Goal: Task Accomplishment & Management: Use online tool/utility

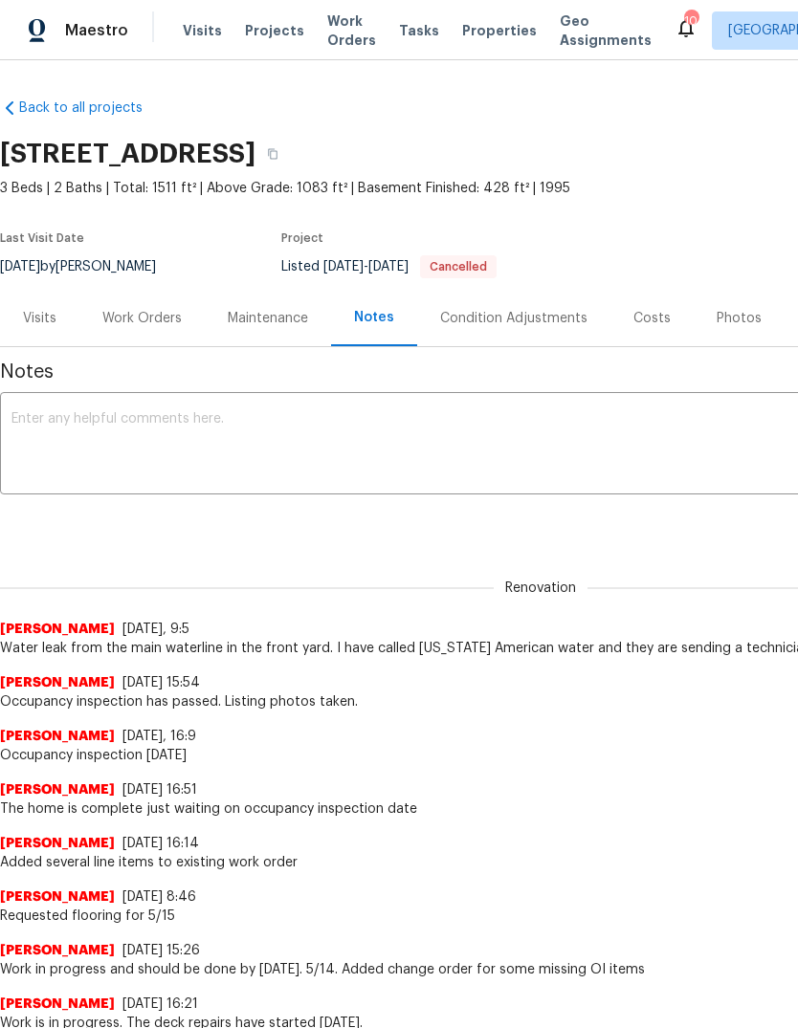
click at [536, 448] on textarea at bounding box center [540, 445] width 1058 height 67
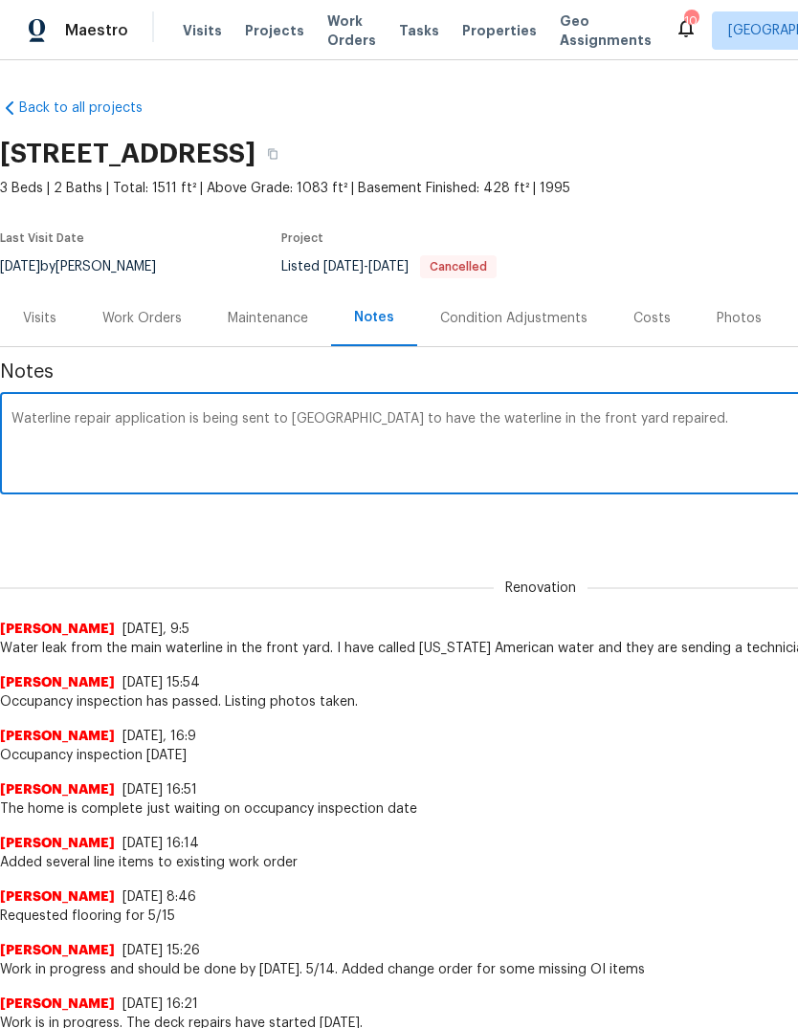
type textarea "Waterline repair application is being sent to St. Louis County to have the wate…"
click at [744, 559] on div "Renovation Michael Gruener 7/8/25, 9:5 Water leak from the main waterline in th…" at bounding box center [540, 607] width 1081 height 101
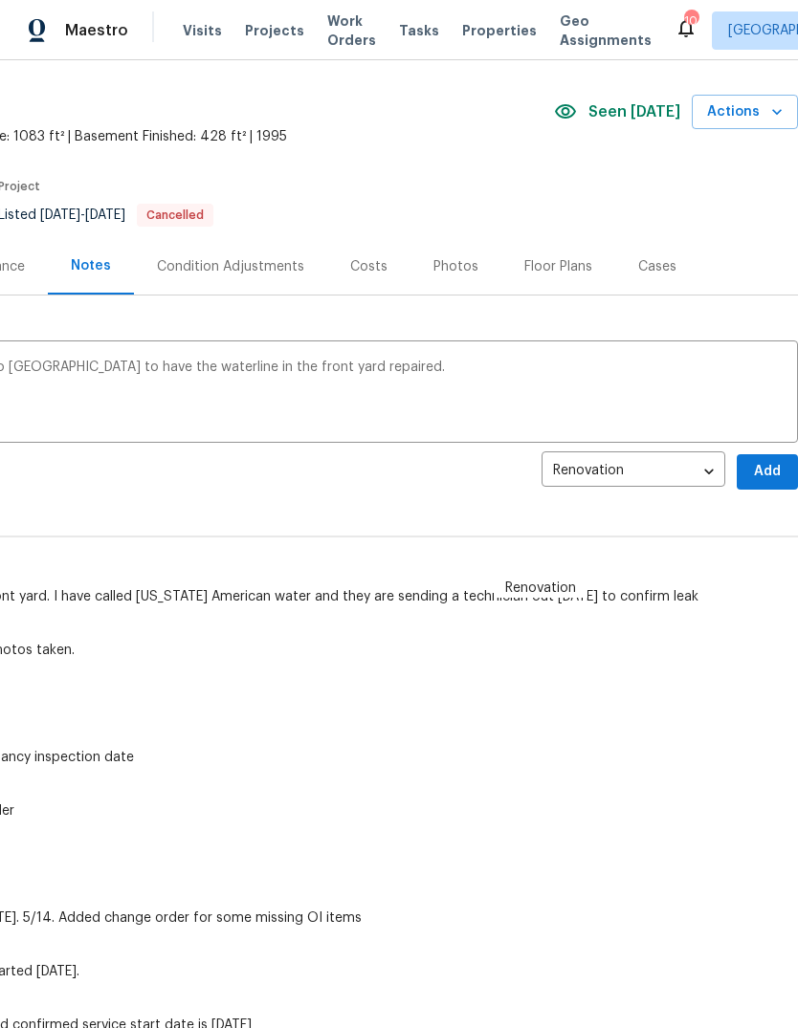
scroll to position [52, 283]
click at [771, 476] on span "Add" at bounding box center [767, 472] width 31 height 24
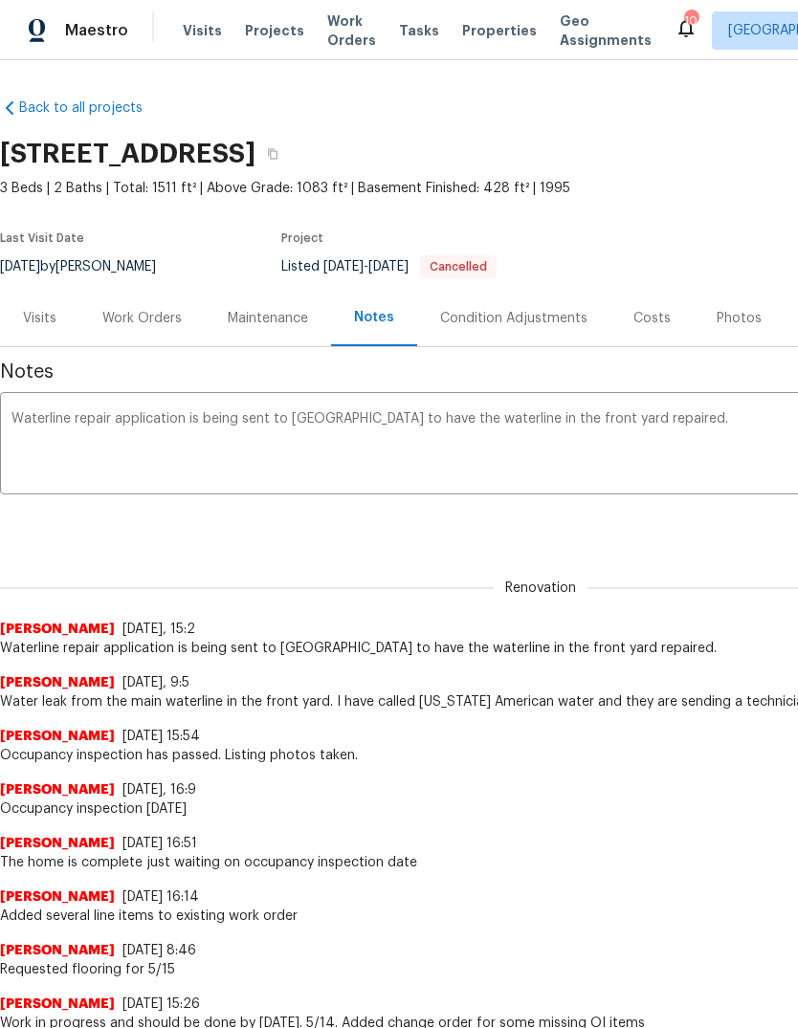
scroll to position [0, 0]
click at [274, 38] on span "Projects" at bounding box center [274, 30] width 59 height 19
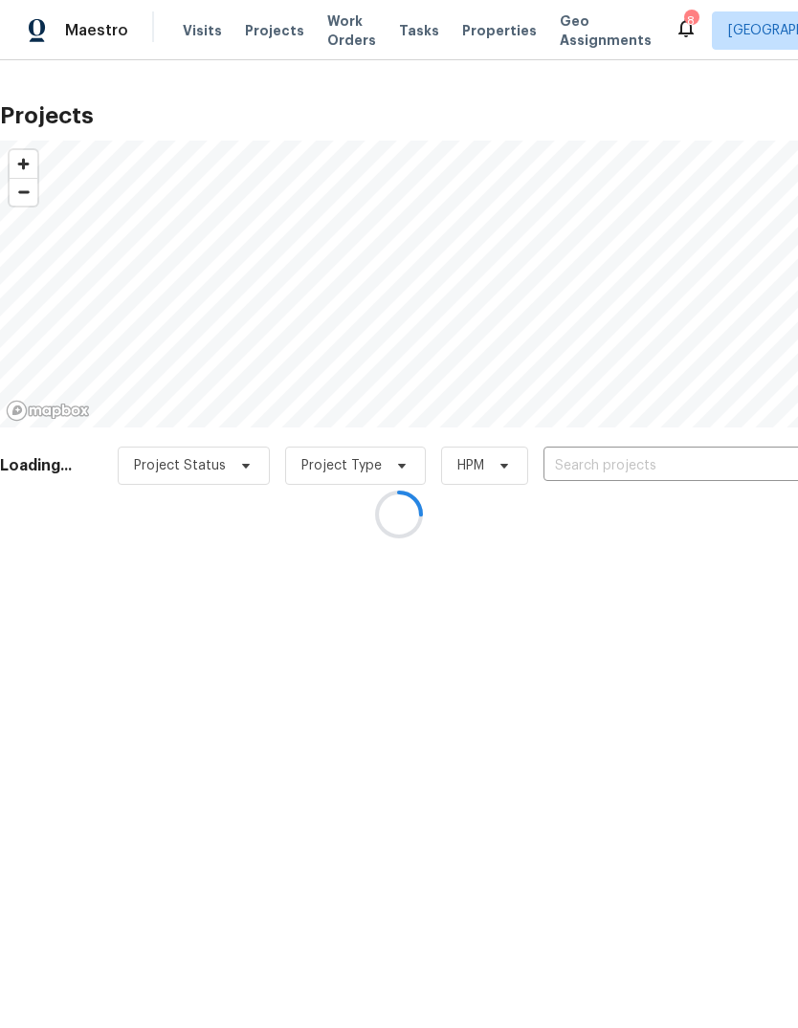
click at [707, 472] on div at bounding box center [399, 514] width 798 height 1028
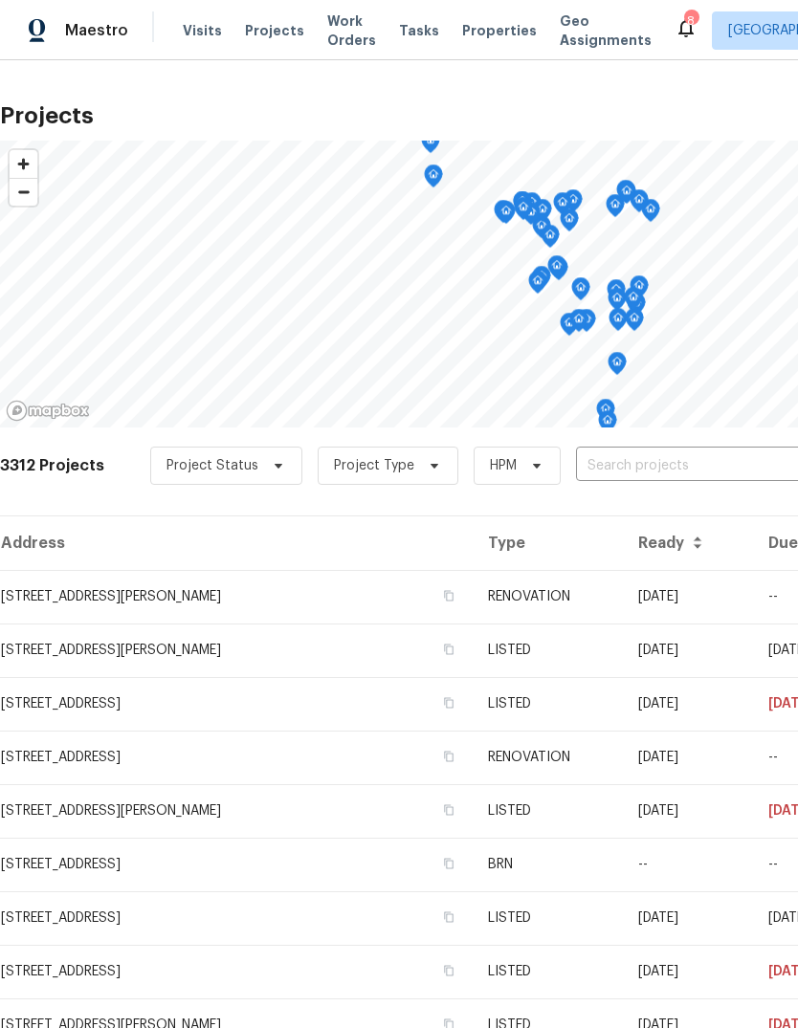
click at [724, 472] on input "text" at bounding box center [685, 466] width 219 height 30
type input "ivy"
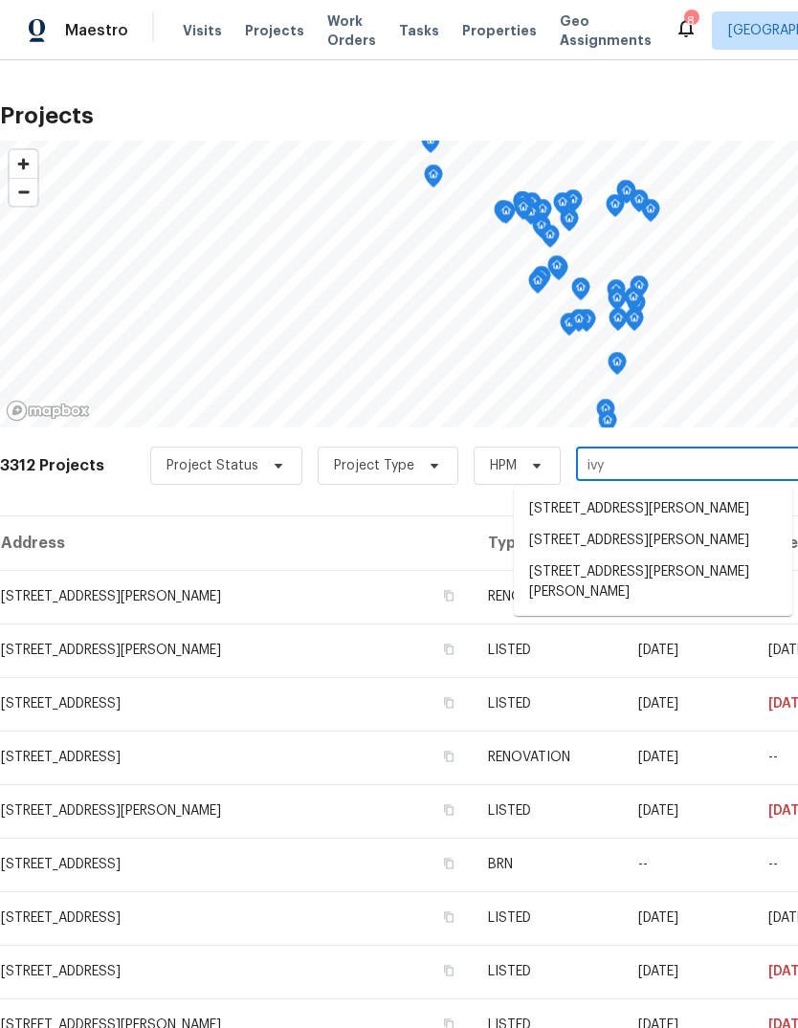
click at [698, 576] on li "11525 Ivy Green Dr, Bridgeton, MO 63044" at bounding box center [653, 583] width 278 height 52
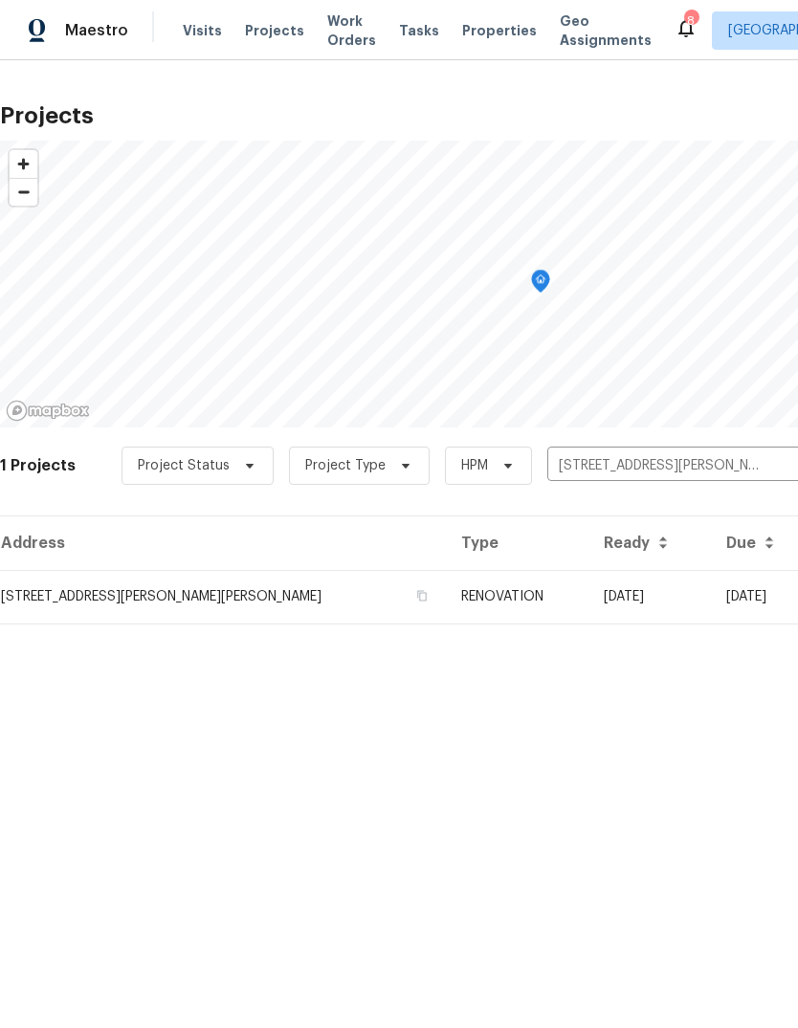
click at [588, 609] on td "09/05/25" at bounding box center [649, 597] width 122 height 54
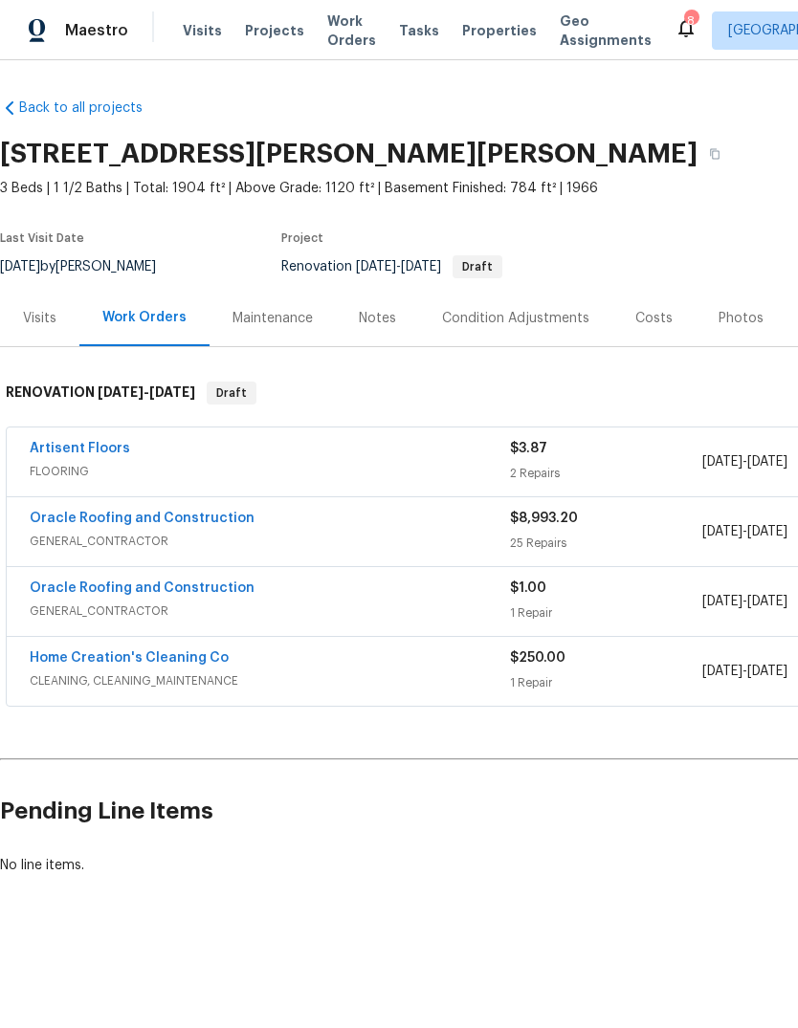
click at [237, 524] on link "Oracle Roofing and Construction" at bounding box center [142, 518] width 225 height 13
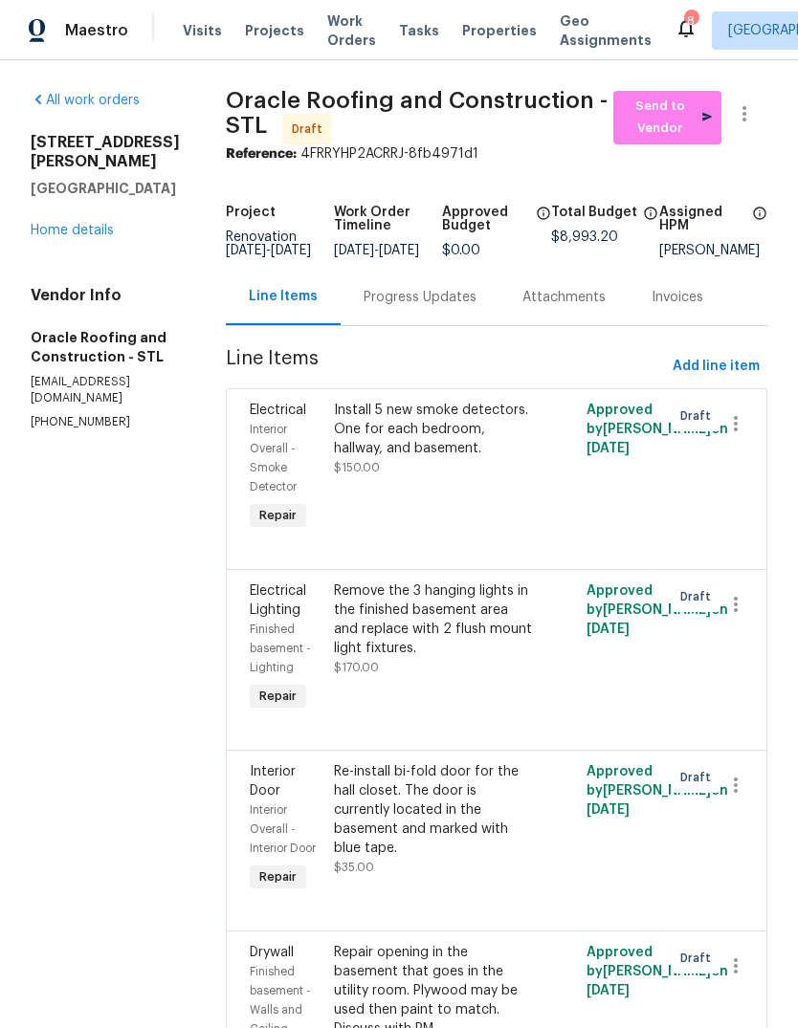
click at [90, 224] on link "Home details" at bounding box center [72, 230] width 83 height 13
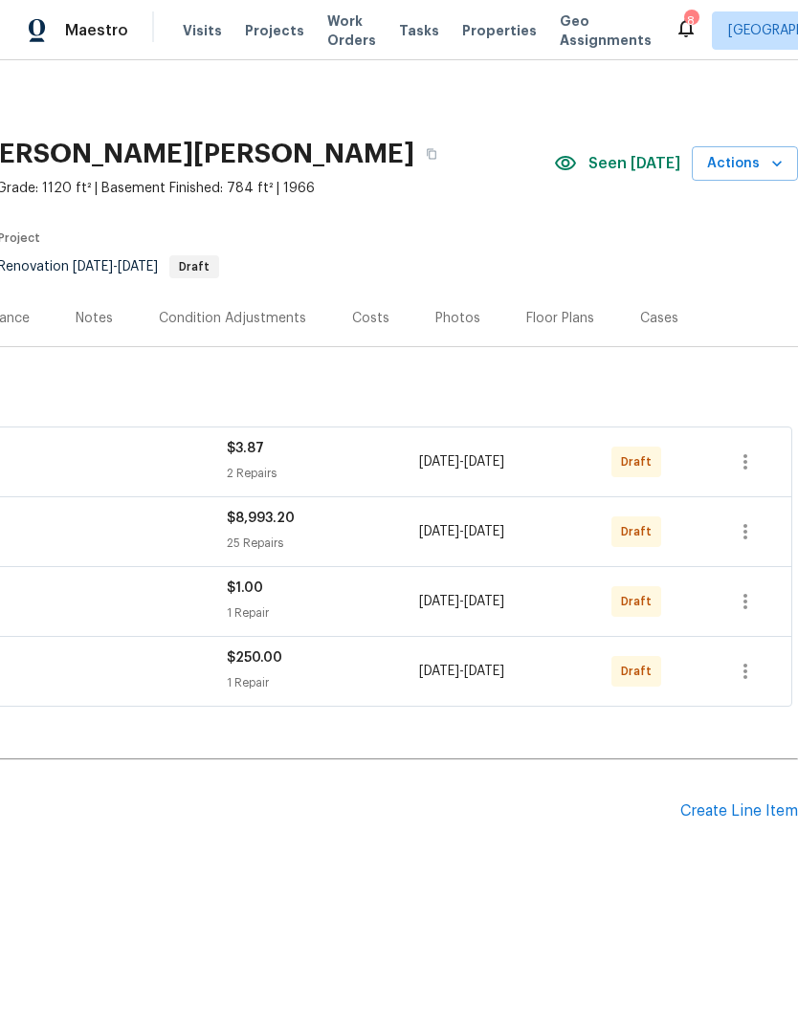
scroll to position [0, 283]
click at [753, 539] on icon "button" at bounding box center [744, 531] width 23 height 23
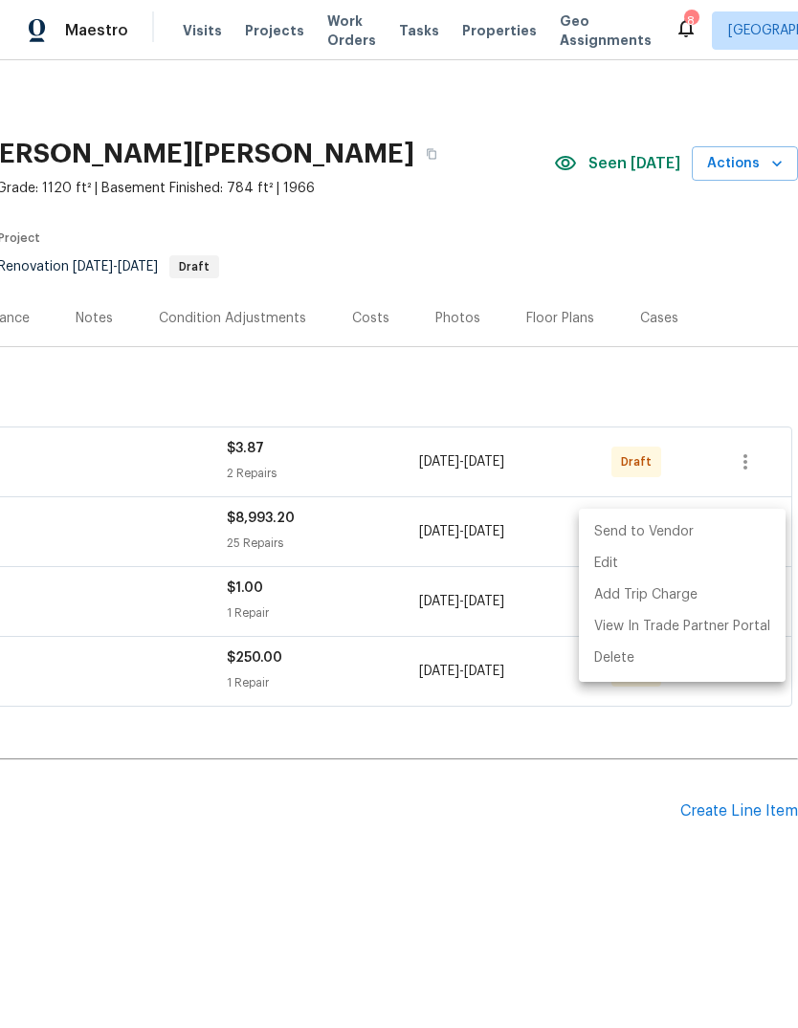
click at [581, 805] on div at bounding box center [399, 514] width 798 height 1028
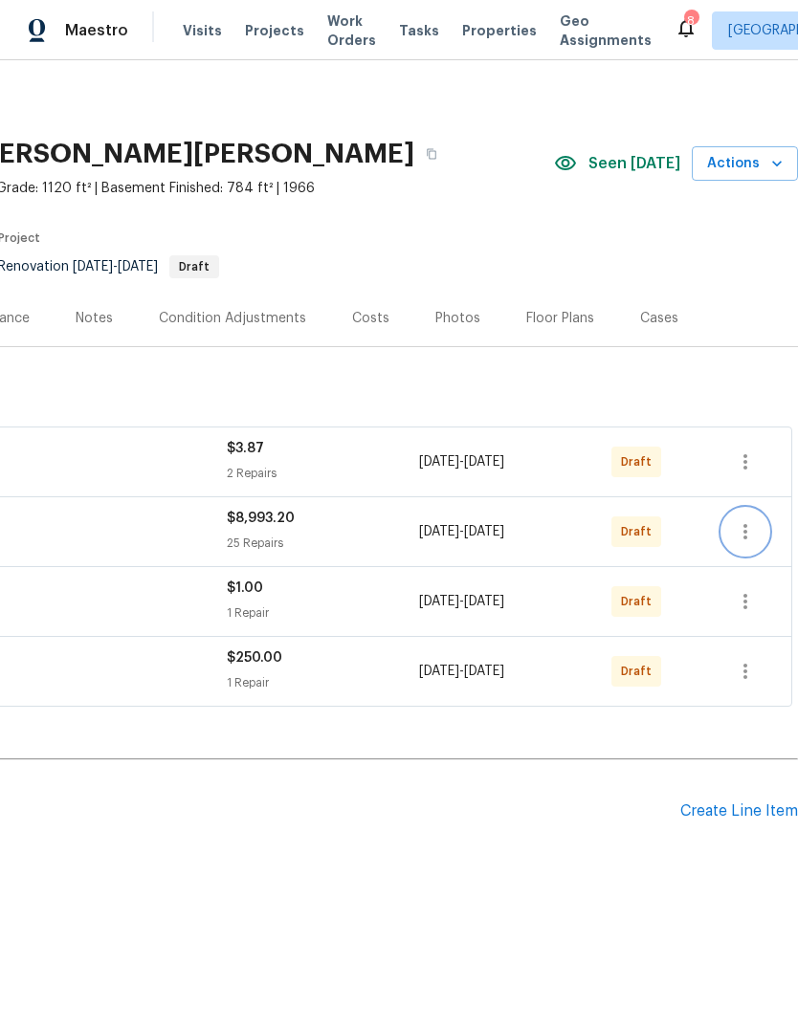
click at [745, 535] on icon "button" at bounding box center [744, 531] width 23 height 23
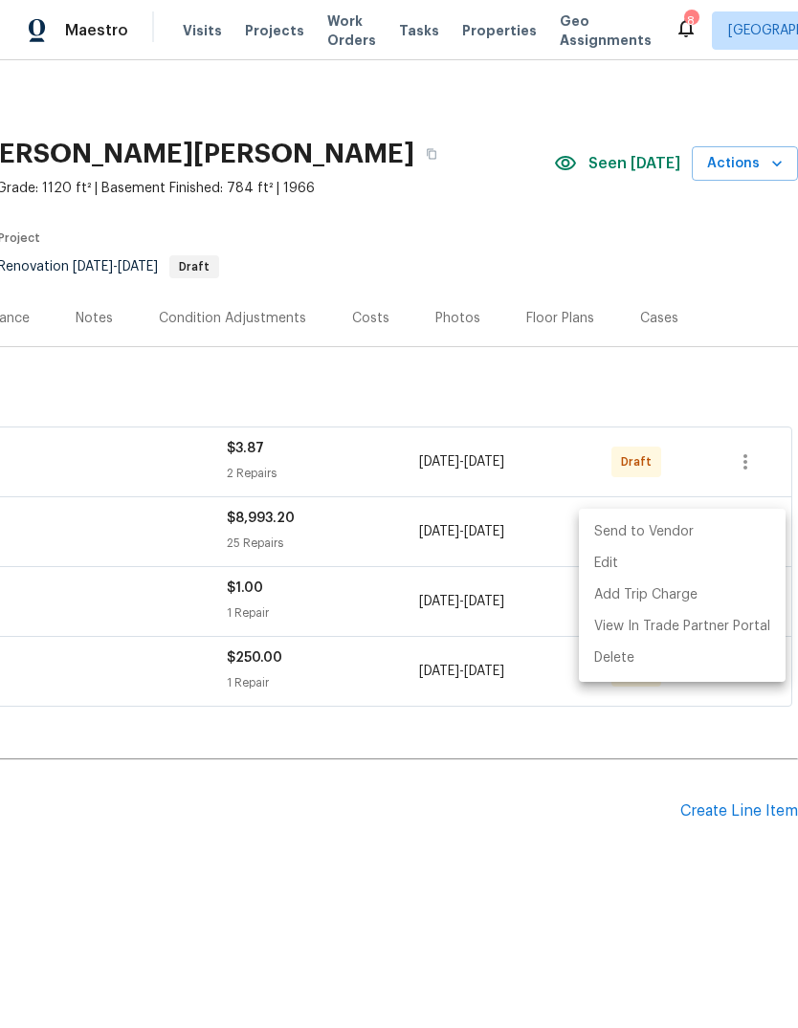
click at [740, 532] on li "Send to Vendor" at bounding box center [682, 532] width 207 height 32
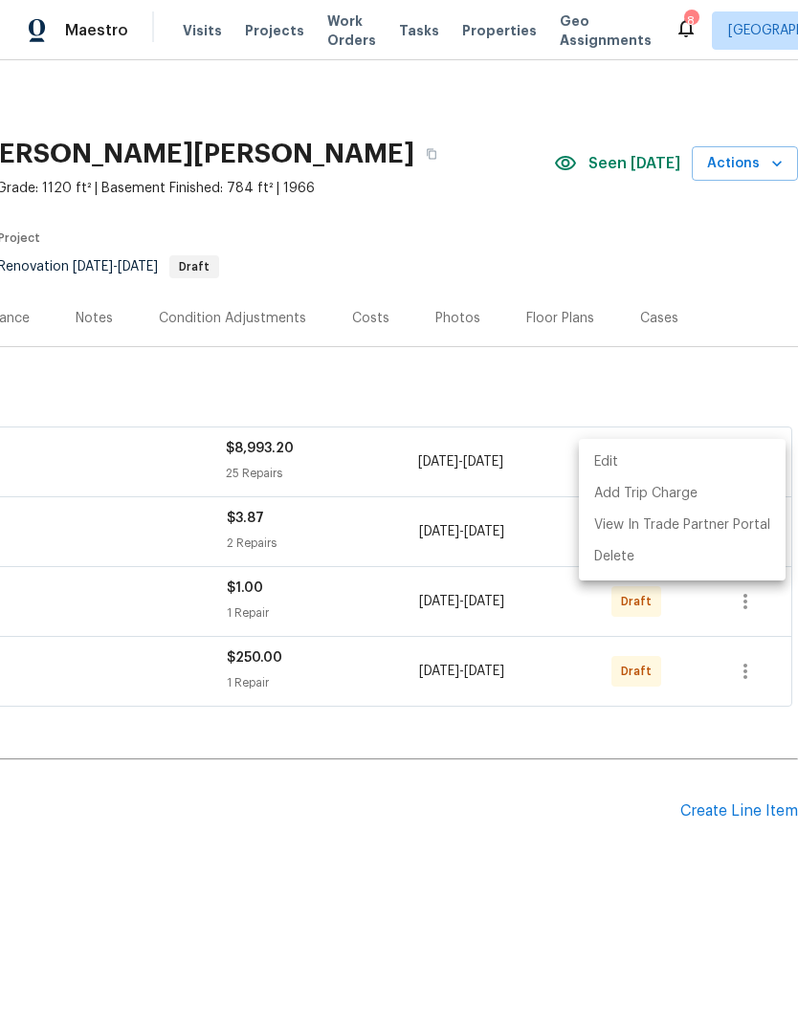
click at [523, 811] on div at bounding box center [399, 514] width 798 height 1028
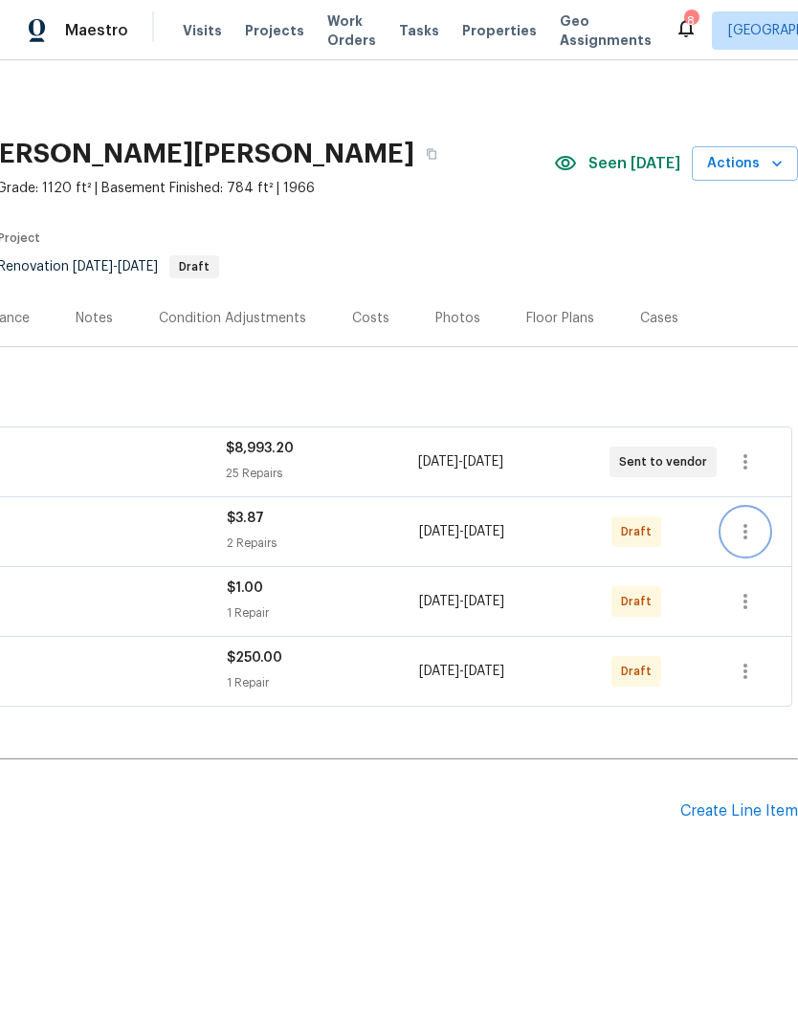
click at [755, 532] on icon "button" at bounding box center [744, 531] width 23 height 23
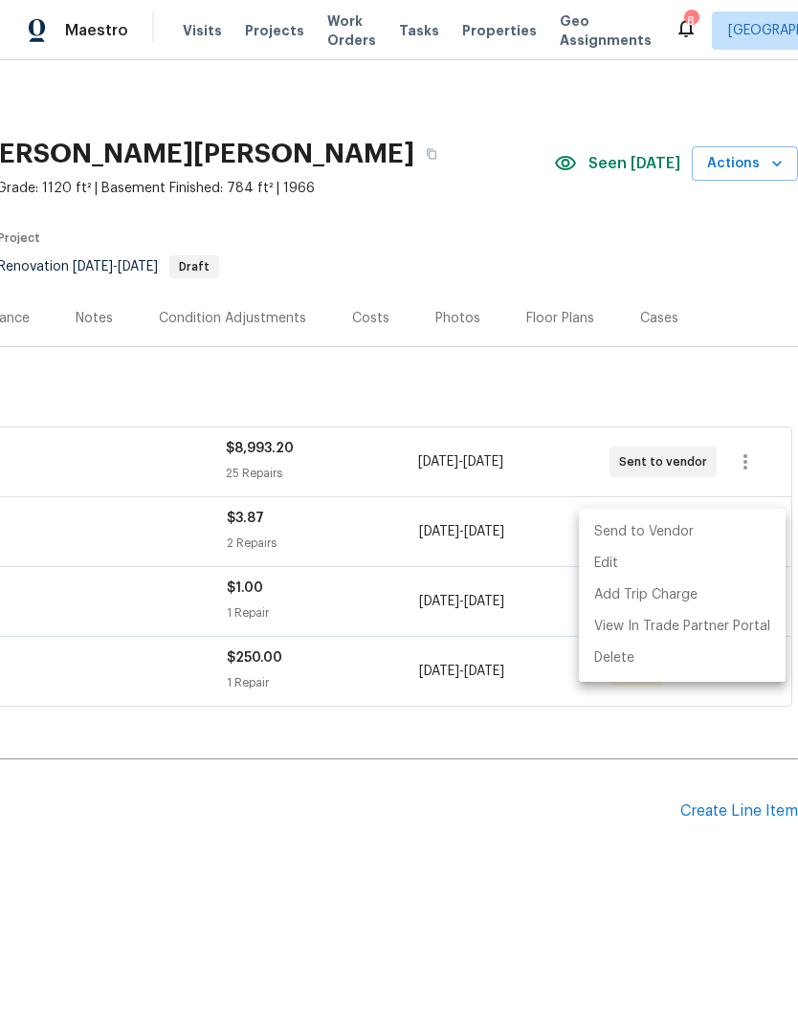
click at [723, 542] on li "Send to Vendor" at bounding box center [682, 532] width 207 height 32
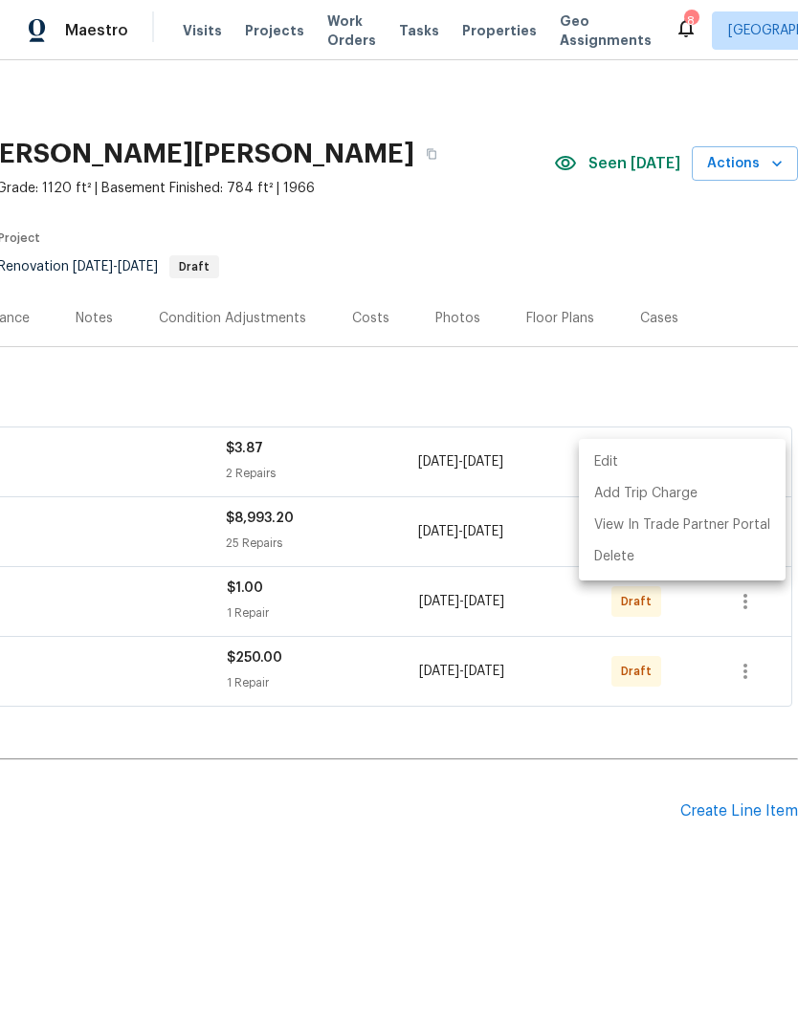
click at [462, 842] on div at bounding box center [399, 514] width 798 height 1028
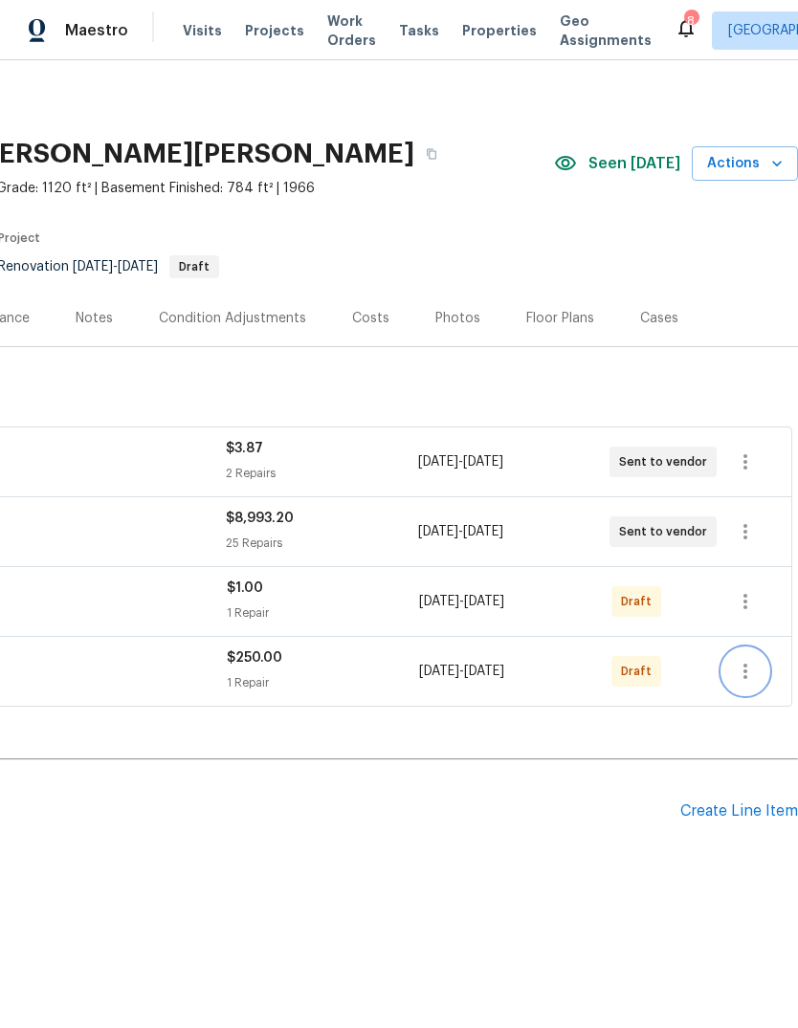
click at [748, 675] on icon "button" at bounding box center [744, 671] width 23 height 23
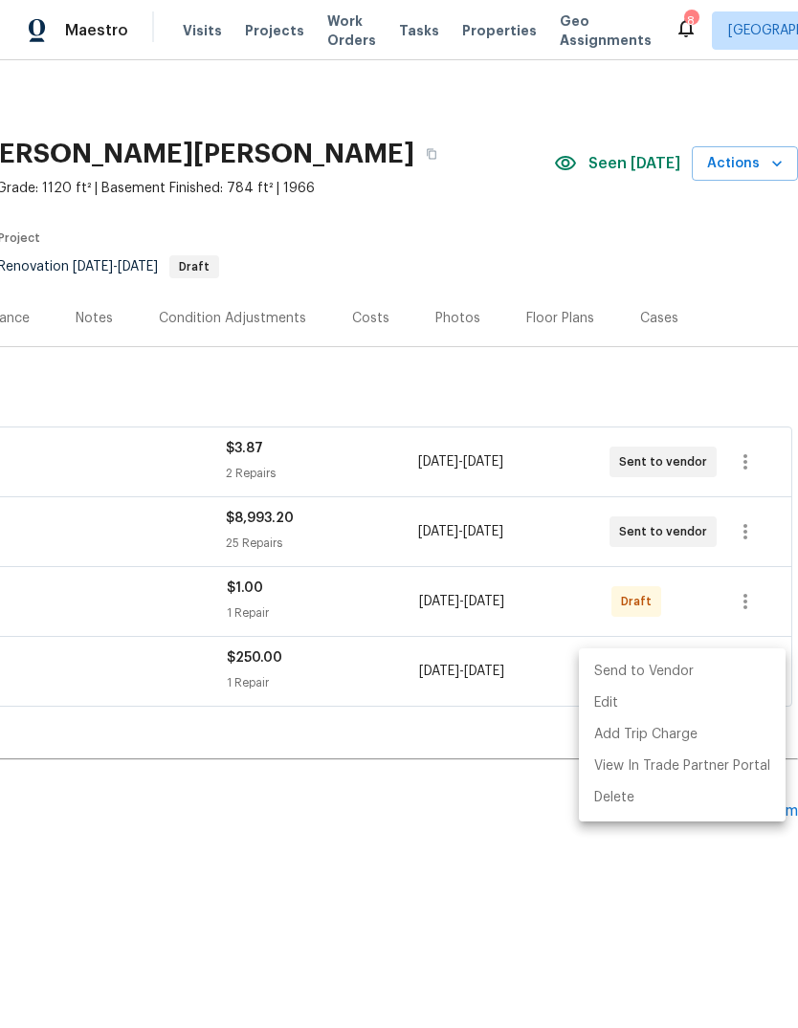
click at [742, 681] on li "Send to Vendor" at bounding box center [682, 672] width 207 height 32
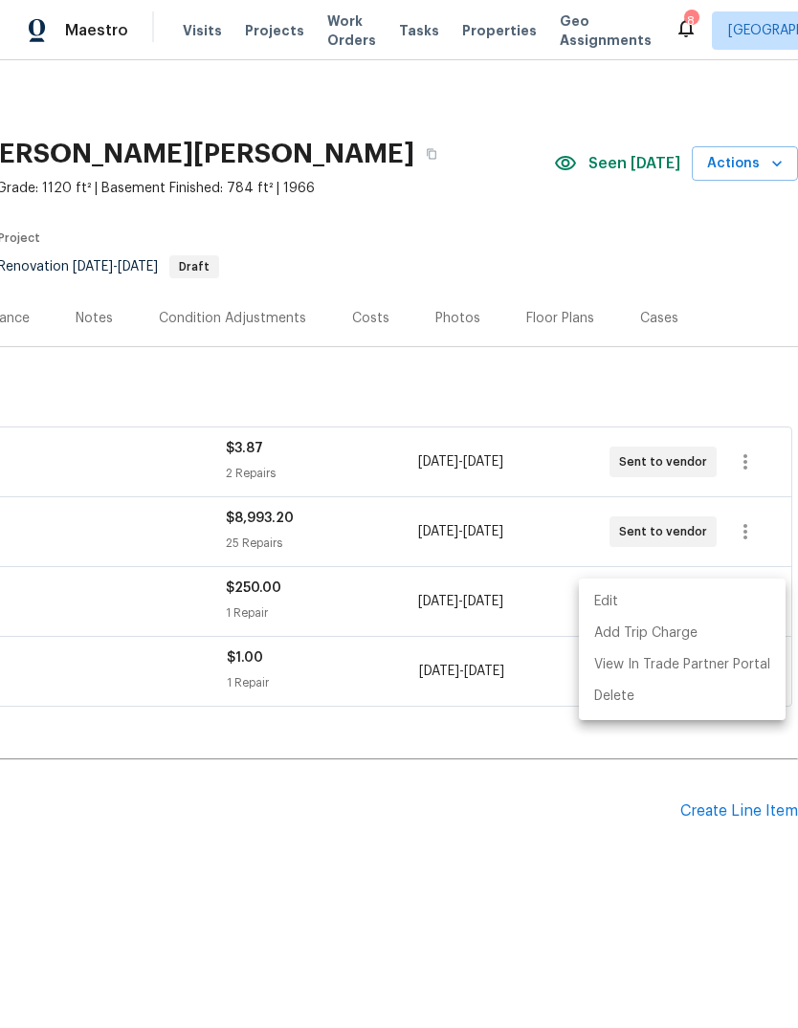
click at [439, 885] on div at bounding box center [399, 514] width 798 height 1028
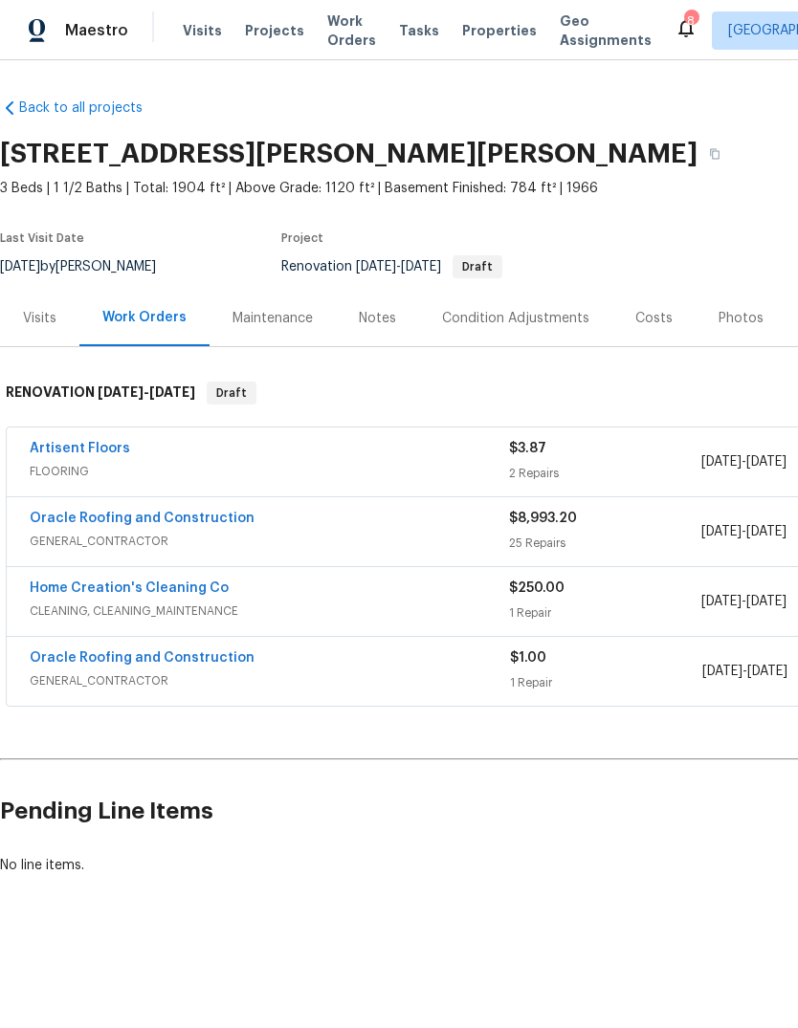
scroll to position [0, 0]
click at [384, 321] on div "Notes" at bounding box center [377, 318] width 37 height 19
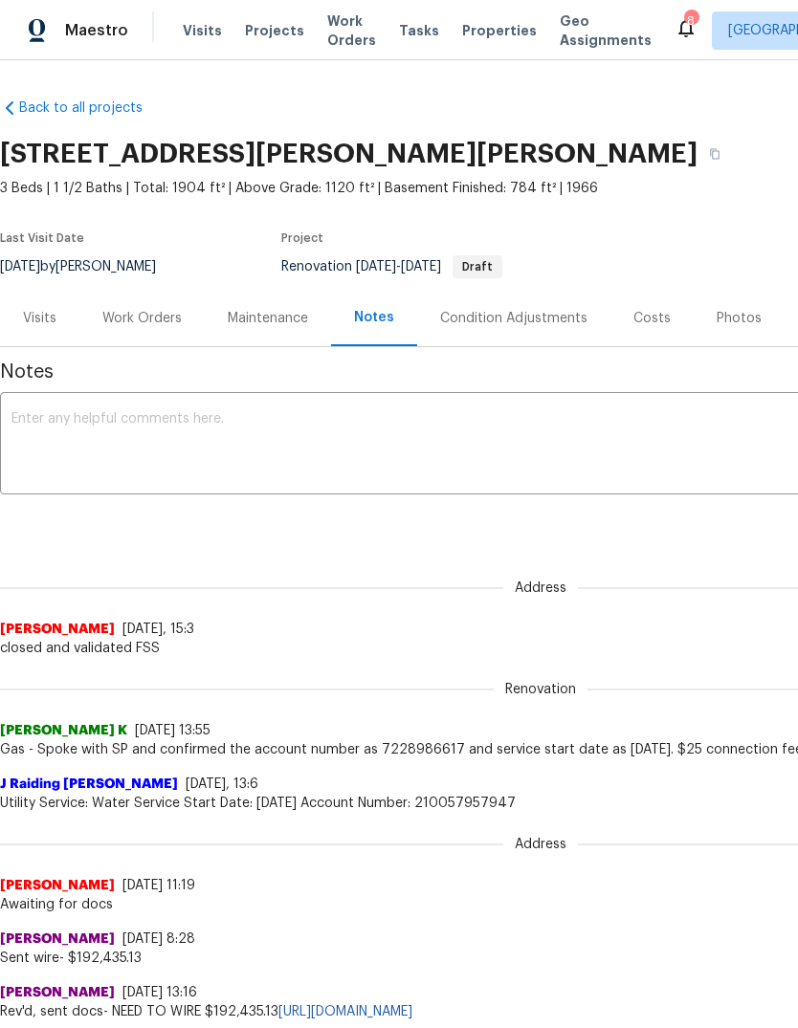
click at [167, 325] on div "Work Orders" at bounding box center [141, 318] width 79 height 19
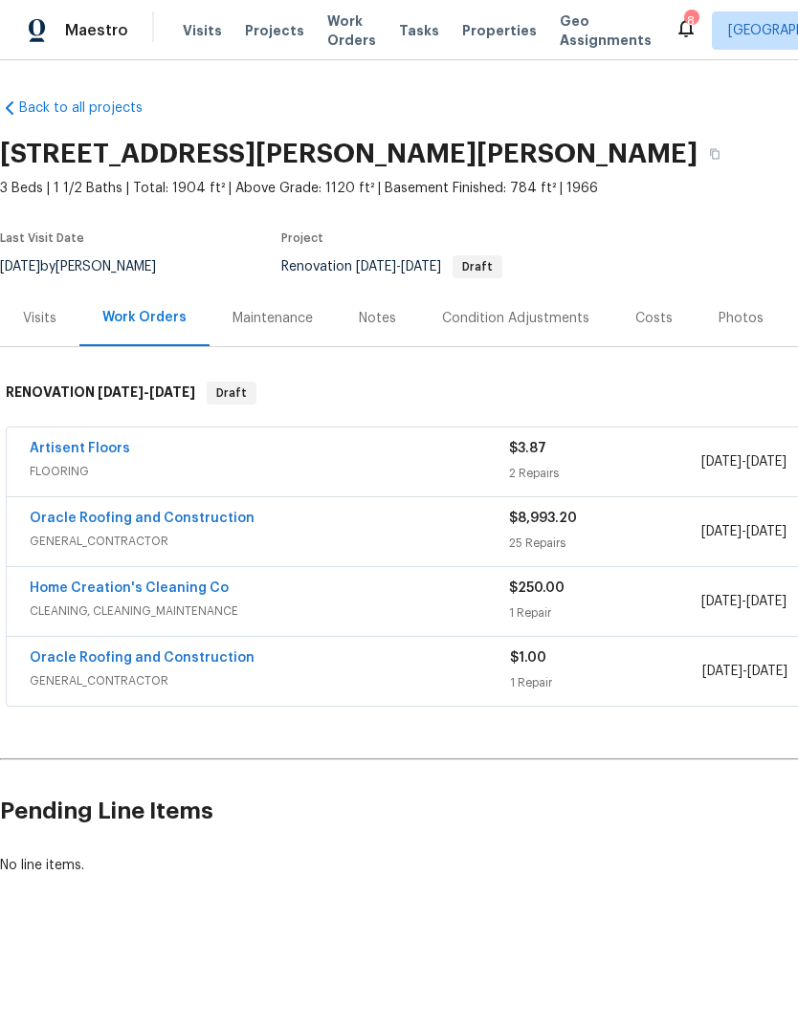
click at [216, 522] on link "Oracle Roofing and Construction" at bounding box center [142, 518] width 225 height 13
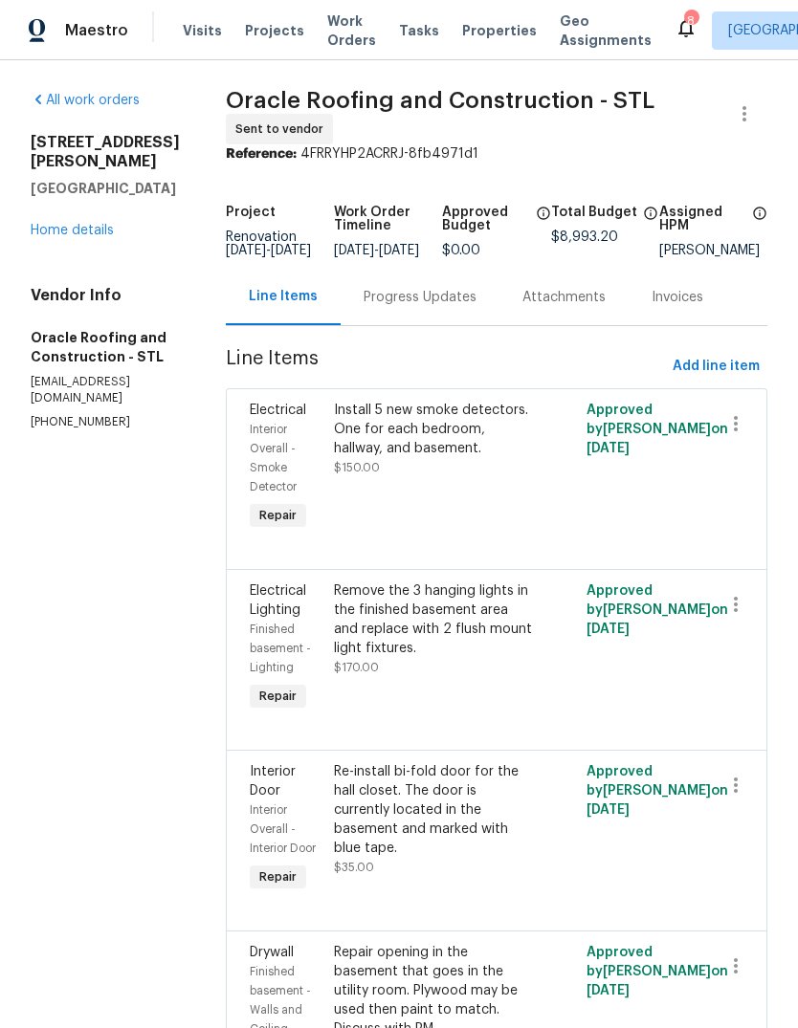
click at [443, 307] on div "Progress Updates" at bounding box center [419, 297] width 113 height 19
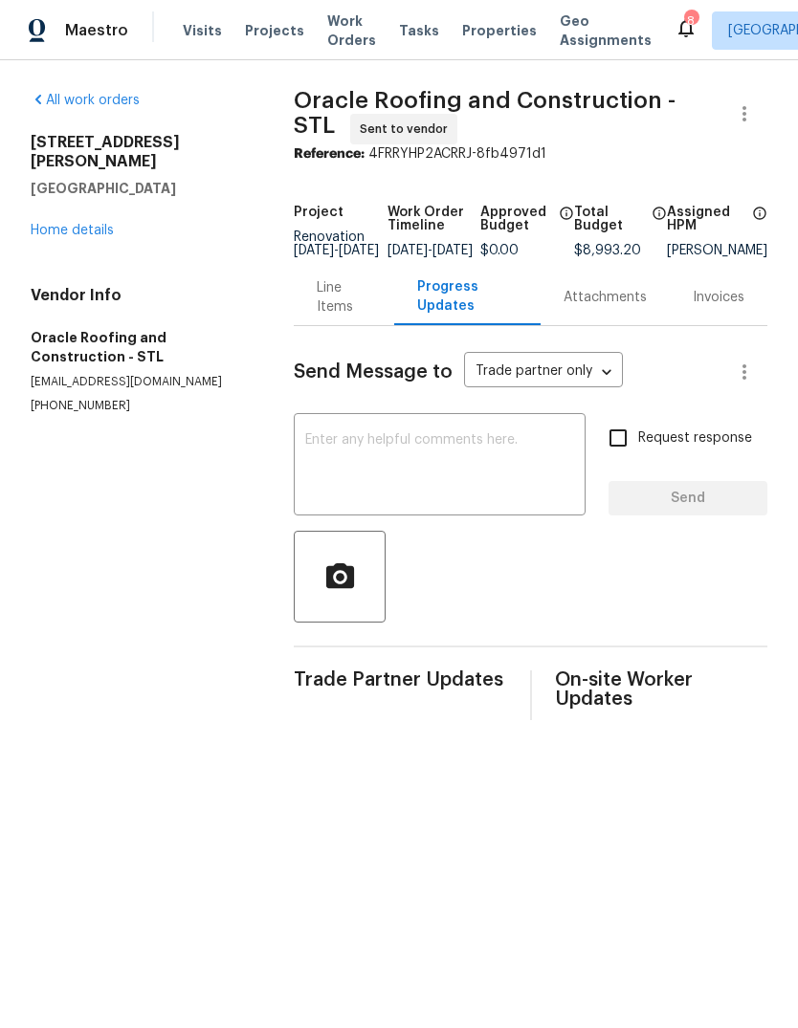
click at [502, 491] on textarea at bounding box center [439, 466] width 269 height 67
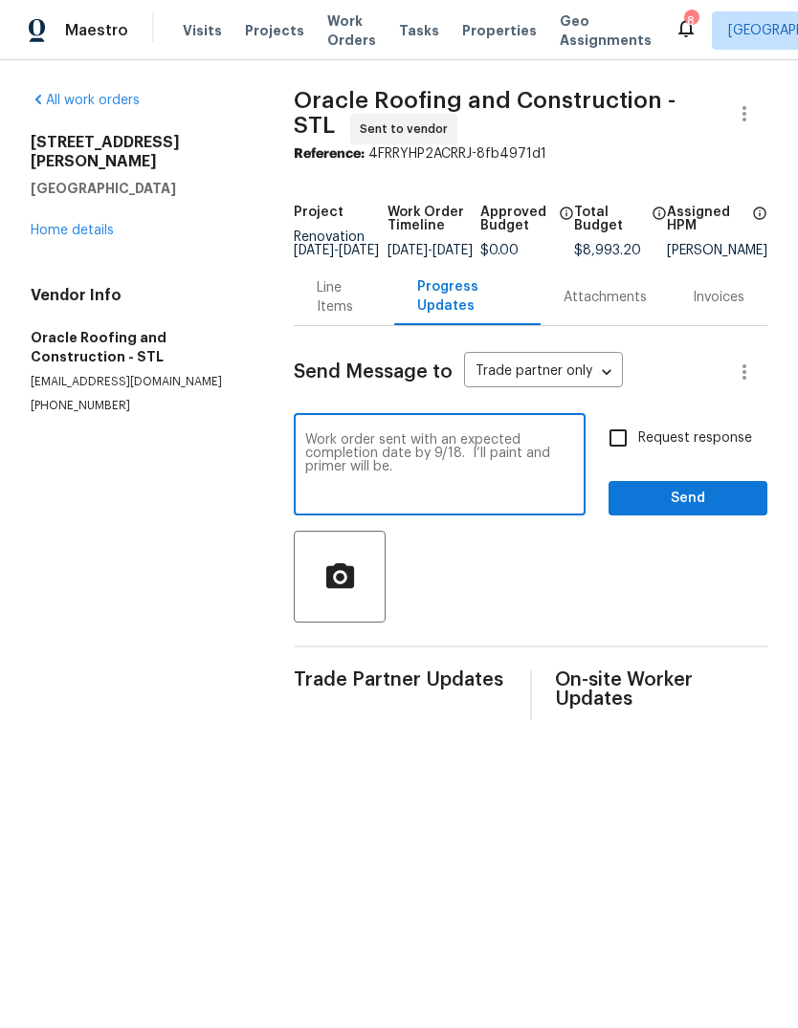
click at [484, 472] on textarea "Work order sent with an expected completion date by 9/18. I’ll paint and primer…" at bounding box center [439, 466] width 269 height 67
click at [424, 483] on textarea "Work order sent with an expected completion date by 9/18. All paint and primer …" at bounding box center [439, 466] width 269 height 67
type textarea "Work order sent with an expected completion date by 9/18. All paint and primer …"
click at [739, 511] on span "Send" at bounding box center [687, 499] width 128 height 24
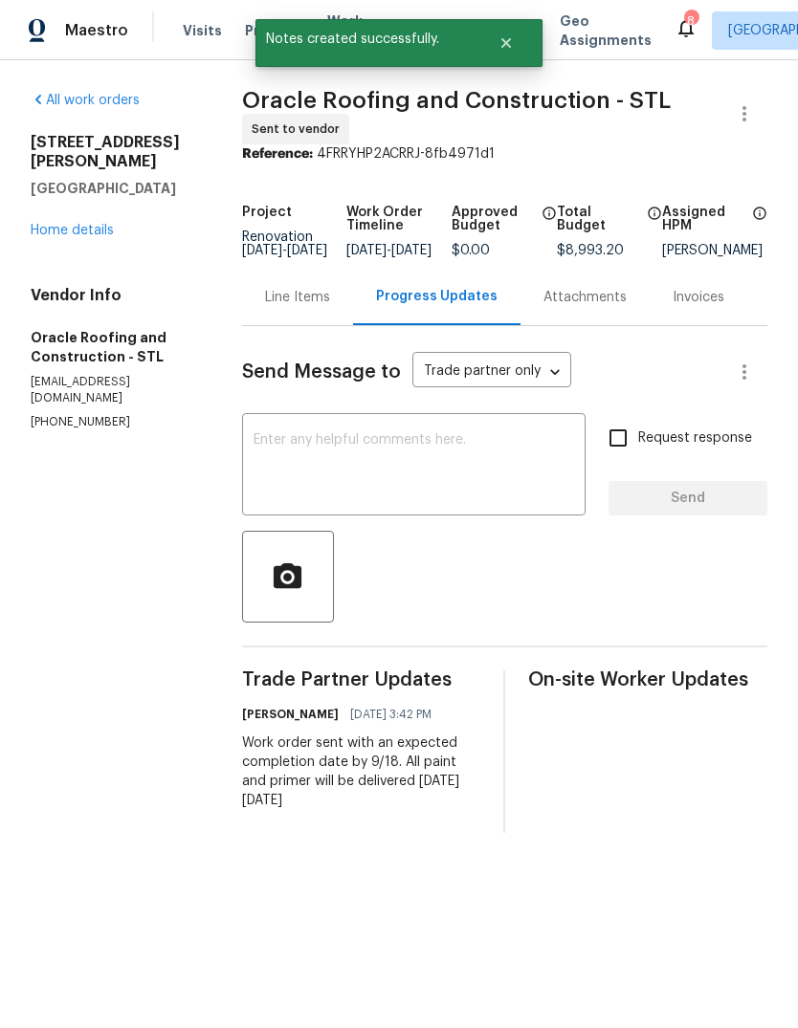
click at [514, 481] on textarea at bounding box center [413, 466] width 320 height 67
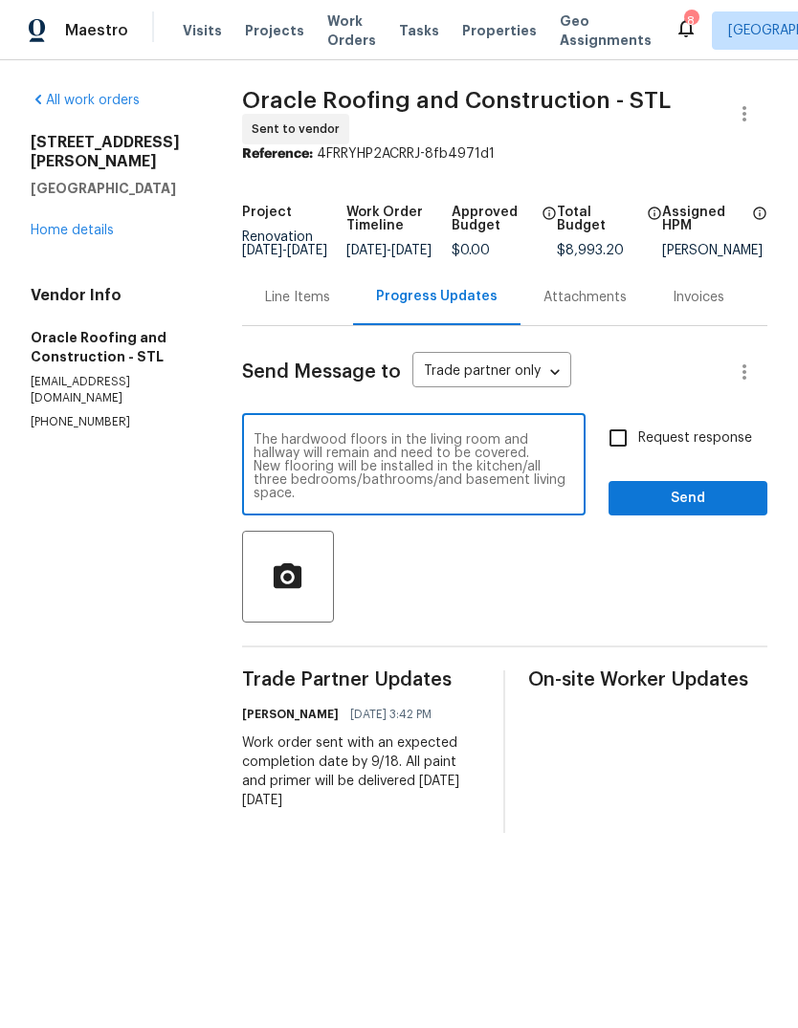
click at [254, 454] on textarea "The hardwood floors in the living room and hallway will remain and need to be c…" at bounding box center [413, 466] width 320 height 67
click at [542, 470] on textarea "***The hardwood floors in the living room and hallway will remain and need to b…" at bounding box center [413, 466] width 320 height 67
type textarea "***The hardwood floors in the living room and hallway will remain and need to b…"
click at [629, 613] on div at bounding box center [504, 577] width 525 height 92
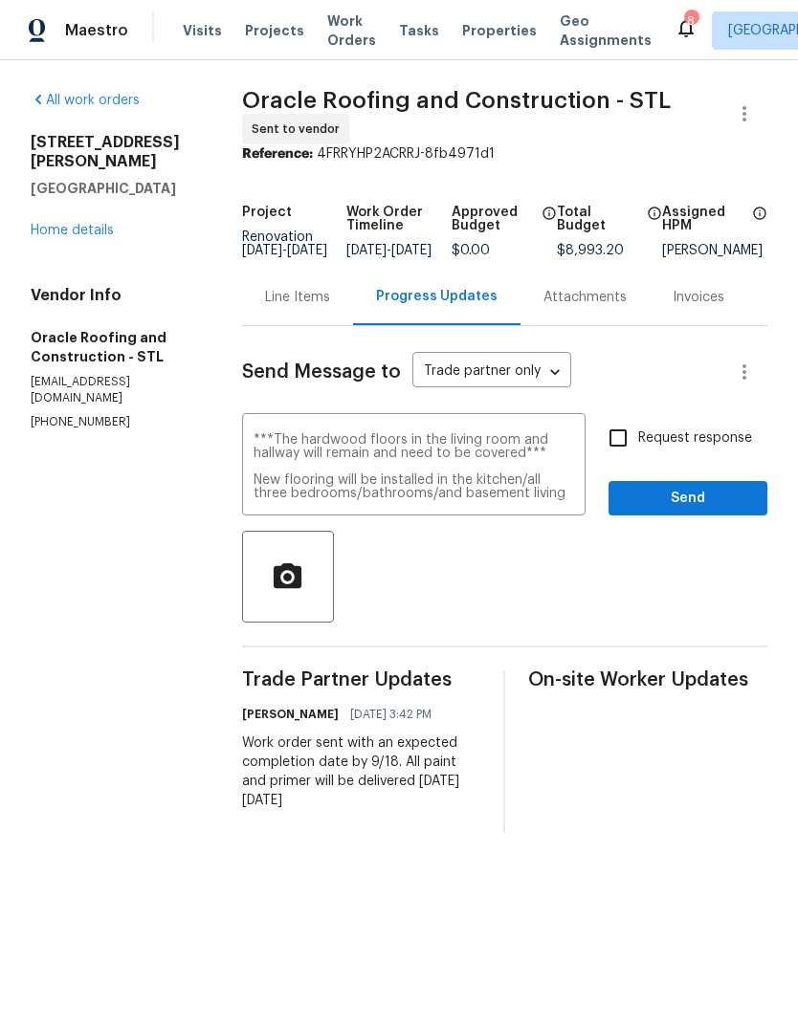
click at [740, 448] on span "Request response" at bounding box center [695, 438] width 114 height 20
click at [638, 456] on input "Request response" at bounding box center [618, 438] width 40 height 40
checkbox input "true"
click at [745, 511] on span "Send" at bounding box center [687, 499] width 128 height 24
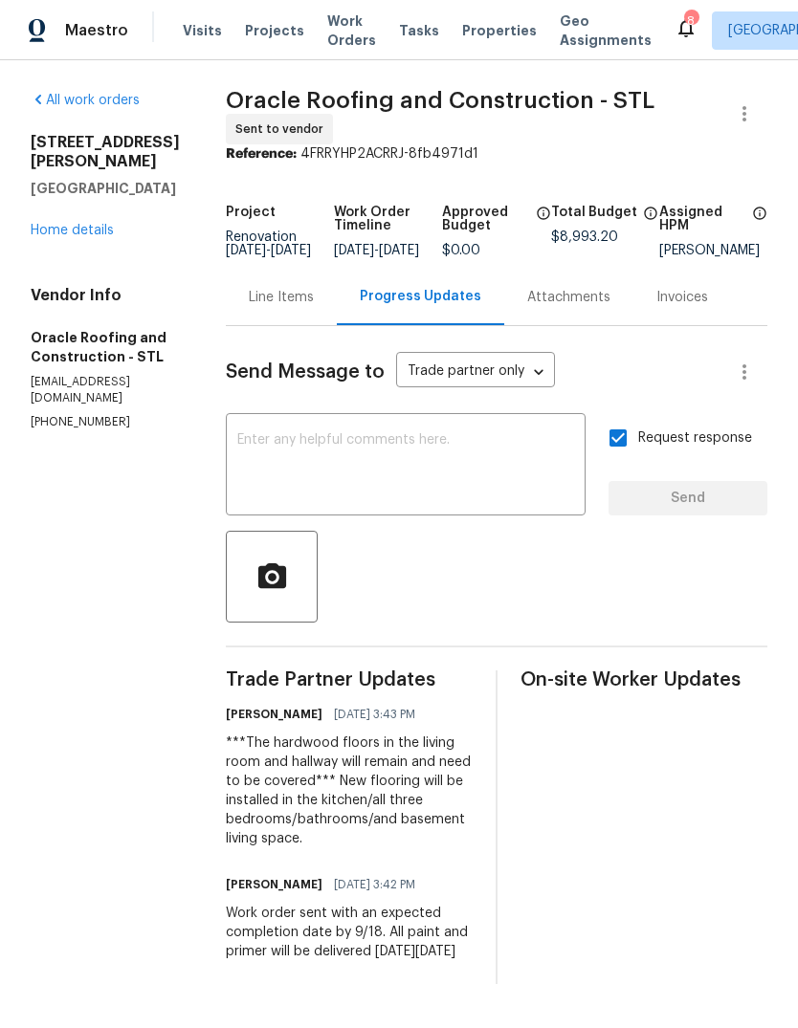
click at [88, 224] on link "Home details" at bounding box center [72, 230] width 83 height 13
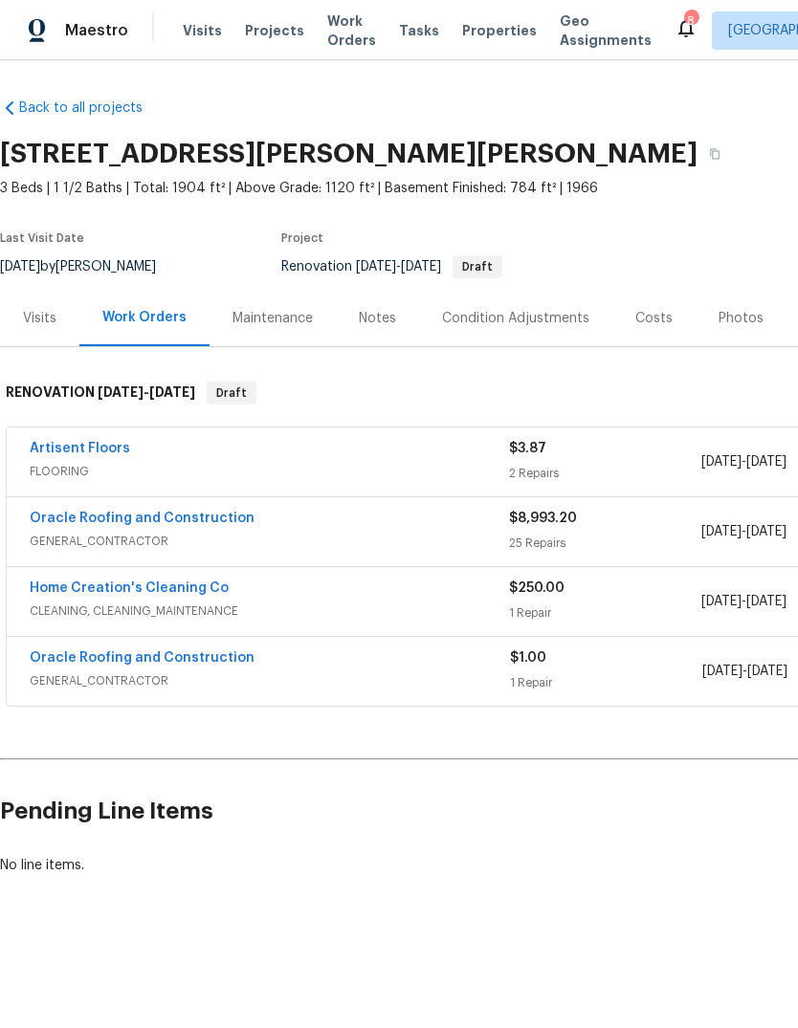
click at [383, 329] on div "Notes" at bounding box center [377, 318] width 83 height 56
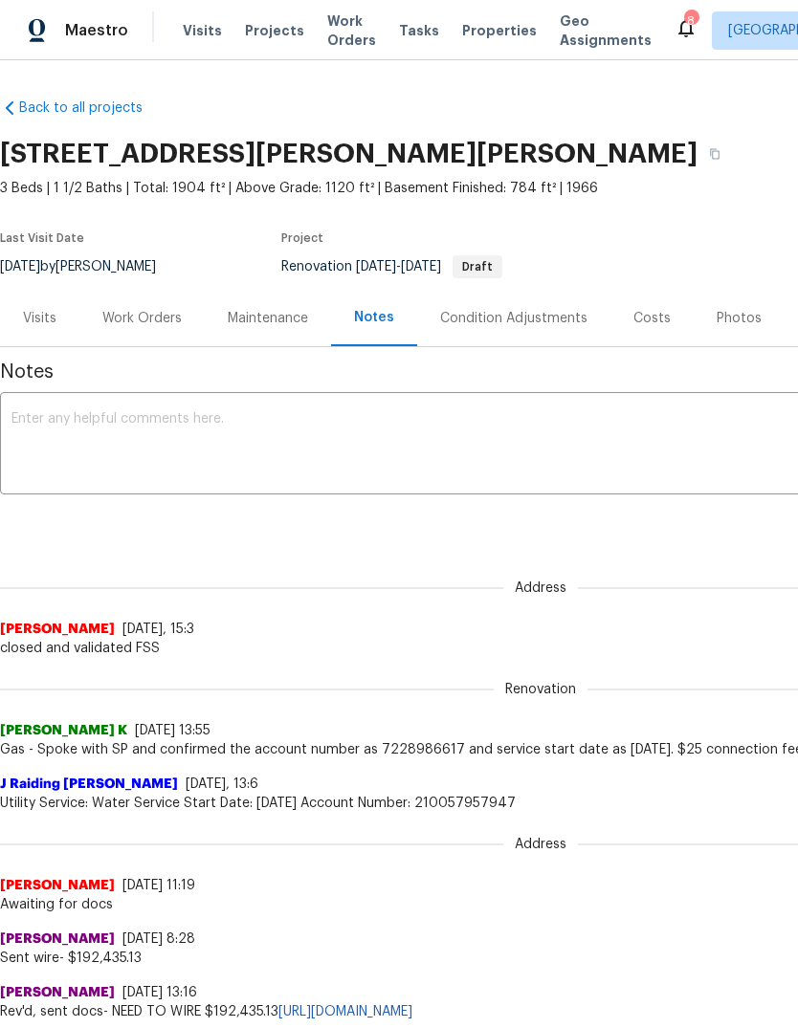
click at [495, 443] on textarea at bounding box center [540, 445] width 1058 height 67
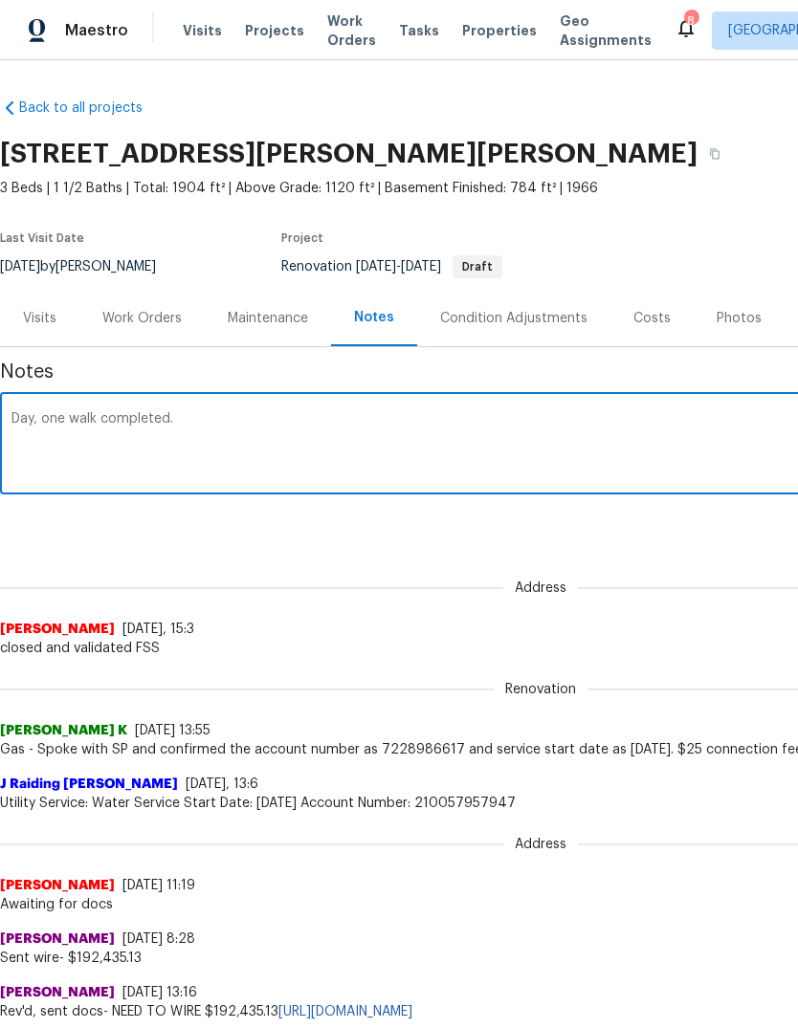
click at [47, 429] on textarea "Day, one walk completed." at bounding box center [540, 445] width 1058 height 67
click at [56, 413] on textarea "Day, one walk completed." at bounding box center [540, 445] width 1058 height 67
click at [37, 415] on textarea "Day, one walk completed." at bounding box center [540, 445] width 1058 height 67
click at [416, 428] on textarea "Day one walk completed." at bounding box center [540, 445] width 1058 height 67
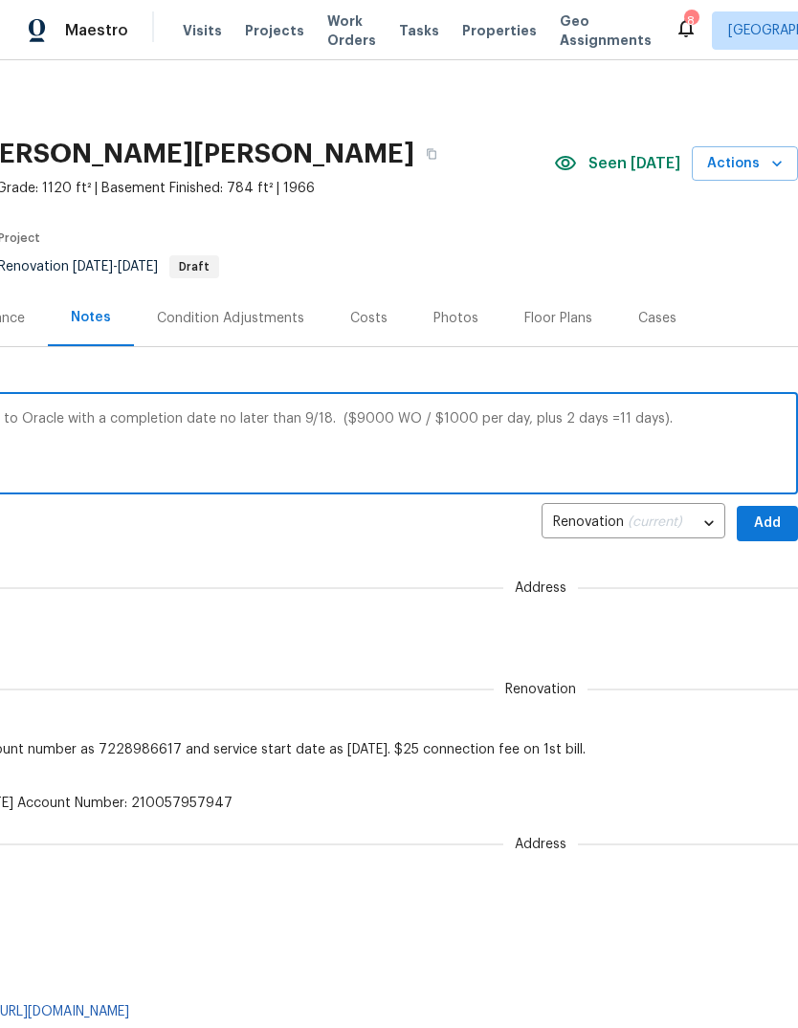
scroll to position [0, 283]
type textarea "Day one walk completed. Work order sent to Oracle with a completion date no lat…"
click at [773, 525] on span "Add" at bounding box center [767, 524] width 31 height 24
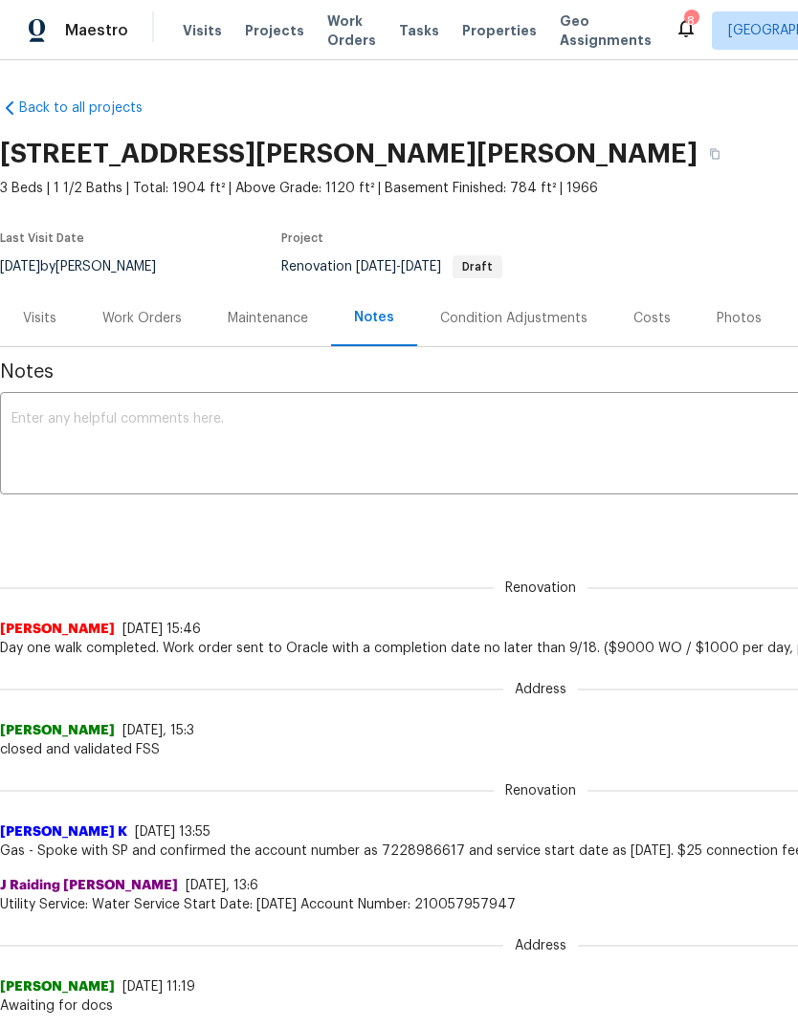
scroll to position [0, 0]
click at [172, 319] on div "Work Orders" at bounding box center [141, 318] width 79 height 19
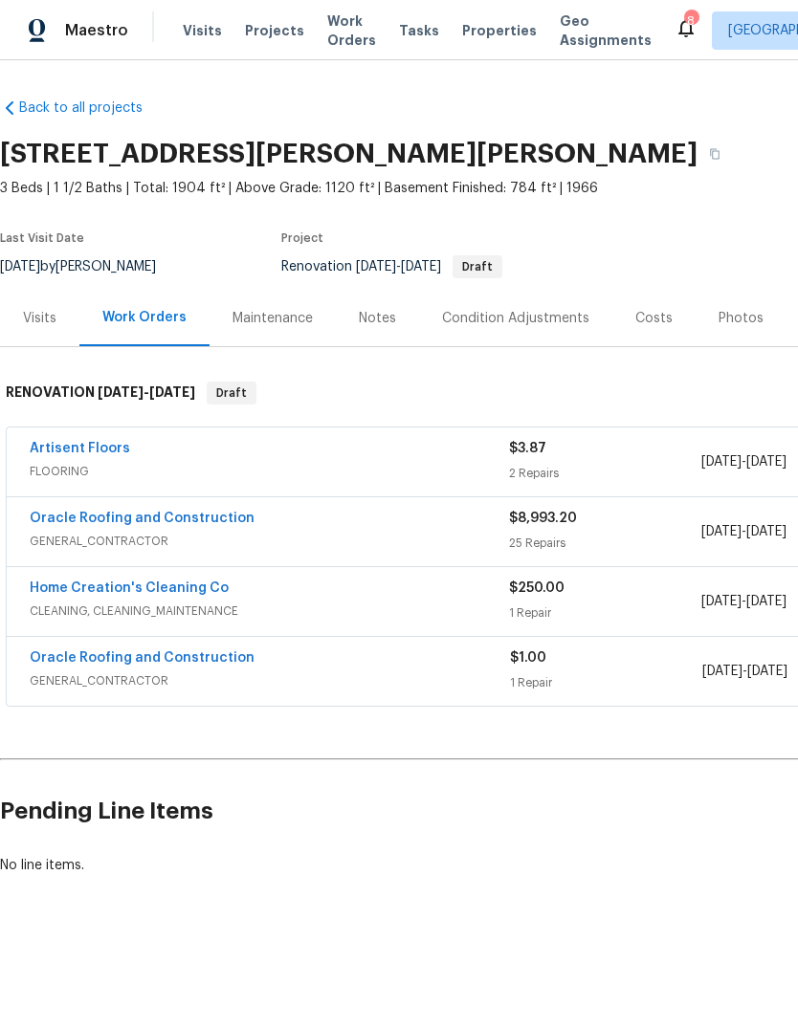
click at [222, 522] on link "Oracle Roofing and Construction" at bounding box center [142, 518] width 225 height 13
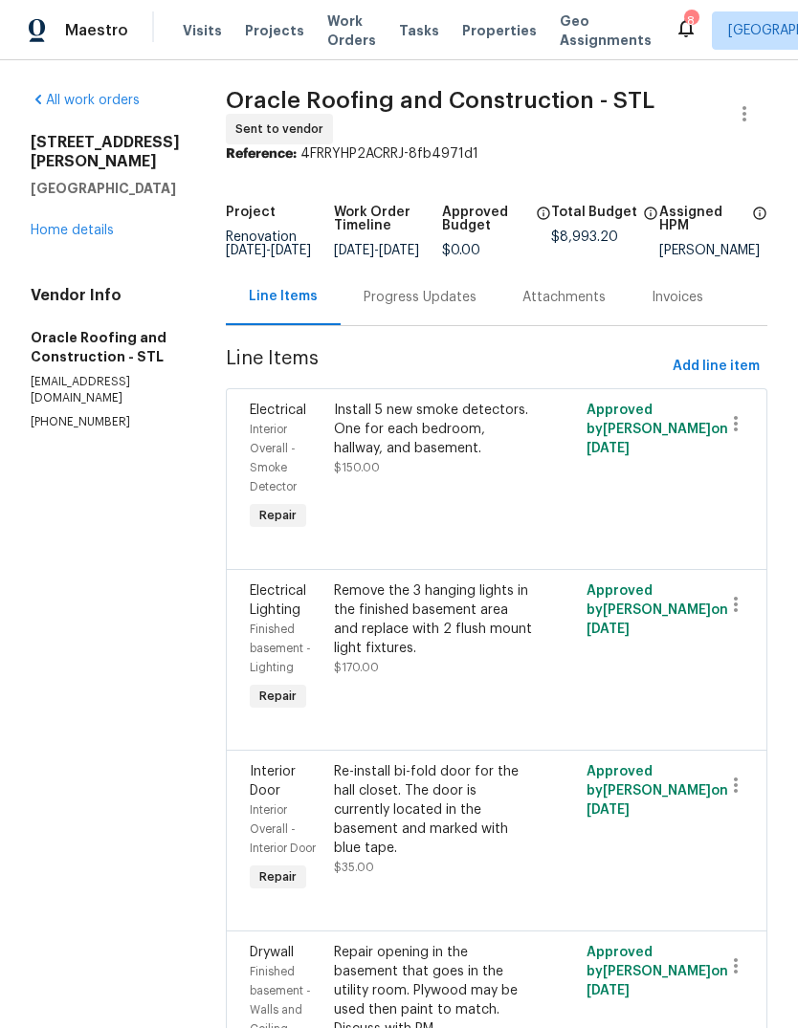
click at [110, 224] on link "Home details" at bounding box center [72, 230] width 83 height 13
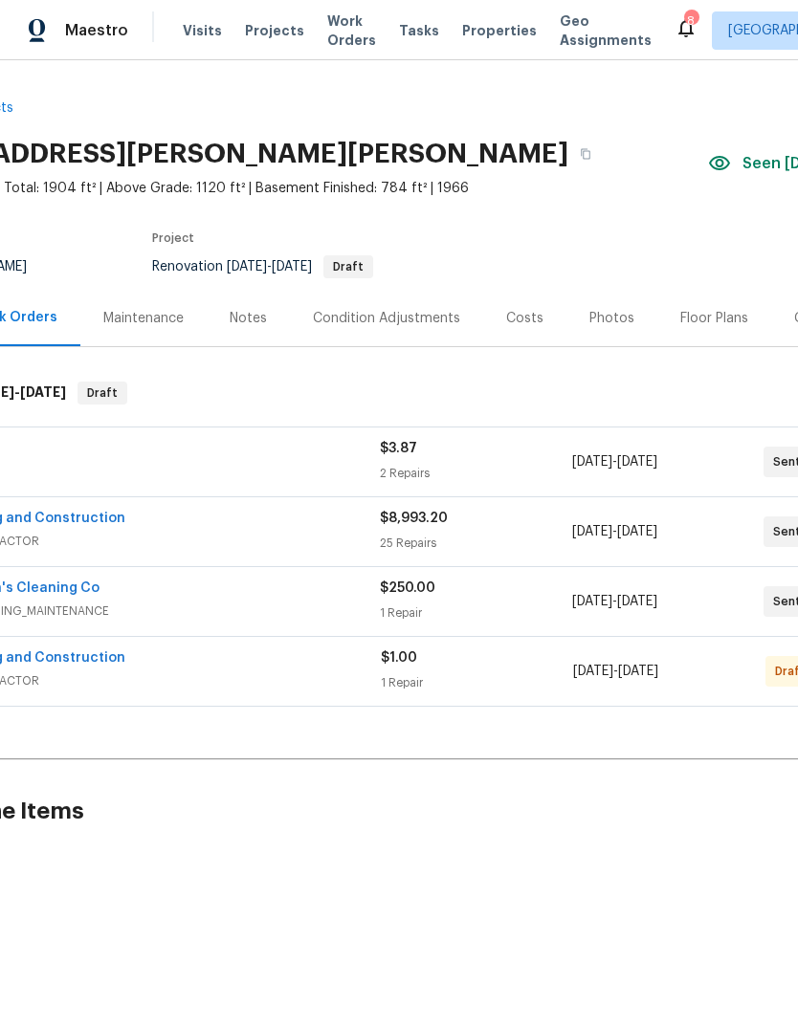
scroll to position [0, 138]
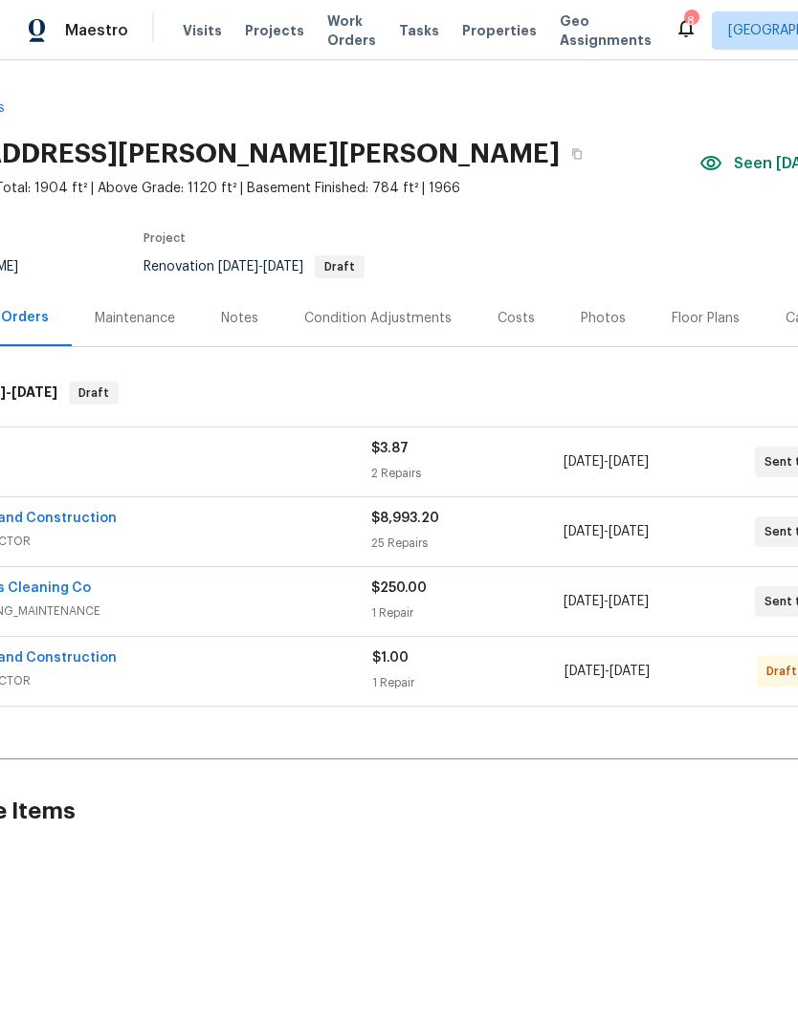
click at [706, 309] on div "Floor Plans" at bounding box center [705, 318] width 68 height 19
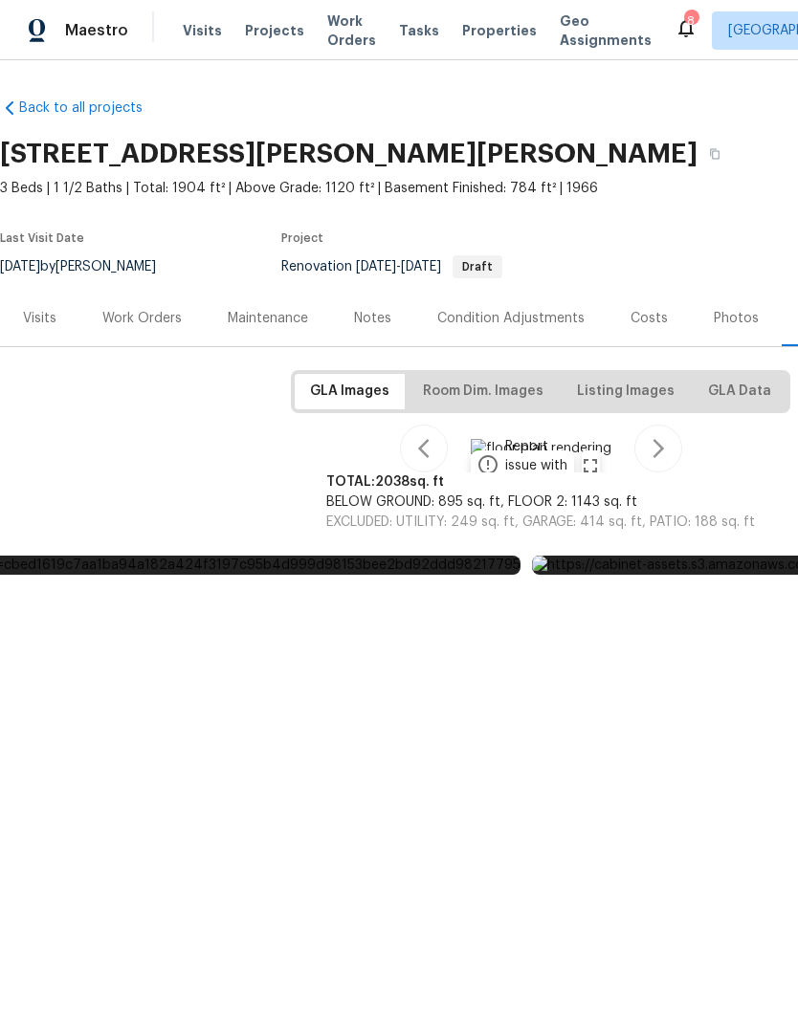
click at [480, 34] on span "Properties" at bounding box center [499, 30] width 75 height 19
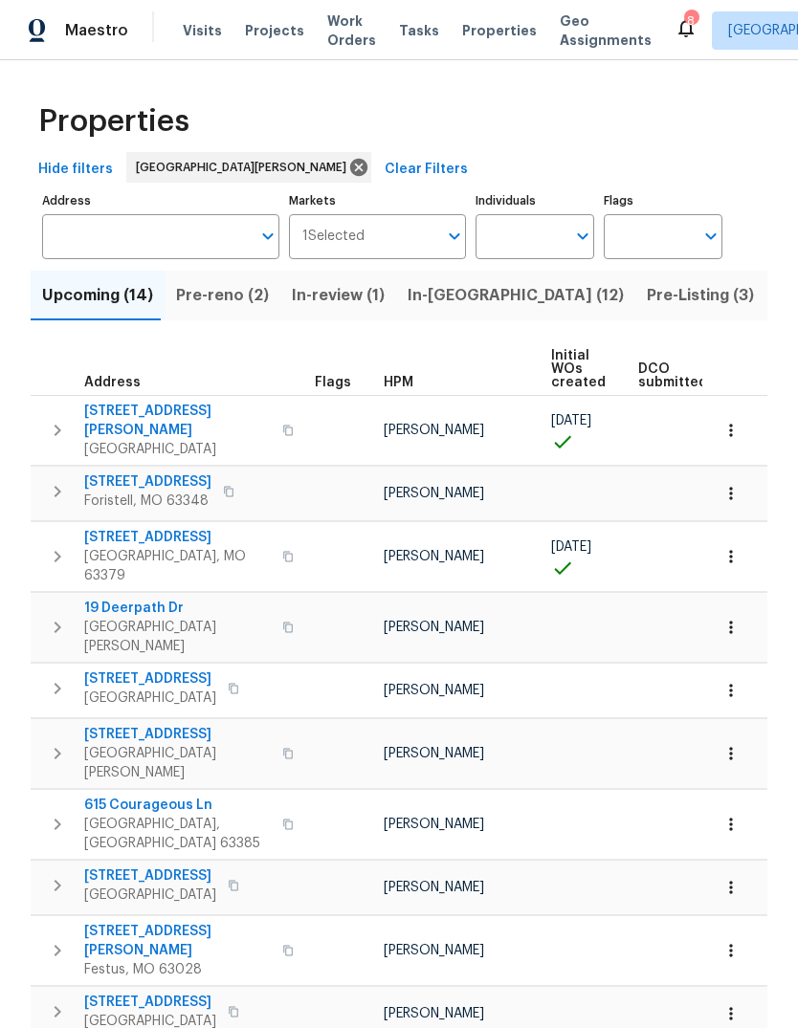
click at [240, 311] on button "Pre-reno (2)" at bounding box center [222, 296] width 116 height 50
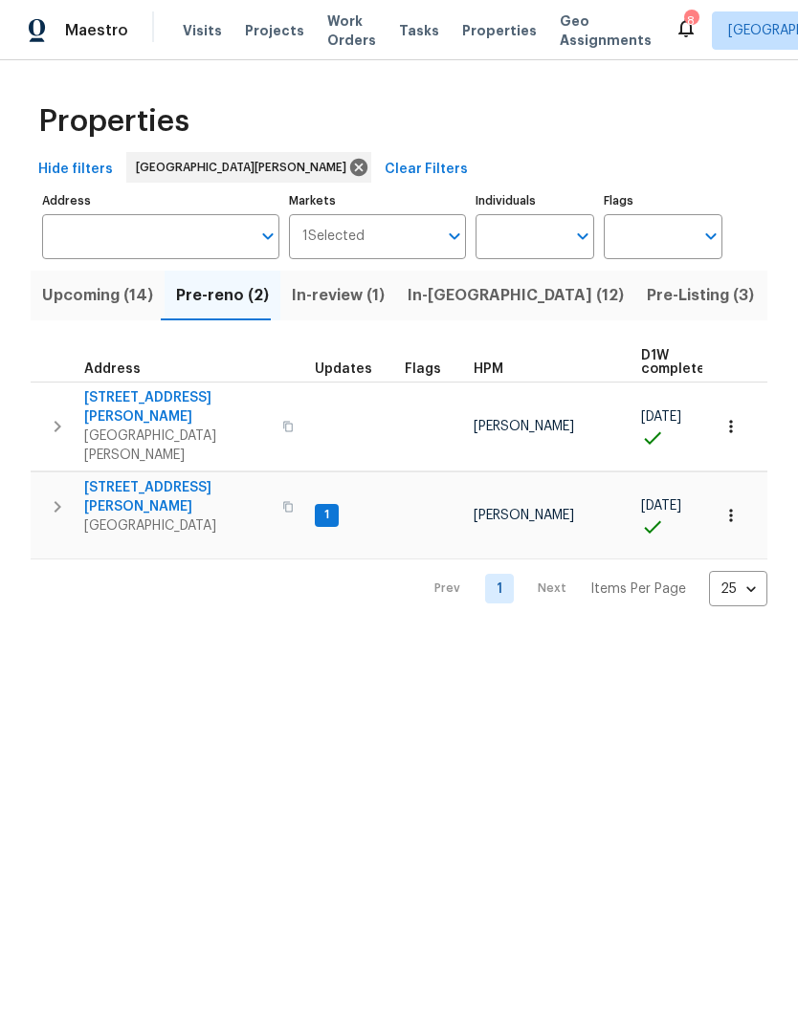
click at [183, 478] on span "[STREET_ADDRESS][PERSON_NAME]" at bounding box center [177, 497] width 186 height 38
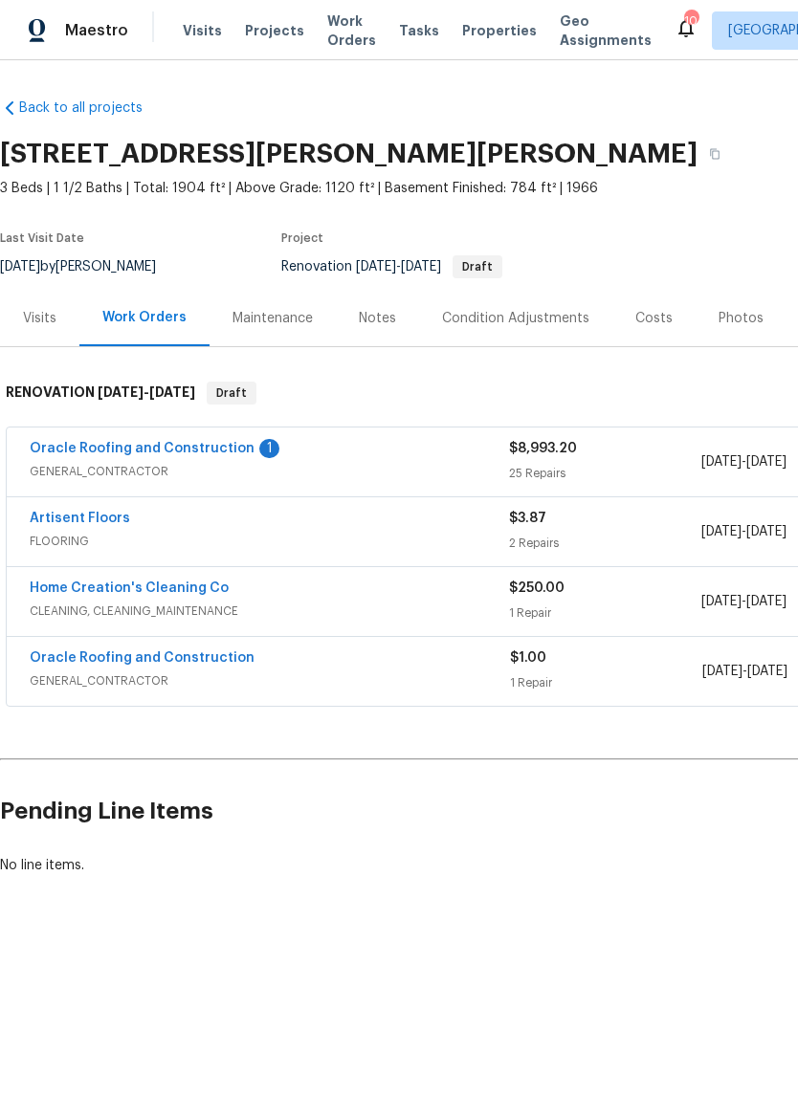
click at [218, 449] on link "Oracle Roofing and Construction" at bounding box center [142, 448] width 225 height 13
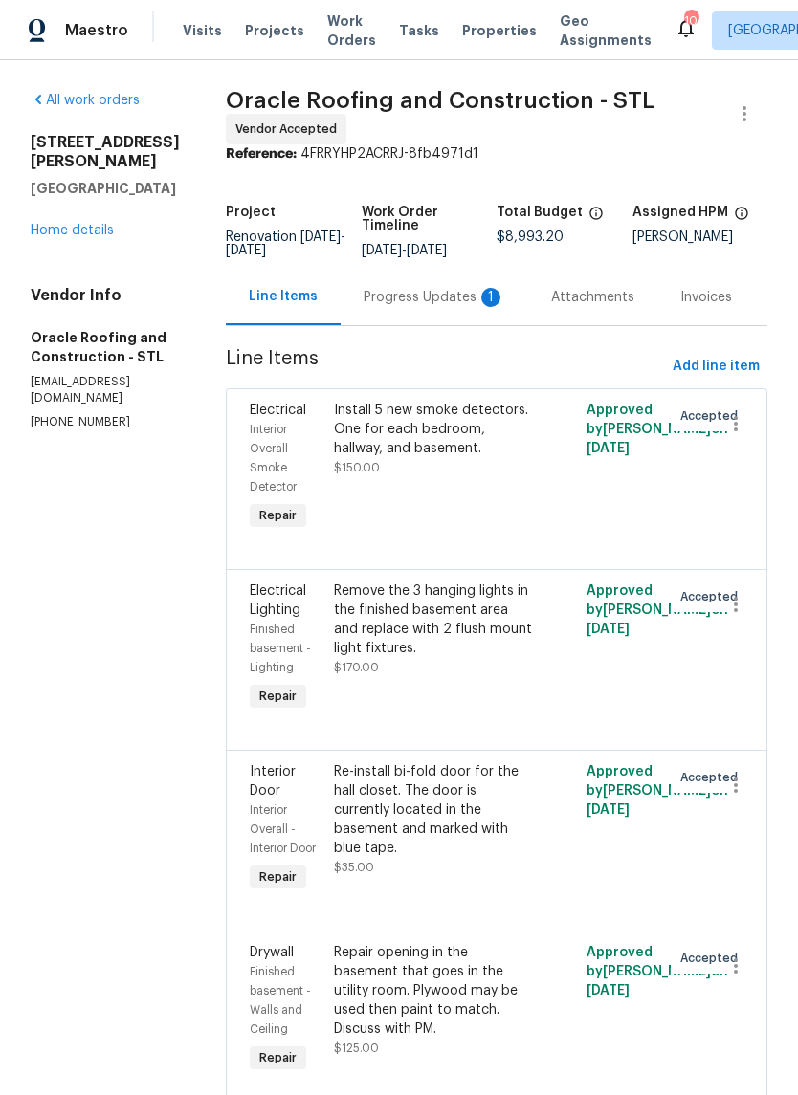
click at [455, 300] on div "Progress Updates 1" at bounding box center [434, 297] width 142 height 19
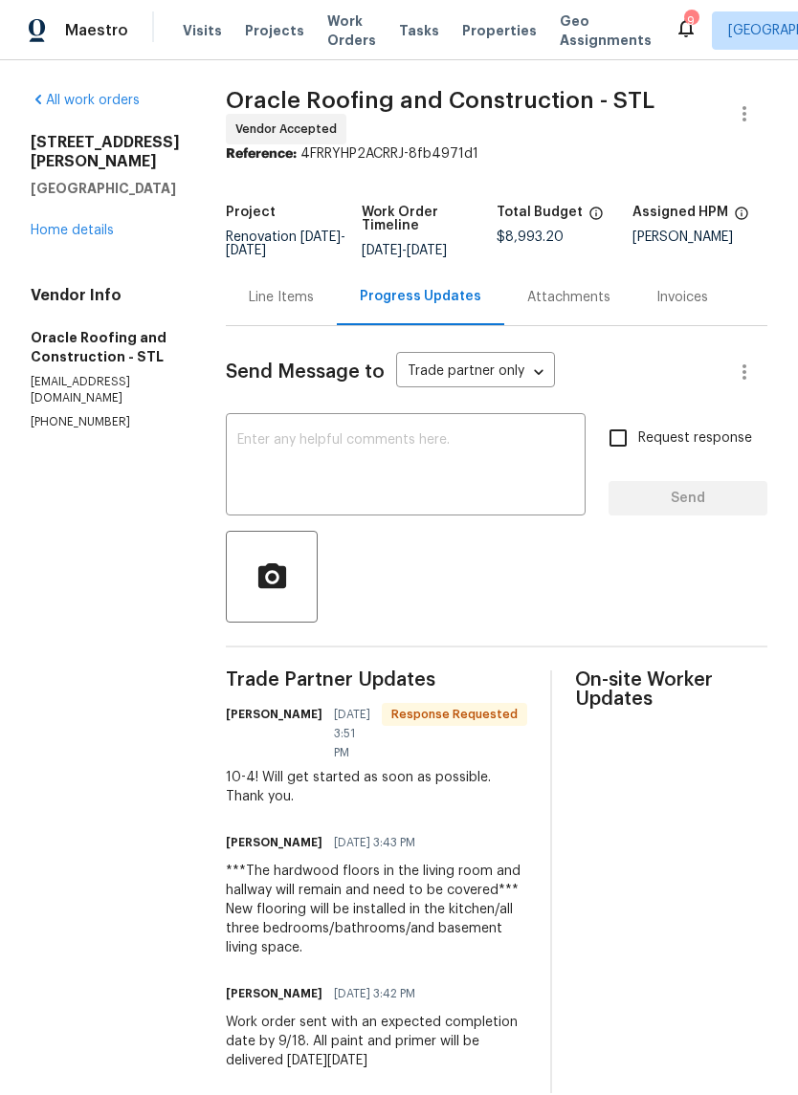
click at [293, 298] on div "Line Items" at bounding box center [281, 297] width 65 height 19
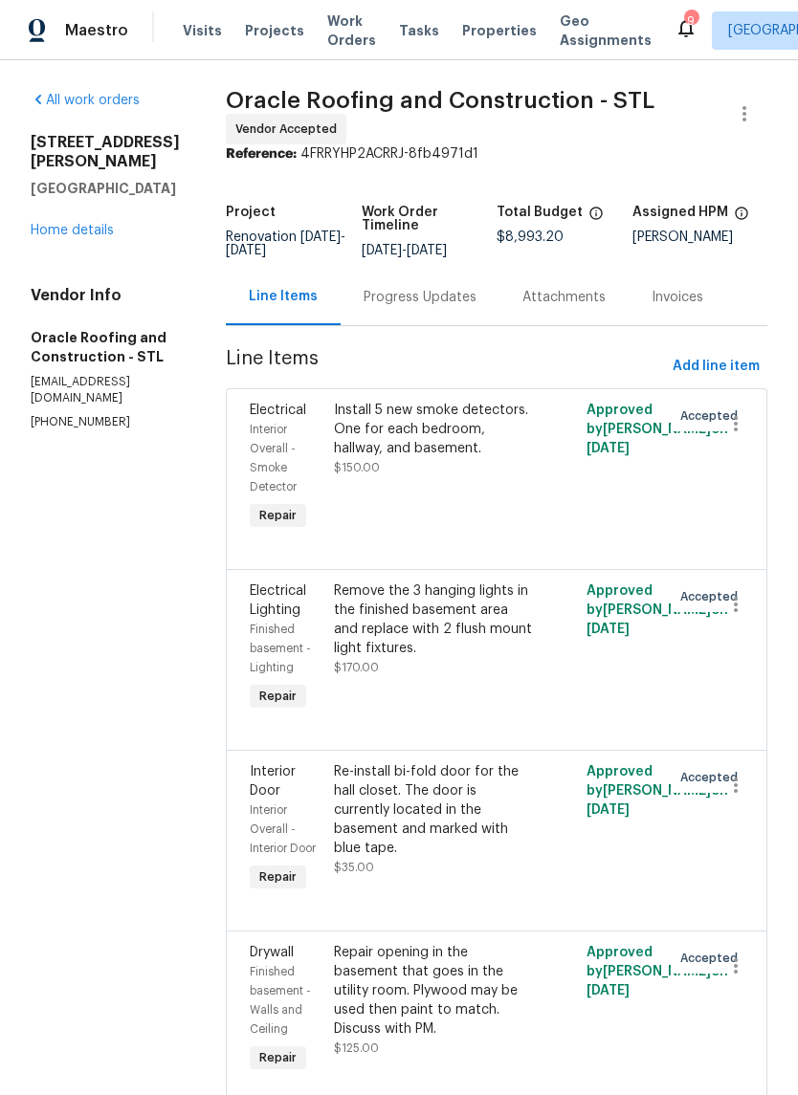
click at [475, 640] on div "Remove the 3 hanging lights in the finished basement area and replace with 2 fl…" at bounding box center [433, 619] width 199 height 77
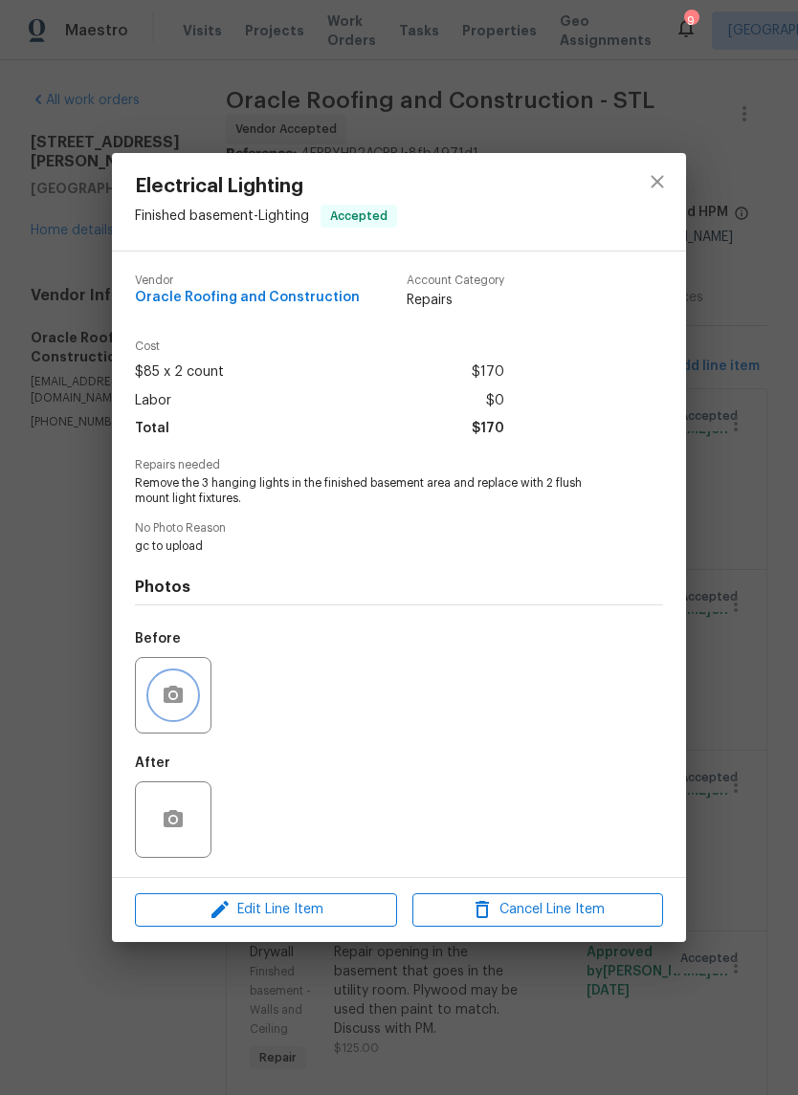
click at [176, 698] on circle "button" at bounding box center [173, 695] width 6 height 6
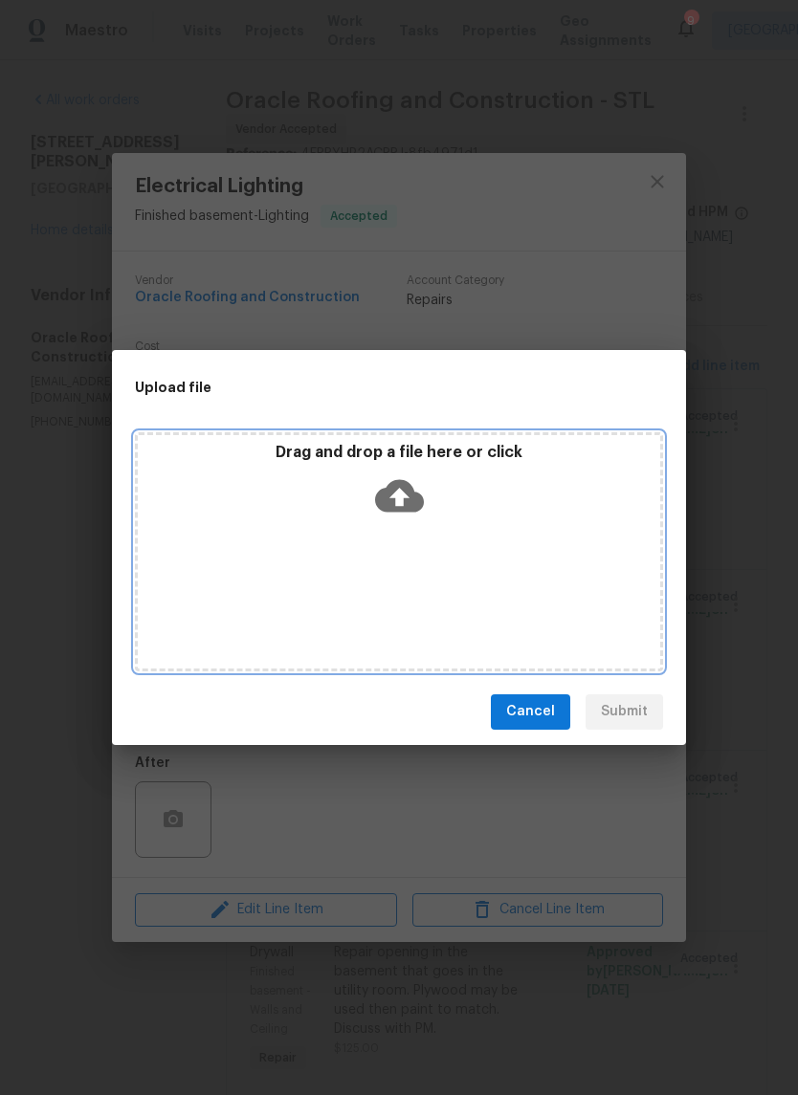
click at [411, 495] on icon at bounding box center [399, 495] width 49 height 33
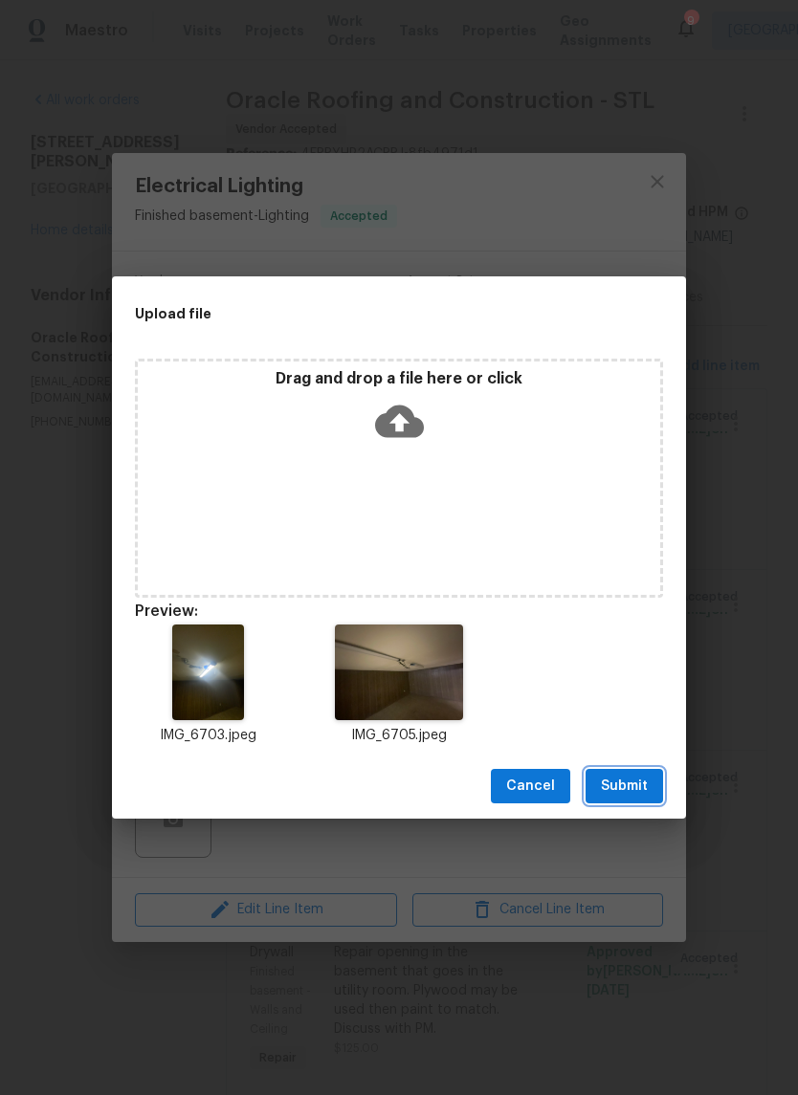
click at [638, 787] on span "Submit" at bounding box center [624, 787] width 47 height 24
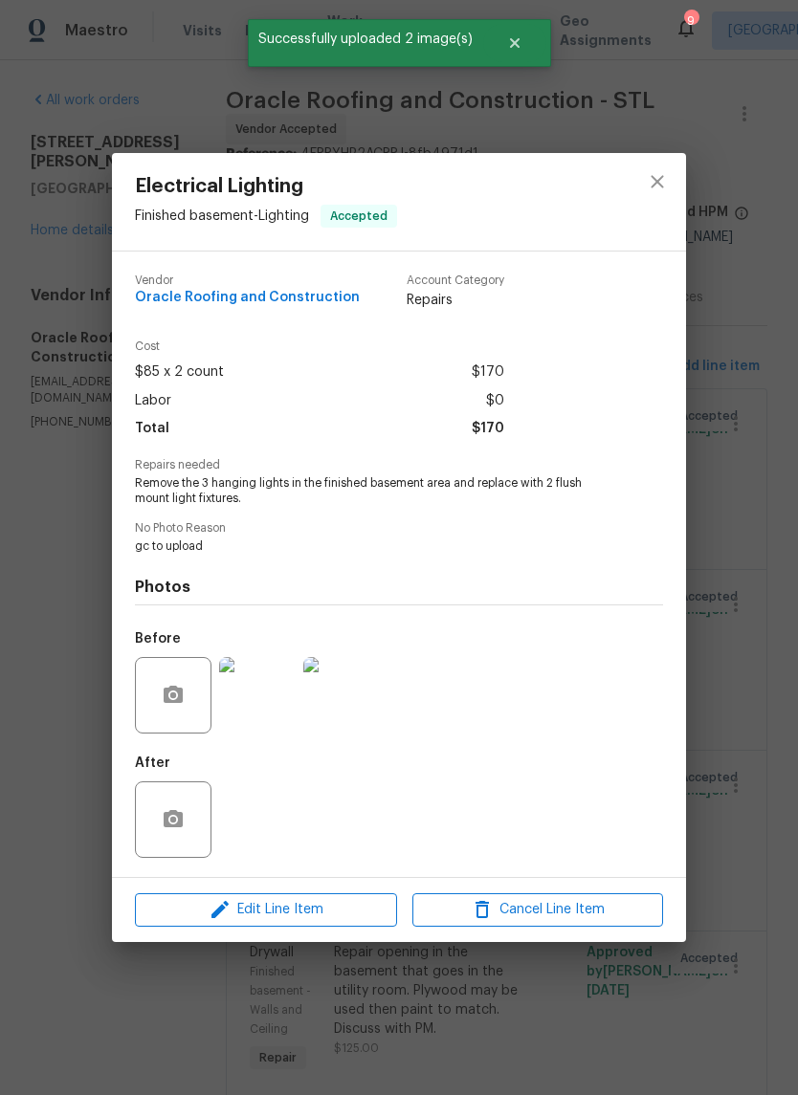
click at [750, 717] on div "Electrical Lighting Finished basement - Lighting Accepted Vendor Oracle Roofing…" at bounding box center [399, 547] width 798 height 1095
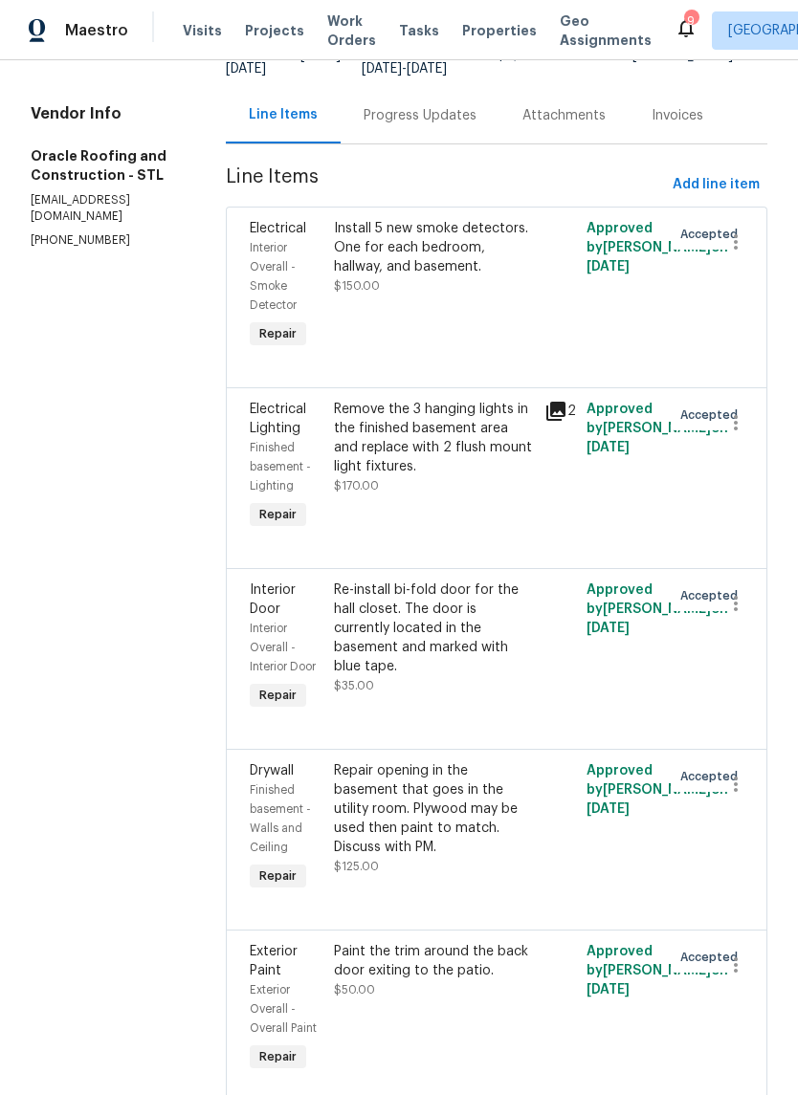
scroll to position [226, 0]
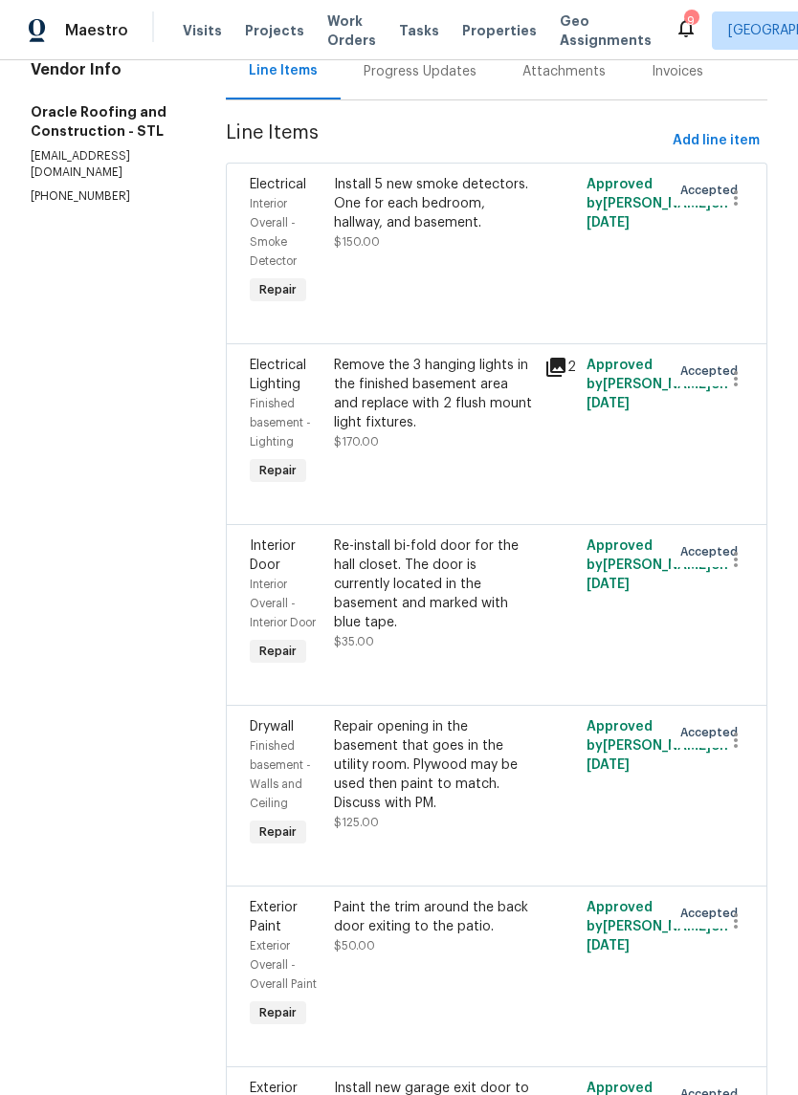
click at [471, 594] on div "Re-install bi-fold door for the hall closet. The door is currently located in t…" at bounding box center [433, 584] width 199 height 96
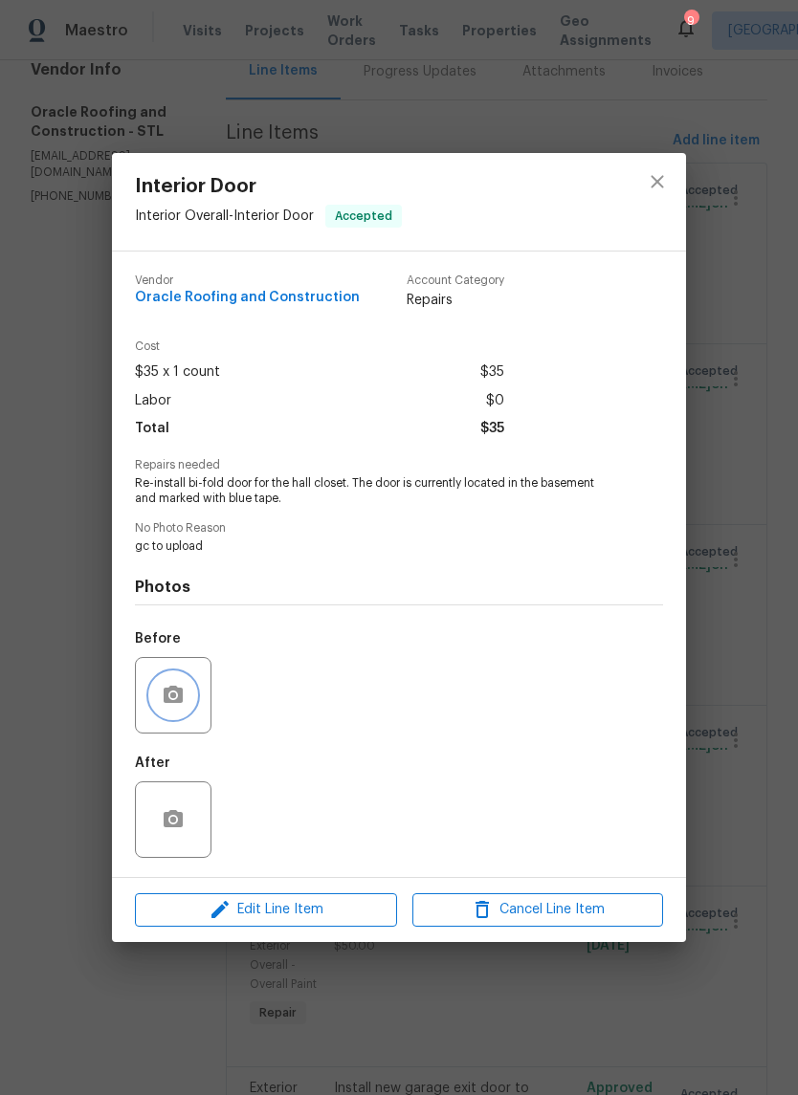
click at [174, 707] on icon "button" at bounding box center [173, 695] width 23 height 23
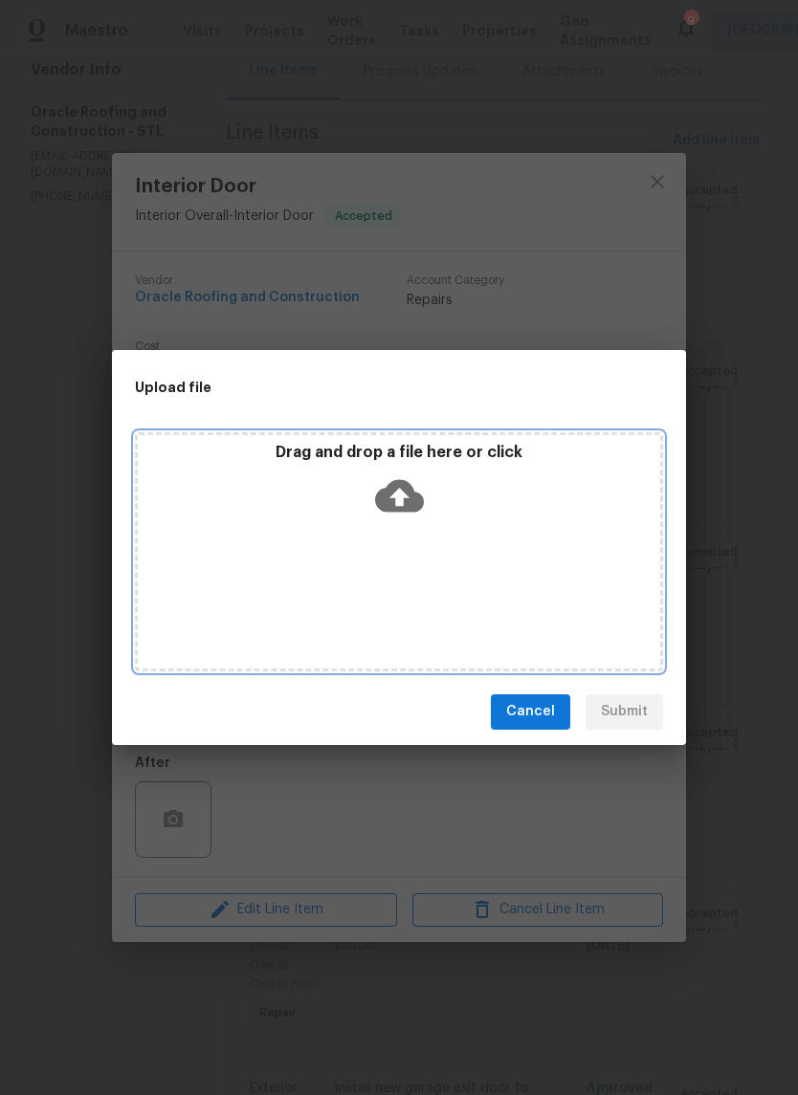
click at [409, 508] on icon at bounding box center [399, 495] width 49 height 33
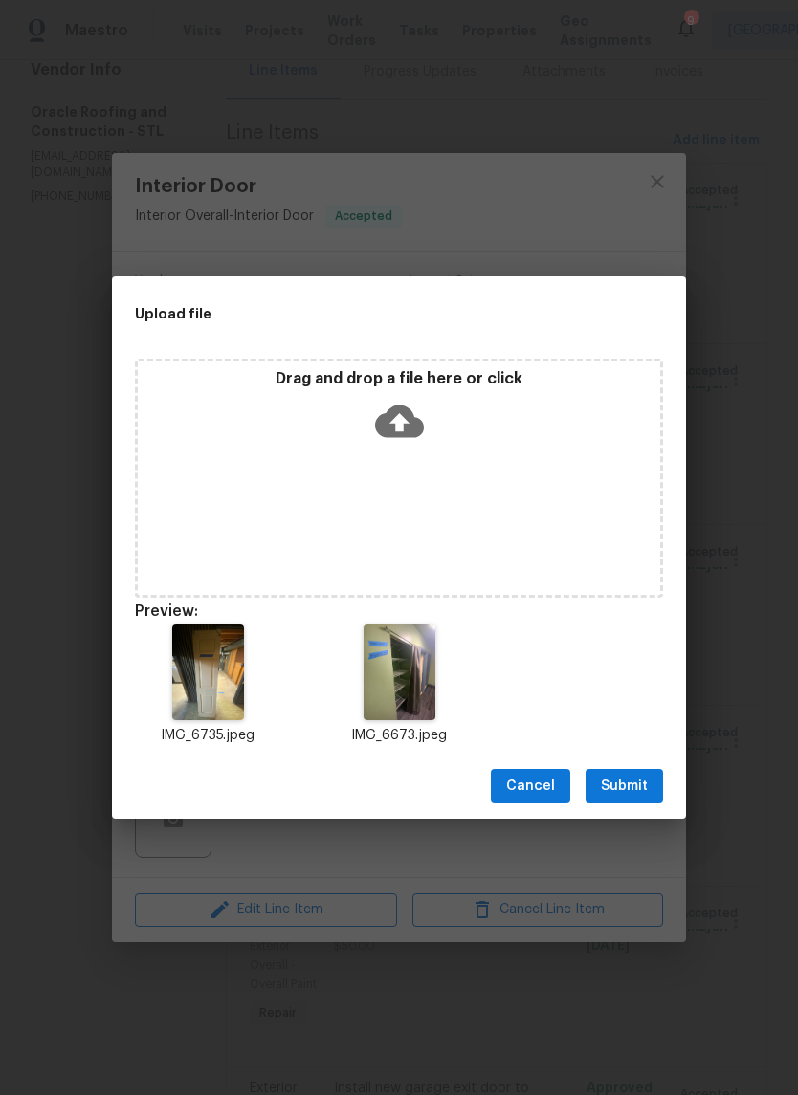
click at [642, 793] on span "Submit" at bounding box center [624, 787] width 47 height 24
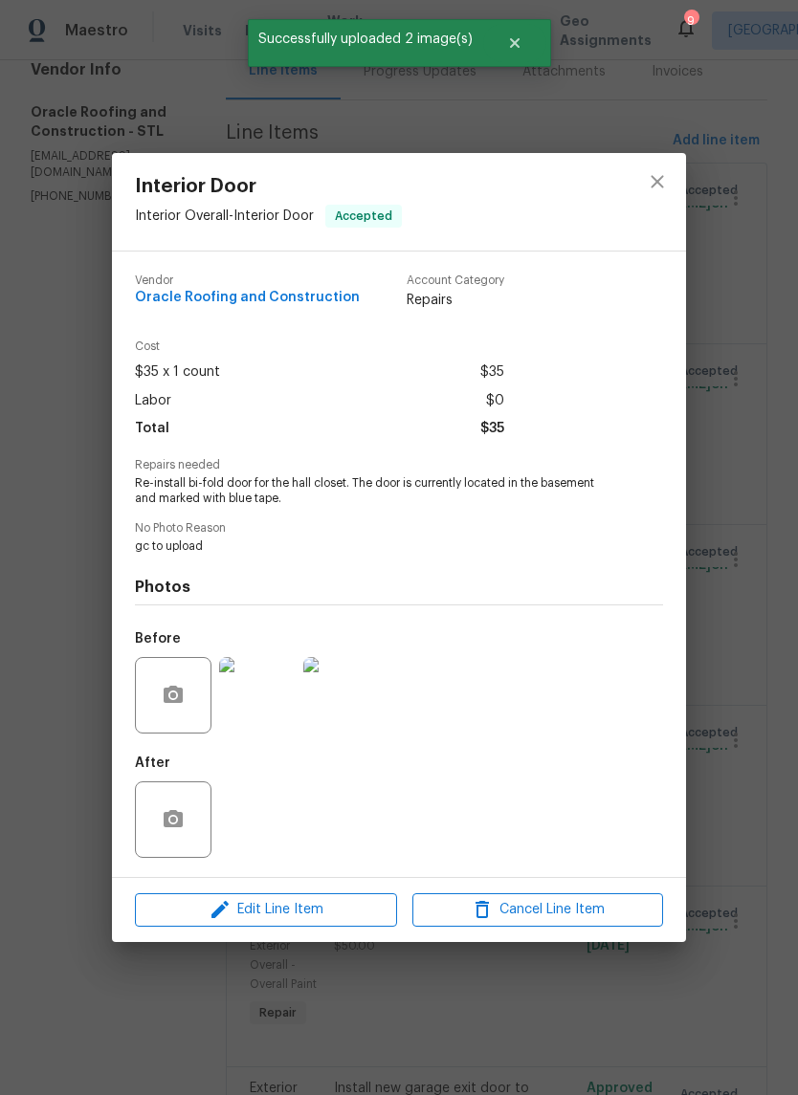
click at [763, 663] on div "Interior Door Interior Overall - Interior Door Accepted Vendor Oracle Roofing a…" at bounding box center [399, 547] width 798 height 1095
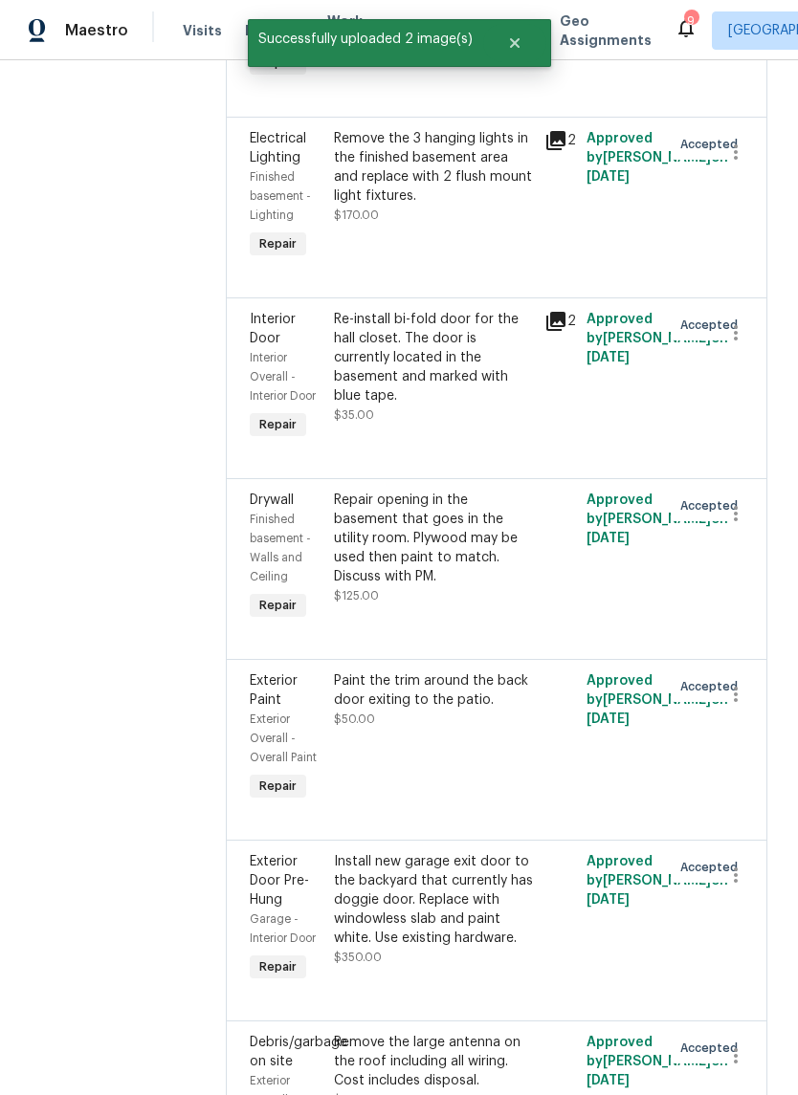
scroll to position [516, 0]
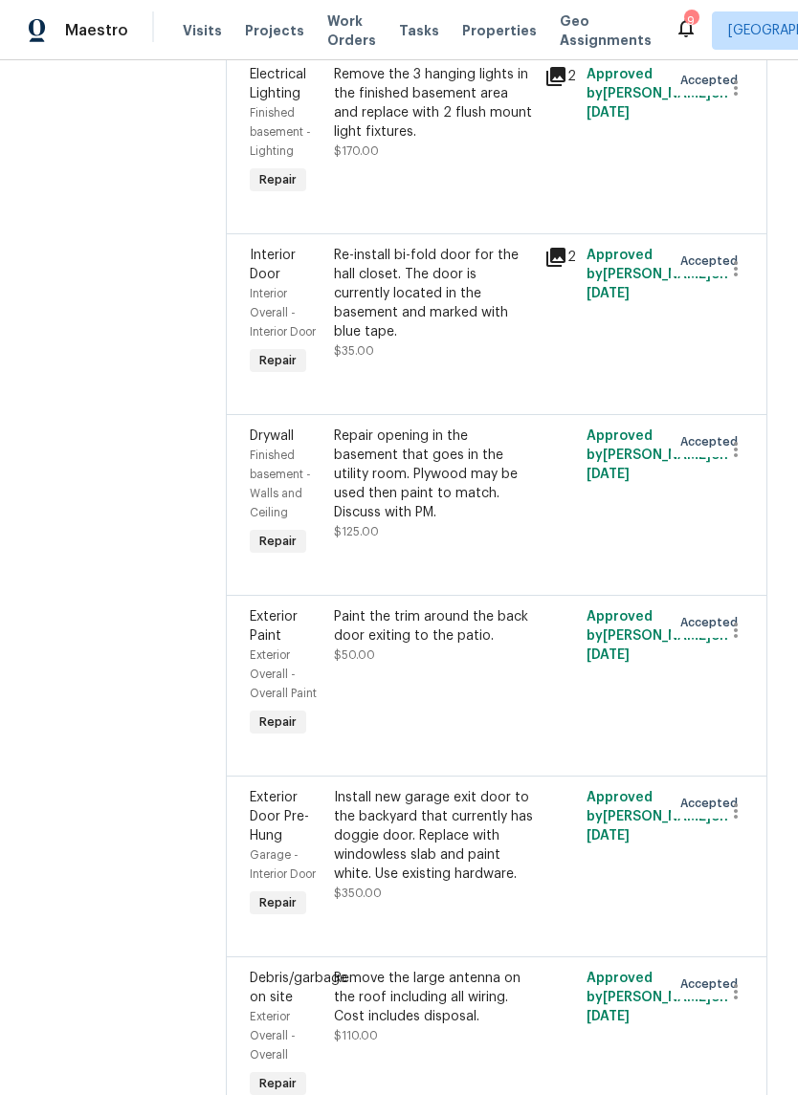
click at [453, 495] on div "Repair opening in the basement that goes in the utility room. Plywood may be us…" at bounding box center [433, 474] width 199 height 96
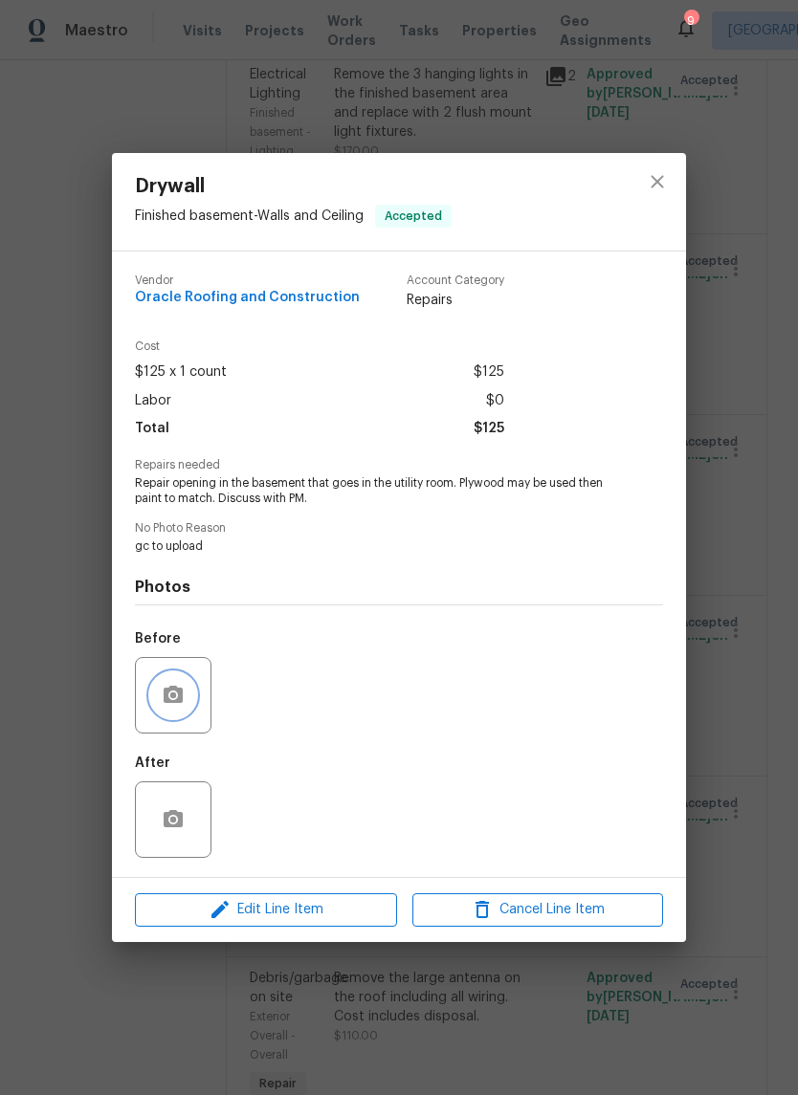
click at [171, 695] on icon "button" at bounding box center [173, 695] width 23 height 23
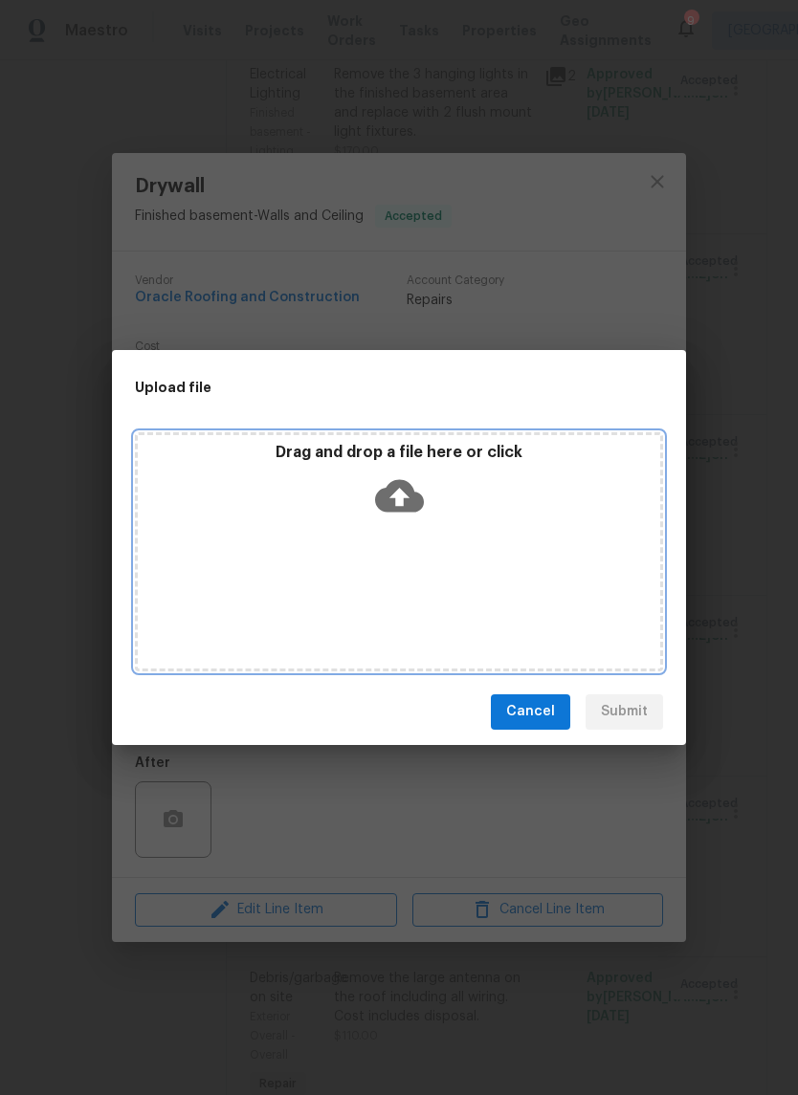
click at [411, 492] on icon at bounding box center [399, 495] width 49 height 33
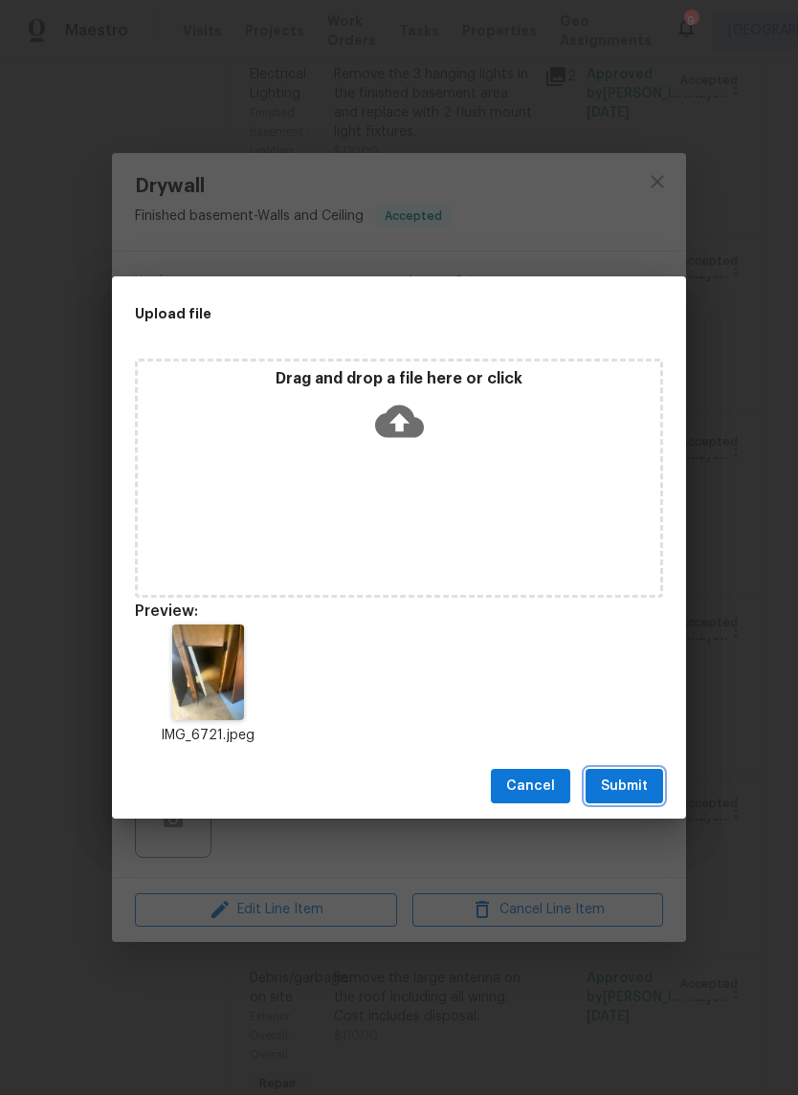
click at [634, 798] on button "Submit" at bounding box center [623, 786] width 77 height 35
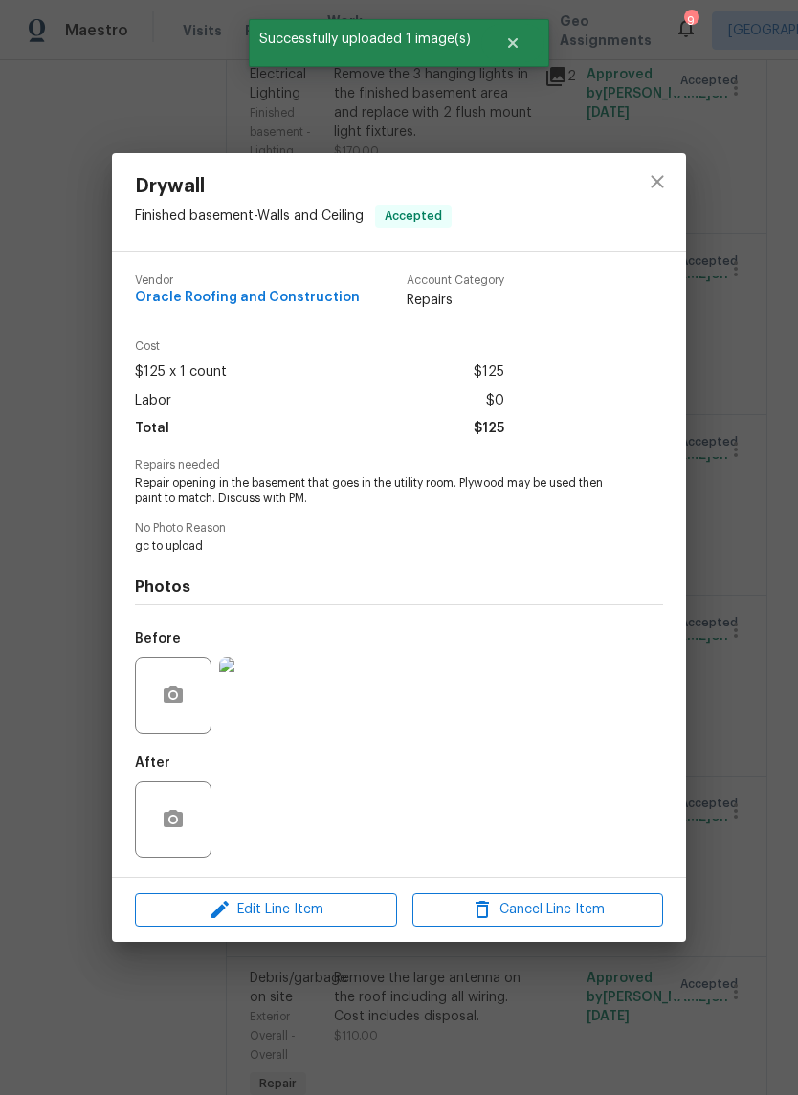
click at [274, 693] on img at bounding box center [257, 695] width 77 height 77
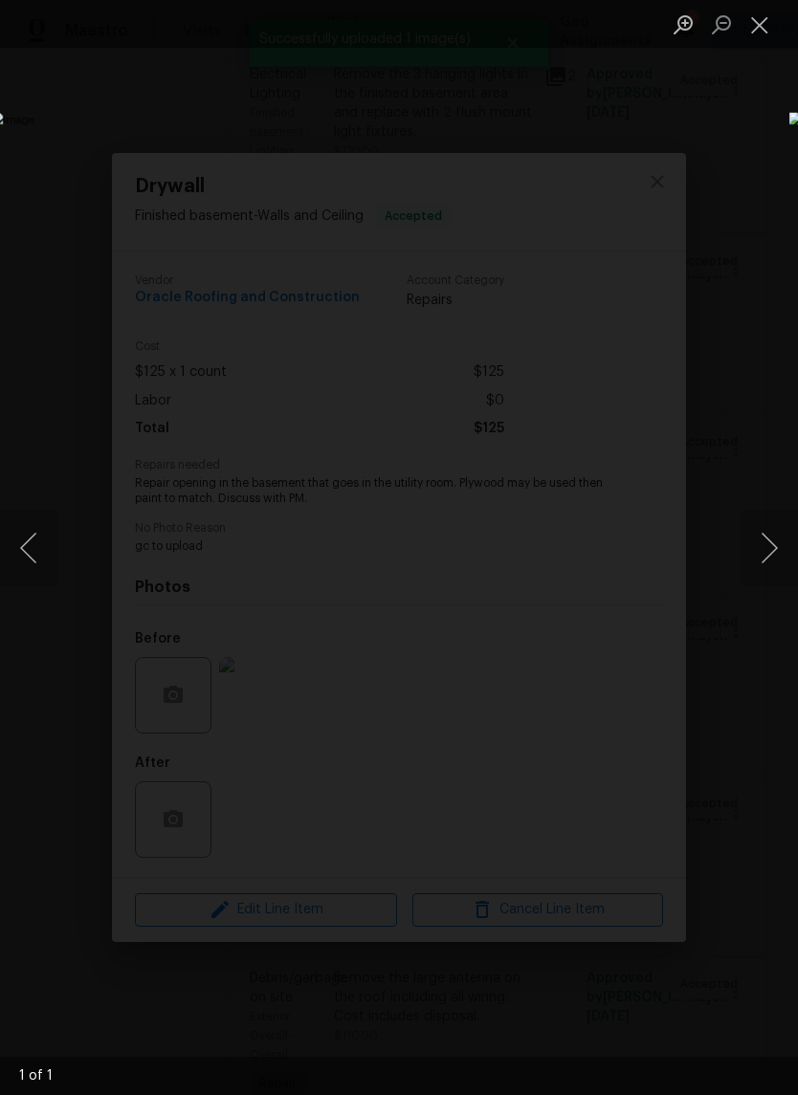
click at [758, 24] on button "Close lightbox" at bounding box center [759, 24] width 38 height 33
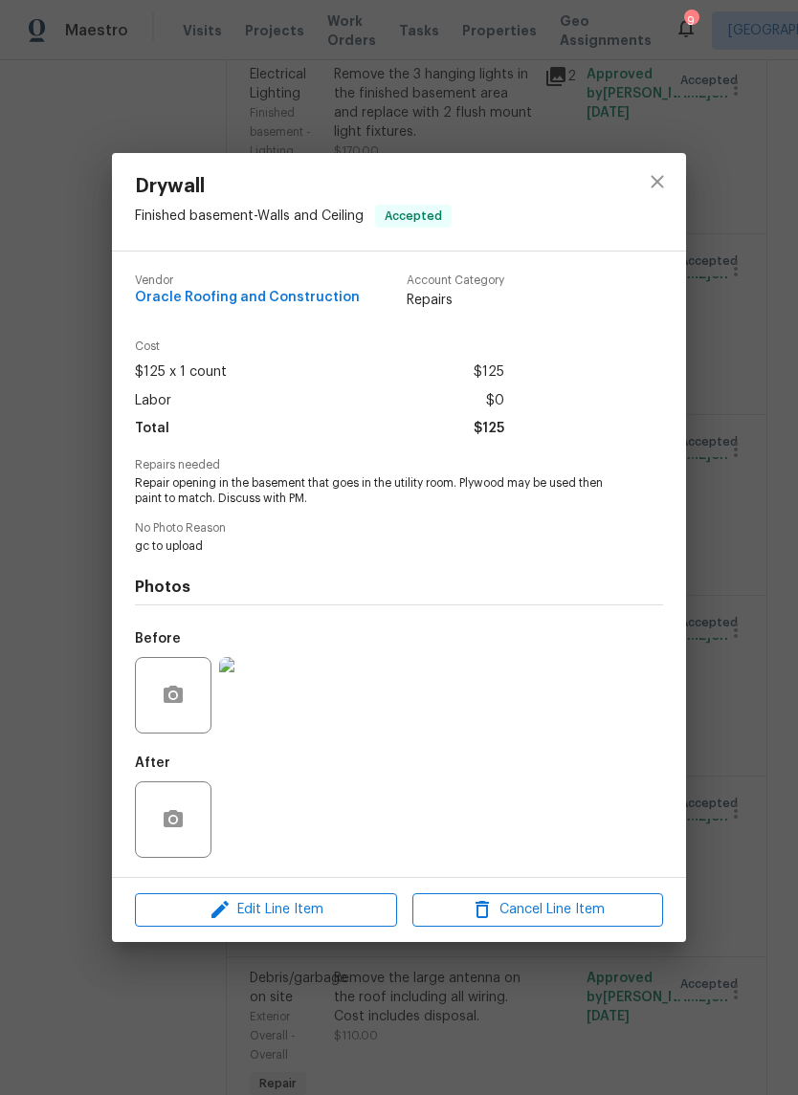
click at [757, 654] on div "Drywall Finished basement - Walls and Ceiling Accepted Vendor Oracle Roofing an…" at bounding box center [399, 547] width 798 height 1095
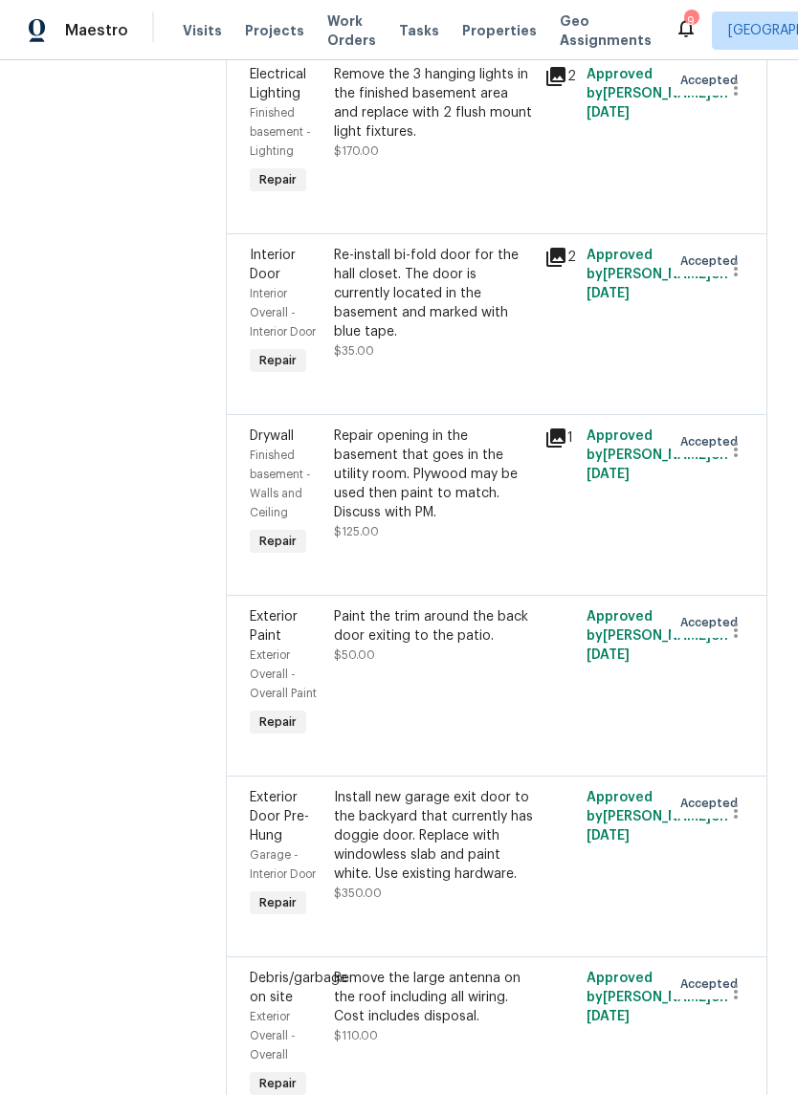
click at [474, 685] on div "Paint the trim around the back door exiting to the patio. $50.00" at bounding box center [433, 673] width 210 height 145
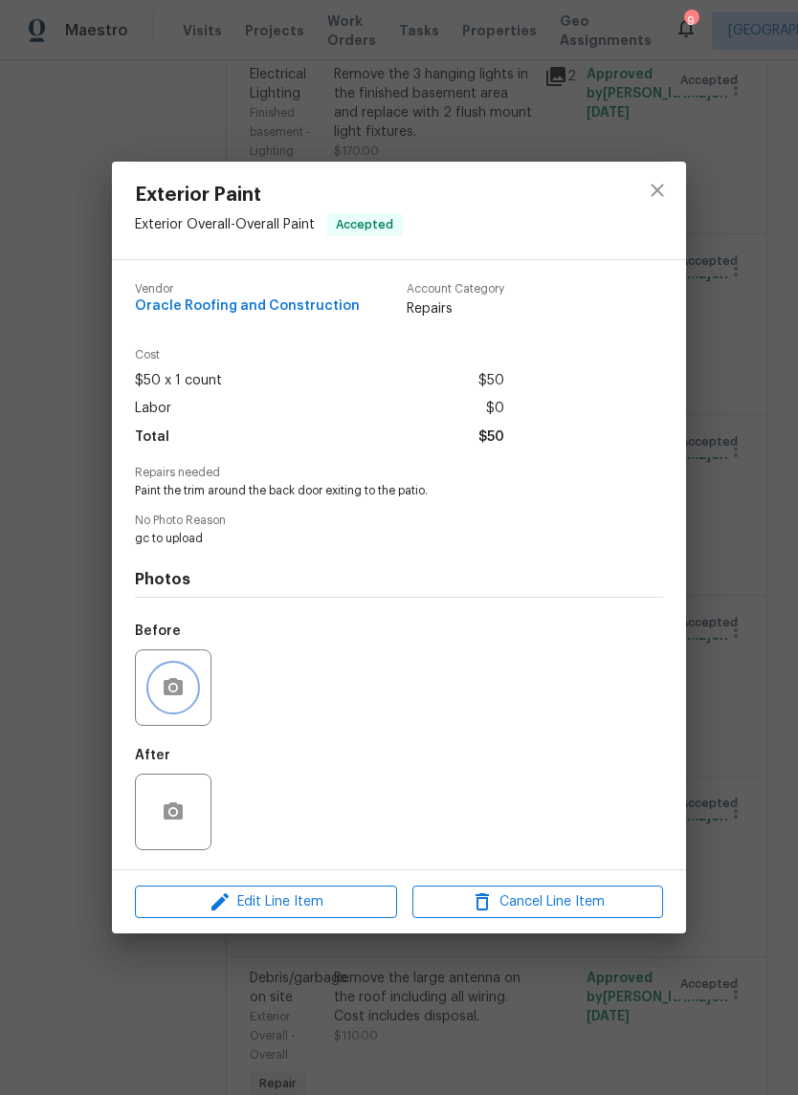
click at [187, 693] on button "button" at bounding box center [173, 688] width 46 height 46
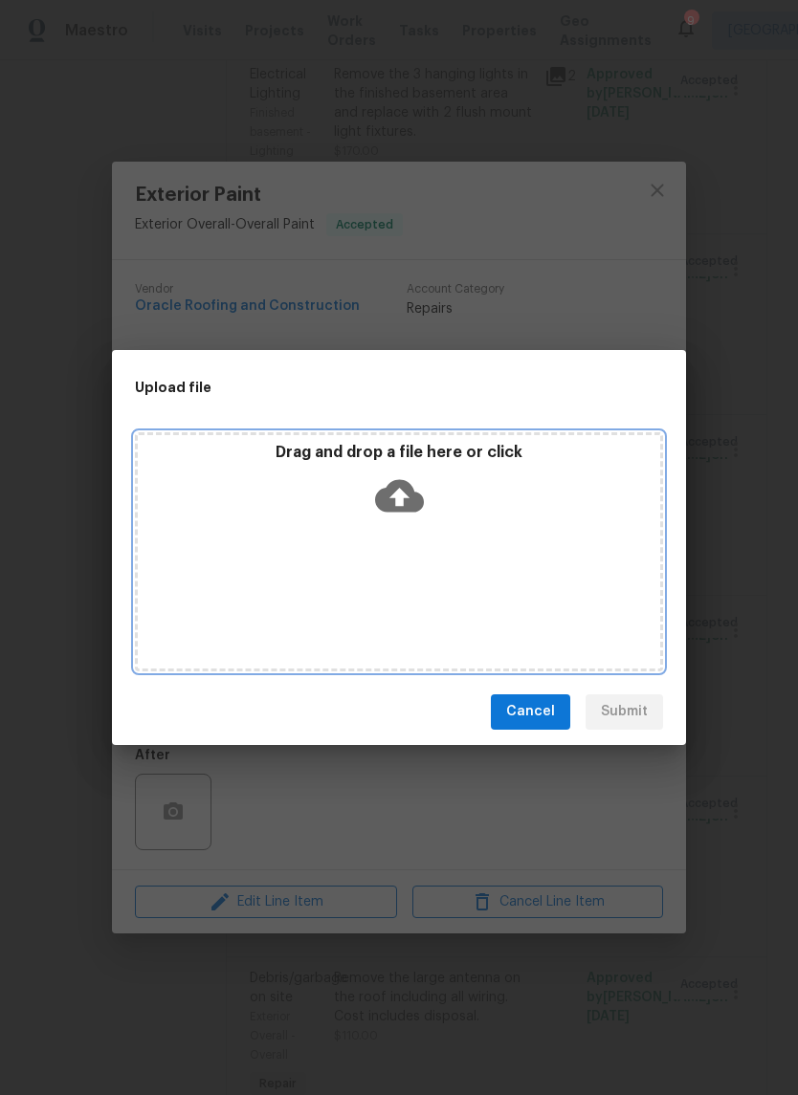
click at [415, 506] on icon at bounding box center [399, 495] width 49 height 33
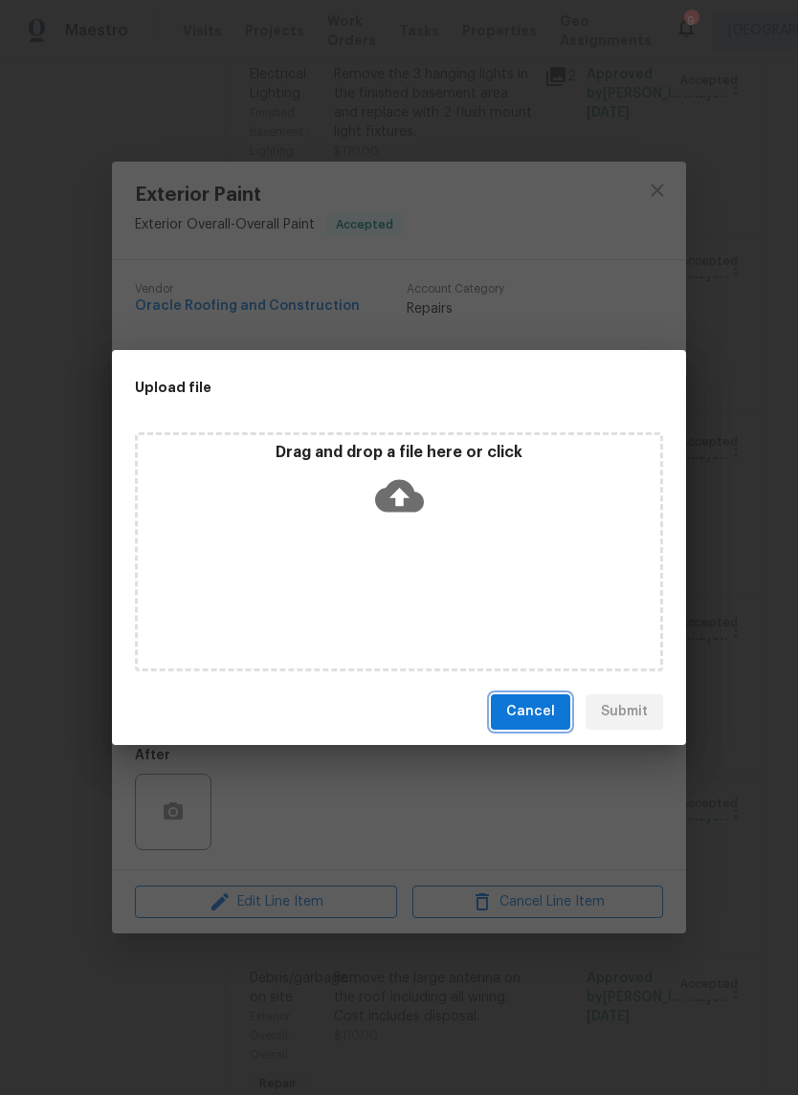
click at [547, 718] on span "Cancel" at bounding box center [530, 712] width 49 height 24
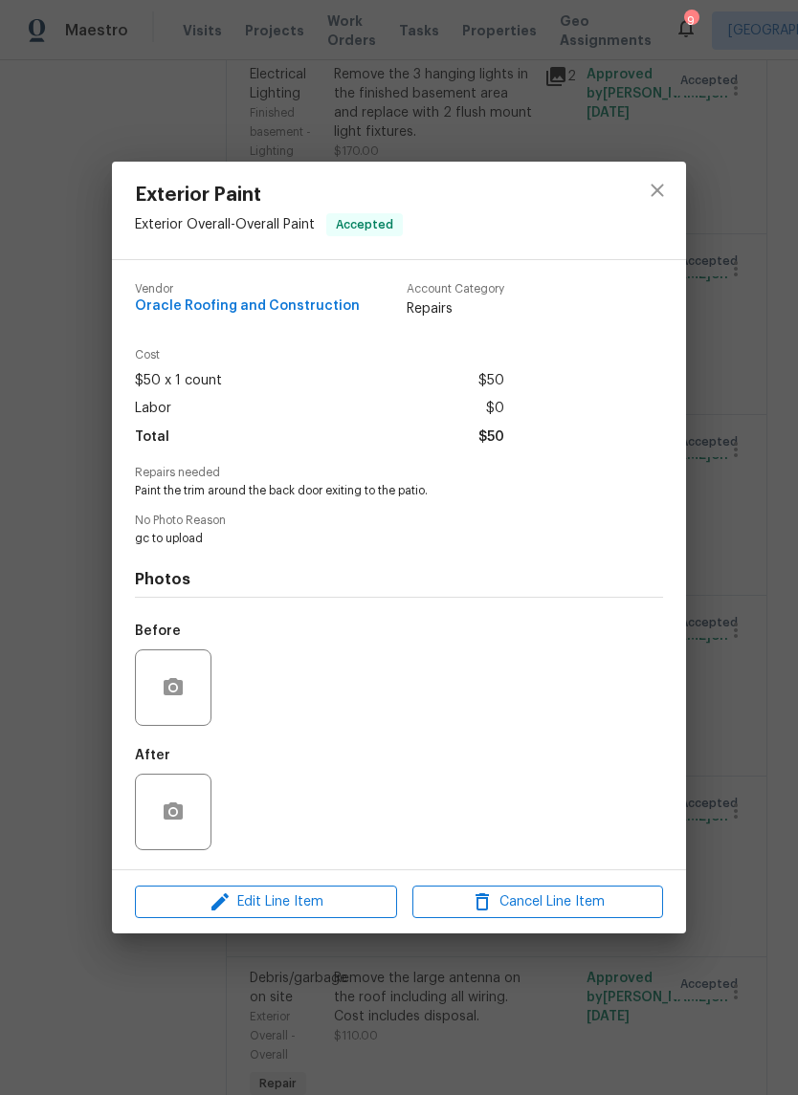
click at [761, 673] on div "Exterior Paint Exterior Overall - Overall Paint Accepted Vendor Oracle Roofing …" at bounding box center [399, 547] width 798 height 1095
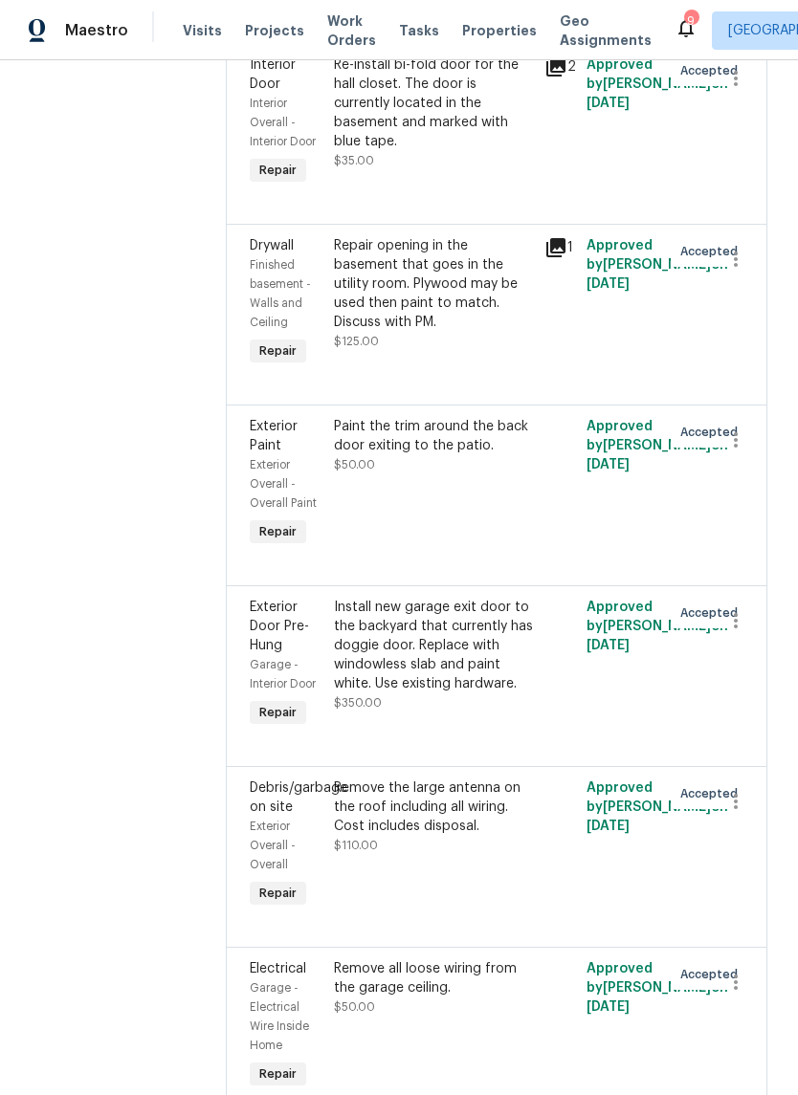
scroll to position [772, 0]
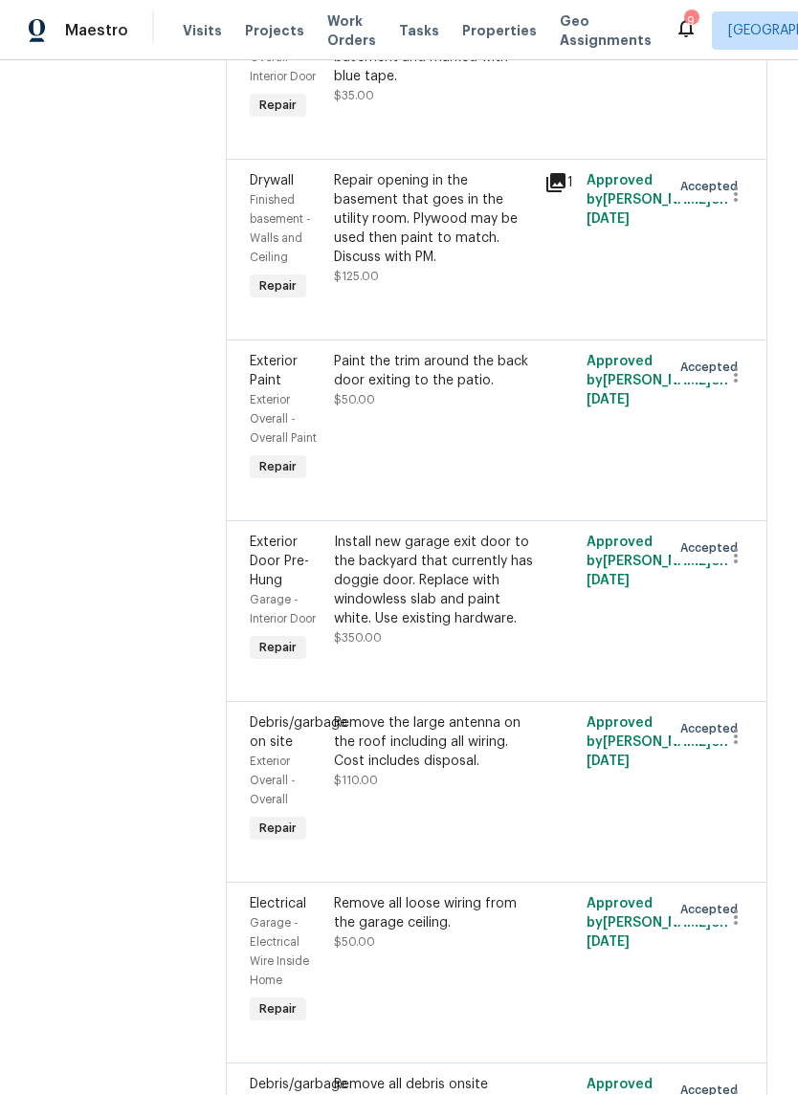
click at [465, 607] on div "Install new garage exit door to the backyard that currently has doggie door. Re…" at bounding box center [433, 581] width 199 height 96
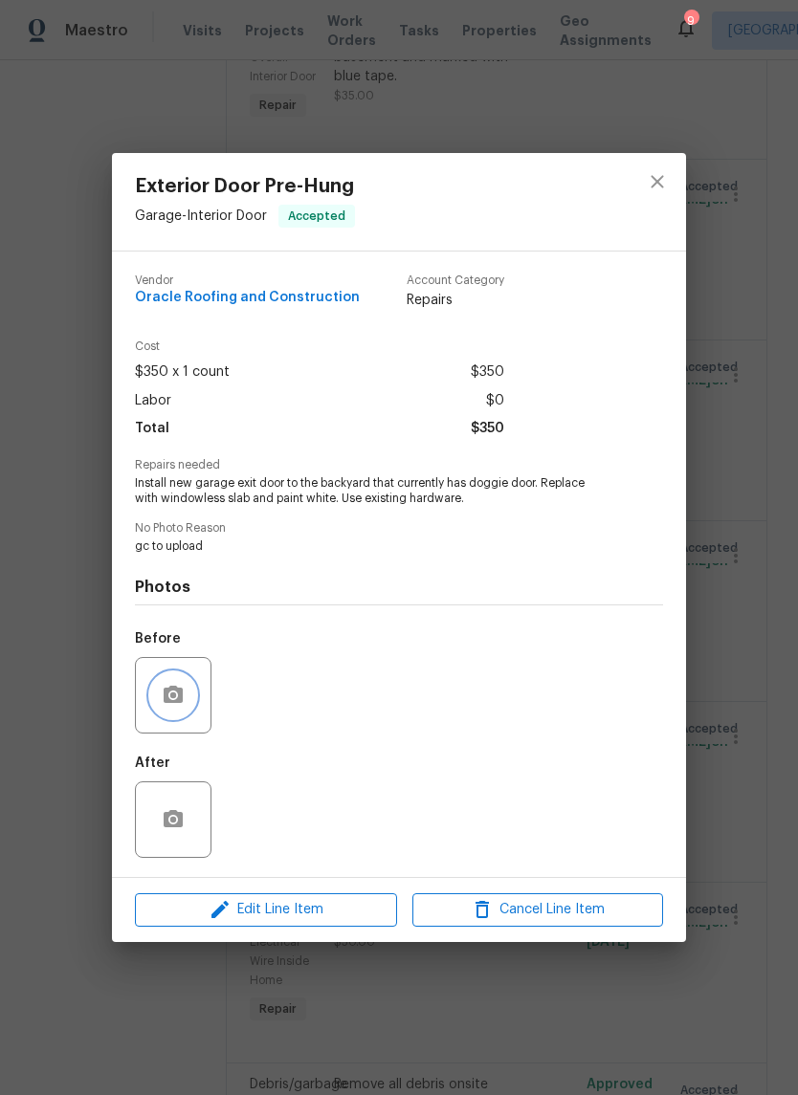
click at [175, 718] on button "button" at bounding box center [173, 695] width 46 height 46
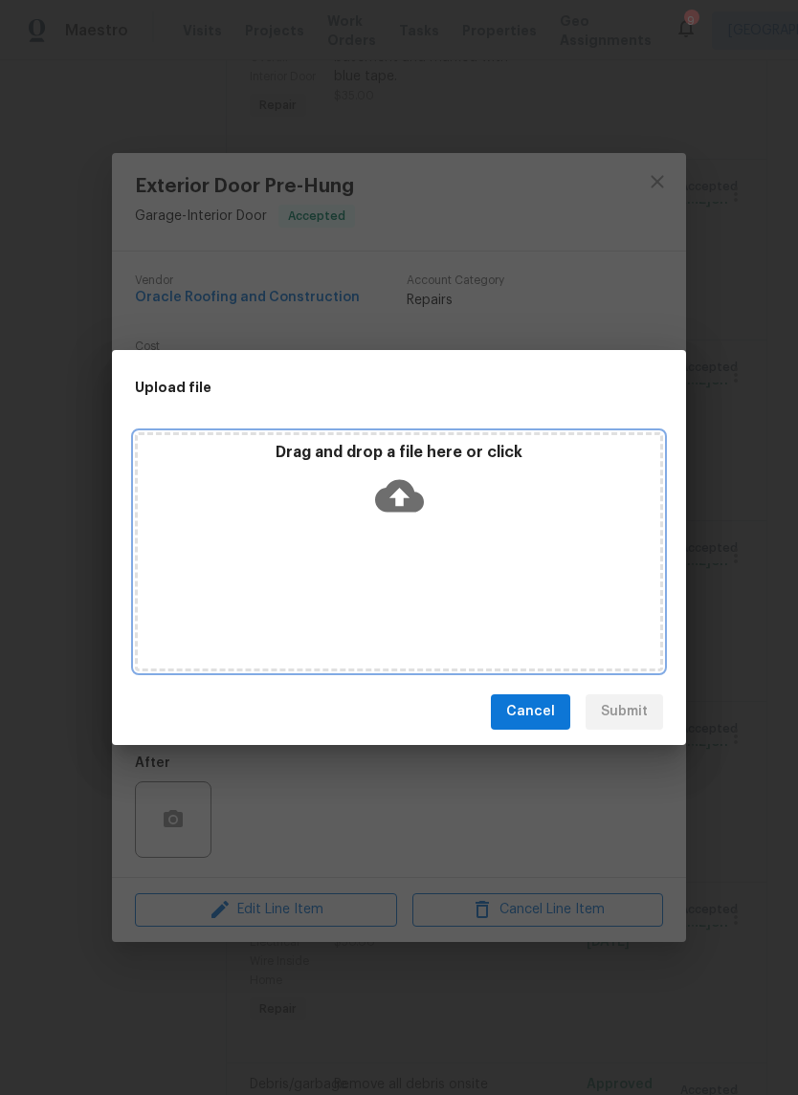
click at [411, 514] on icon at bounding box center [399, 495] width 49 height 49
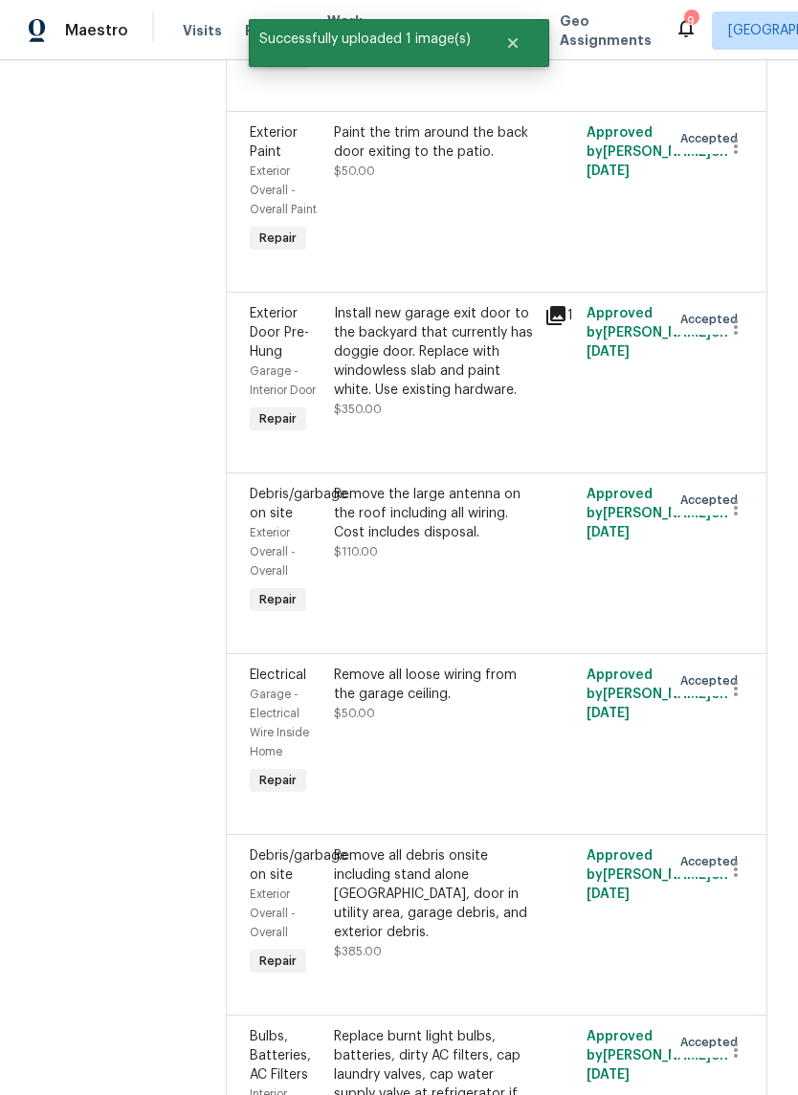
scroll to position [1002, 0]
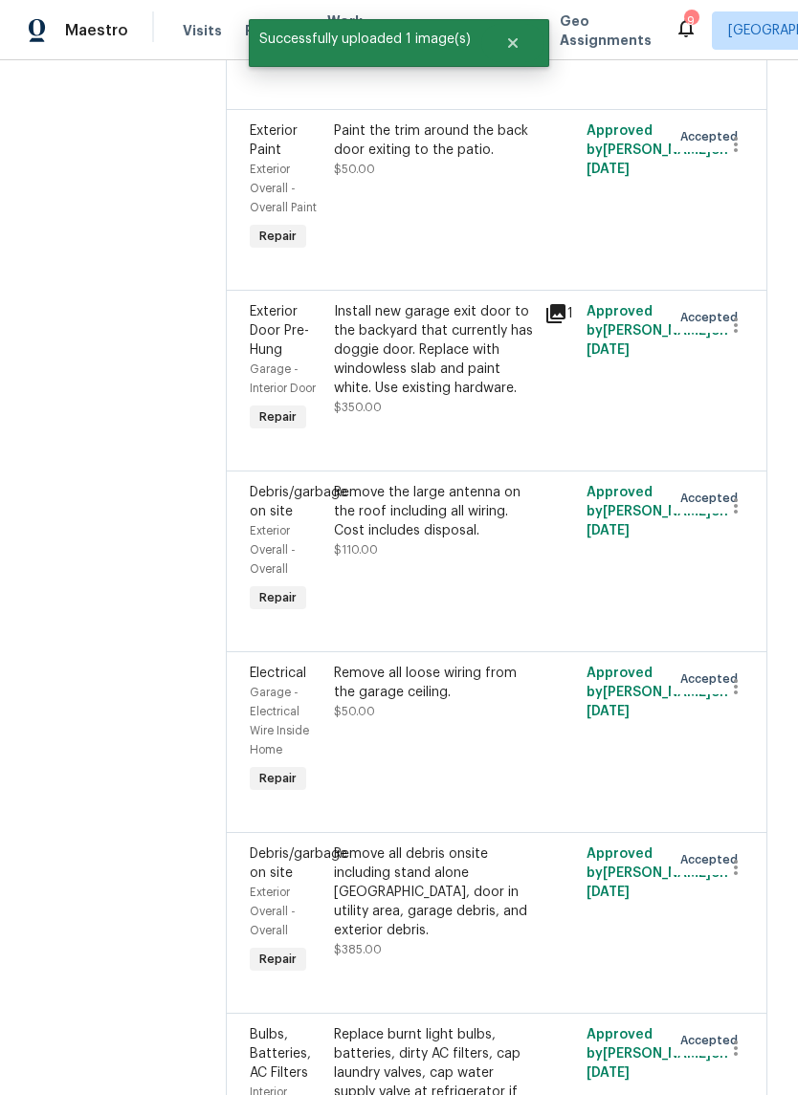
click at [455, 538] on div "Remove the large antenna on the roof including all wiring. Cost includes dispos…" at bounding box center [433, 511] width 199 height 57
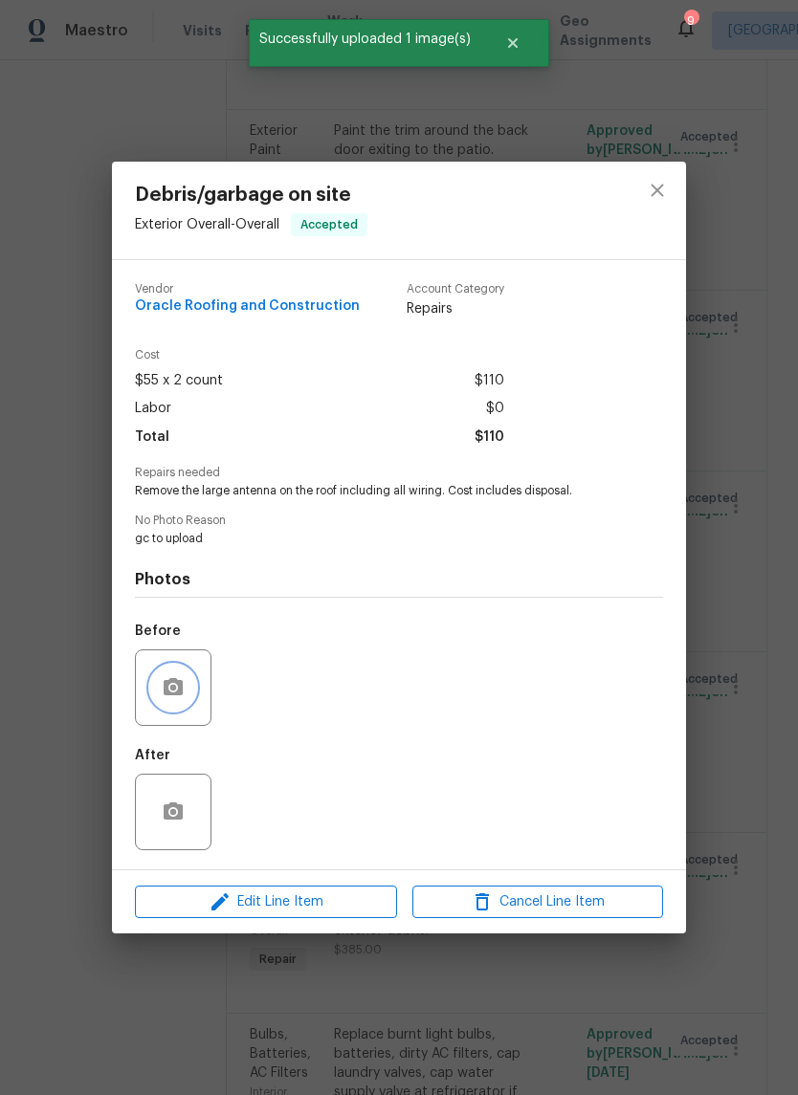
click at [177, 708] on button "button" at bounding box center [173, 688] width 46 height 46
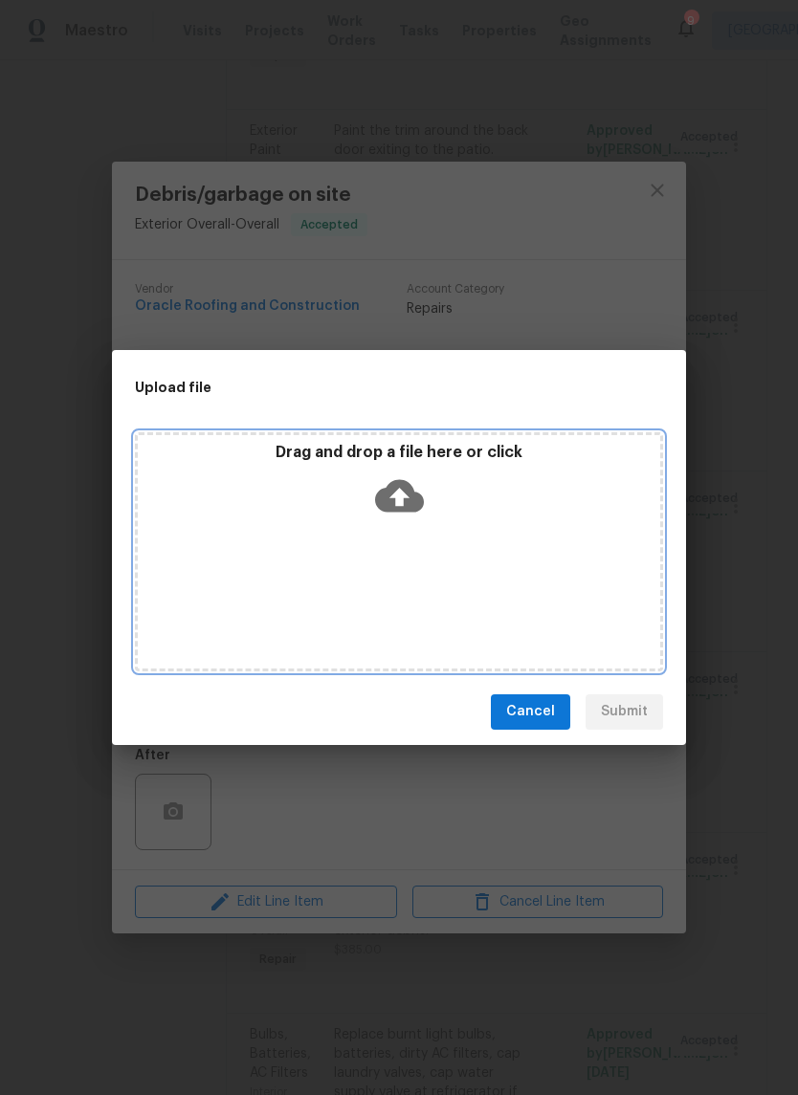
click at [412, 514] on icon at bounding box center [399, 495] width 49 height 49
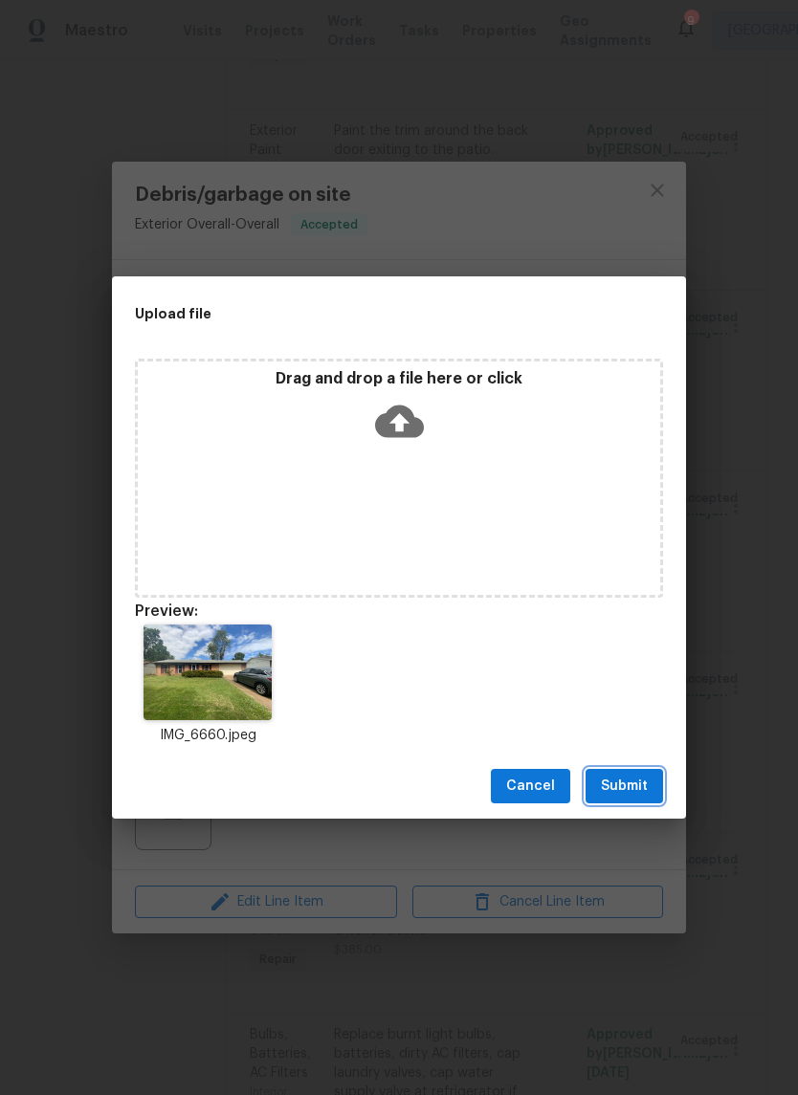
click at [639, 790] on span "Submit" at bounding box center [624, 787] width 47 height 24
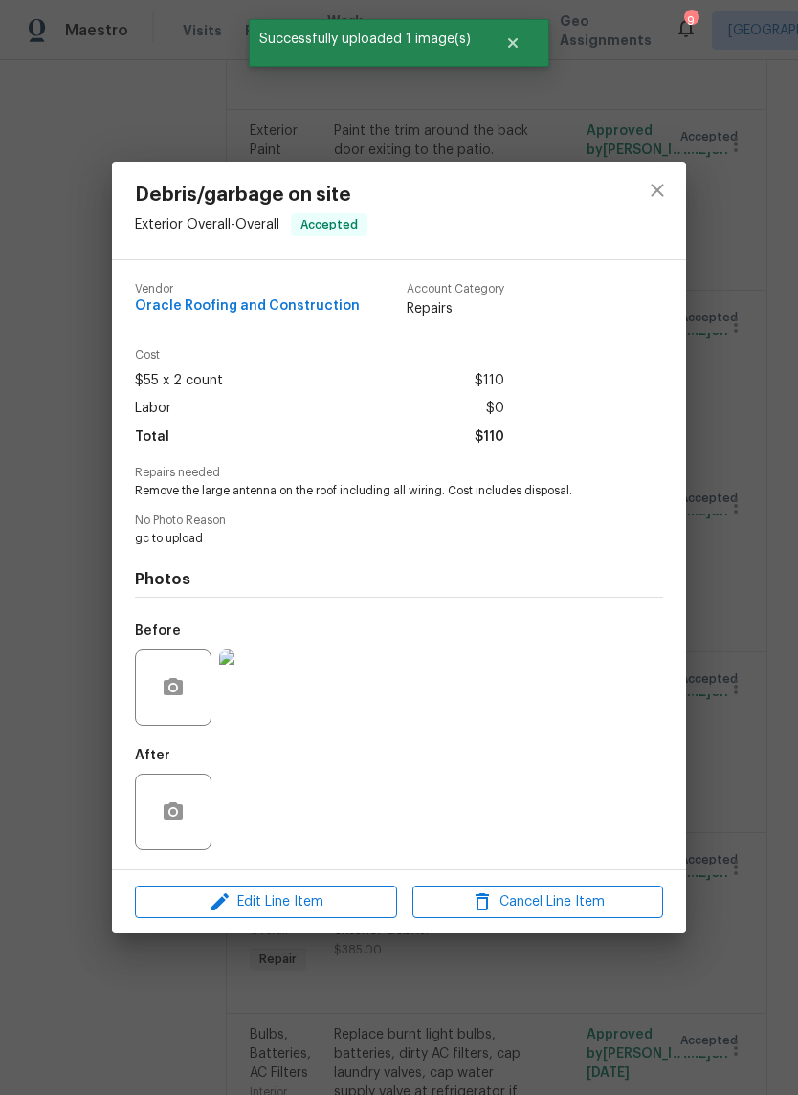
click at [258, 709] on img at bounding box center [257, 687] width 77 height 77
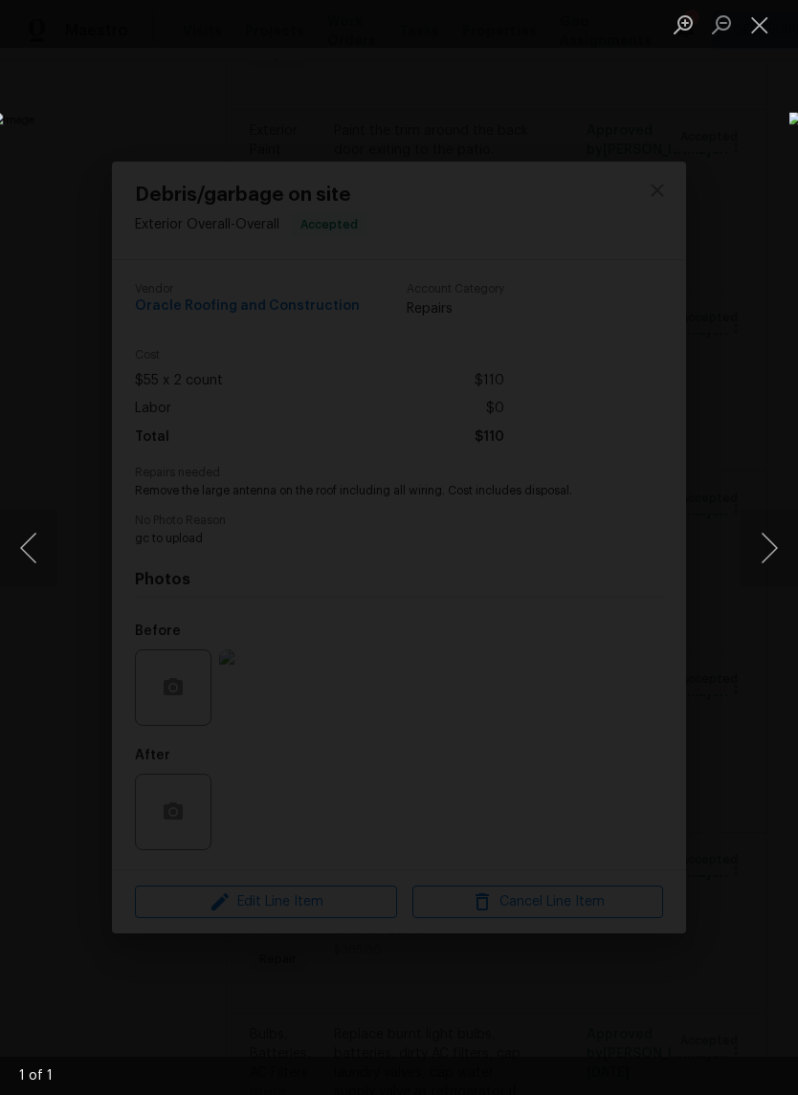
click at [773, 23] on button "Close lightbox" at bounding box center [759, 24] width 38 height 33
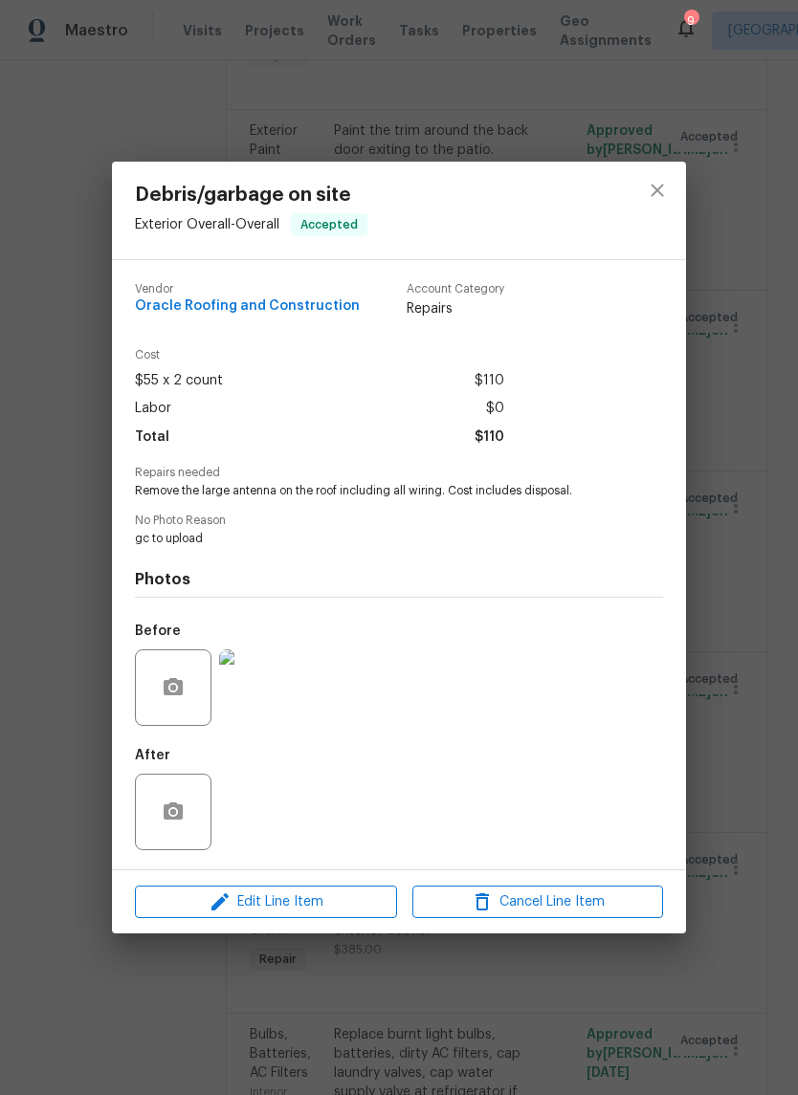
click at [760, 459] on div "Debris/garbage on site Exterior Overall - Overall Accepted Vendor Oracle Roofin…" at bounding box center [399, 547] width 798 height 1095
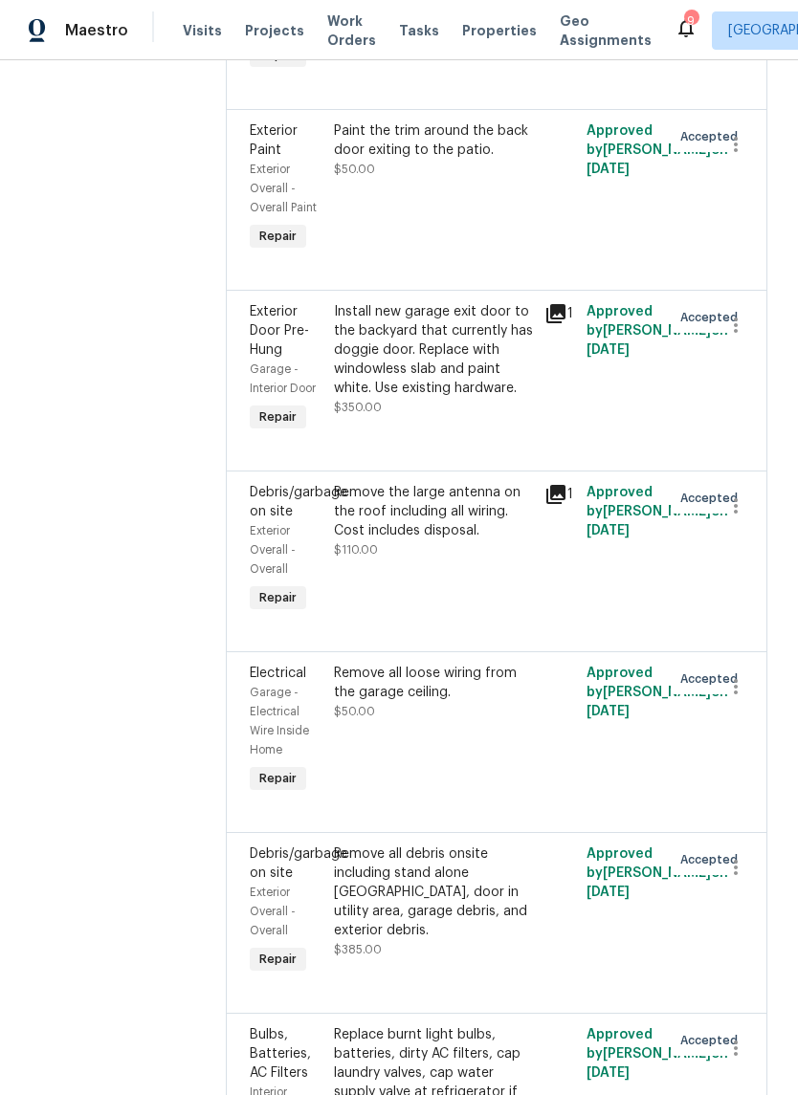
click at [458, 721] on div "Remove all loose wiring from the garage ceiling. $50.00" at bounding box center [433, 692] width 199 height 57
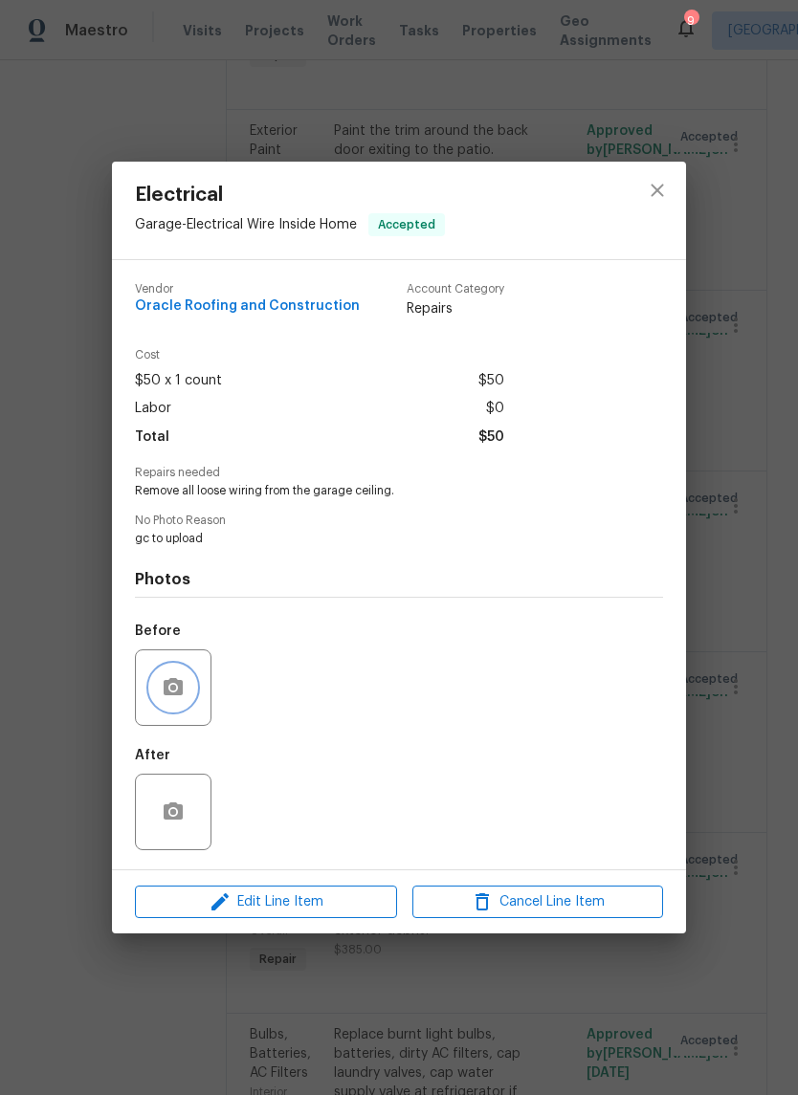
click at [185, 691] on button "button" at bounding box center [173, 688] width 46 height 46
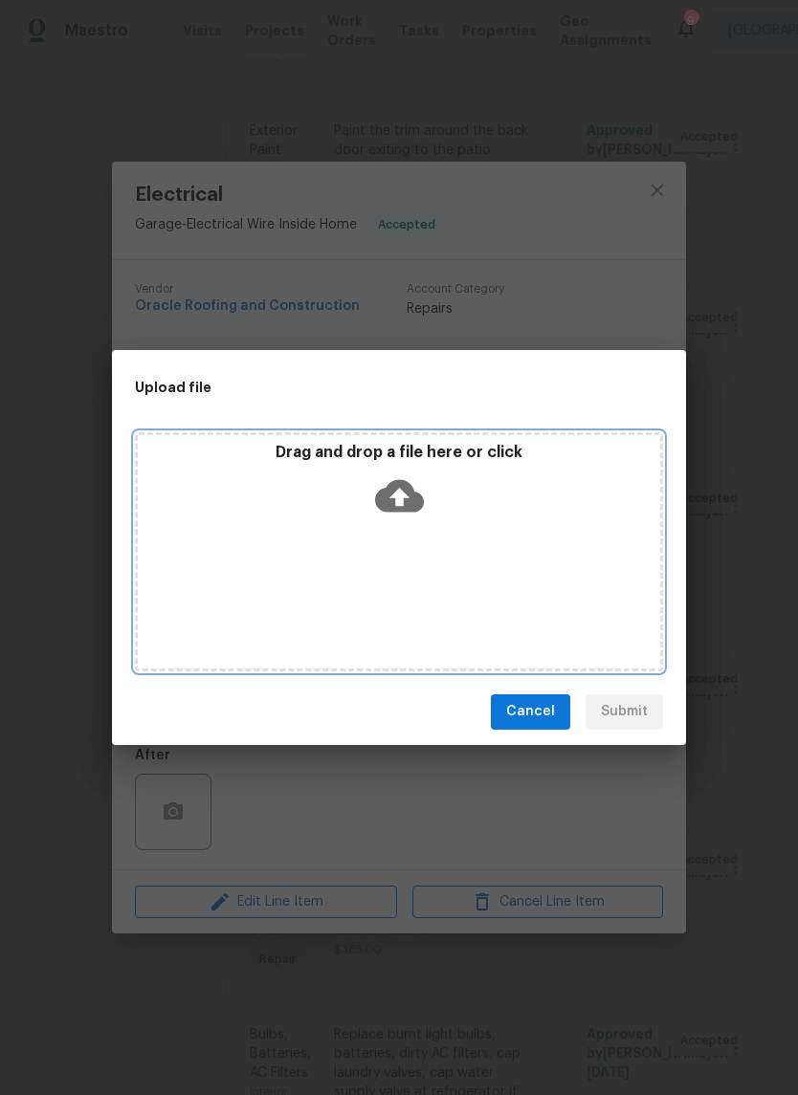
click at [406, 509] on icon at bounding box center [399, 495] width 49 height 33
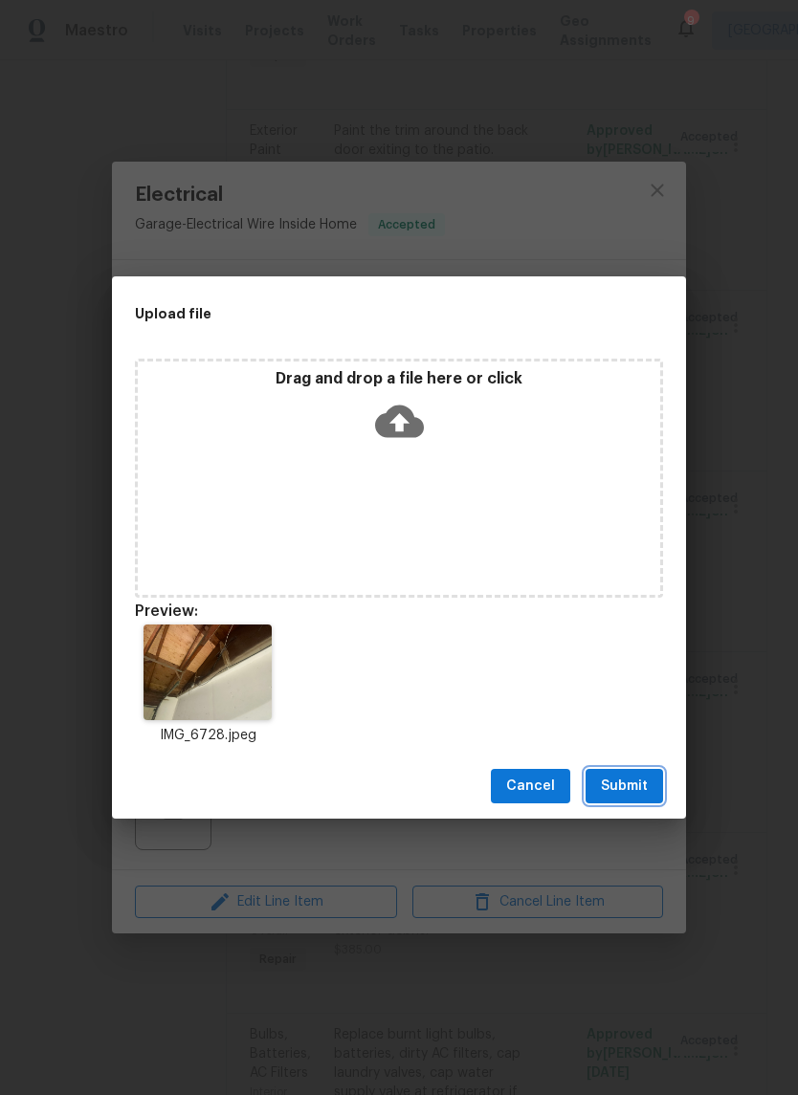
click at [645, 792] on span "Submit" at bounding box center [624, 787] width 47 height 24
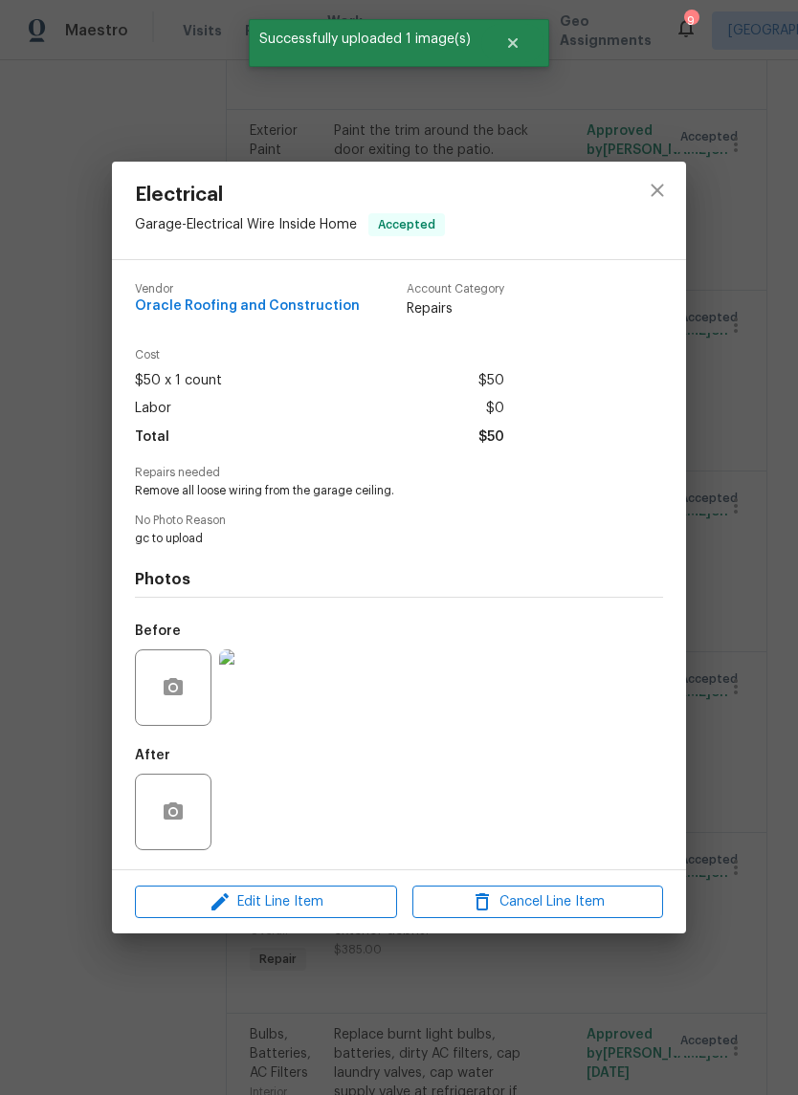
click at [763, 713] on div "Electrical Garage - Electrical Wire Inside Home Accepted Vendor Oracle Roofing …" at bounding box center [399, 547] width 798 height 1095
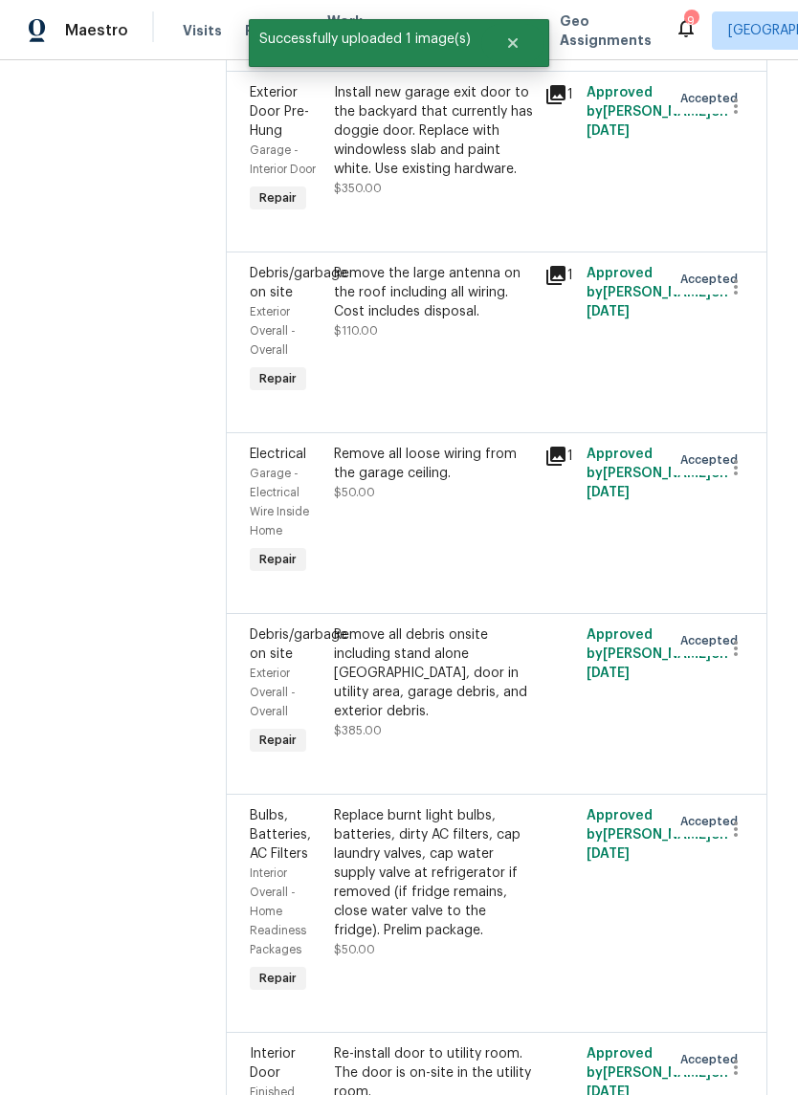
scroll to position [1325, 0]
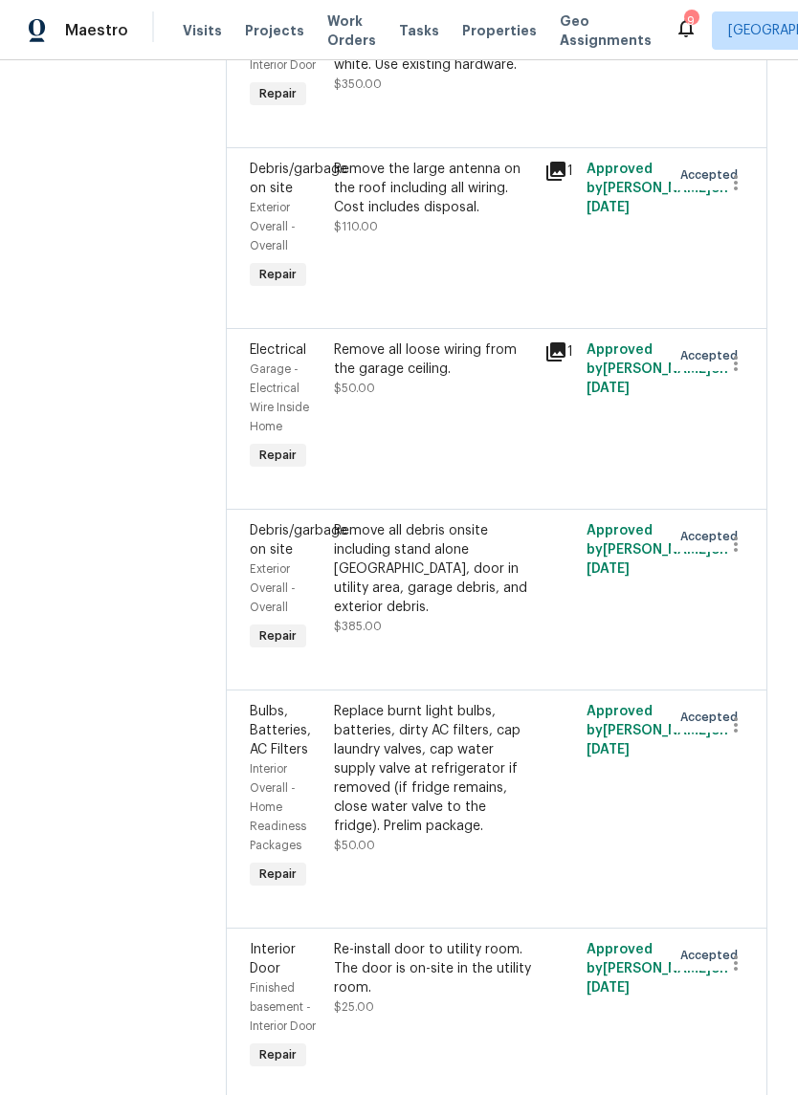
click at [455, 617] on div "Remove all debris onsite including stand alone [GEOGRAPHIC_DATA], door in utili…" at bounding box center [433, 569] width 199 height 96
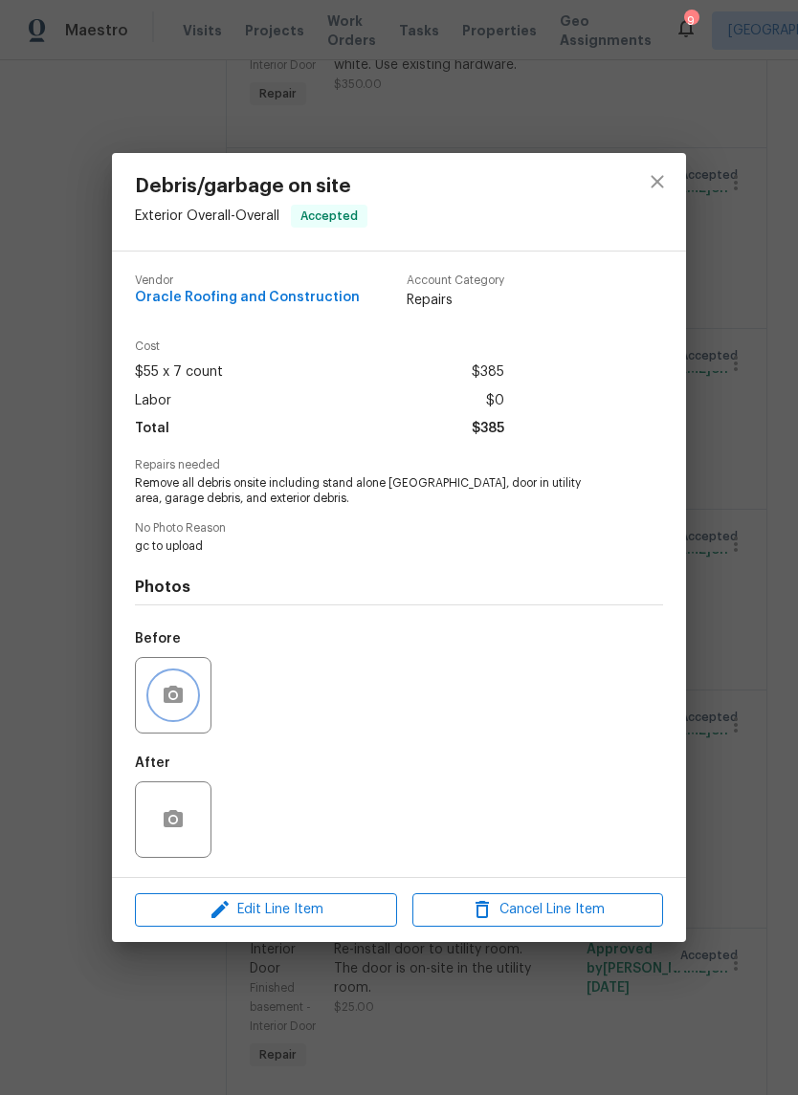
click at [176, 716] on button "button" at bounding box center [173, 695] width 46 height 46
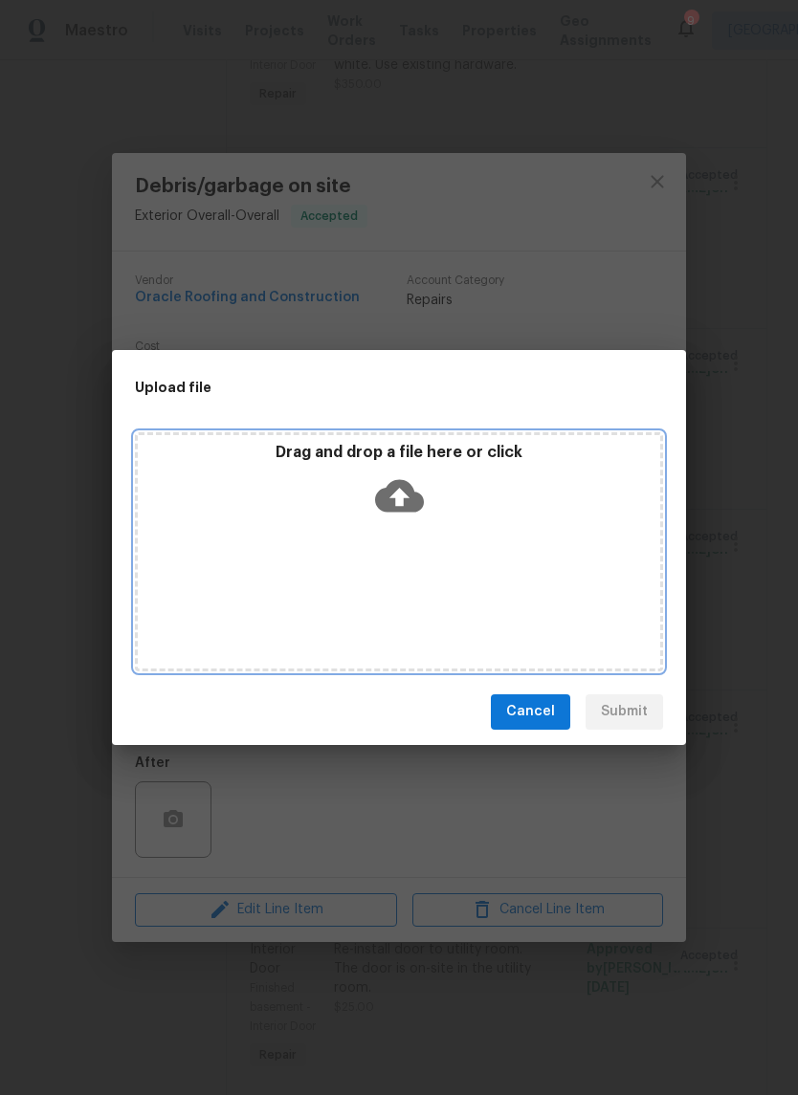
click at [408, 505] on icon at bounding box center [399, 495] width 49 height 33
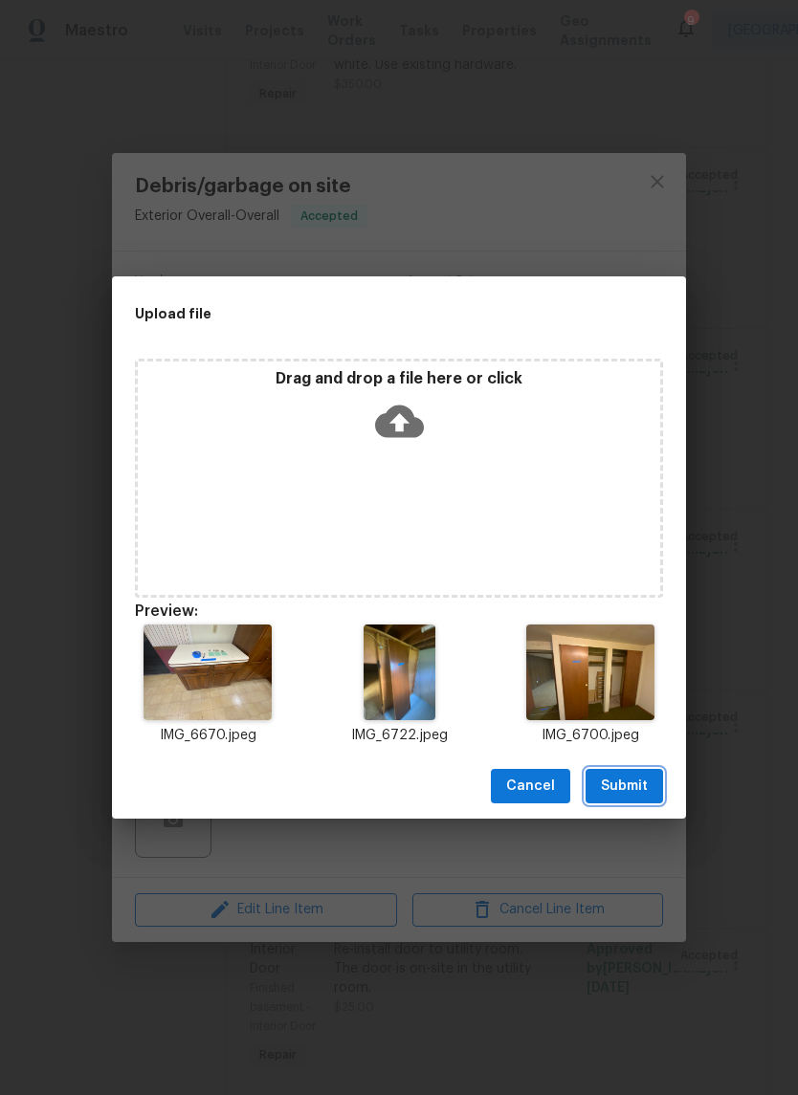
click at [646, 784] on span "Submit" at bounding box center [624, 787] width 47 height 24
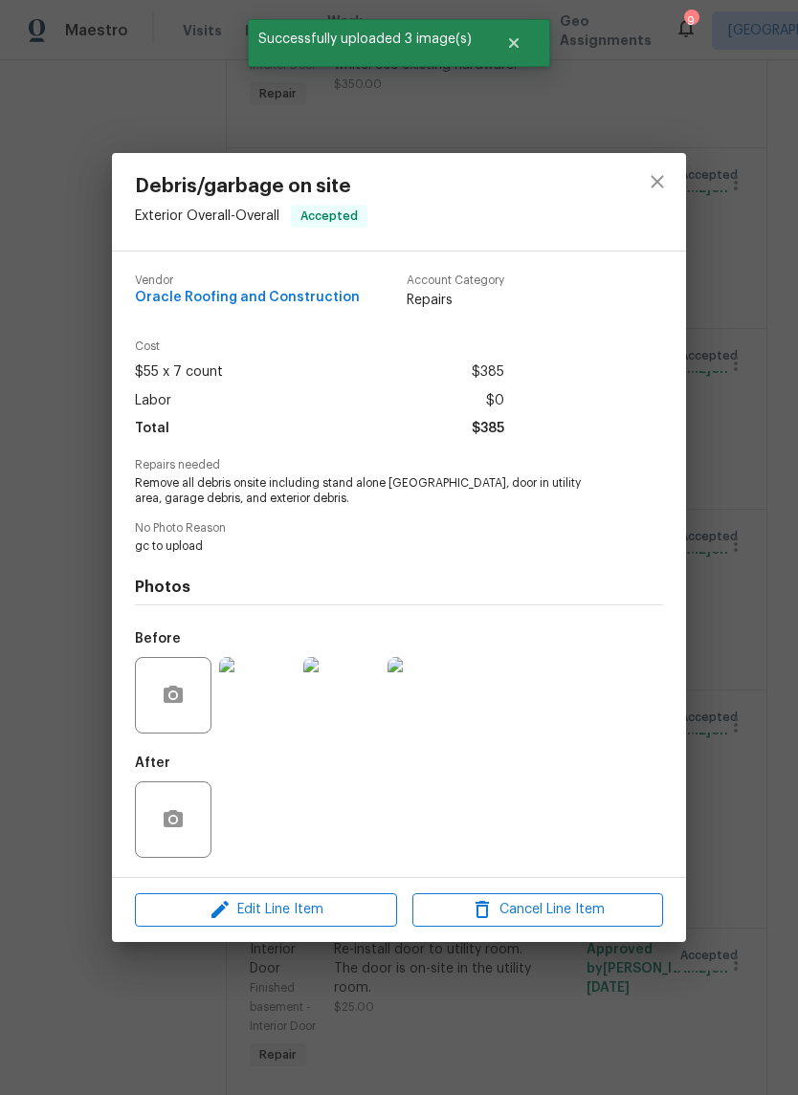
click at [749, 797] on div "Debris/garbage on site Exterior Overall - Overall Accepted Vendor Oracle Roofin…" at bounding box center [399, 547] width 798 height 1095
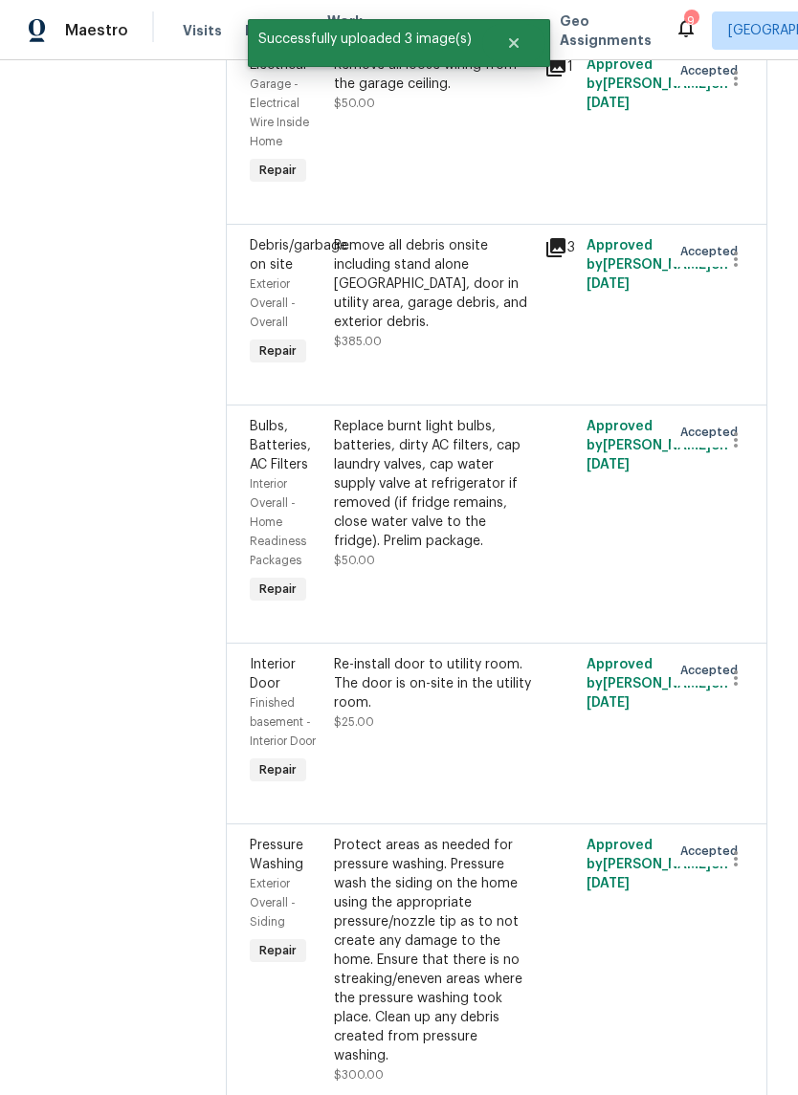
scroll to position [1611, 0]
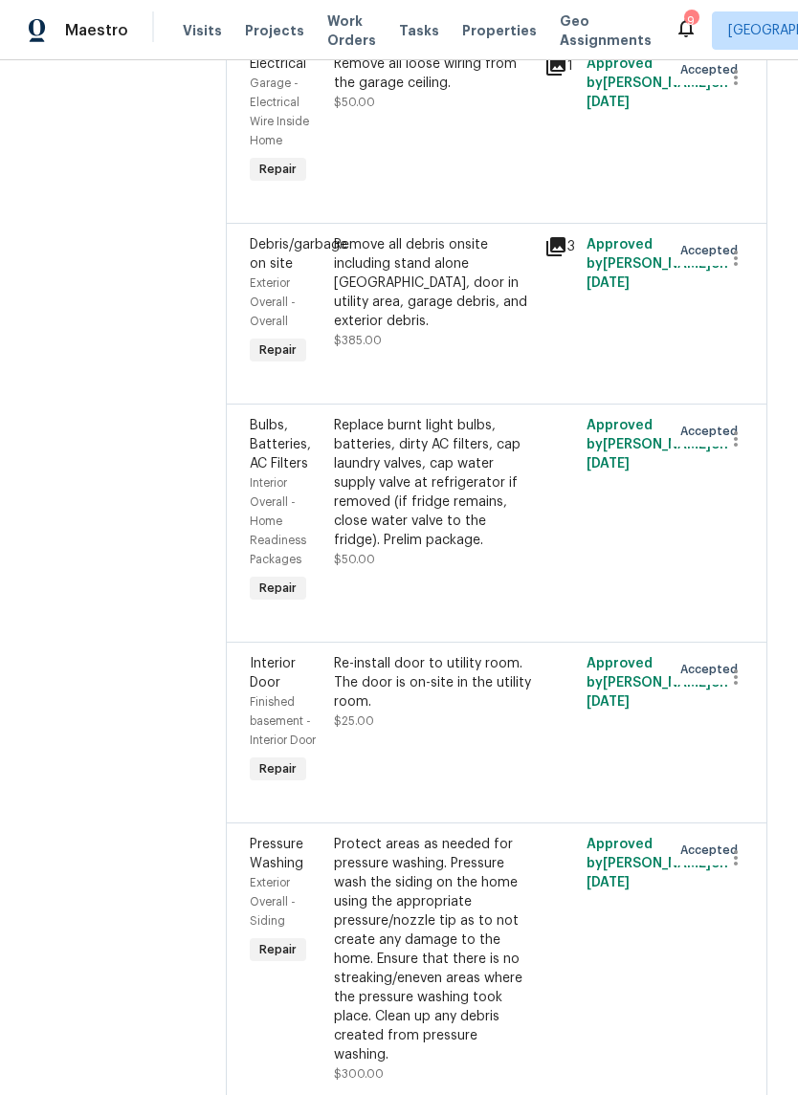
click at [483, 711] on div "Re-install door to utility room. The door is on-site in the utility room." at bounding box center [433, 682] width 199 height 57
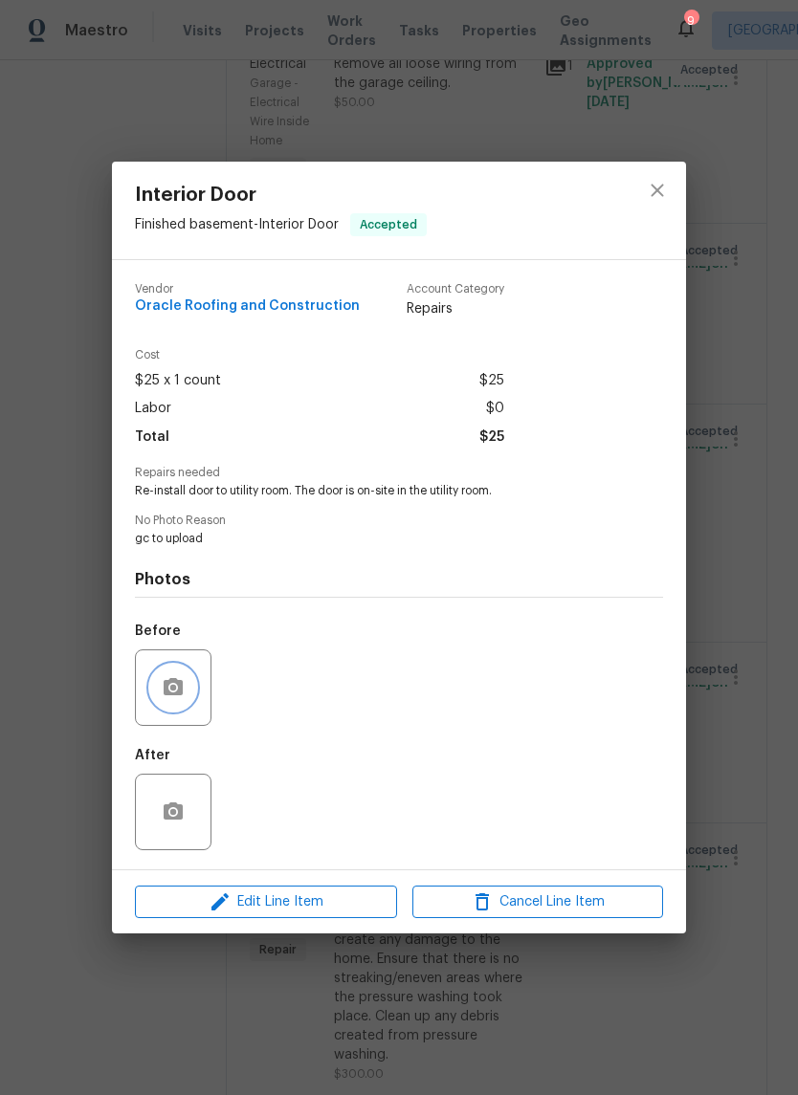
click at [174, 705] on button "button" at bounding box center [173, 688] width 46 height 46
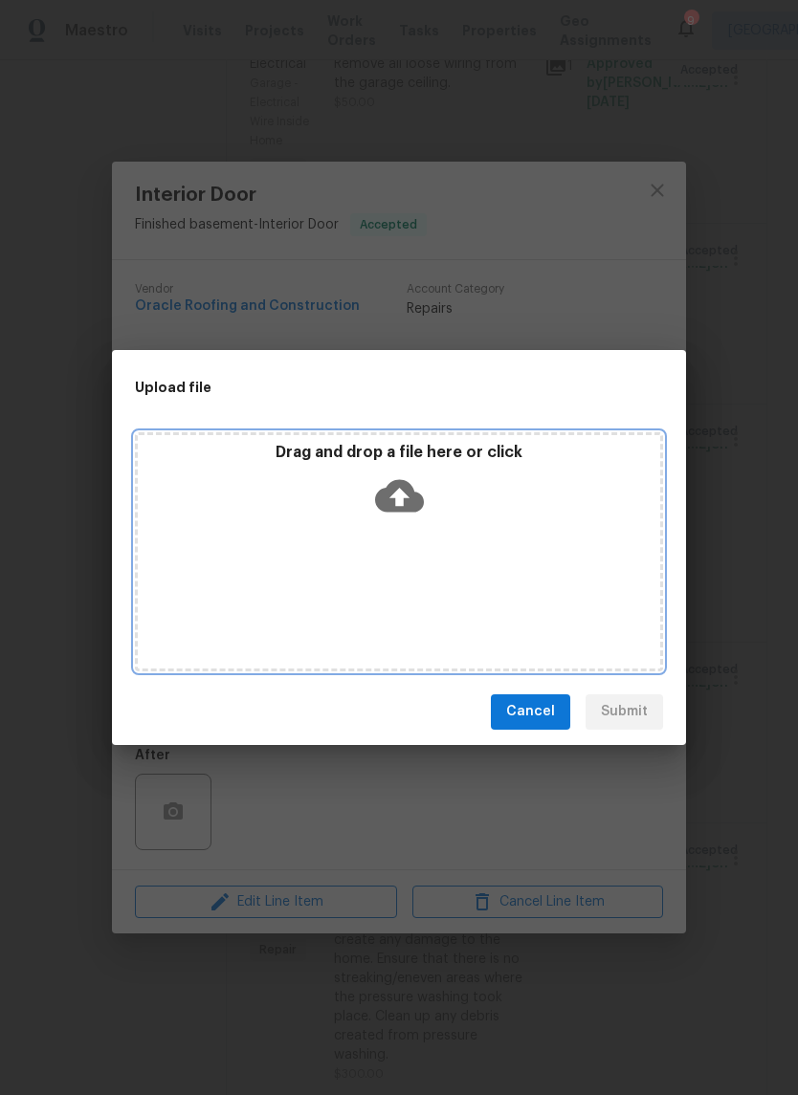
click at [421, 505] on icon at bounding box center [399, 495] width 49 height 33
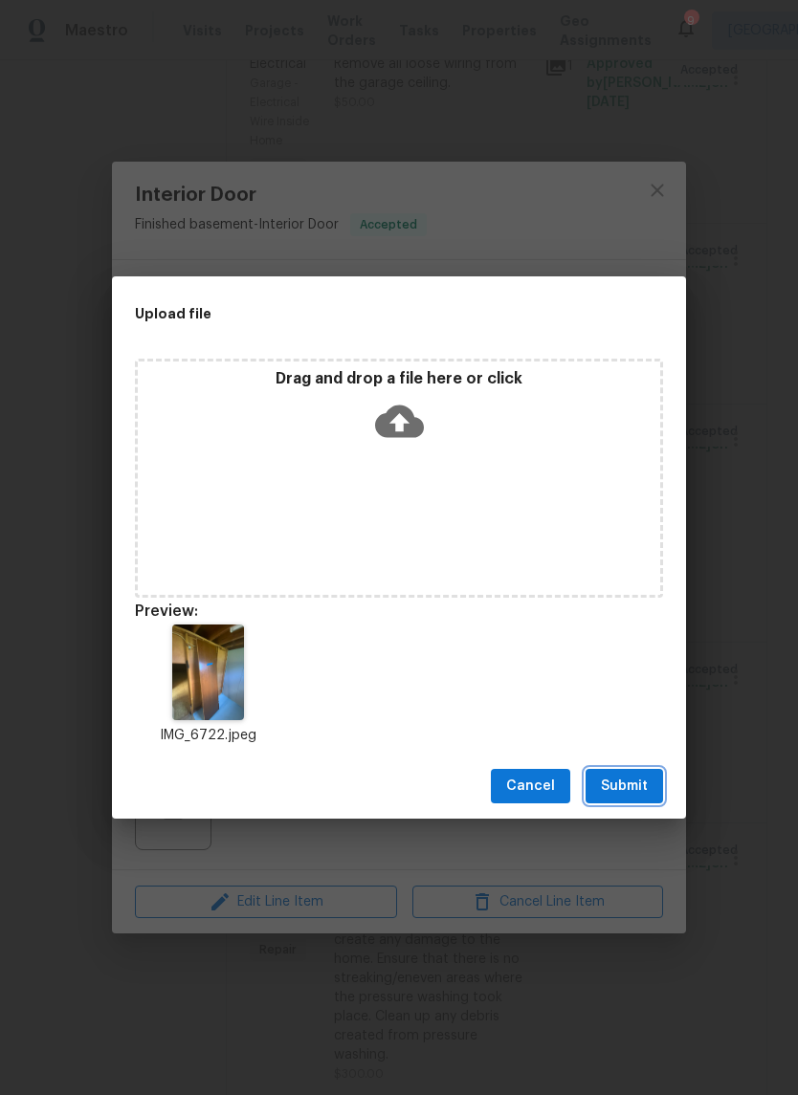
click at [639, 800] on button "Submit" at bounding box center [623, 786] width 77 height 35
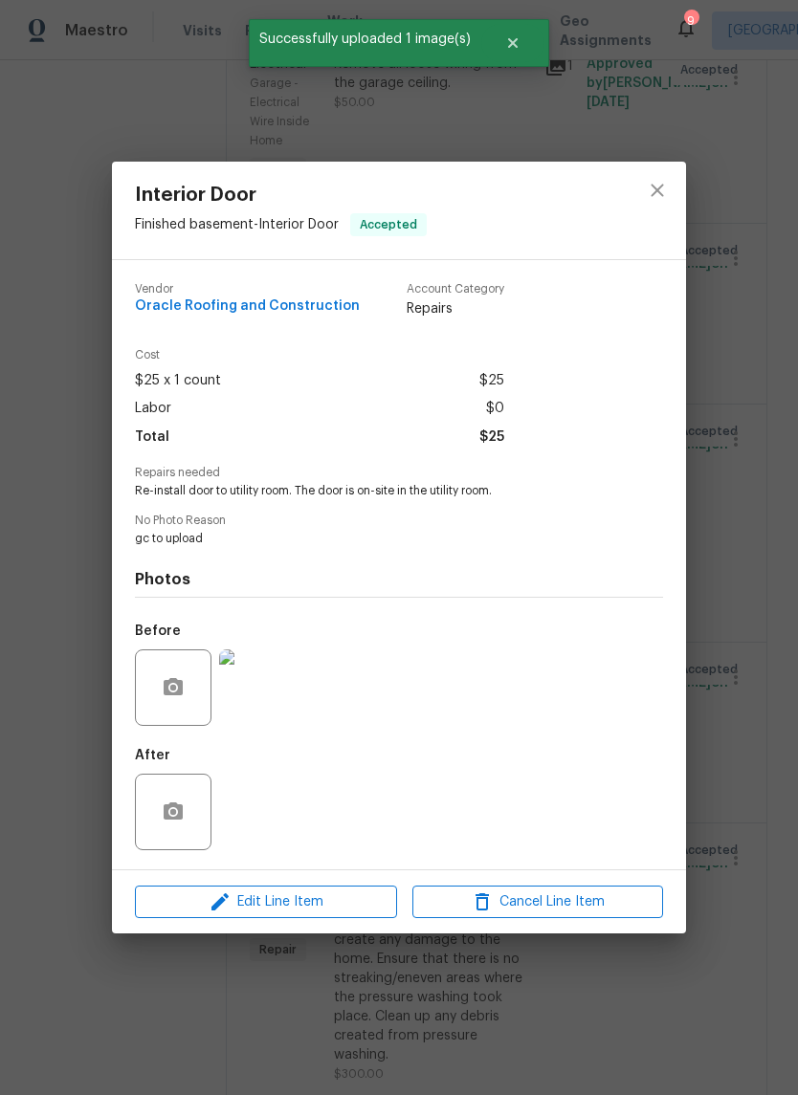
click at [763, 661] on div "Interior Door Finished basement - Interior Door Accepted Vendor Oracle Roofing …" at bounding box center [399, 547] width 798 height 1095
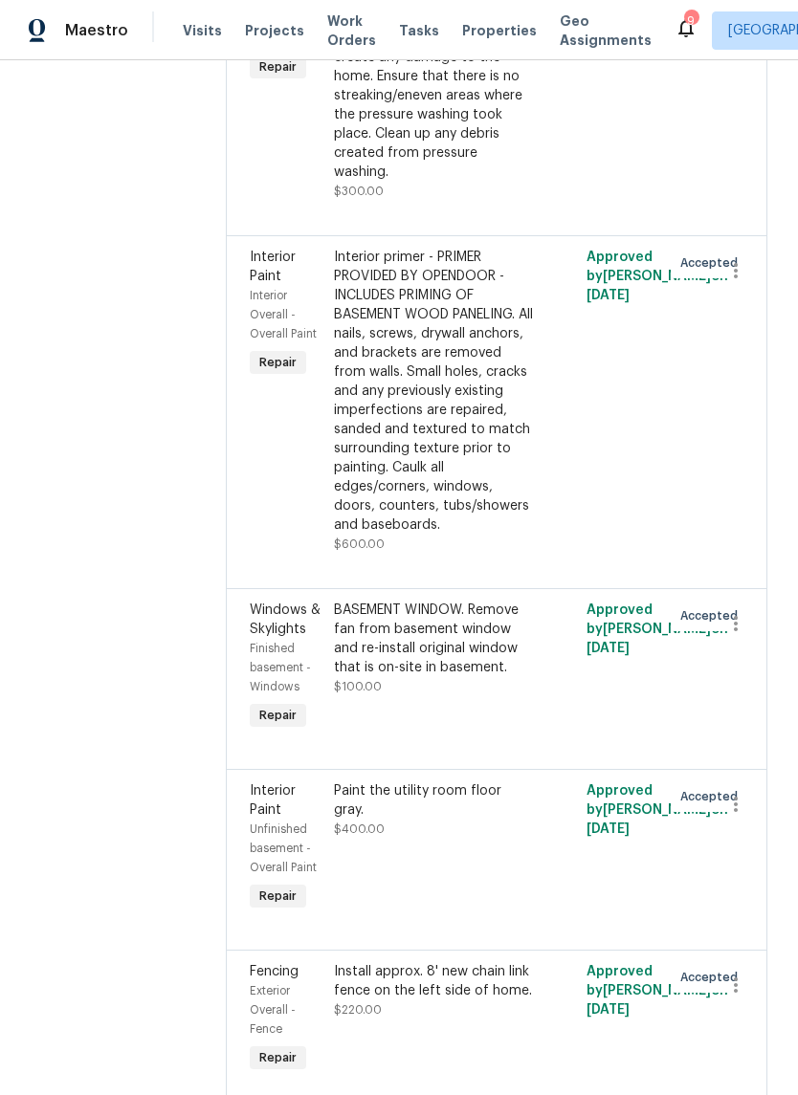
scroll to position [2503, 0]
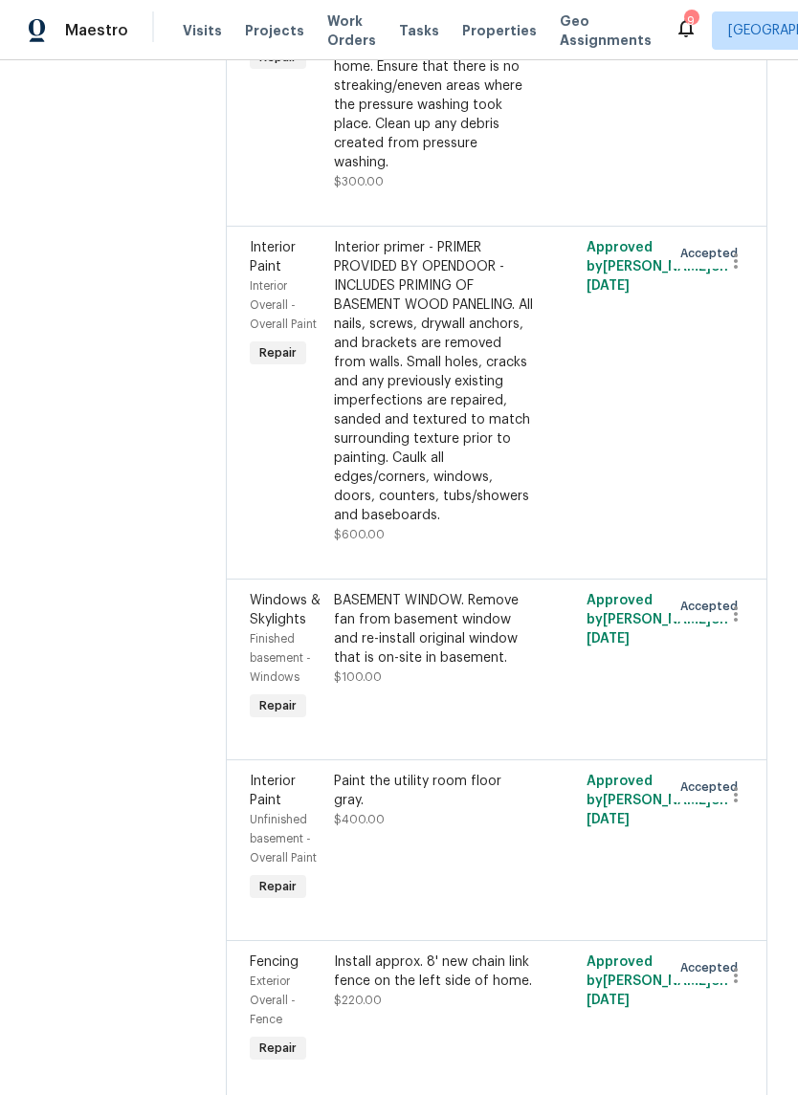
click at [442, 465] on div "Interior primer - PRIMER PROVIDED BY OPENDOOR - INCLUDES PRIMING OF BASEMENT WO…" at bounding box center [433, 381] width 199 height 287
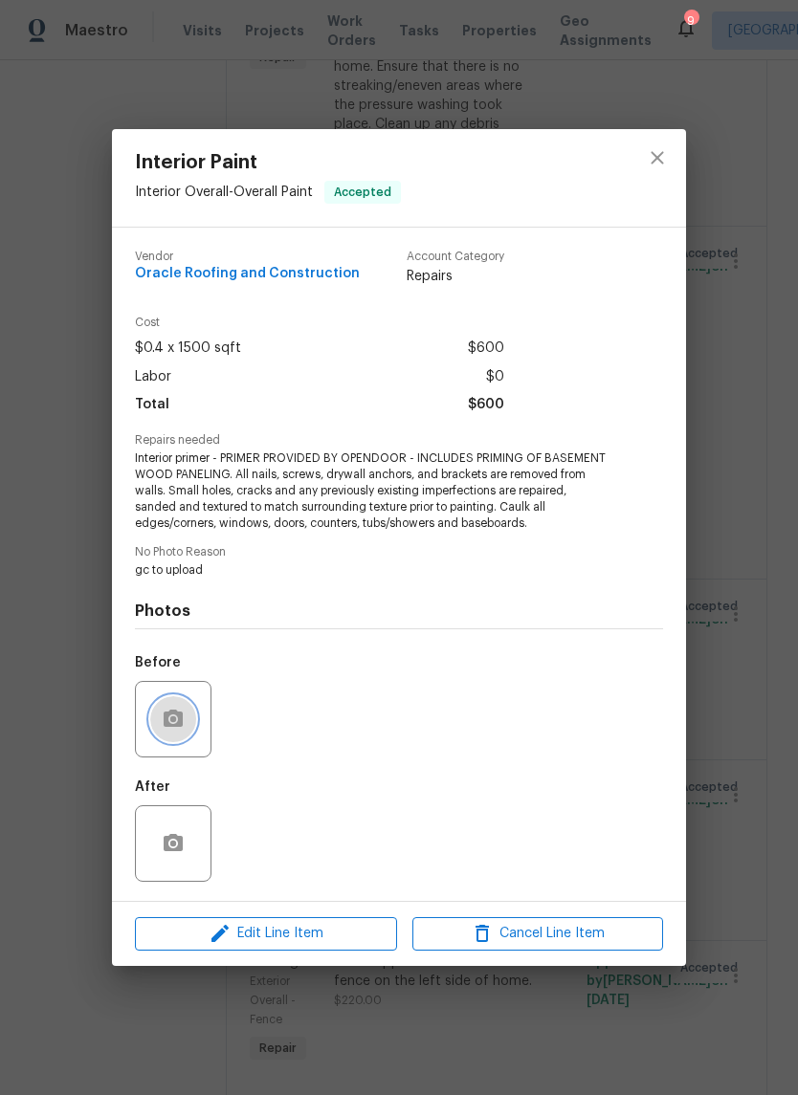
click at [176, 723] on icon "button" at bounding box center [173, 719] width 23 height 23
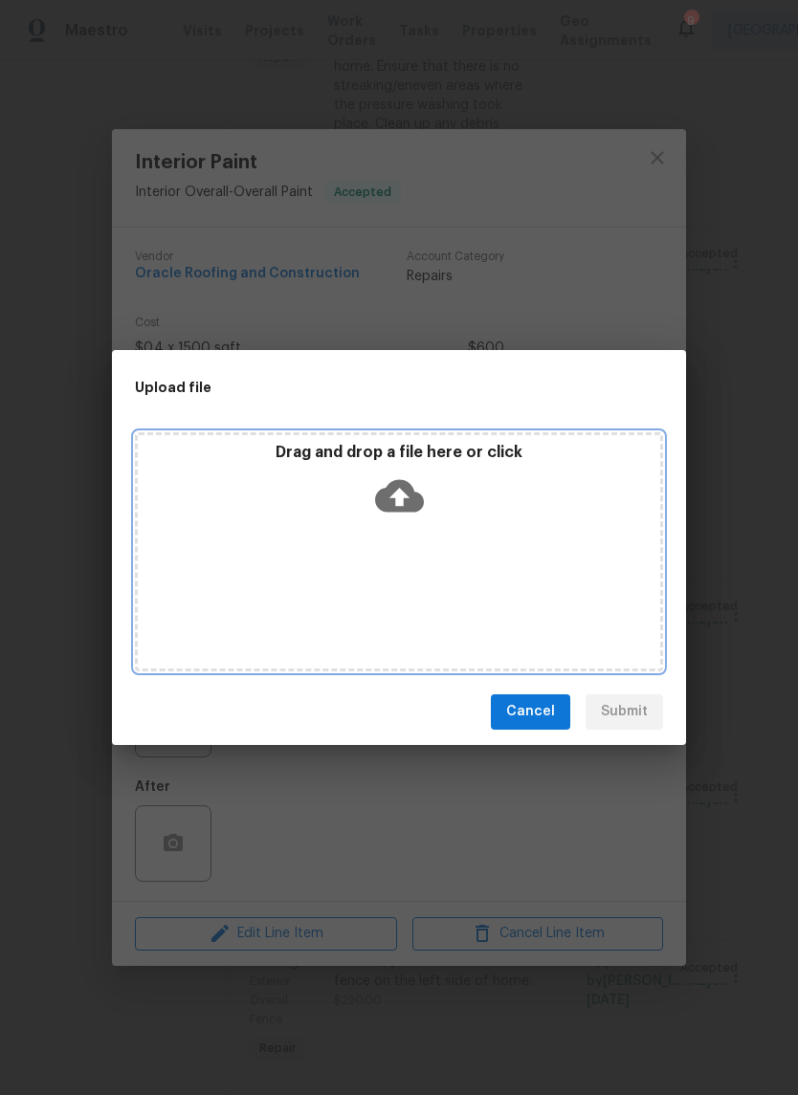
click at [416, 498] on icon at bounding box center [399, 495] width 49 height 33
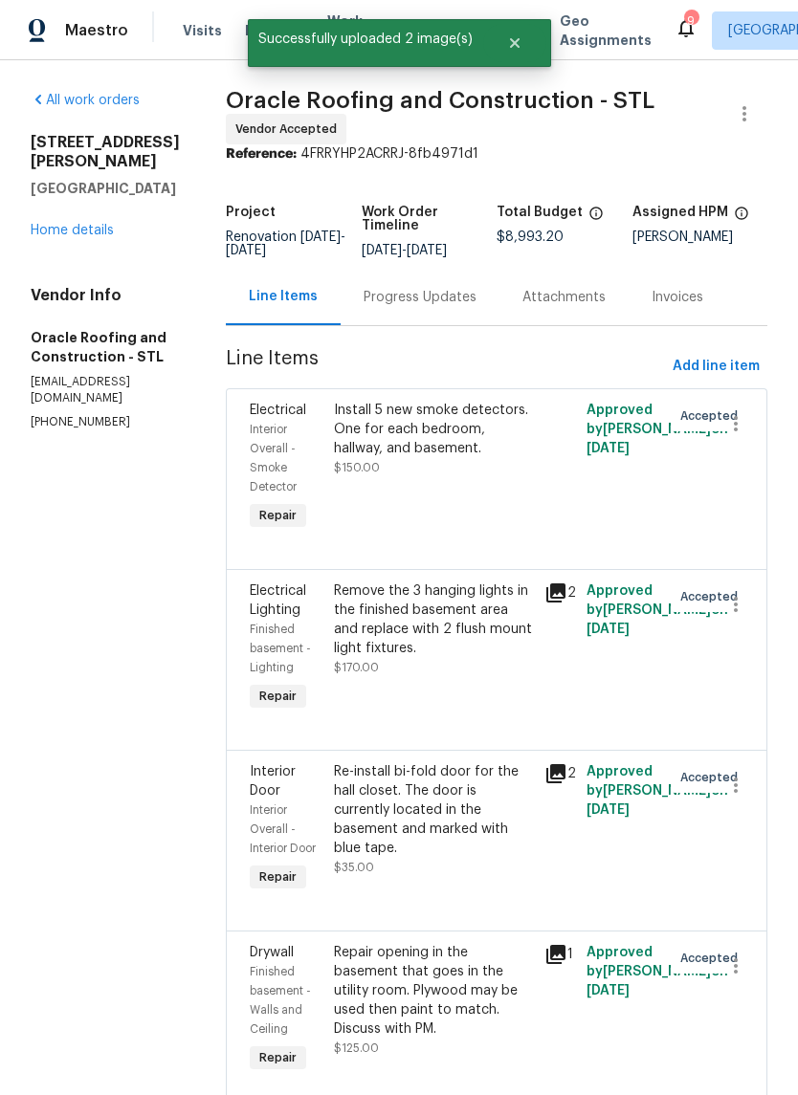
scroll to position [2503, 0]
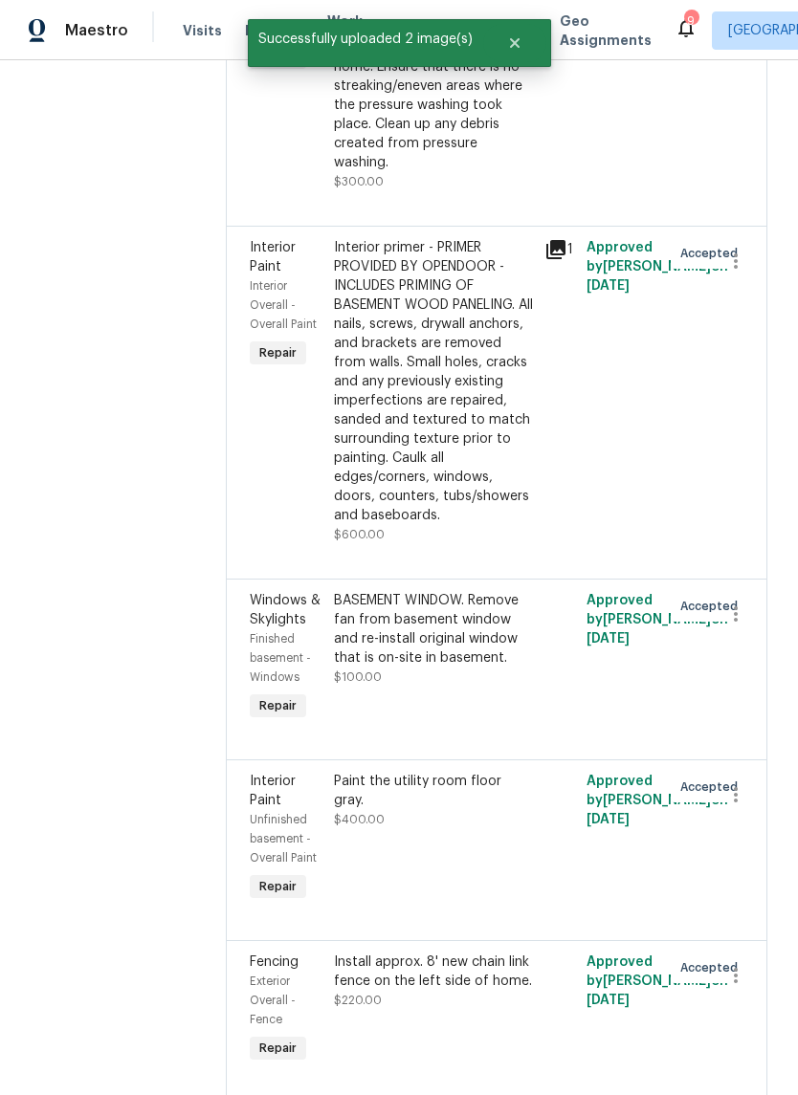
click at [491, 667] on div "BASEMENT WINDOW. Remove fan from basement window and re-install original window…" at bounding box center [433, 629] width 199 height 77
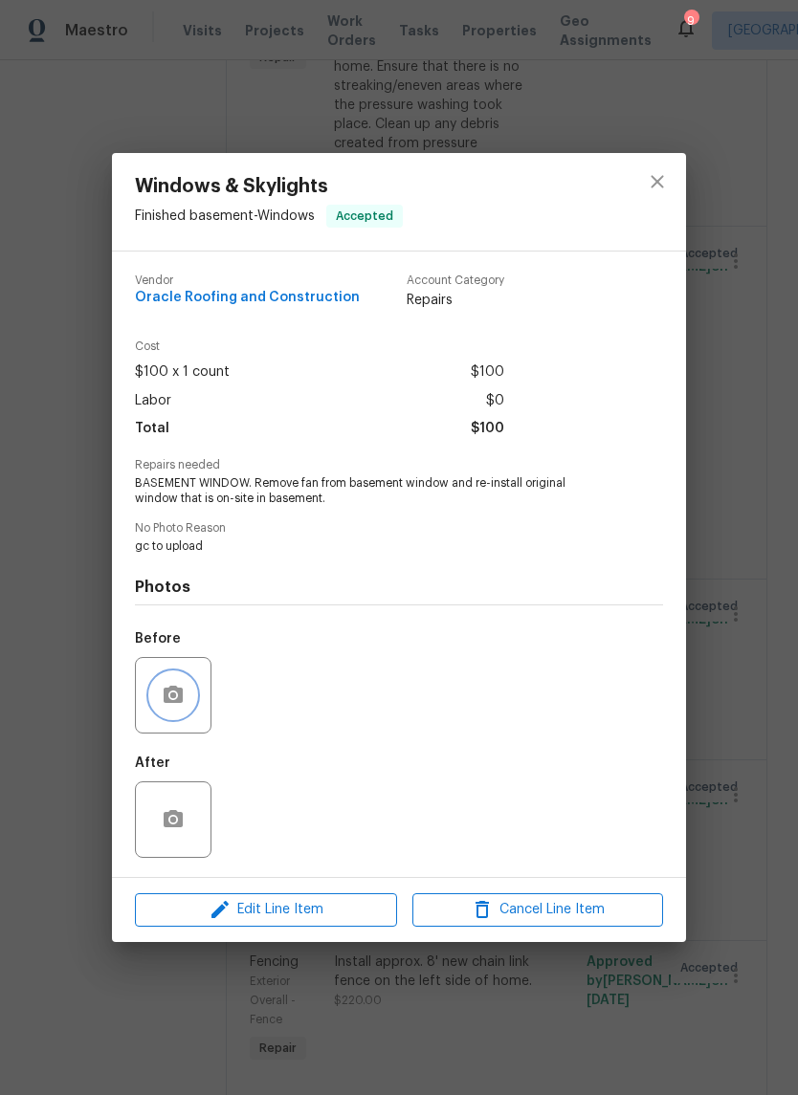
click at [175, 698] on circle "button" at bounding box center [173, 695] width 6 height 6
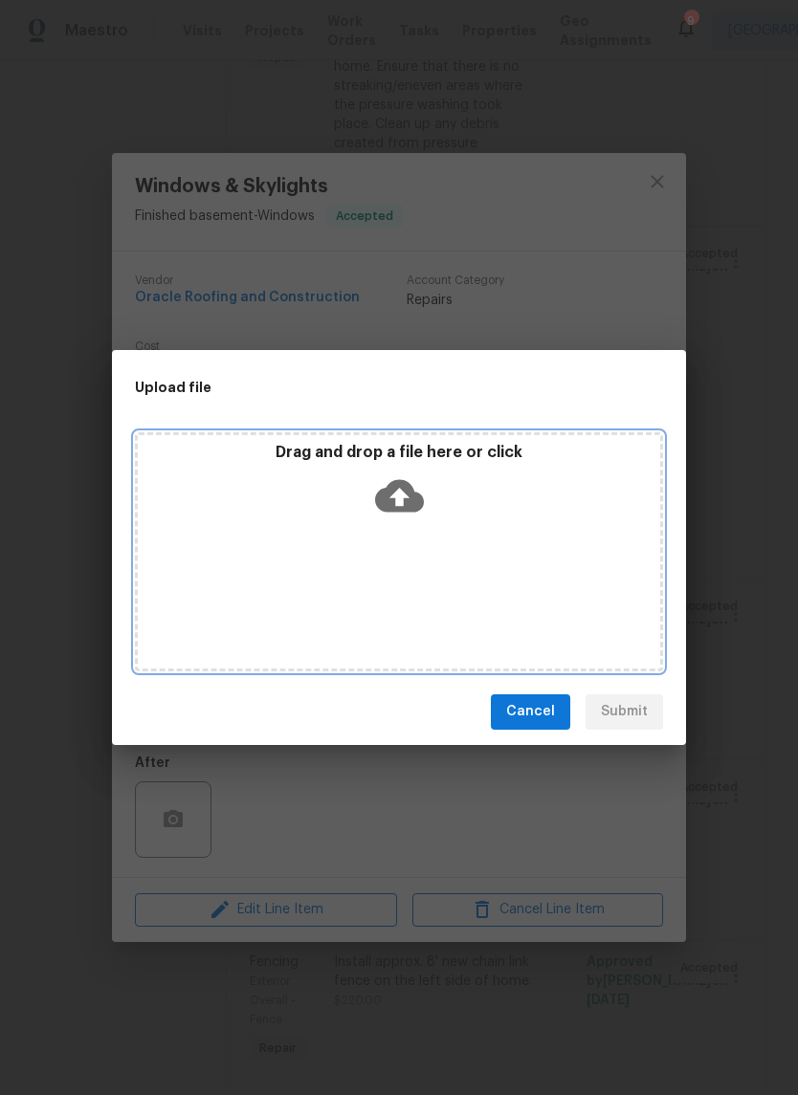
click at [412, 497] on icon at bounding box center [399, 495] width 49 height 33
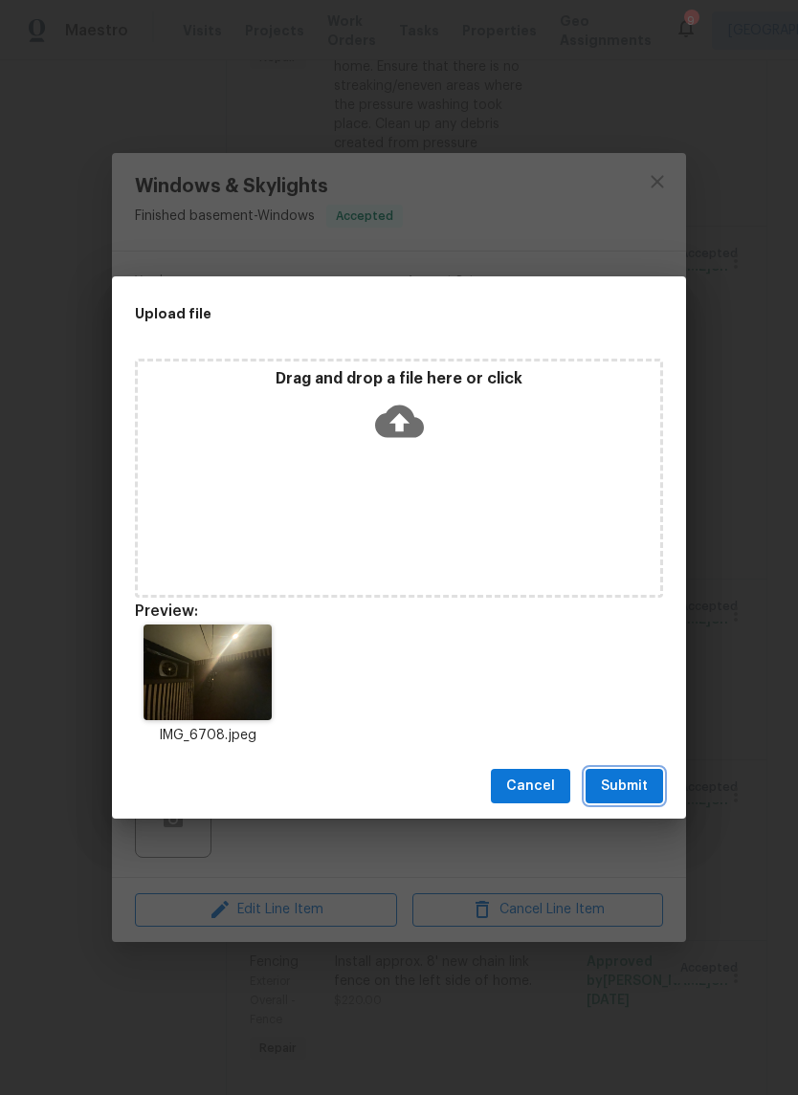
click at [644, 779] on span "Submit" at bounding box center [624, 787] width 47 height 24
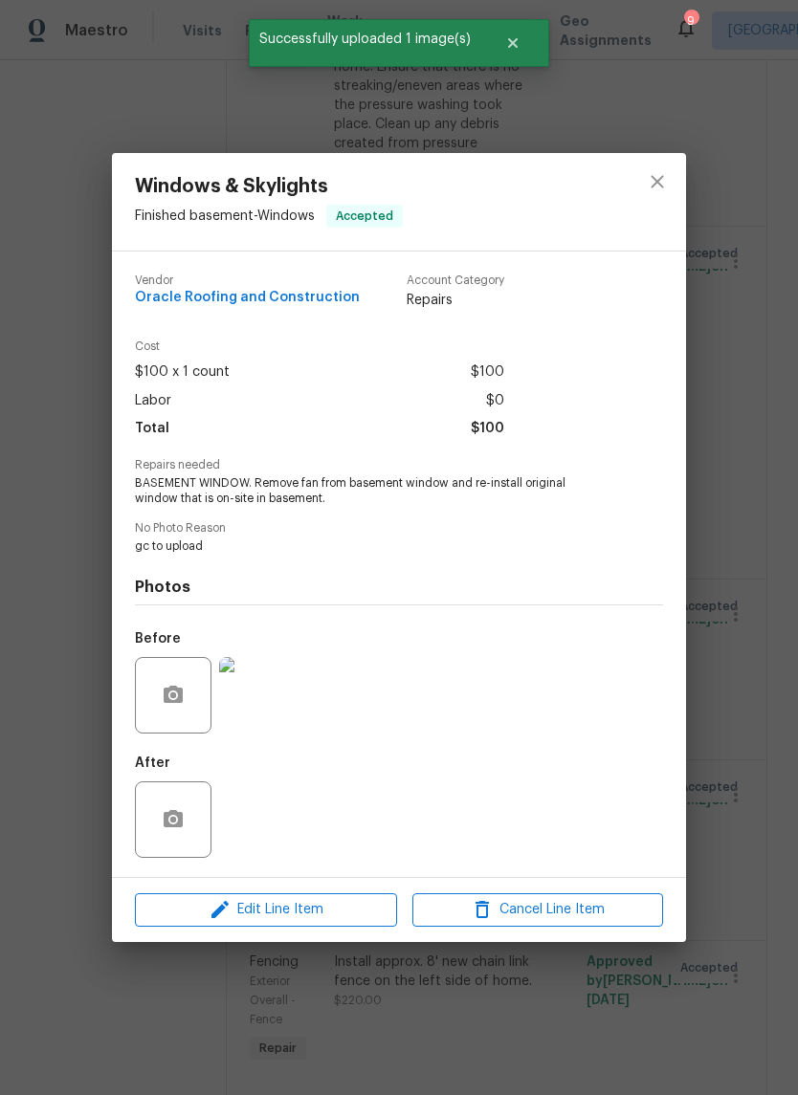
click at [768, 722] on div "Windows & Skylights Finished basement - Windows Accepted Vendor Oracle Roofing …" at bounding box center [399, 547] width 798 height 1095
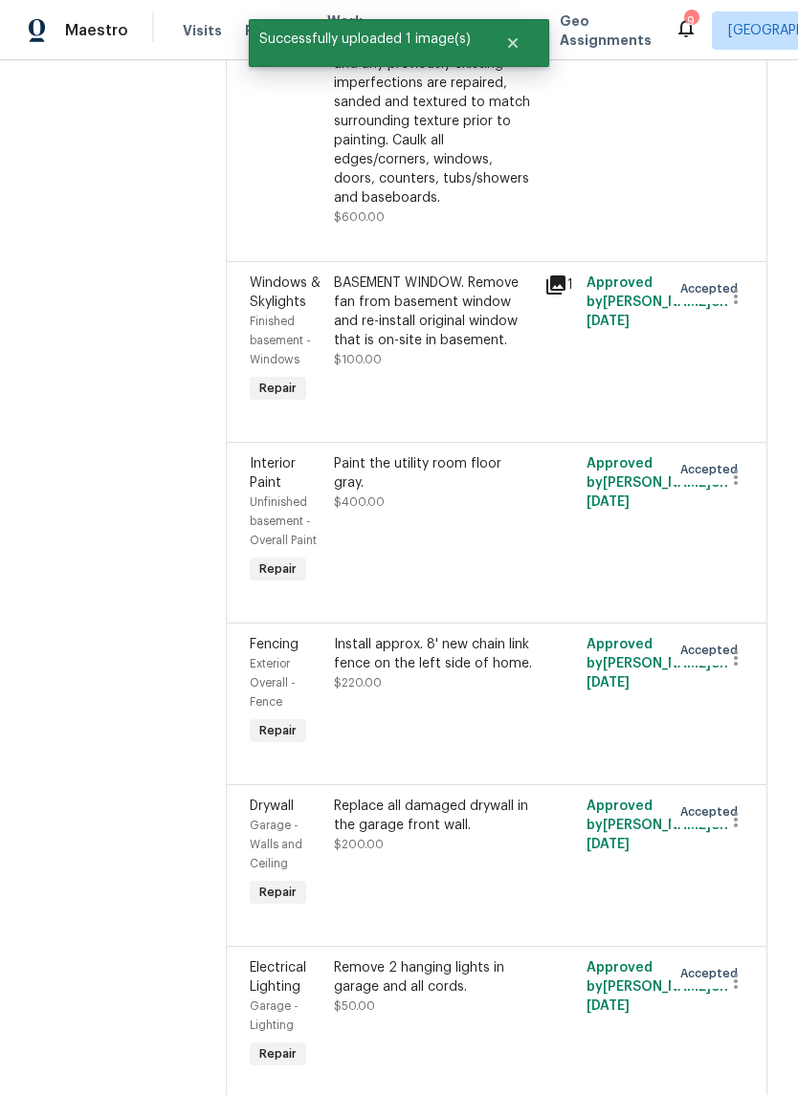
scroll to position [2823, 0]
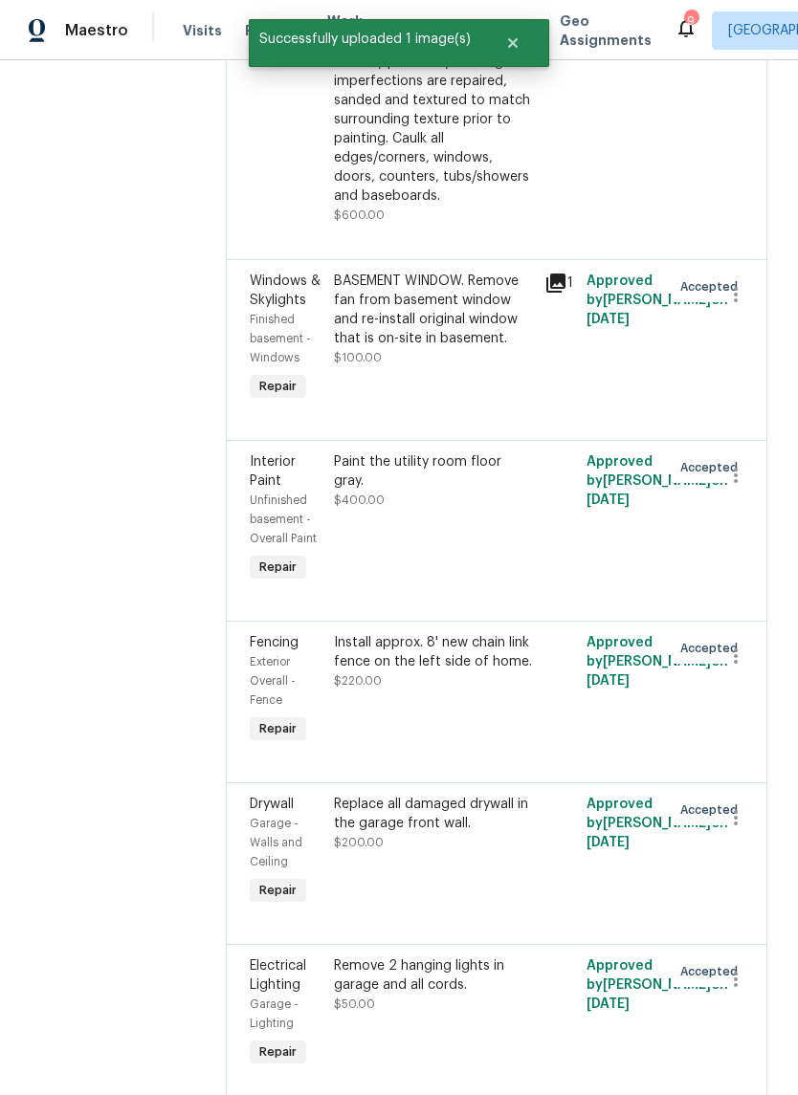
click at [514, 559] on div "Paint the utility room floor gray. $400.00" at bounding box center [433, 519] width 210 height 145
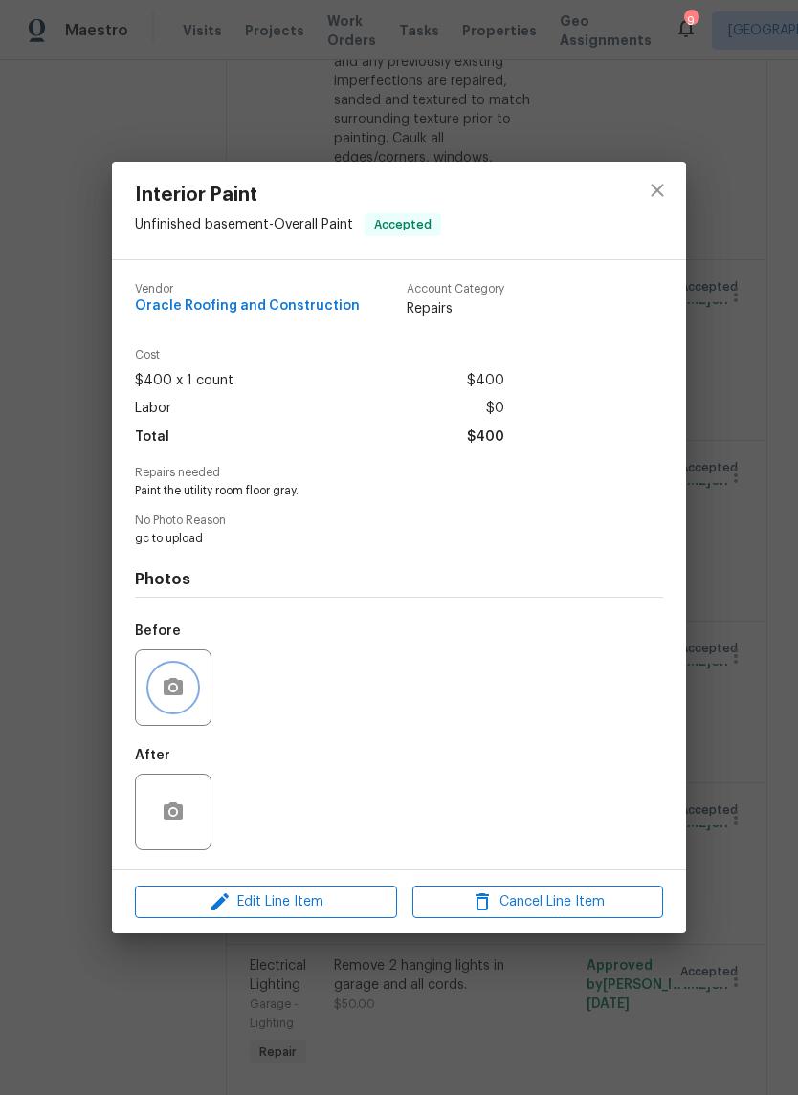
click at [190, 694] on button "button" at bounding box center [173, 688] width 46 height 46
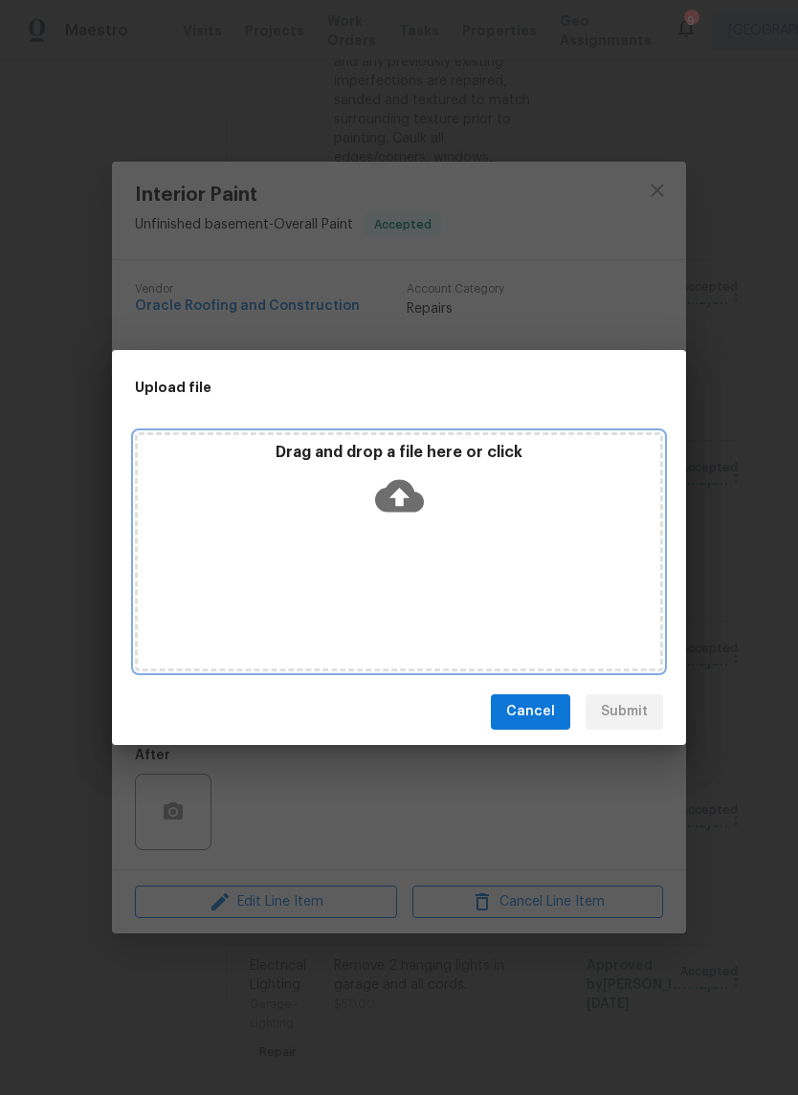
click at [417, 508] on icon at bounding box center [399, 495] width 49 height 33
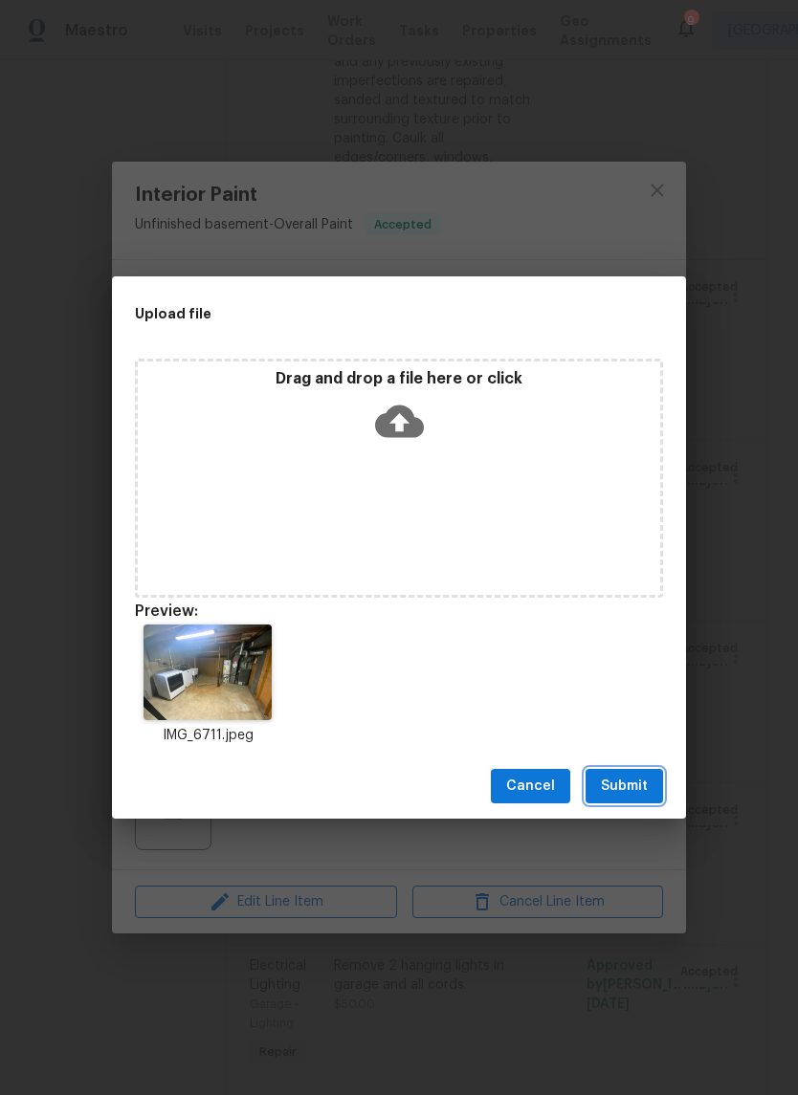
click at [634, 791] on span "Submit" at bounding box center [624, 787] width 47 height 24
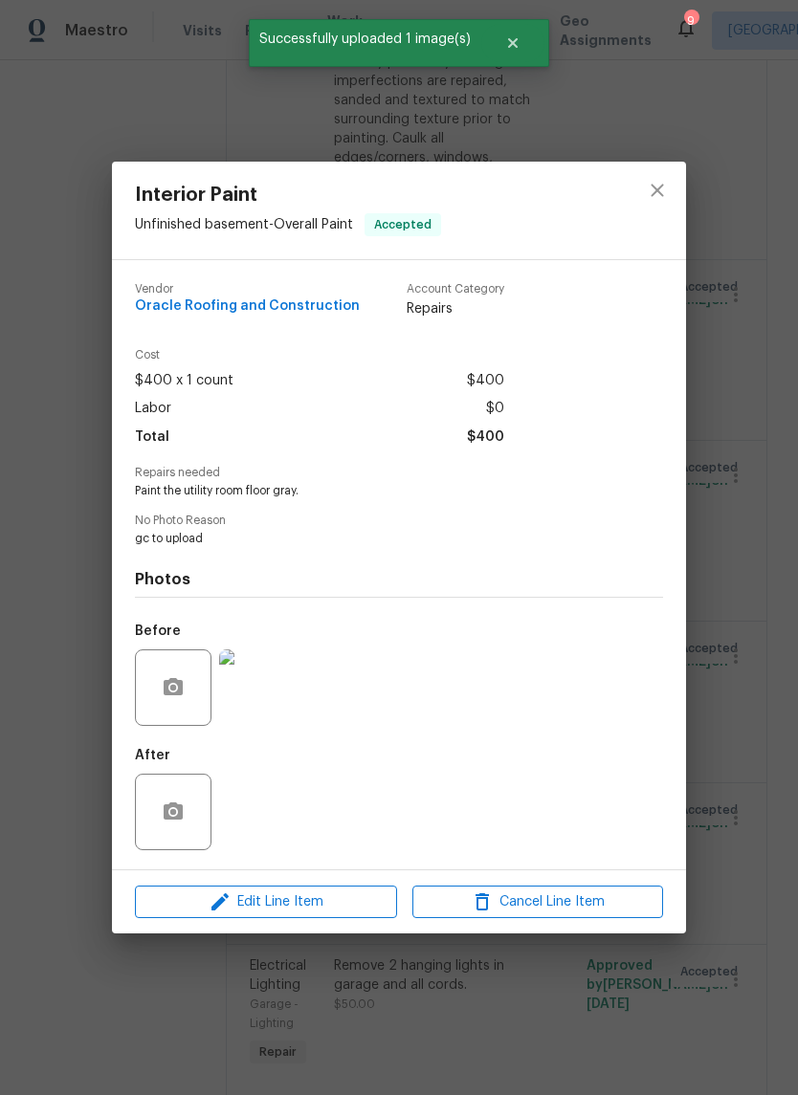
click at [279, 709] on img at bounding box center [257, 687] width 77 height 77
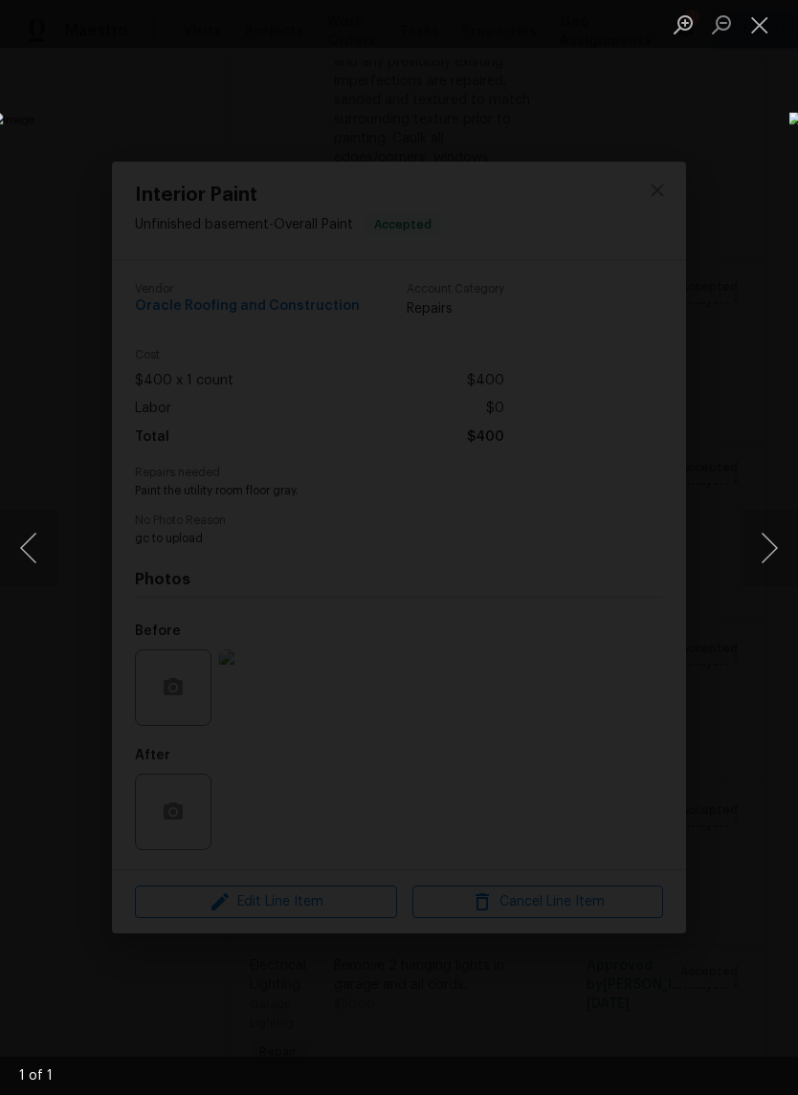
click at [761, 34] on button "Close lightbox" at bounding box center [759, 24] width 38 height 33
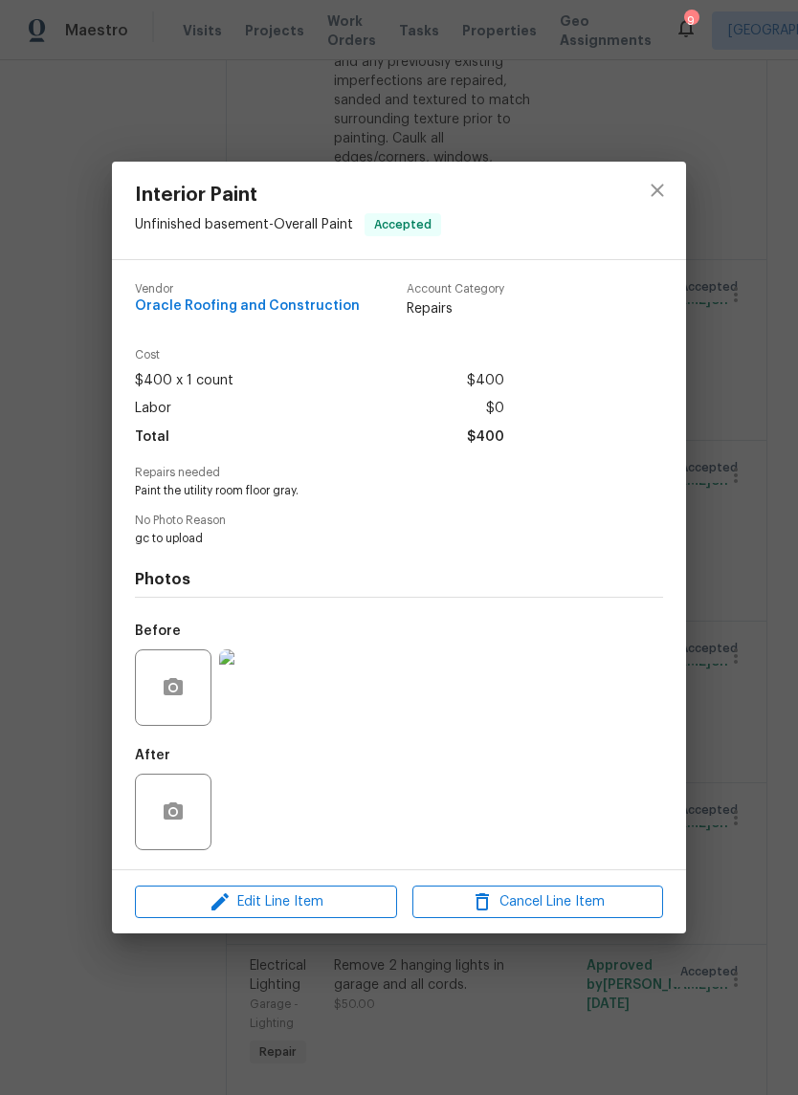
click at [766, 596] on div "Interior Paint Unfinished basement - Overall Paint Accepted Vendor Oracle Roofi…" at bounding box center [399, 547] width 798 height 1095
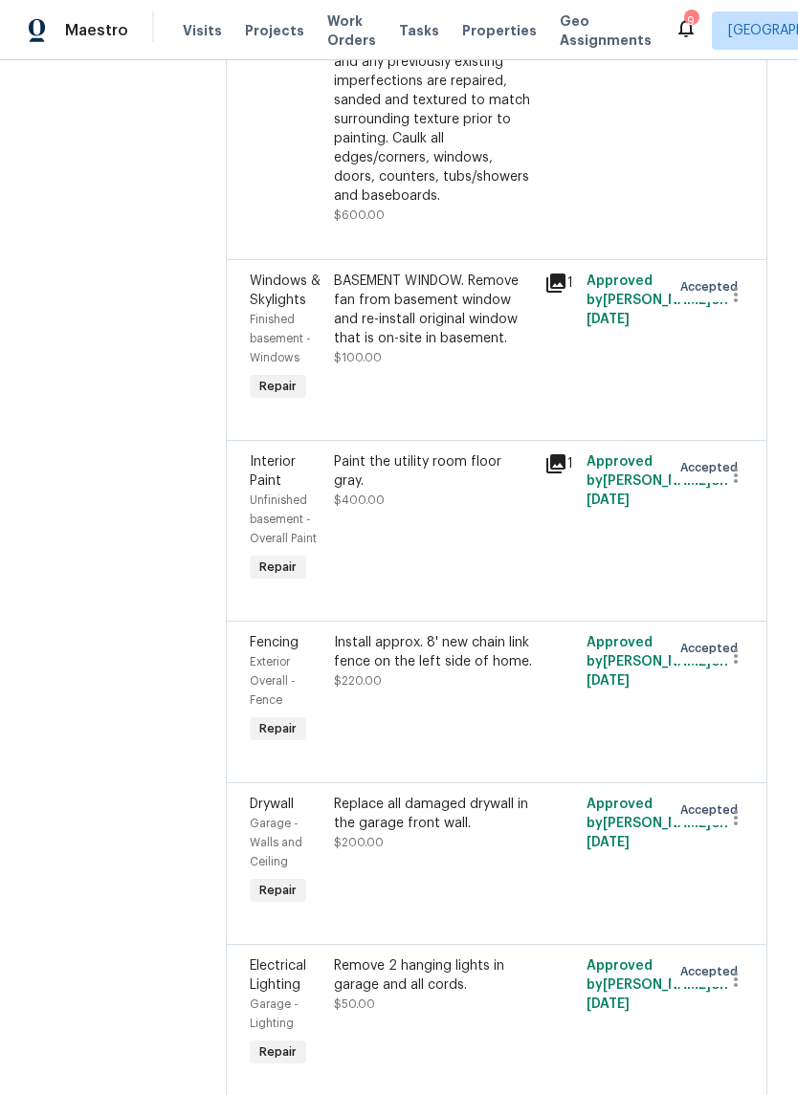
click at [493, 690] on div "Install approx. 8' new chain link fence on the left side of home. $220.00" at bounding box center [433, 661] width 199 height 57
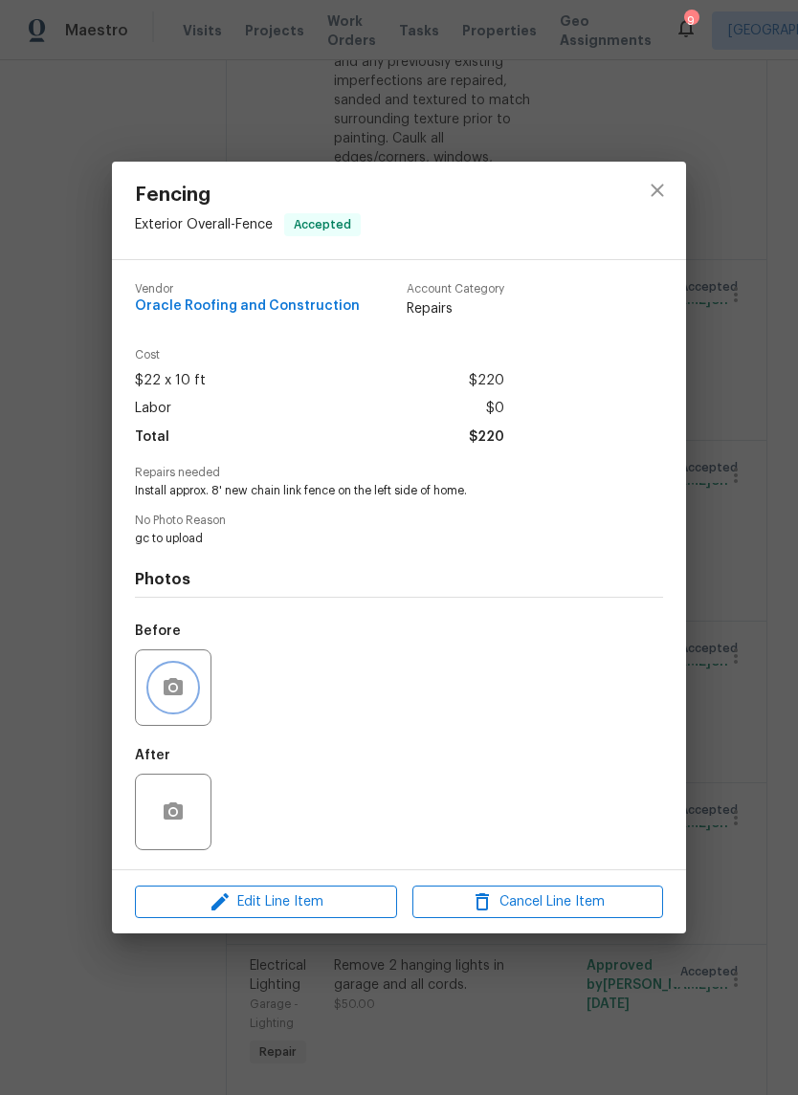
click at [183, 689] on icon "button" at bounding box center [173, 686] width 19 height 17
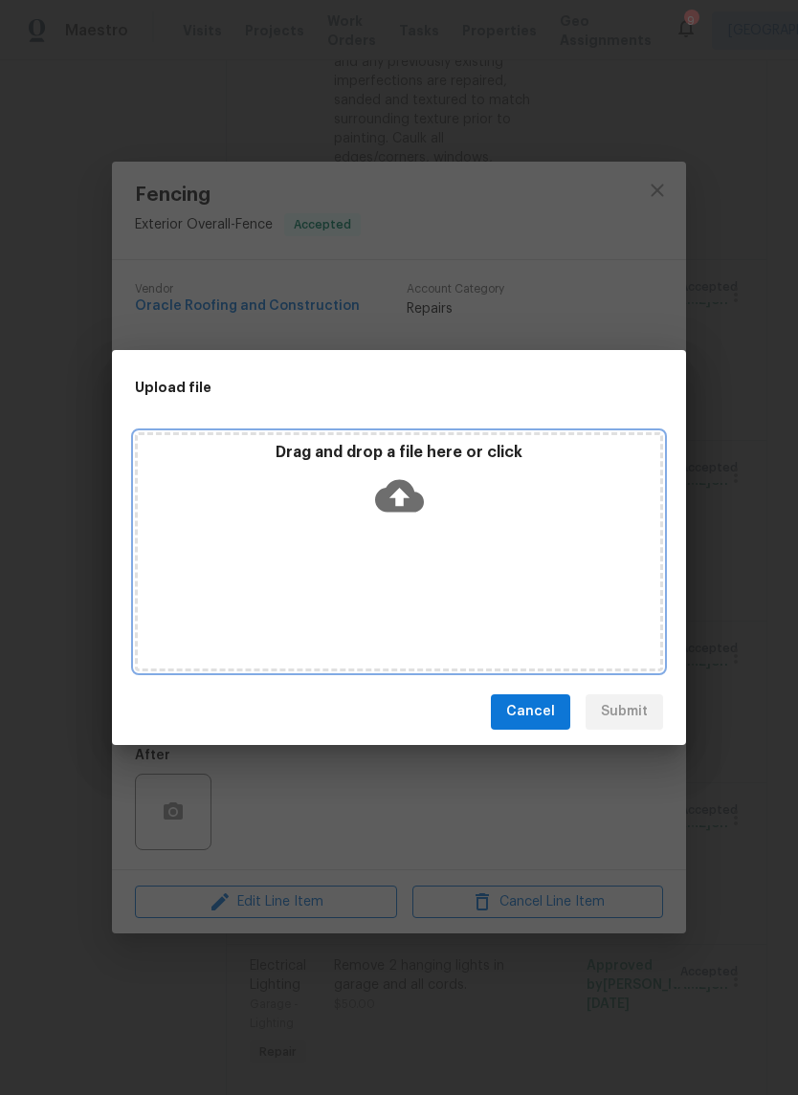
click at [401, 503] on icon at bounding box center [399, 495] width 49 height 49
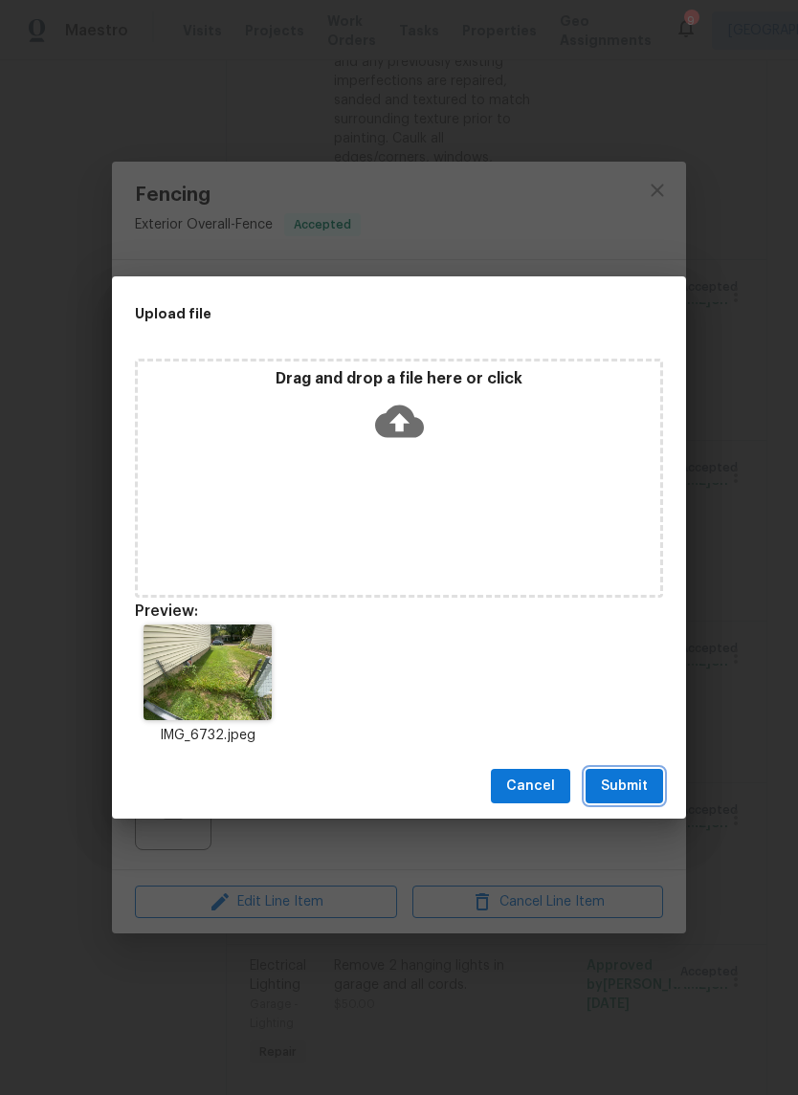
click at [632, 798] on button "Submit" at bounding box center [623, 786] width 77 height 35
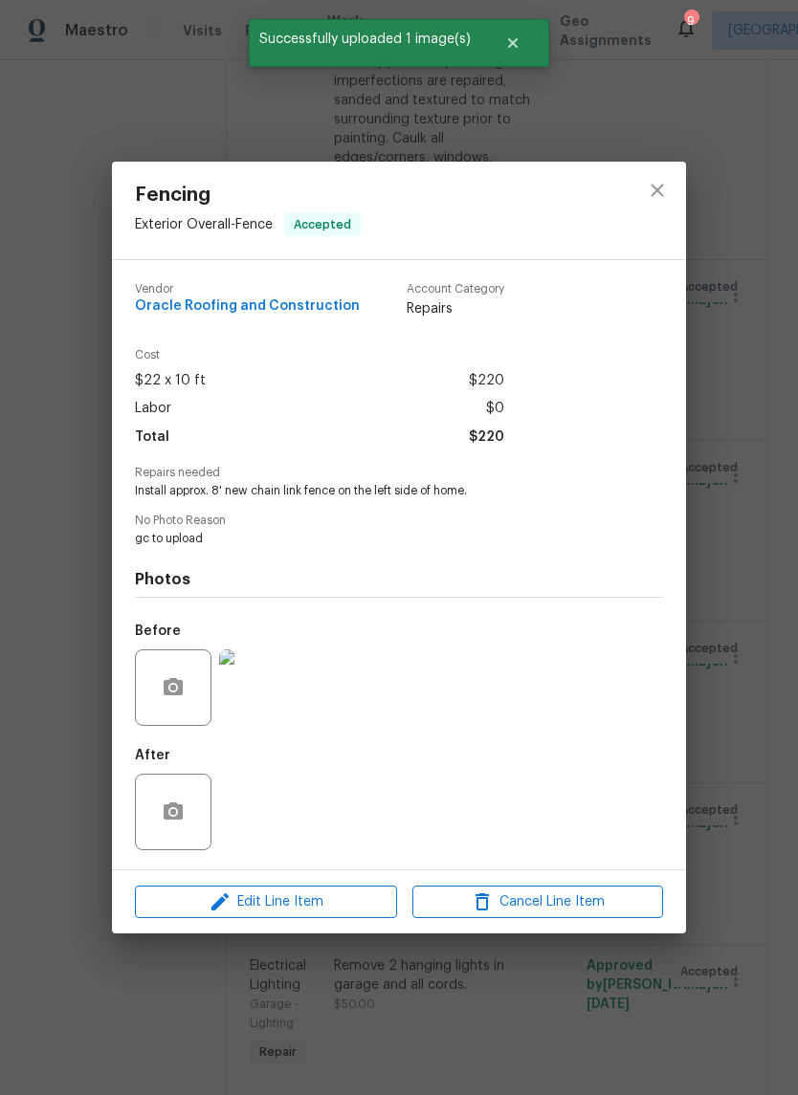
click at [747, 791] on div "Fencing Exterior Overall - Fence Accepted Vendor Oracle Roofing and Constructio…" at bounding box center [399, 547] width 798 height 1095
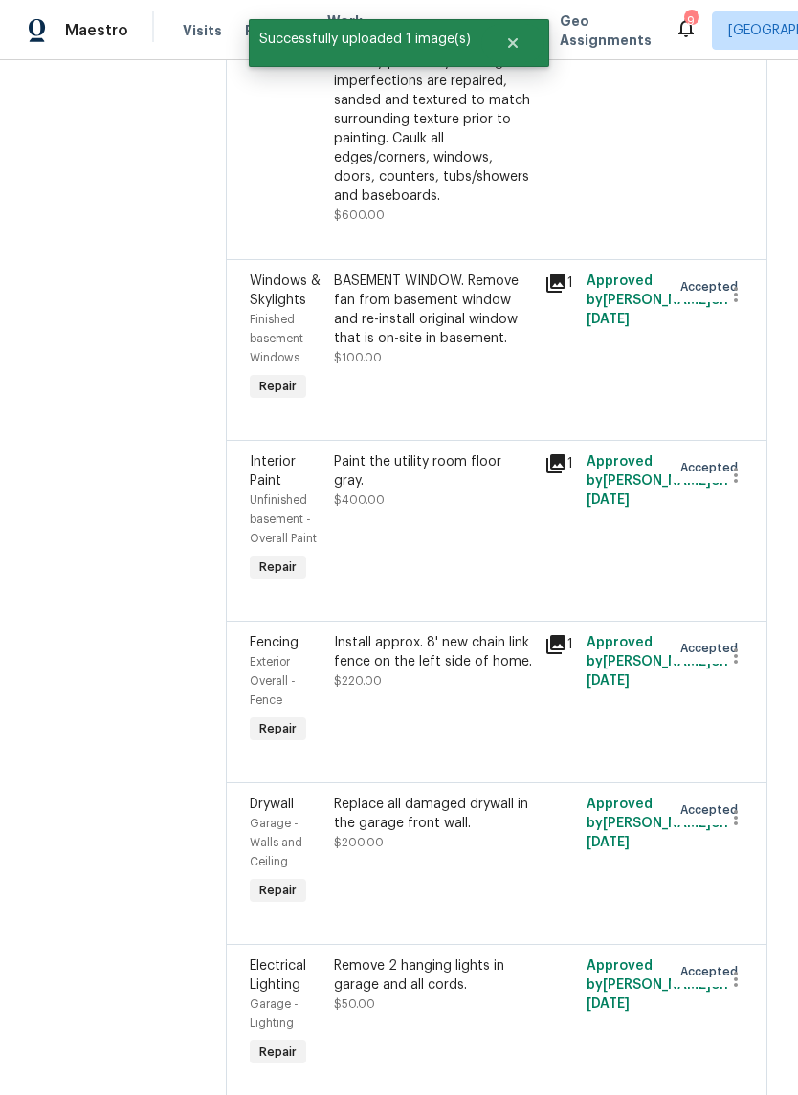
scroll to position [3137, 0]
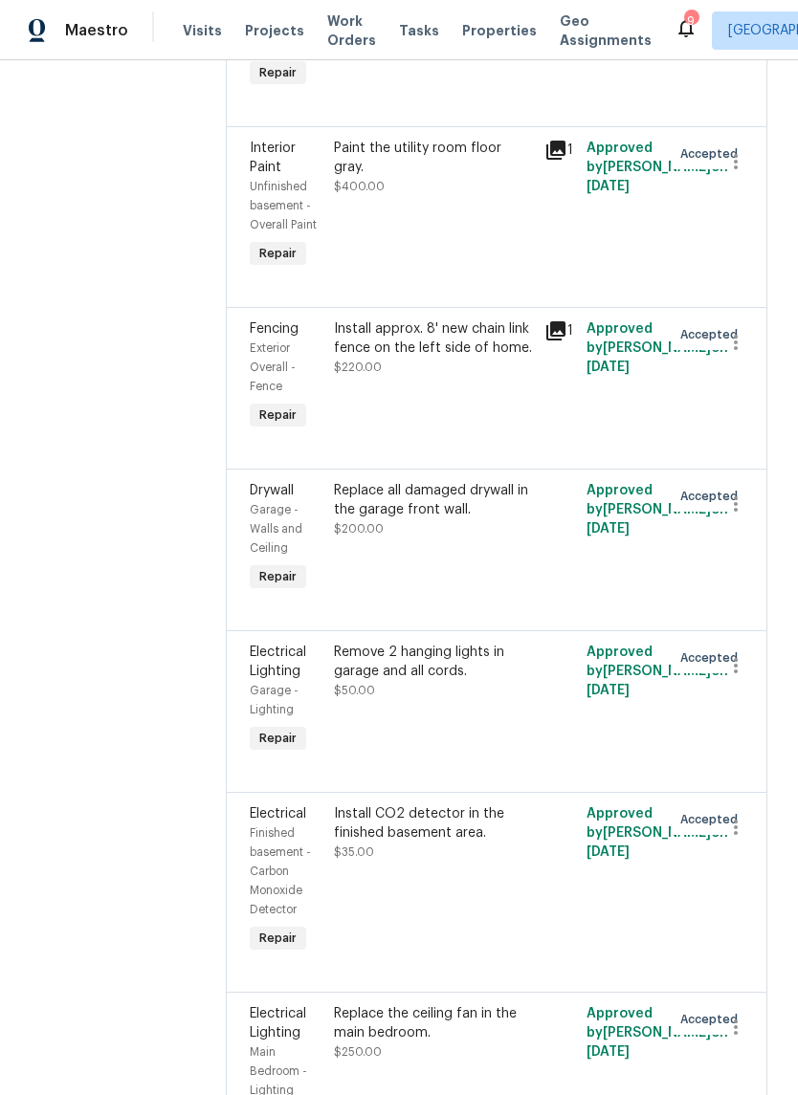
click at [485, 538] on div "Replace all damaged drywall in the garage front wall. $200.00" at bounding box center [433, 509] width 199 height 57
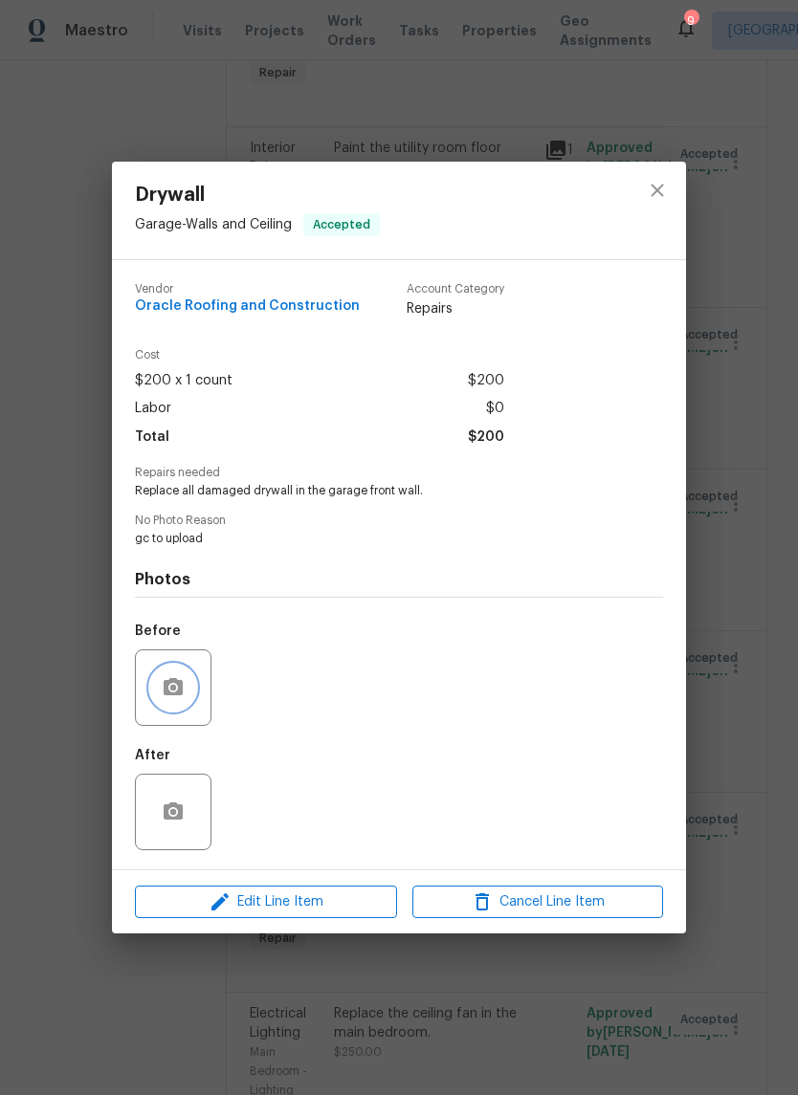
click at [187, 702] on button "button" at bounding box center [173, 688] width 46 height 46
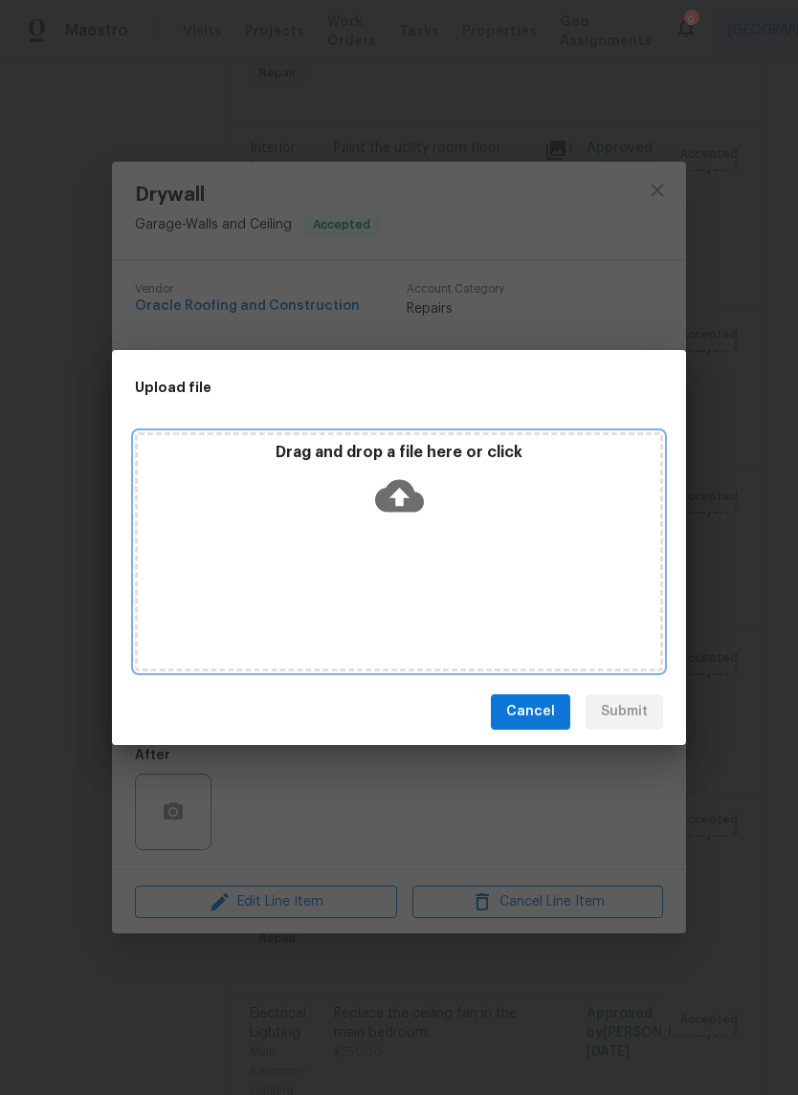
click at [416, 500] on icon at bounding box center [399, 495] width 49 height 33
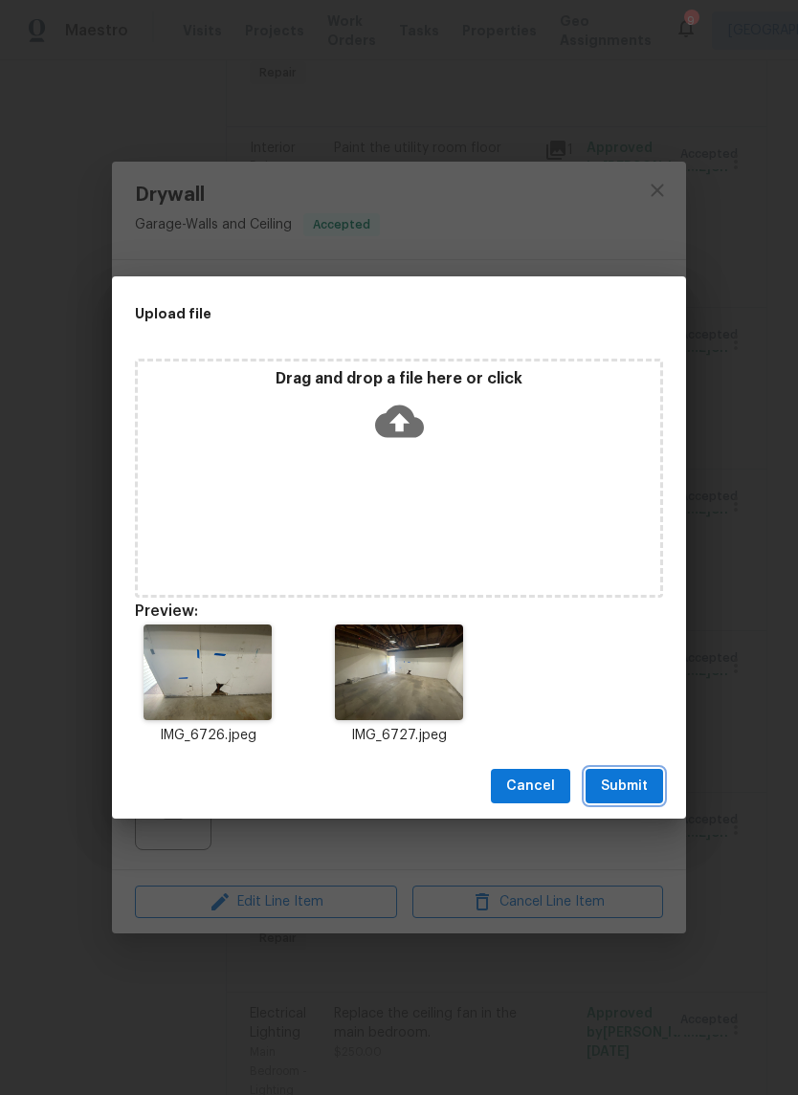
click at [633, 783] on span "Submit" at bounding box center [624, 787] width 47 height 24
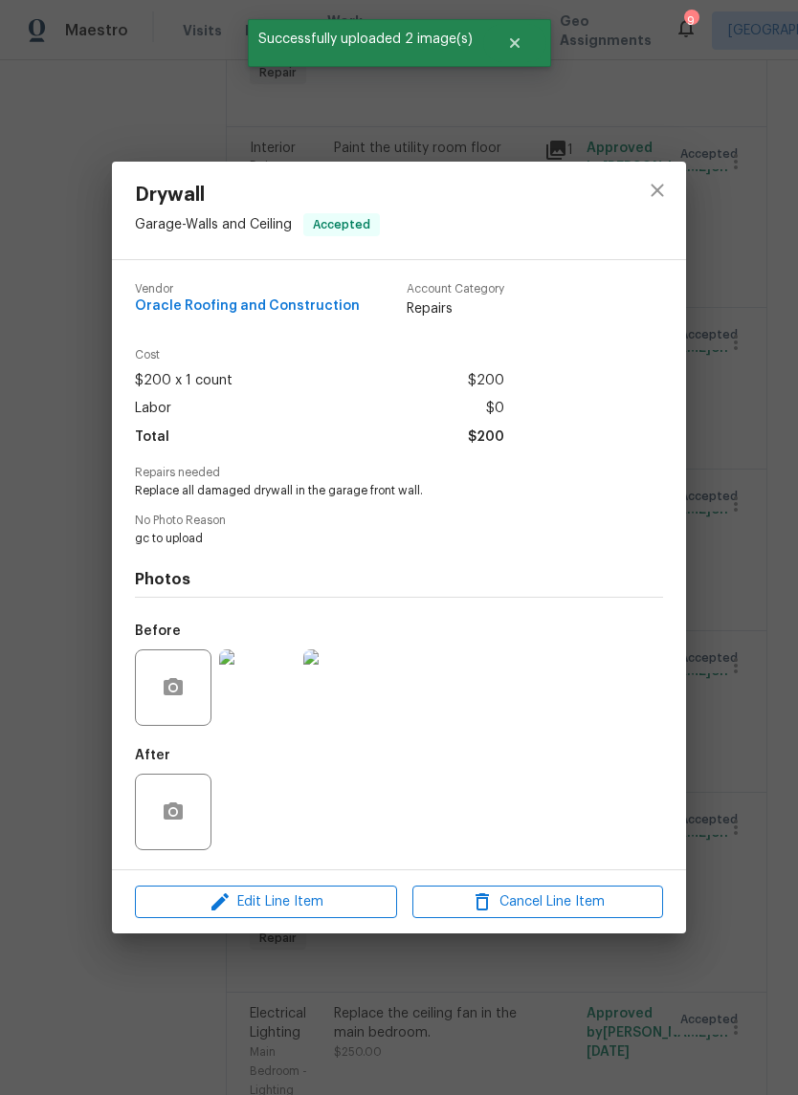
click at [748, 656] on div "Drywall Garage - Walls and Ceiling Accepted Vendor Oracle Roofing and Construct…" at bounding box center [399, 547] width 798 height 1095
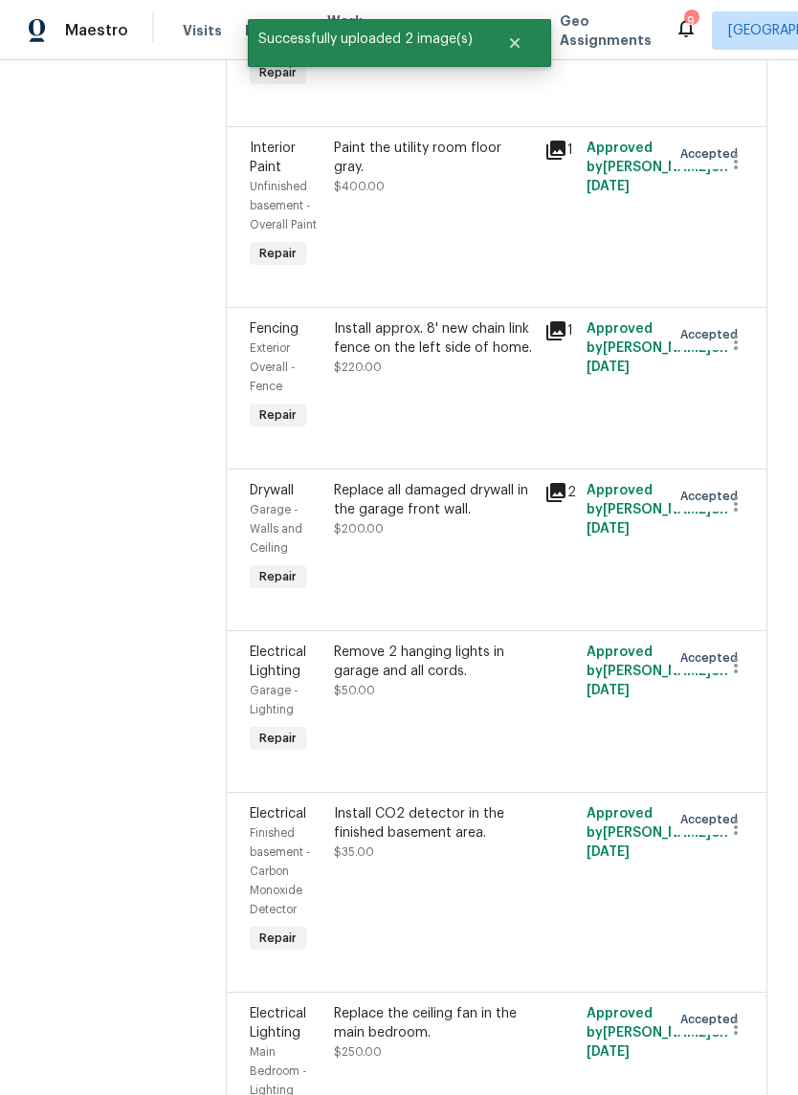
click at [475, 681] on div "Remove 2 hanging lights in garage and all cords." at bounding box center [433, 662] width 199 height 38
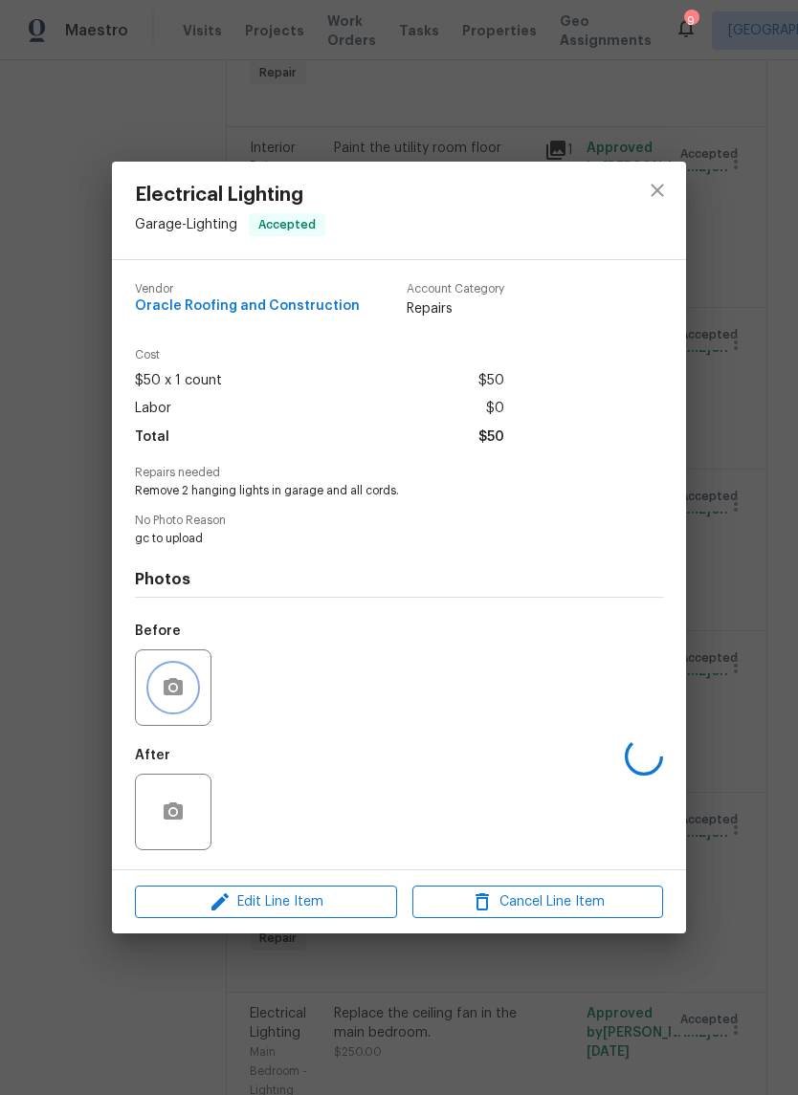
click at [168, 699] on icon "button" at bounding box center [173, 687] width 23 height 23
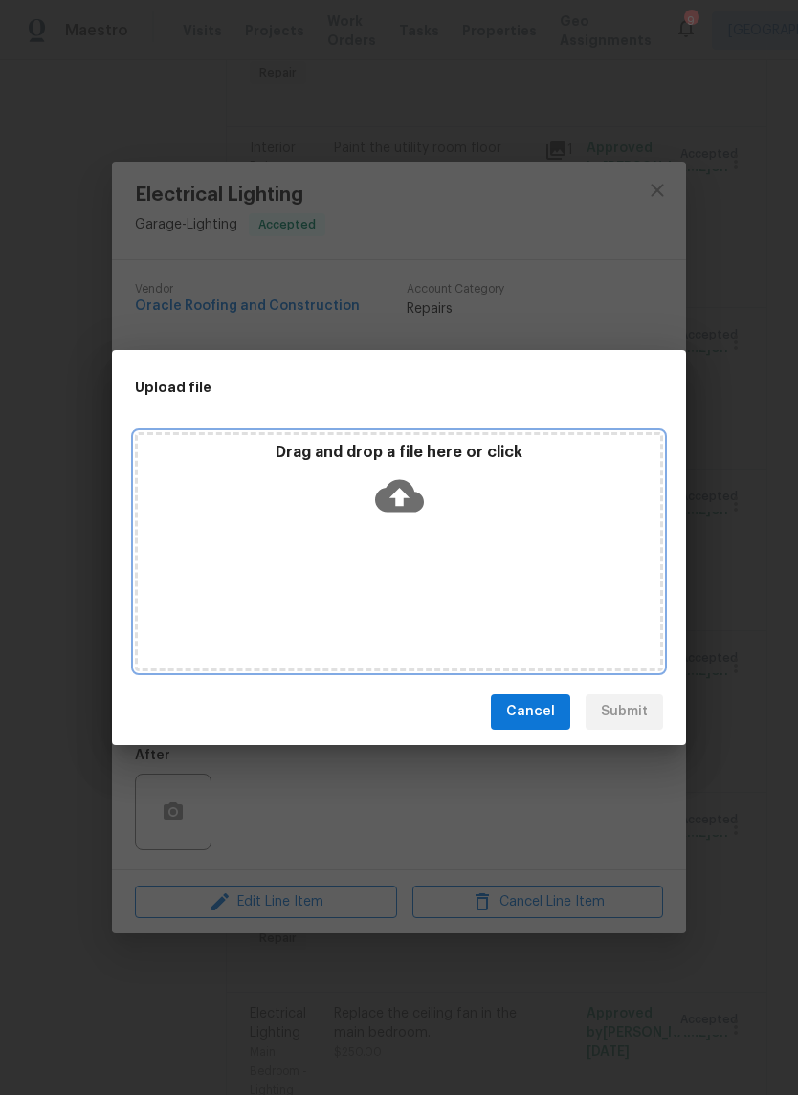
click at [412, 495] on icon at bounding box center [399, 495] width 49 height 33
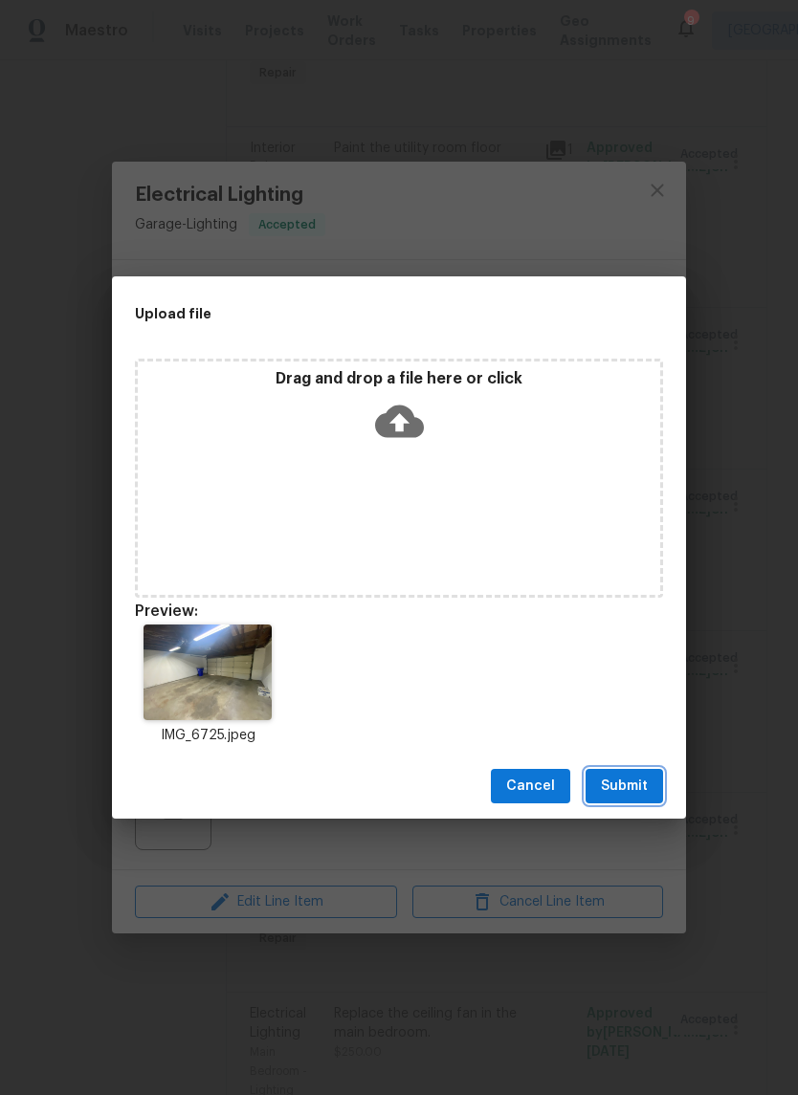
click at [648, 795] on button "Submit" at bounding box center [623, 786] width 77 height 35
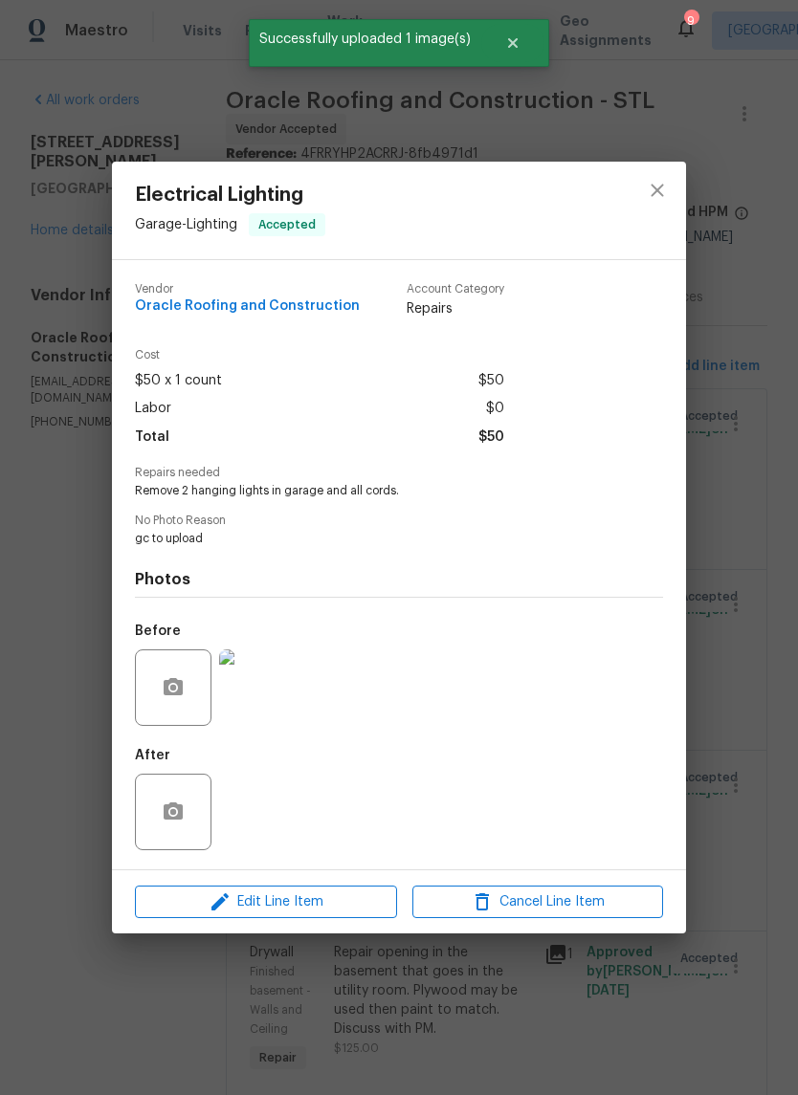
click at [762, 798] on div "Electrical Lighting Garage - Lighting Accepted Vendor Oracle Roofing and Constr…" at bounding box center [399, 547] width 798 height 1095
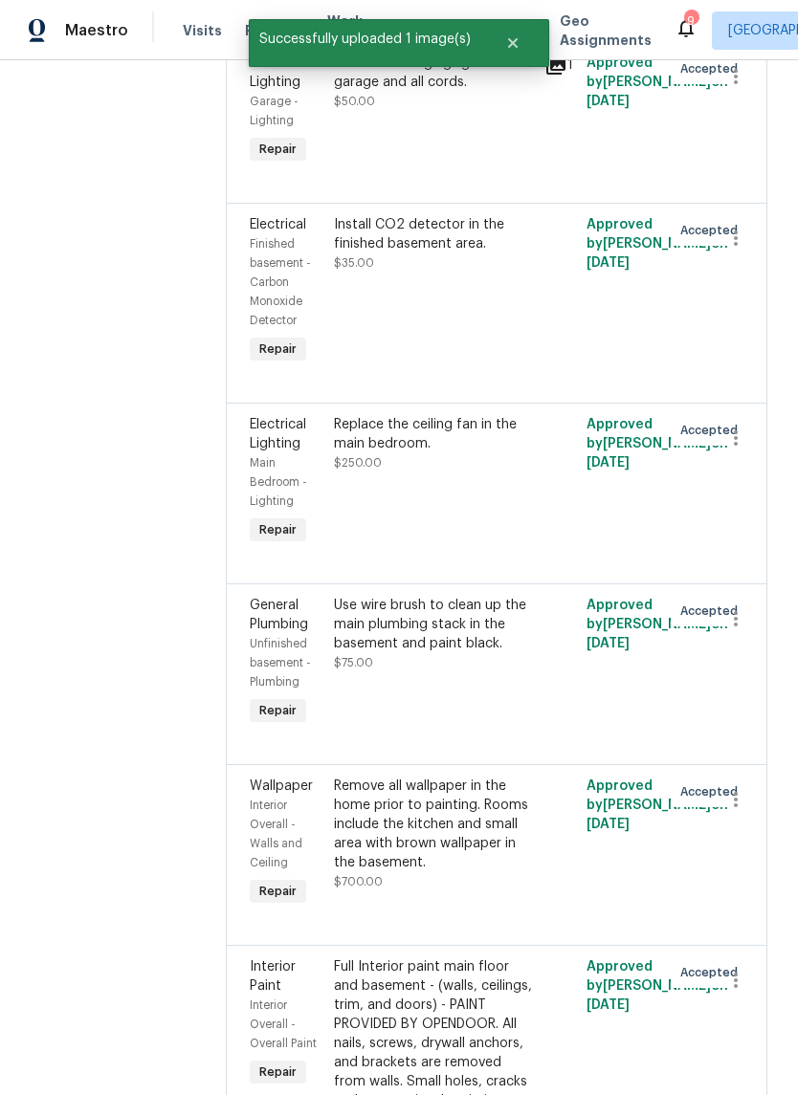
scroll to position [3733, 0]
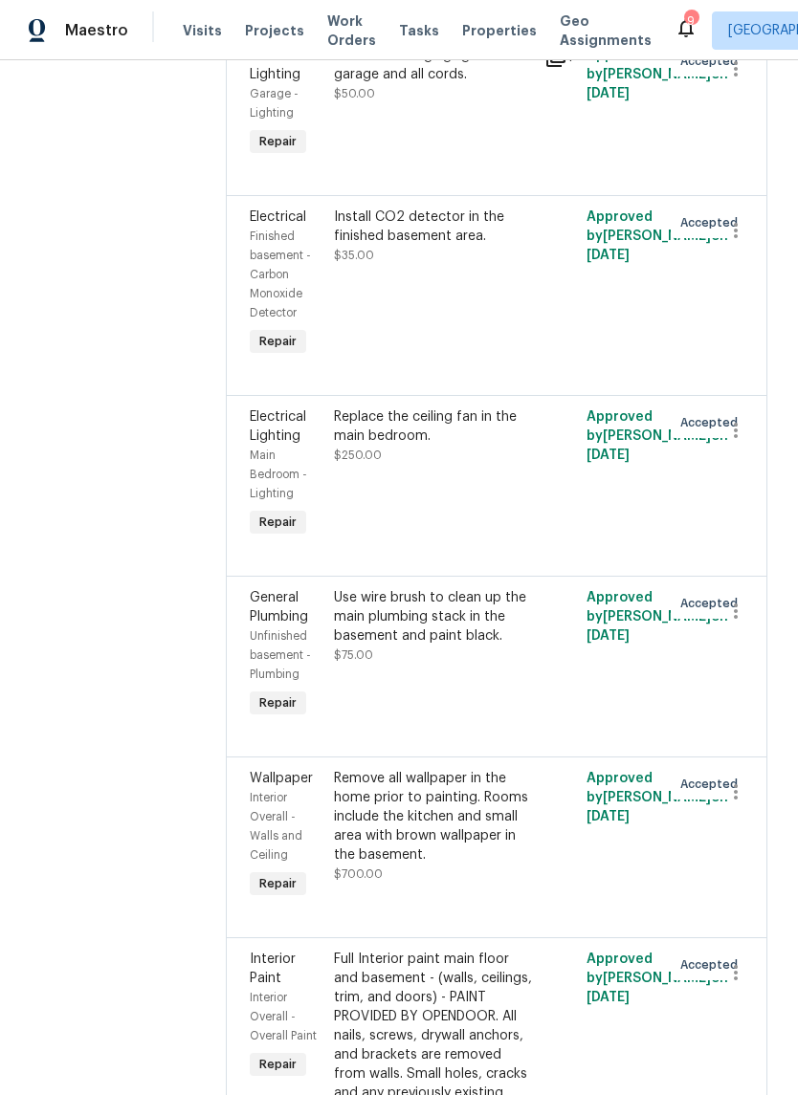
click at [444, 465] on div "Replace the ceiling fan in the main bedroom. $250.00" at bounding box center [433, 435] width 199 height 57
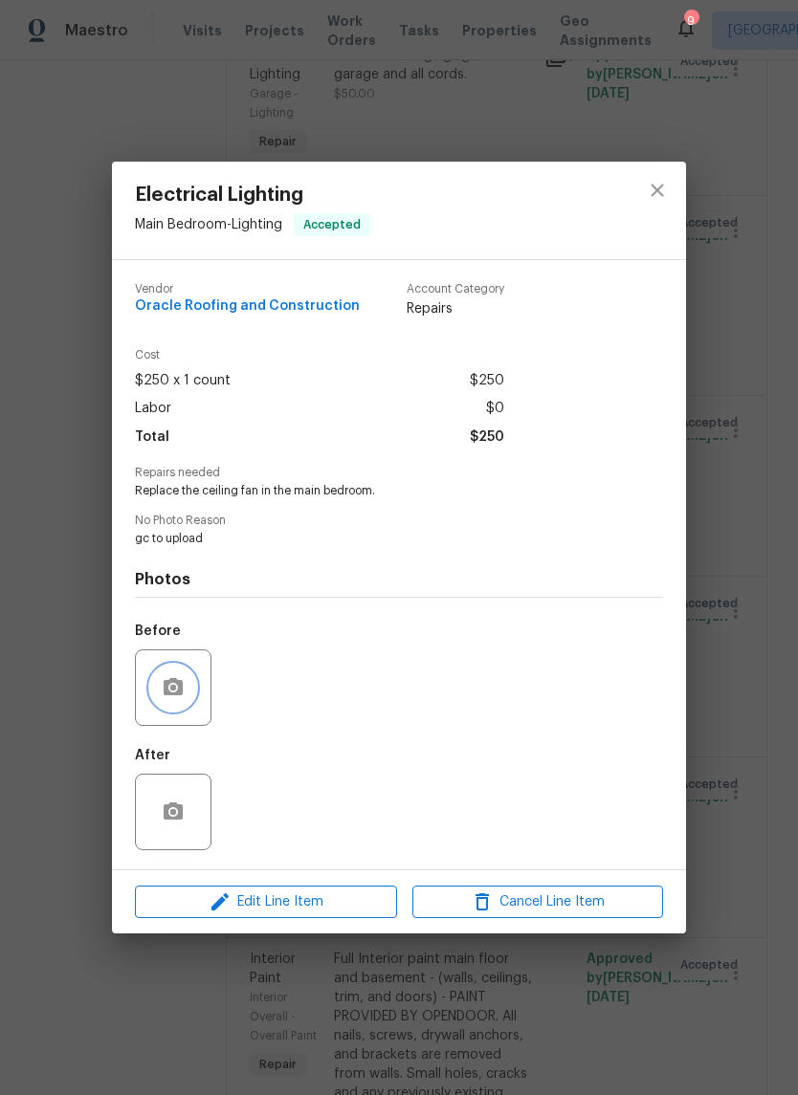
click at [183, 695] on icon "button" at bounding box center [173, 686] width 19 height 17
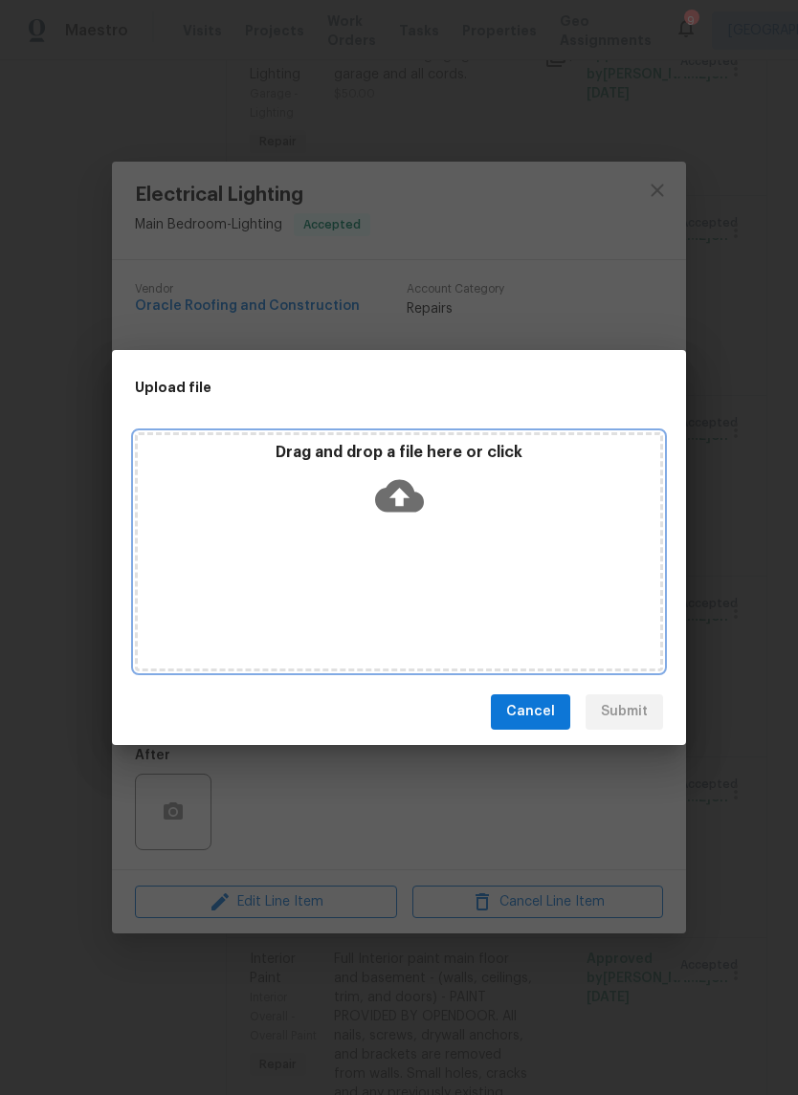
click at [403, 502] on icon at bounding box center [399, 495] width 49 height 49
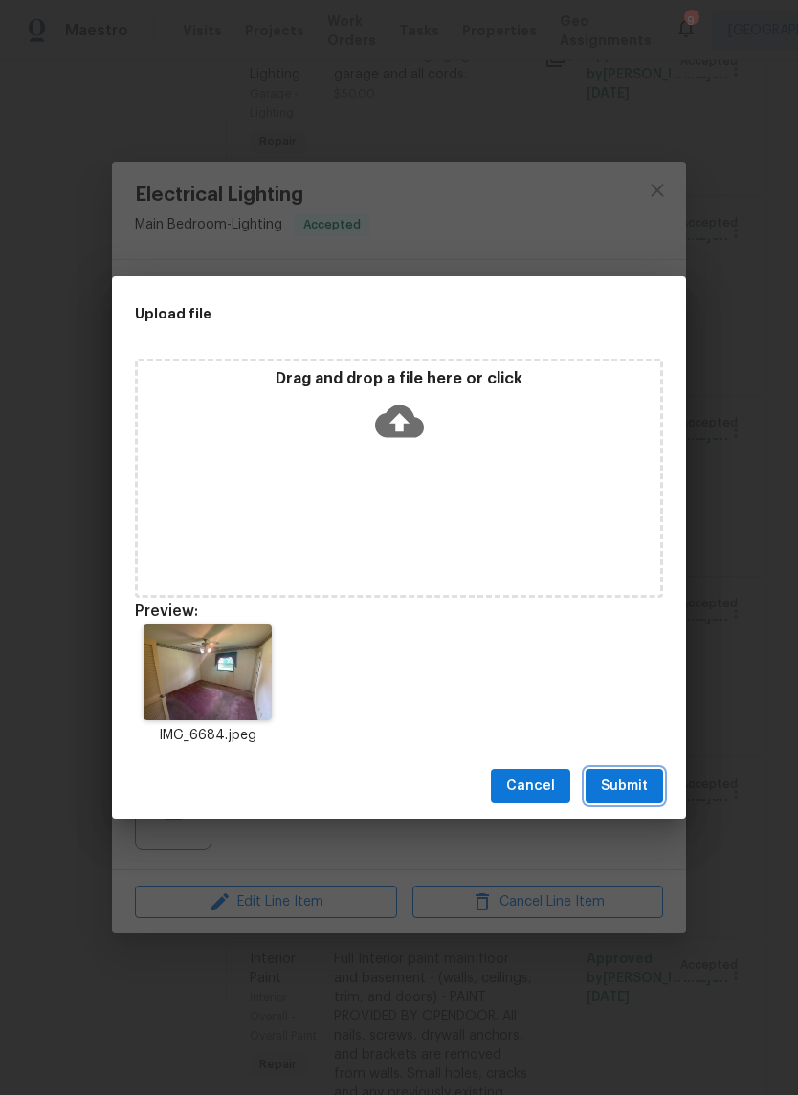
click at [649, 798] on button "Submit" at bounding box center [623, 786] width 77 height 35
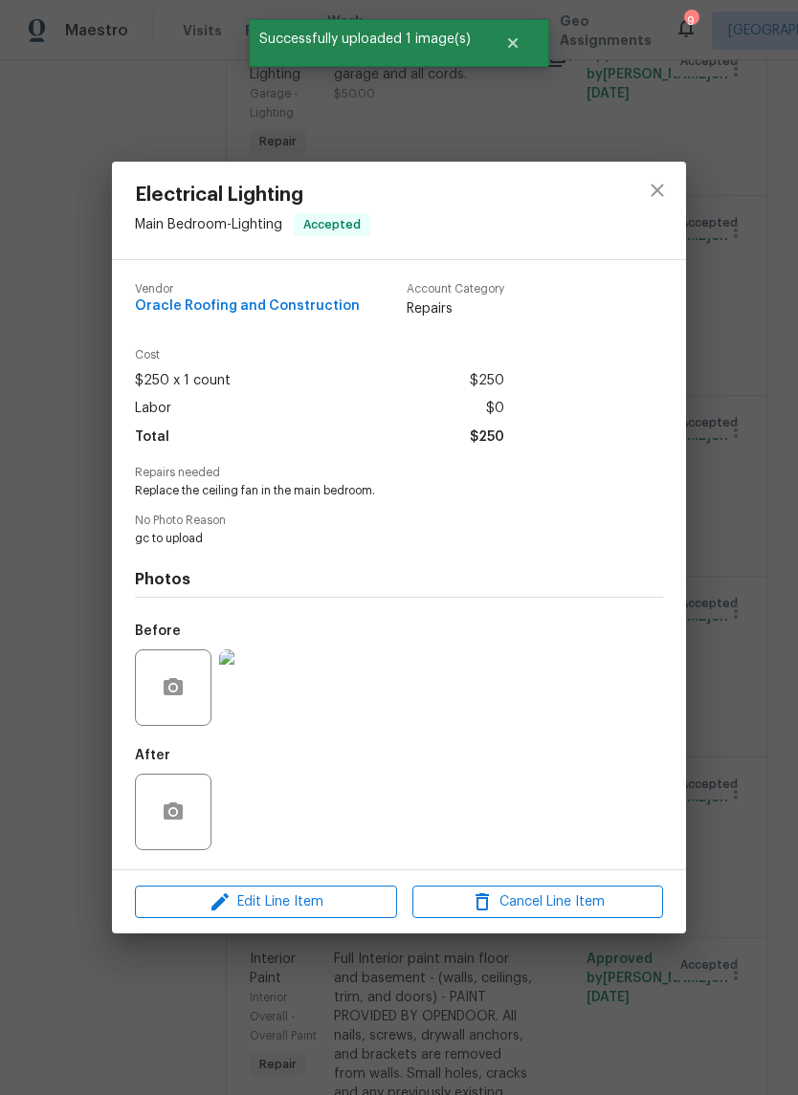
click at [275, 688] on img at bounding box center [257, 687] width 77 height 77
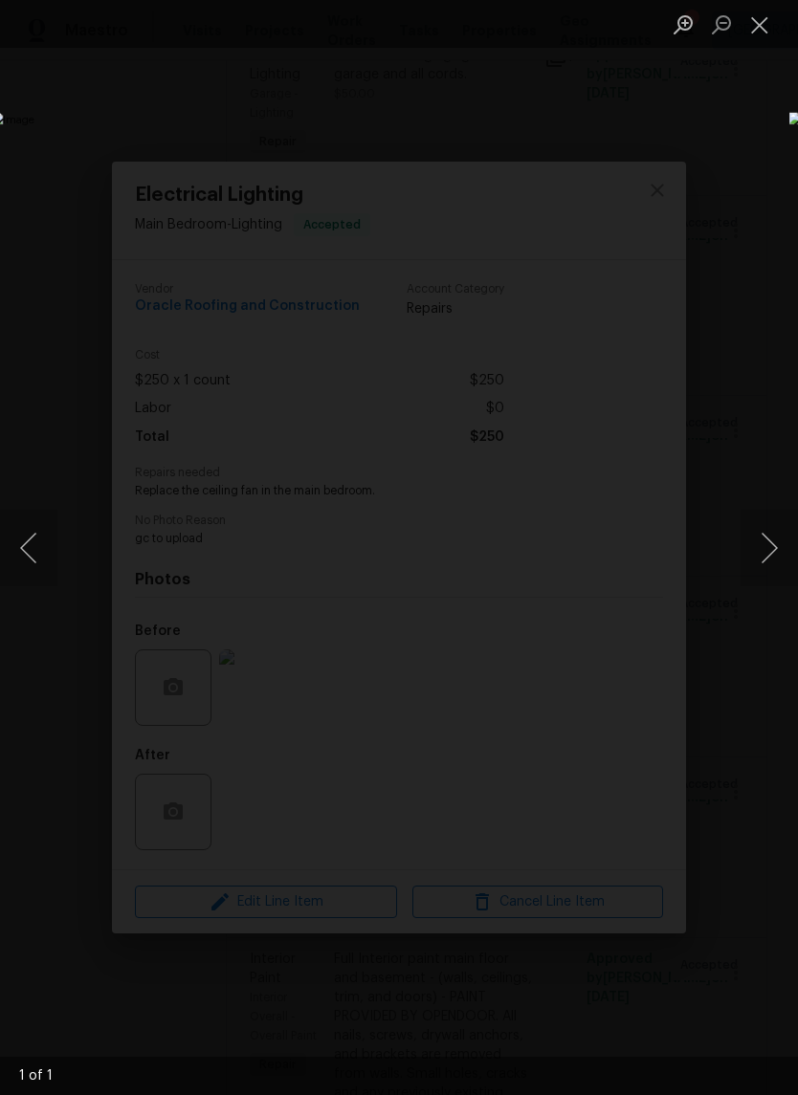
click at [747, 36] on button "Close lightbox" at bounding box center [759, 24] width 38 height 33
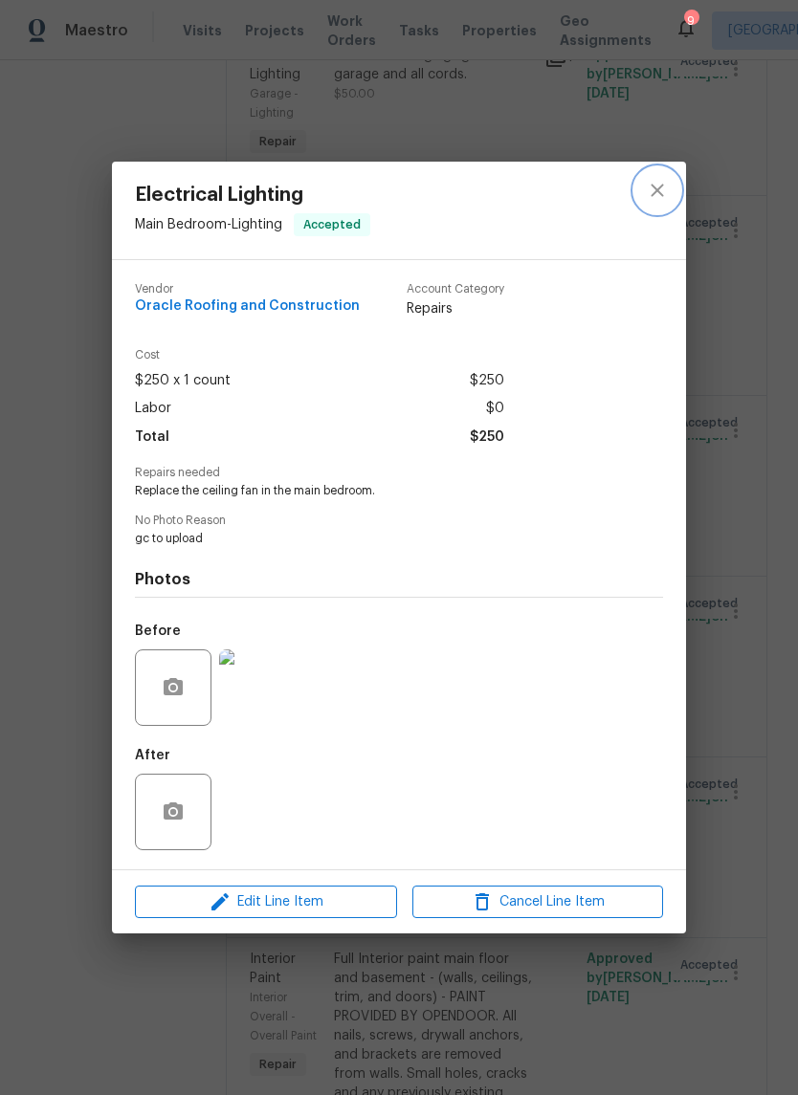
click at [665, 188] on icon "close" at bounding box center [656, 190] width 23 height 23
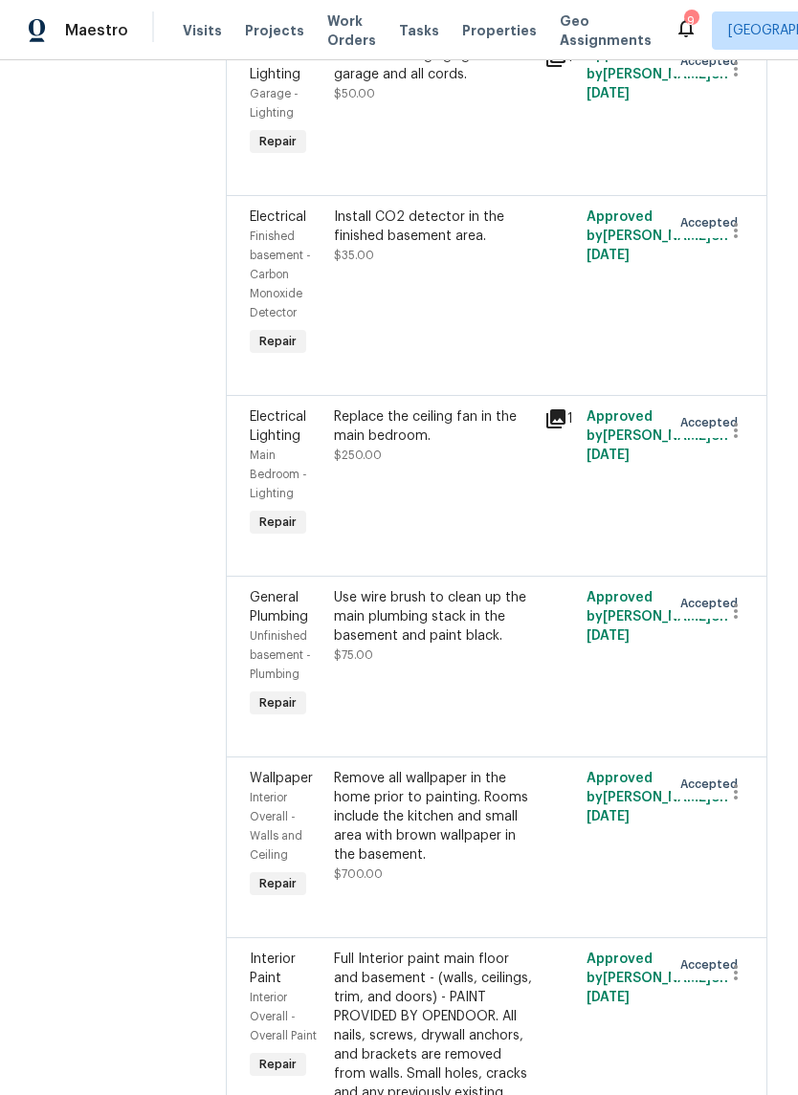
click at [488, 645] on div "Use wire brush to clean up the main plumbing stack in the basement and paint bl…" at bounding box center [433, 616] width 199 height 57
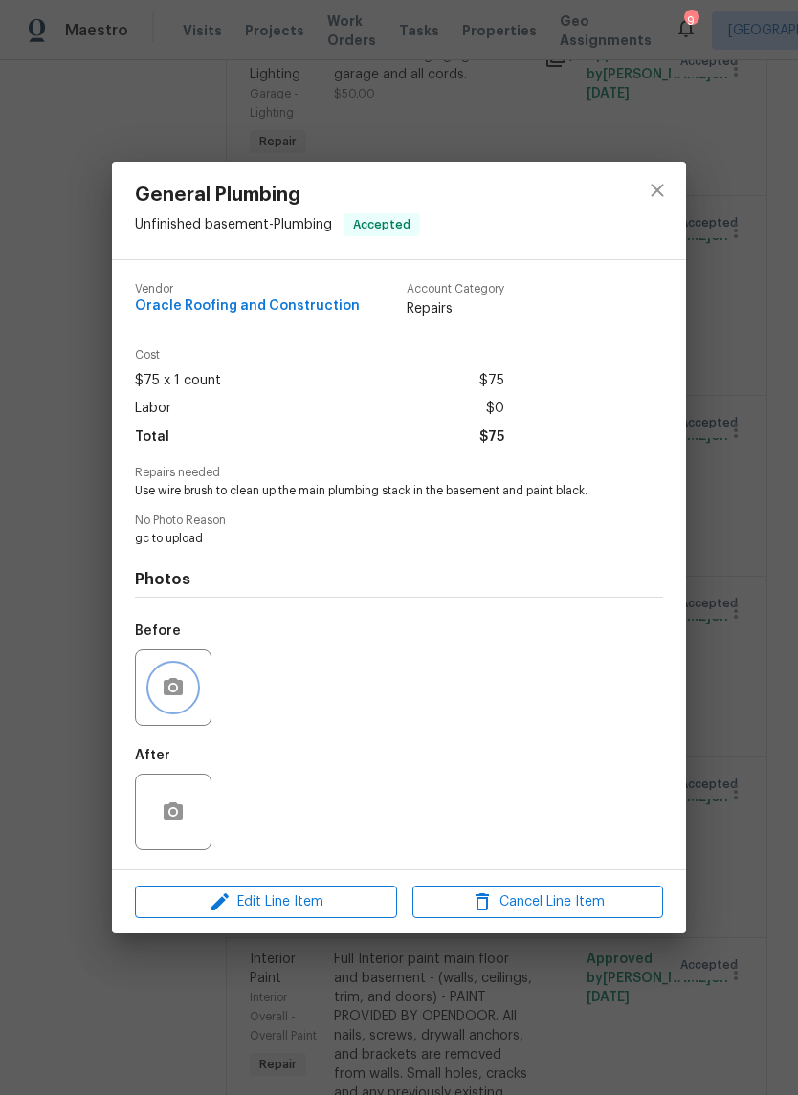
click at [173, 710] on button "button" at bounding box center [173, 688] width 46 height 46
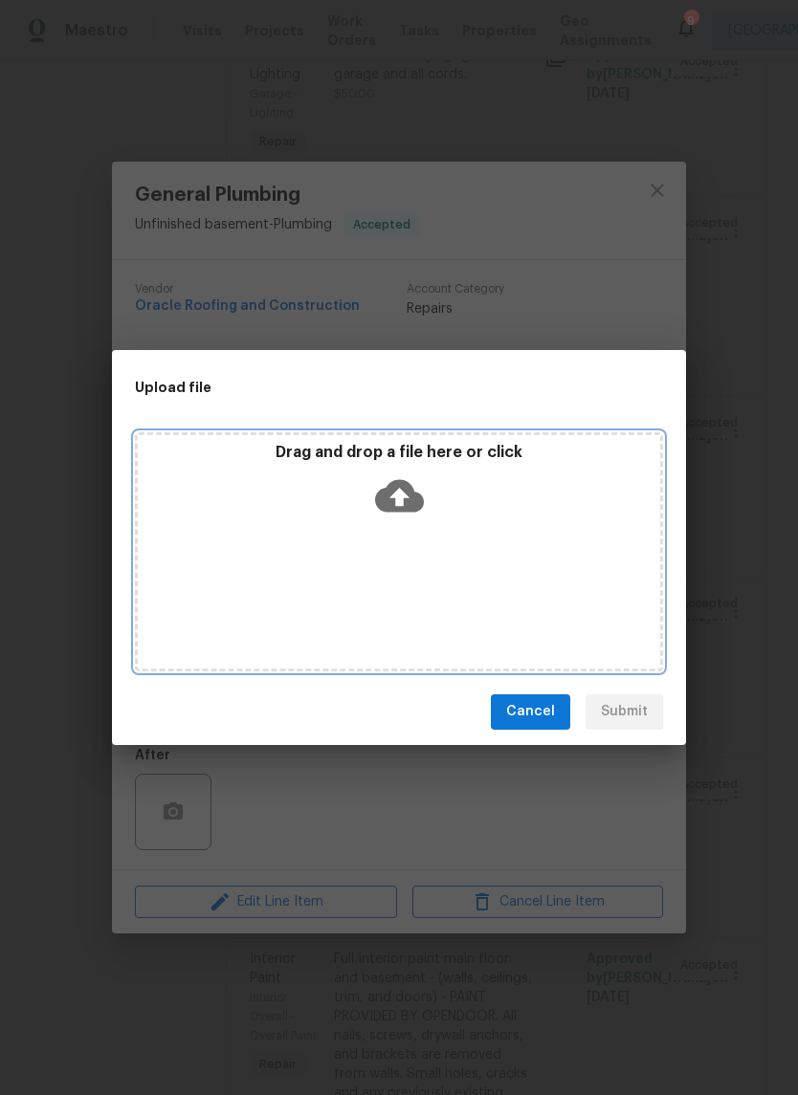
click at [406, 494] on icon at bounding box center [399, 495] width 49 height 33
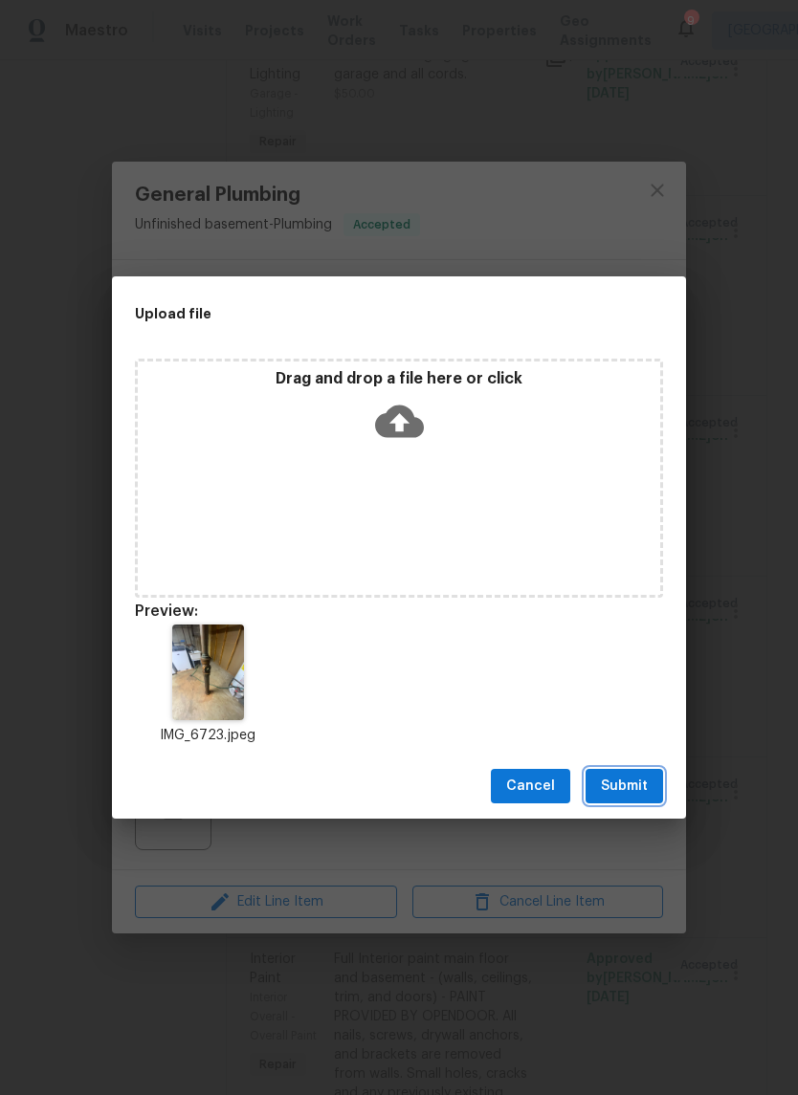
click at [645, 797] on span "Submit" at bounding box center [624, 787] width 47 height 24
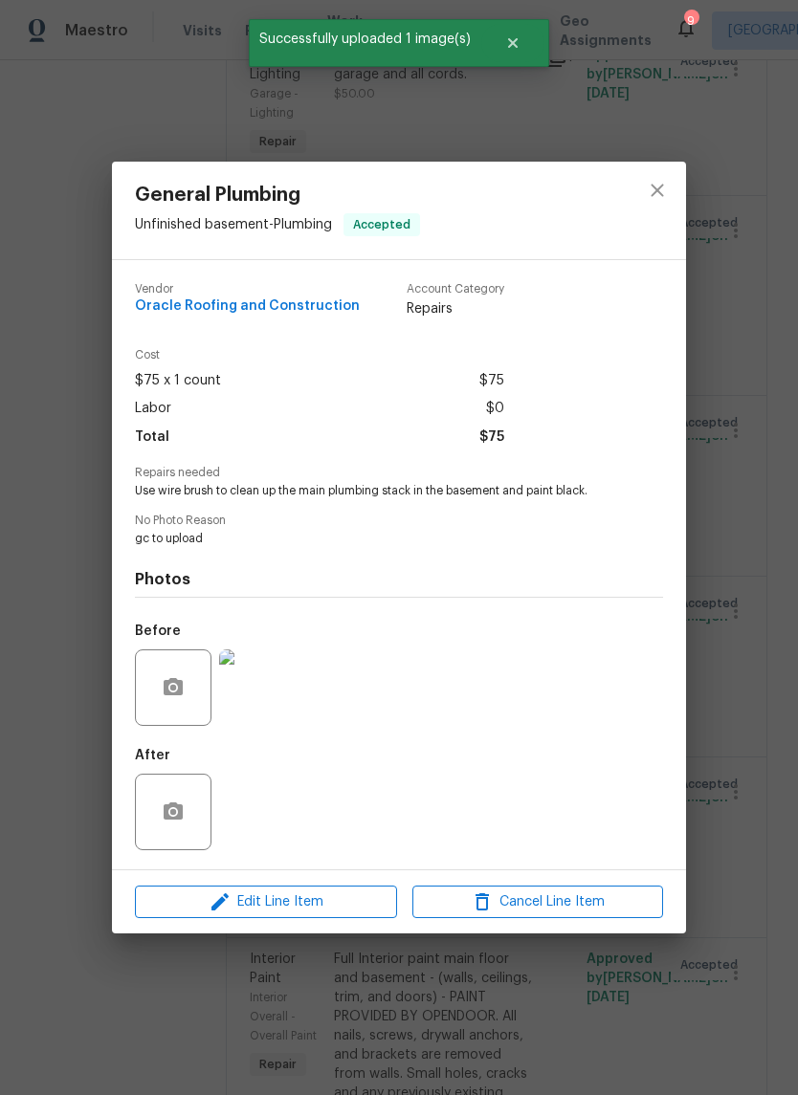
click at [269, 690] on img at bounding box center [257, 687] width 77 height 77
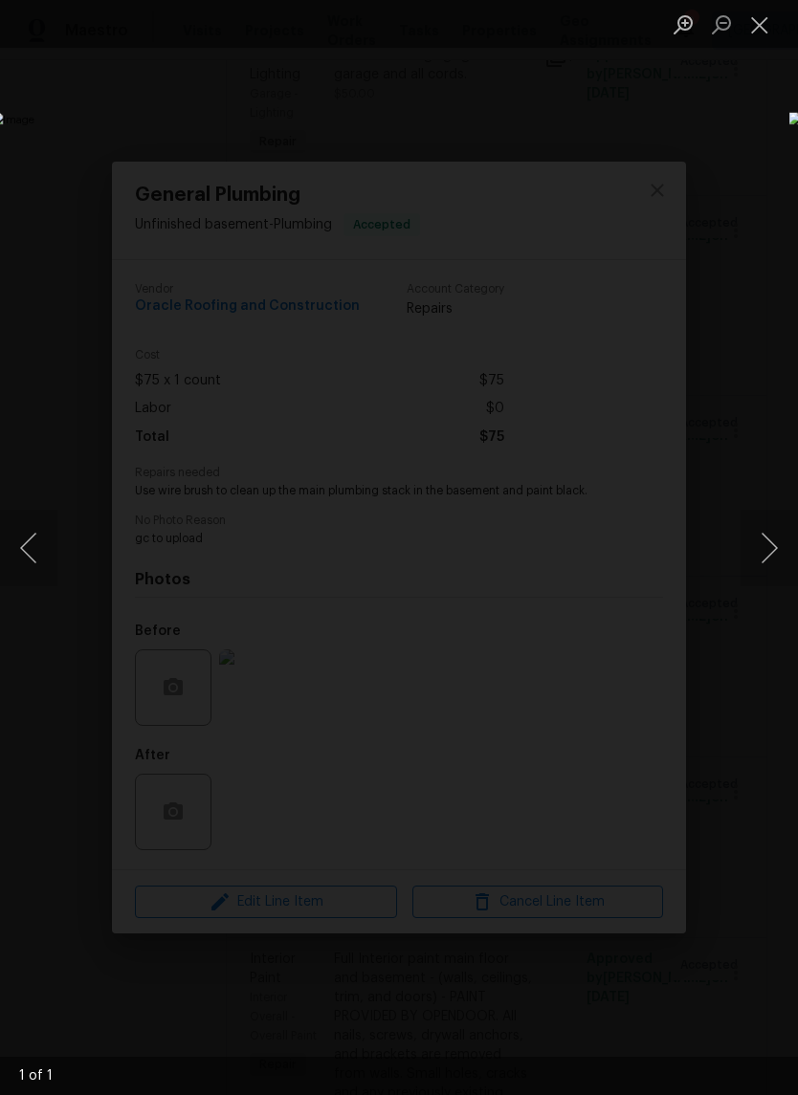
click at [761, 26] on button "Close lightbox" at bounding box center [759, 24] width 38 height 33
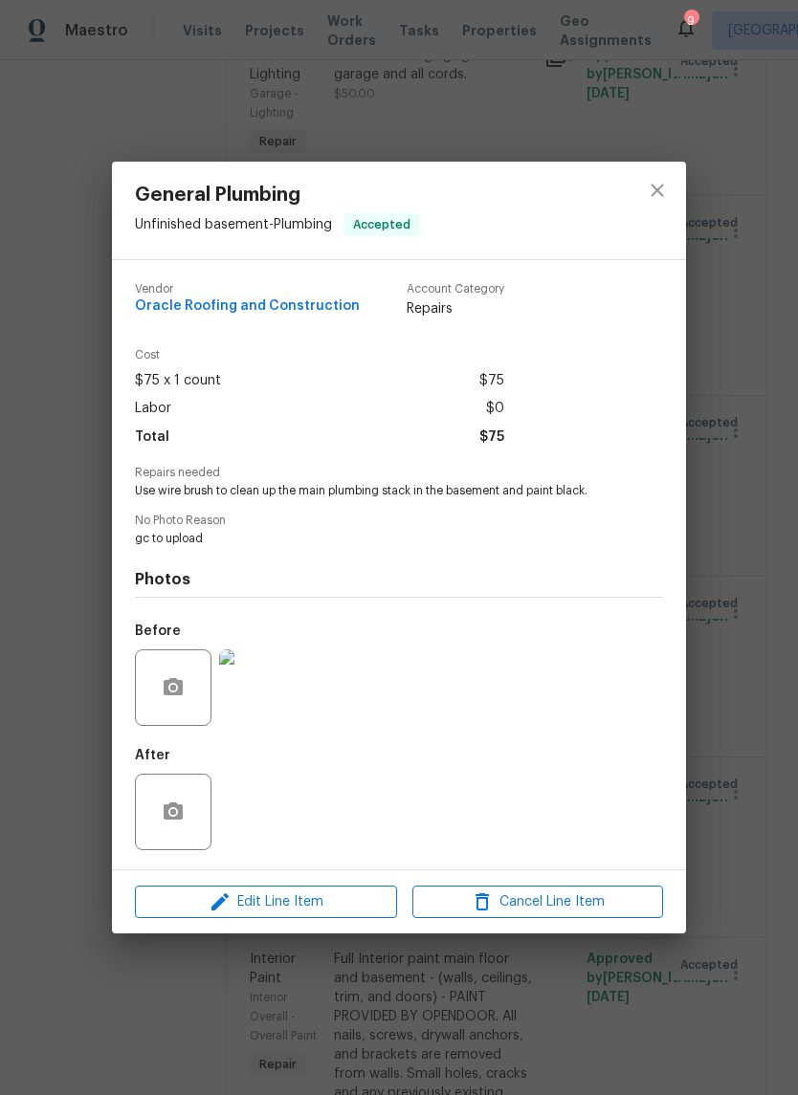
click at [742, 754] on div "General Plumbing Unfinished basement - Plumbing Accepted Vendor Oracle Roofing …" at bounding box center [399, 547] width 798 height 1095
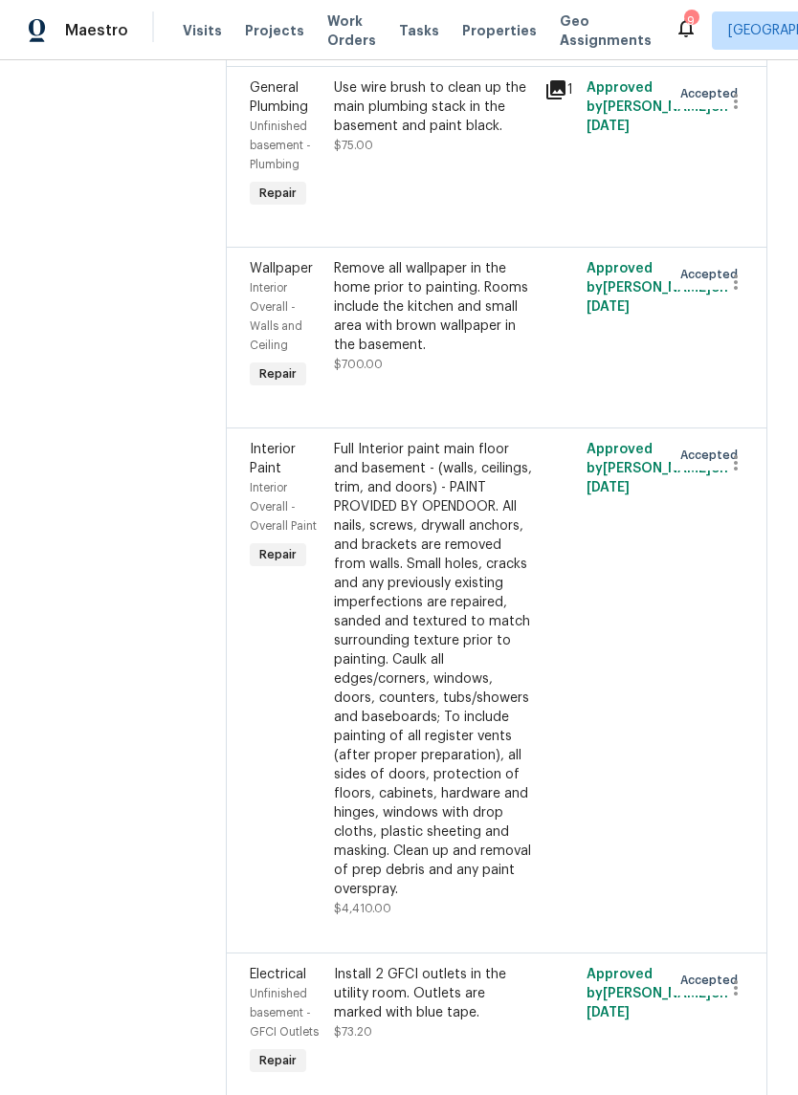
scroll to position [4248, 0]
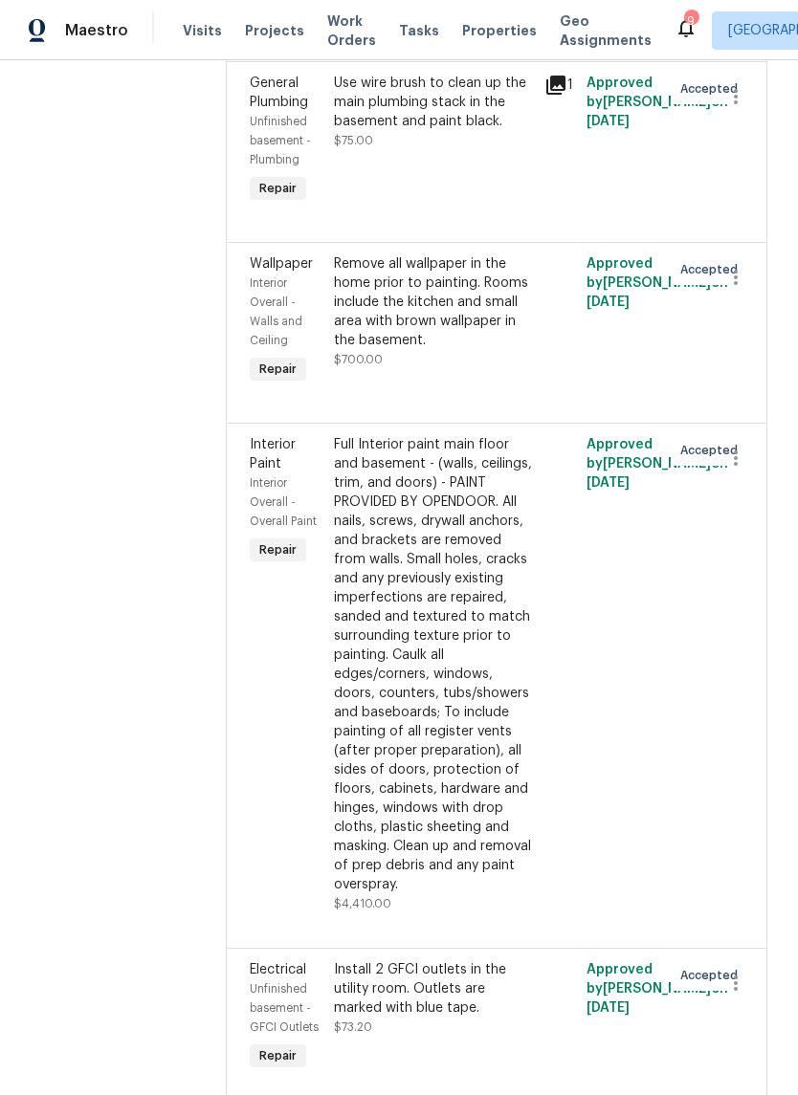
click at [496, 350] on div "Remove all wallpaper in the home prior to painting. Rooms include the kitchen a…" at bounding box center [433, 302] width 199 height 96
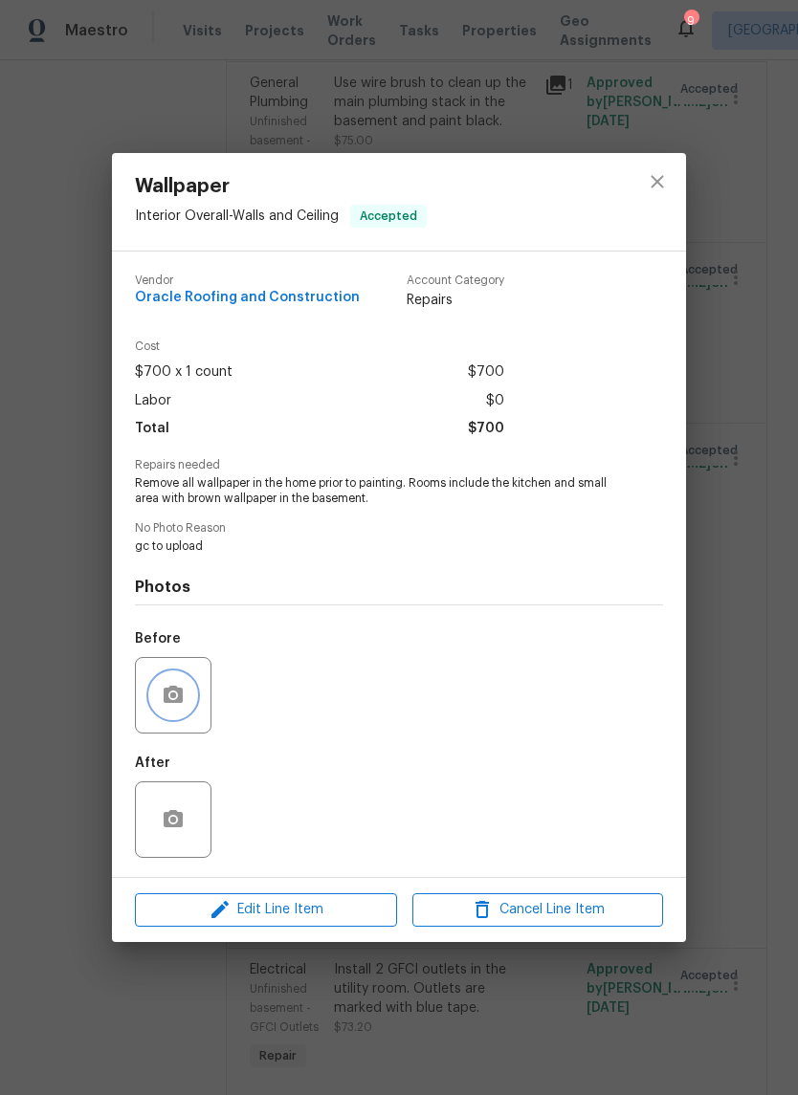
click at [166, 711] on button "button" at bounding box center [173, 695] width 46 height 46
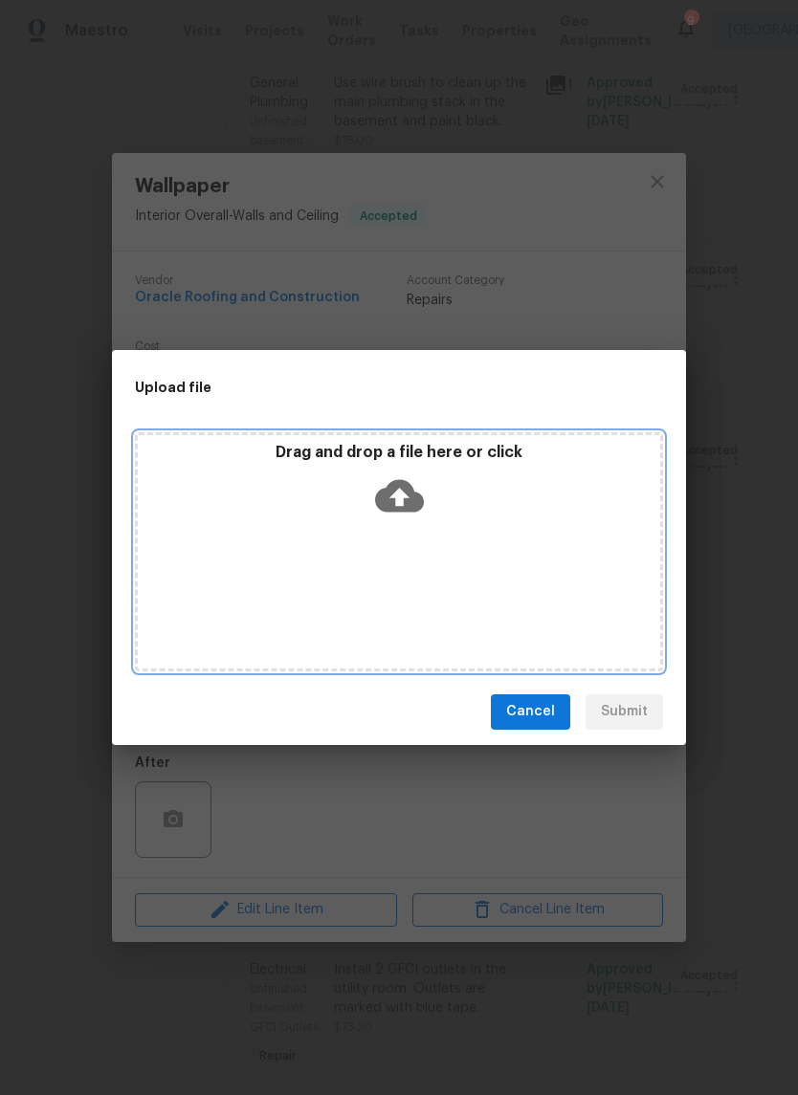
click at [408, 507] on icon at bounding box center [399, 495] width 49 height 33
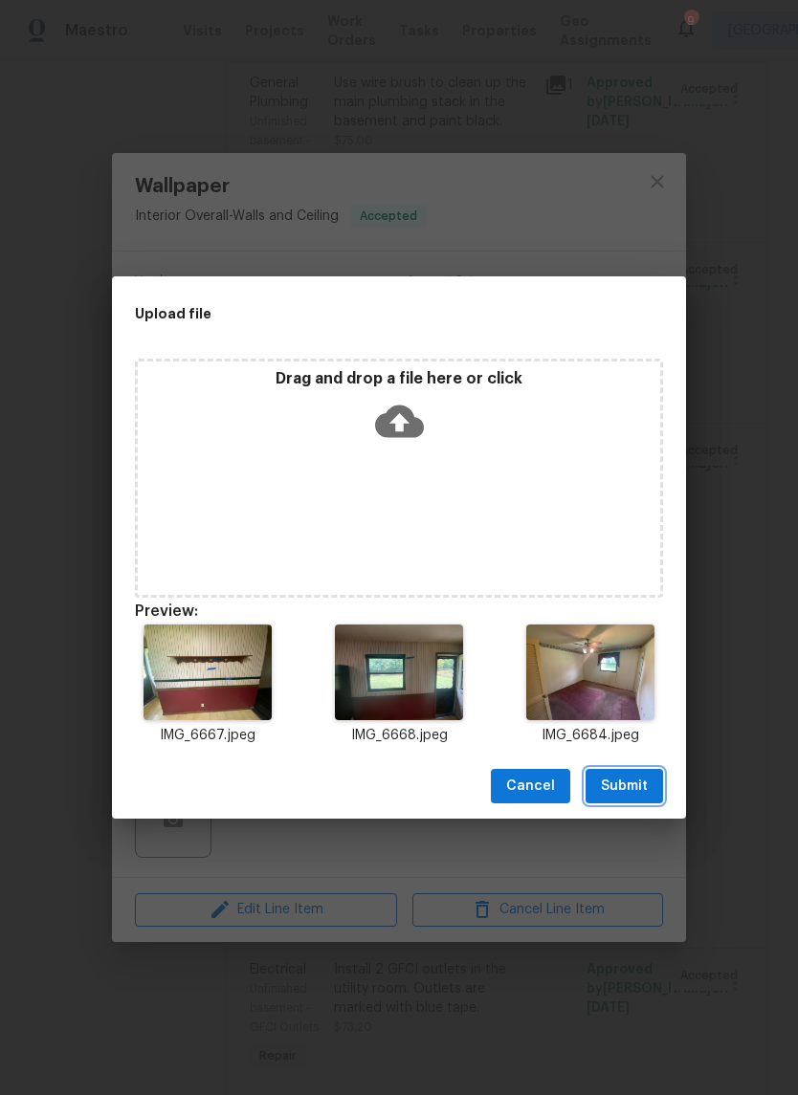
click at [633, 796] on span "Submit" at bounding box center [624, 787] width 47 height 24
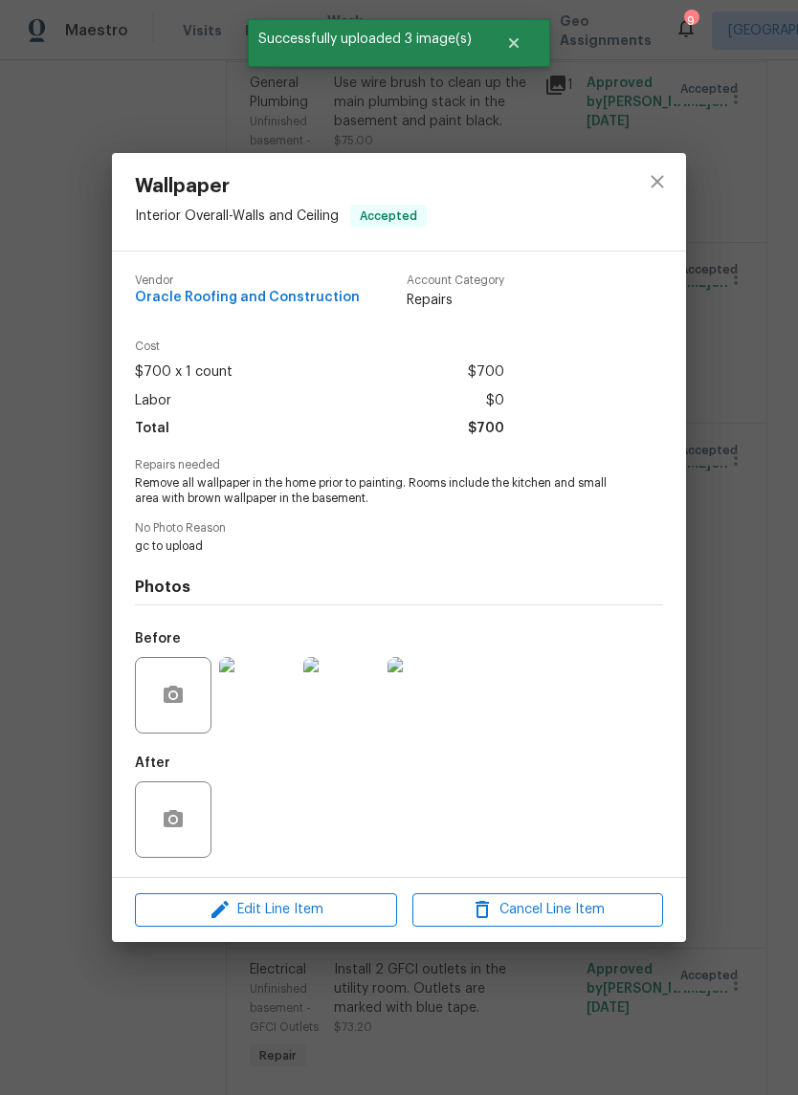
click at [261, 705] on img at bounding box center [257, 695] width 77 height 77
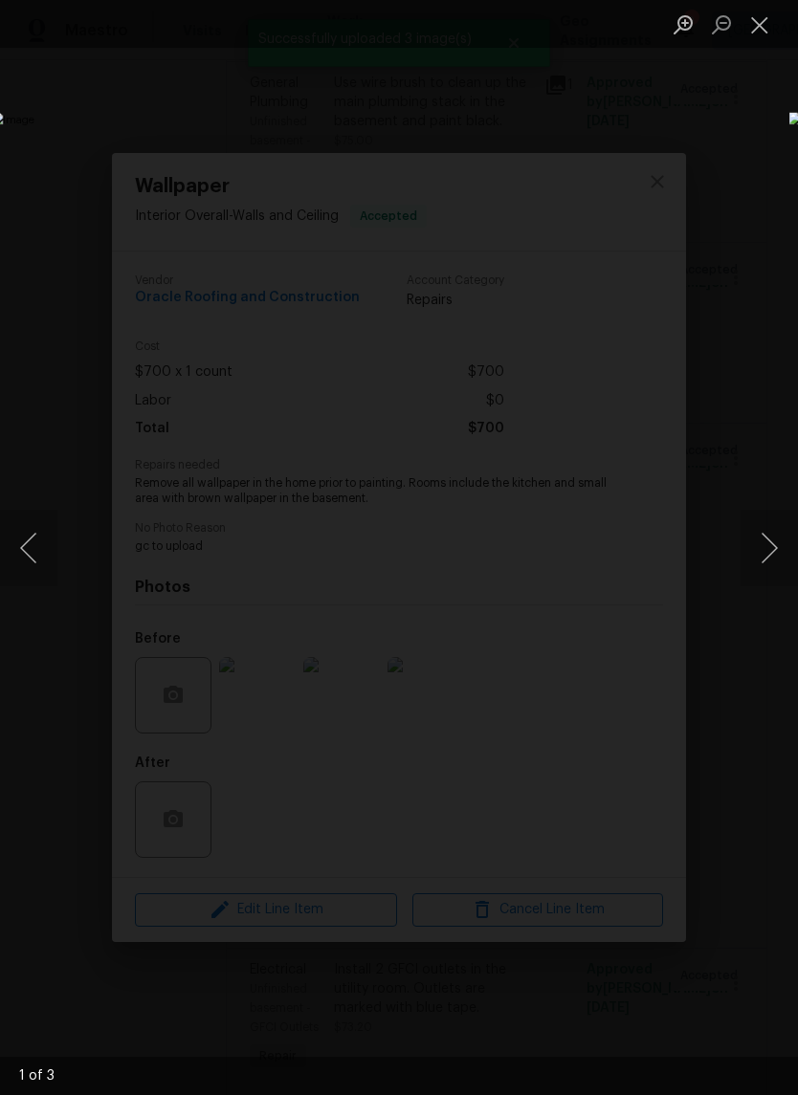
click at [768, 557] on button "Next image" at bounding box center [768, 548] width 57 height 77
click at [765, 558] on button "Next image" at bounding box center [768, 548] width 57 height 77
click at [752, 31] on button "Close lightbox" at bounding box center [759, 24] width 38 height 33
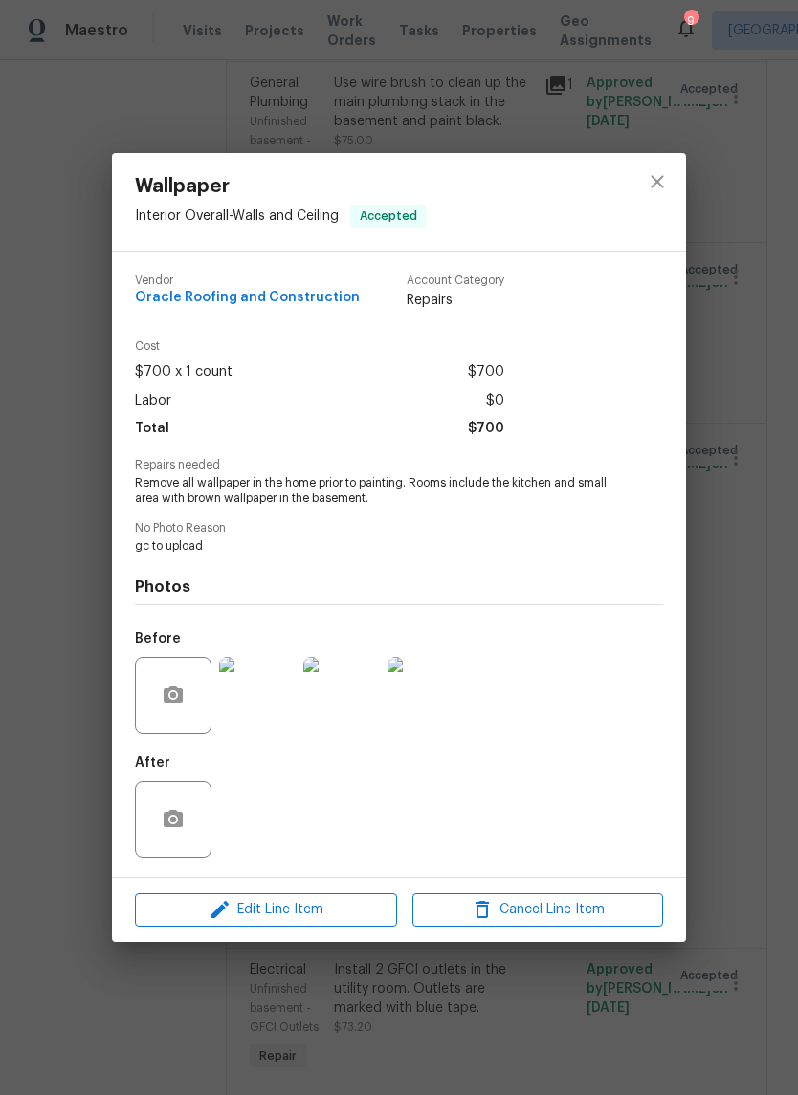
click at [747, 394] on div "Wallpaper Interior Overall - Walls and Ceiling Accepted Vendor Oracle Roofing a…" at bounding box center [399, 547] width 798 height 1095
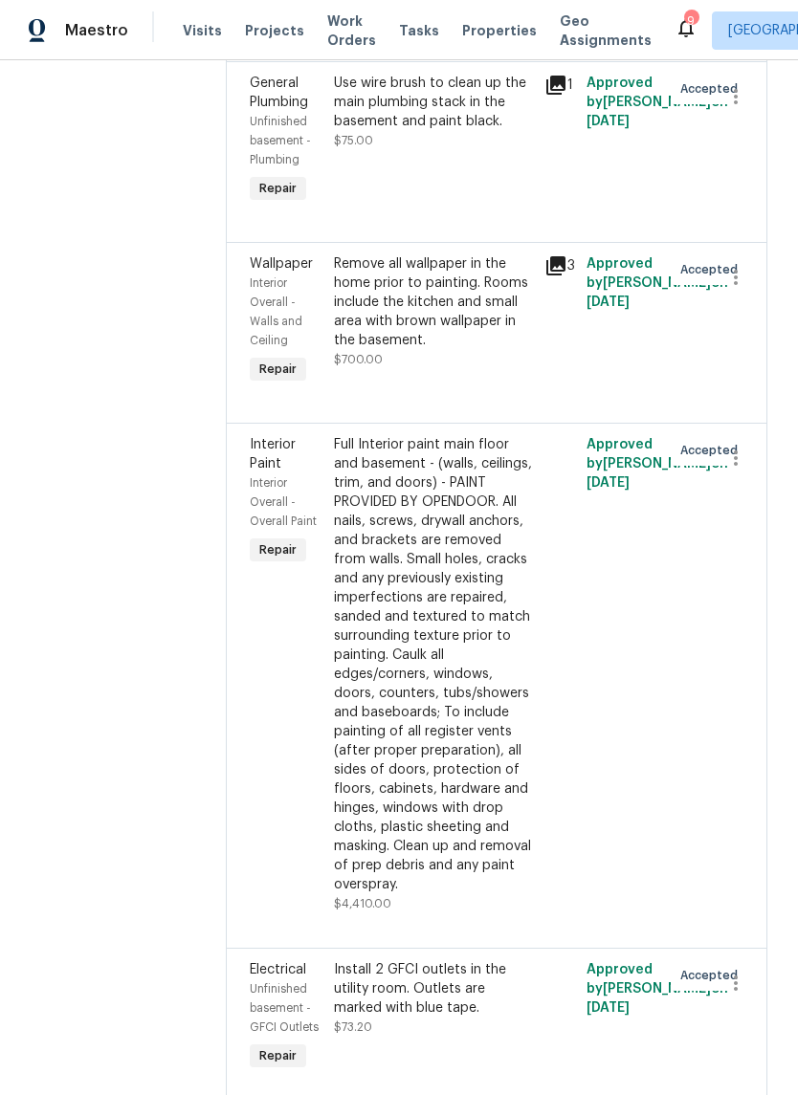
click at [469, 749] on div "Full Interior paint main floor and basement - (walls, ceilings, trim, and doors…" at bounding box center [433, 664] width 199 height 459
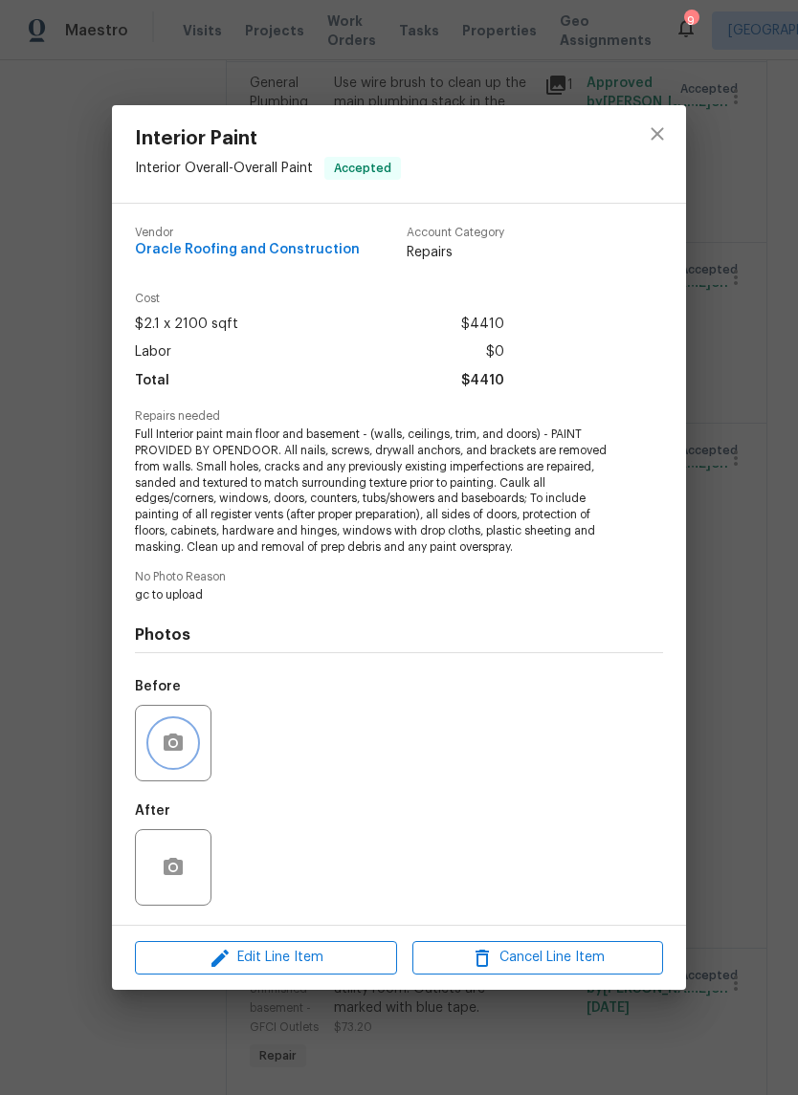
click at [181, 755] on button "button" at bounding box center [173, 743] width 46 height 46
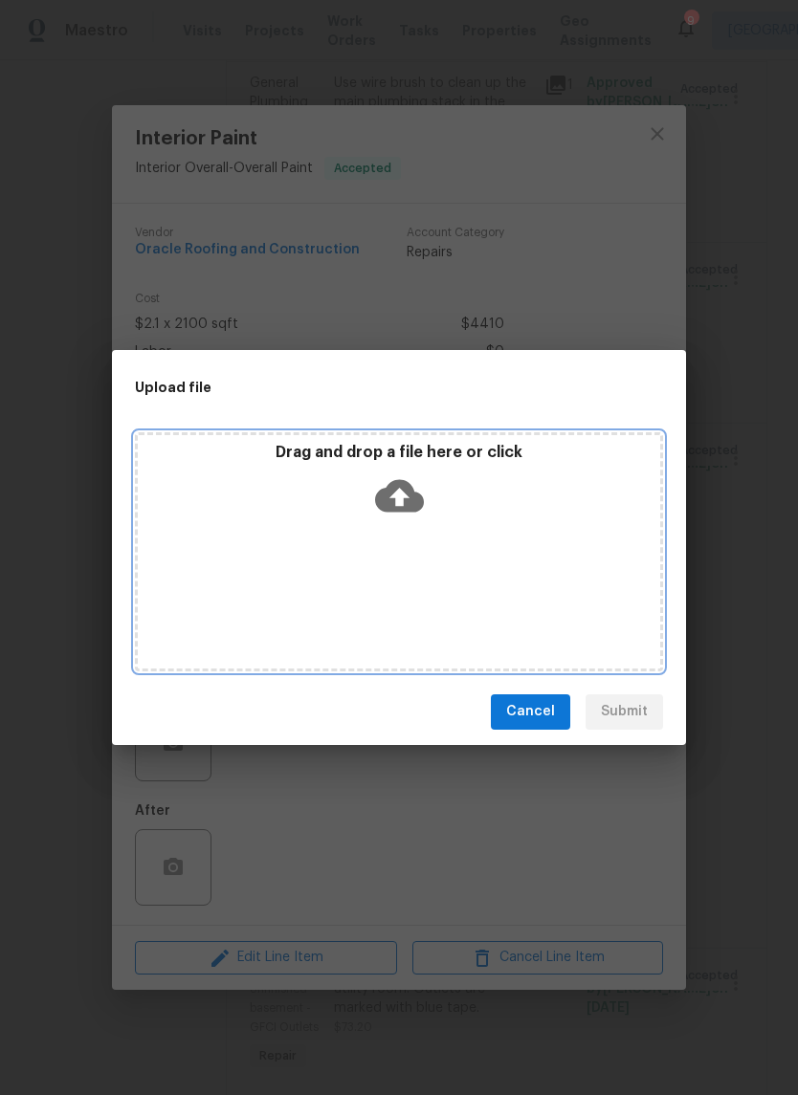
click at [405, 505] on icon at bounding box center [399, 495] width 49 height 33
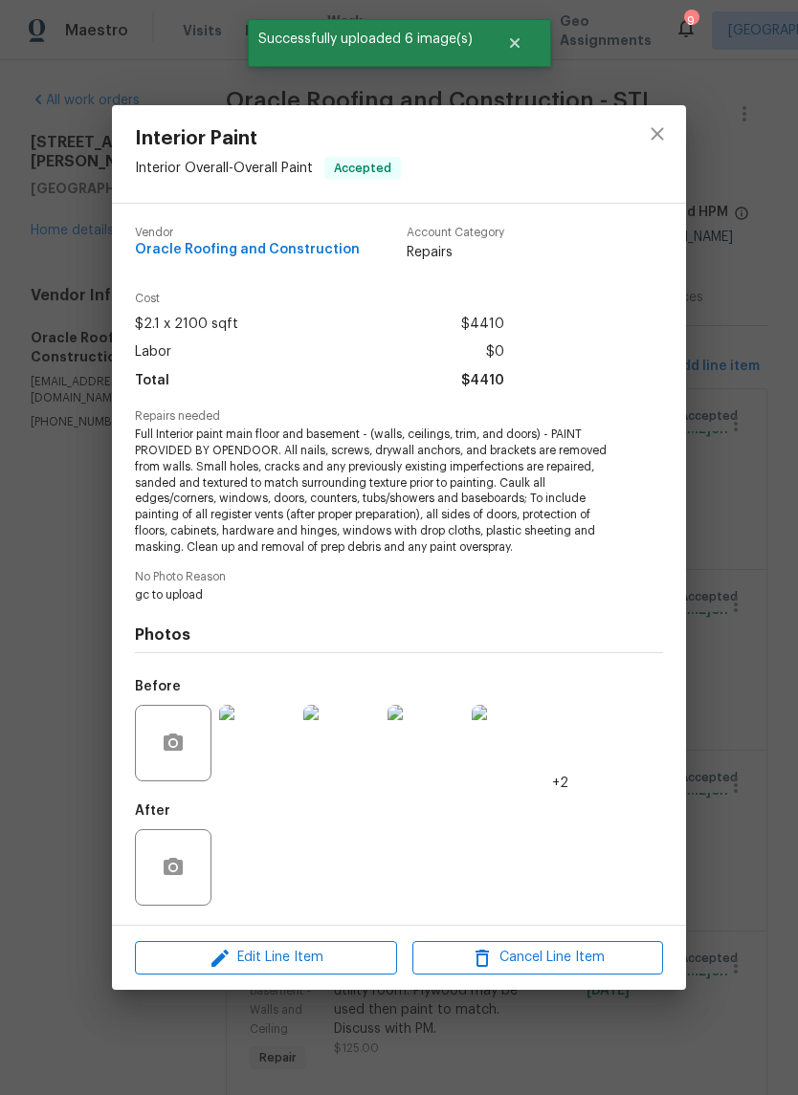
scroll to position [4248, 0]
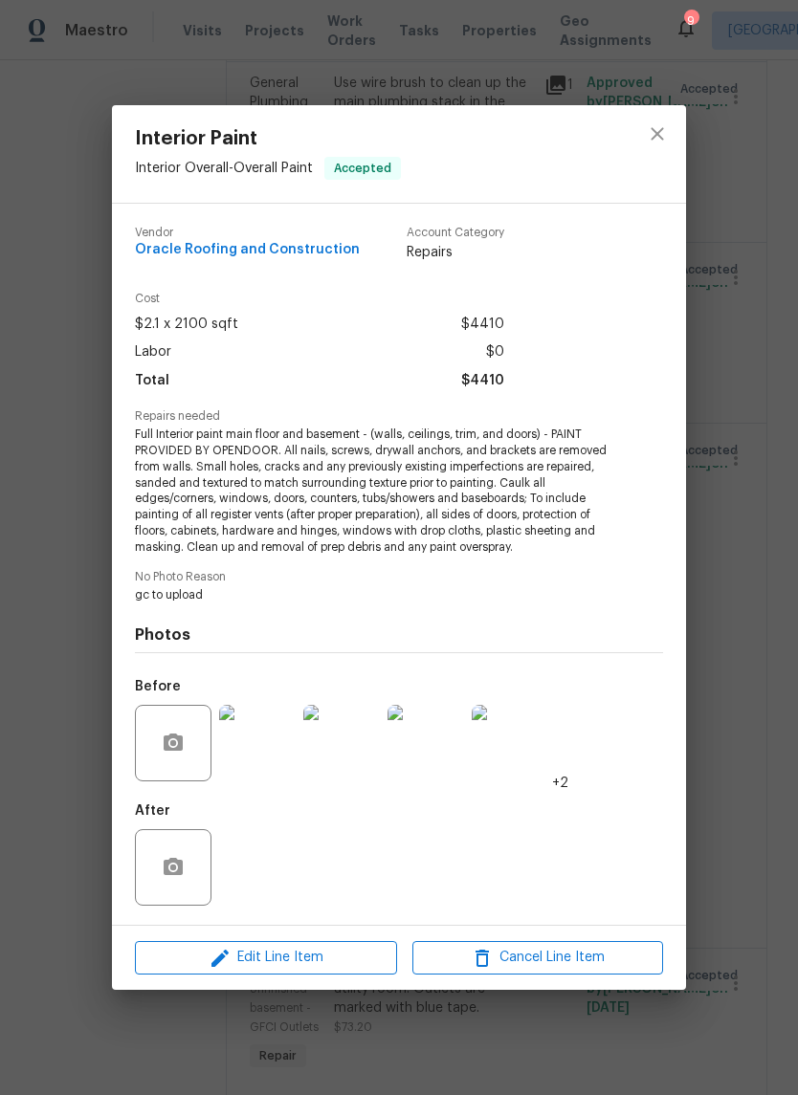
click at [281, 743] on img at bounding box center [257, 743] width 77 height 77
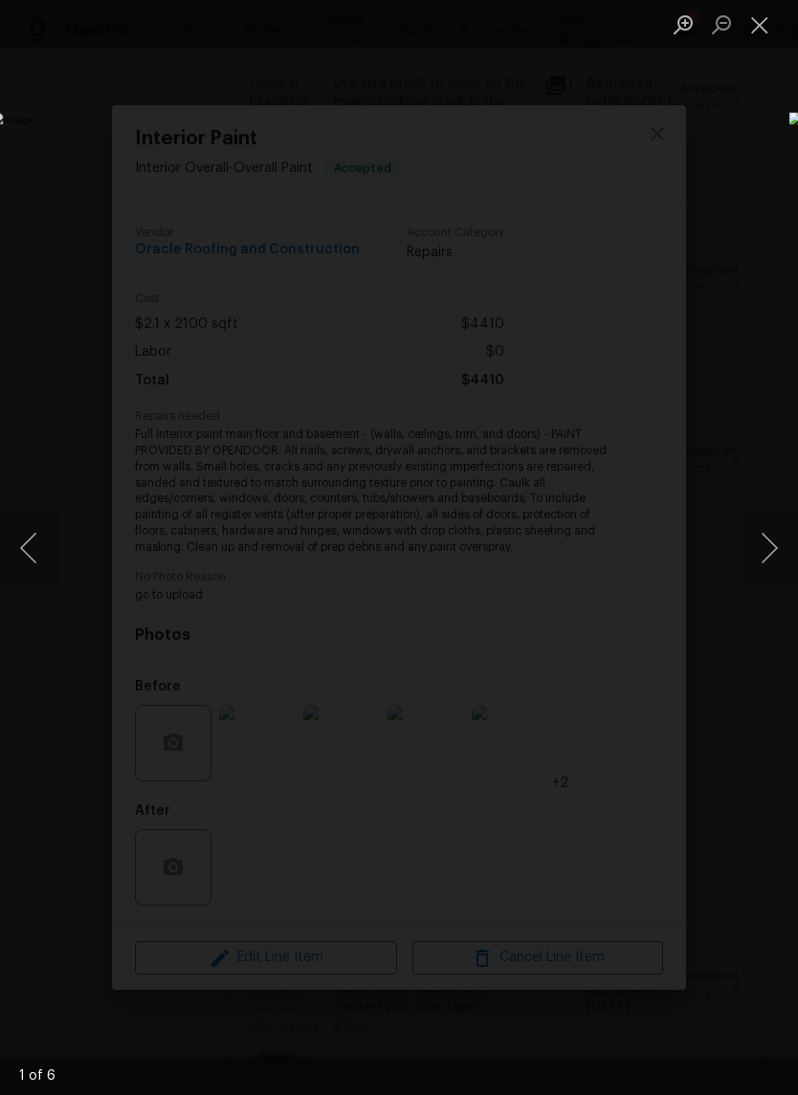
click at [777, 576] on button "Next image" at bounding box center [768, 548] width 57 height 77
click at [774, 566] on button "Next image" at bounding box center [768, 548] width 57 height 77
click at [776, 570] on button "Next image" at bounding box center [768, 548] width 57 height 77
click at [771, 569] on button "Next image" at bounding box center [768, 548] width 57 height 77
click at [773, 560] on button "Next image" at bounding box center [768, 548] width 57 height 77
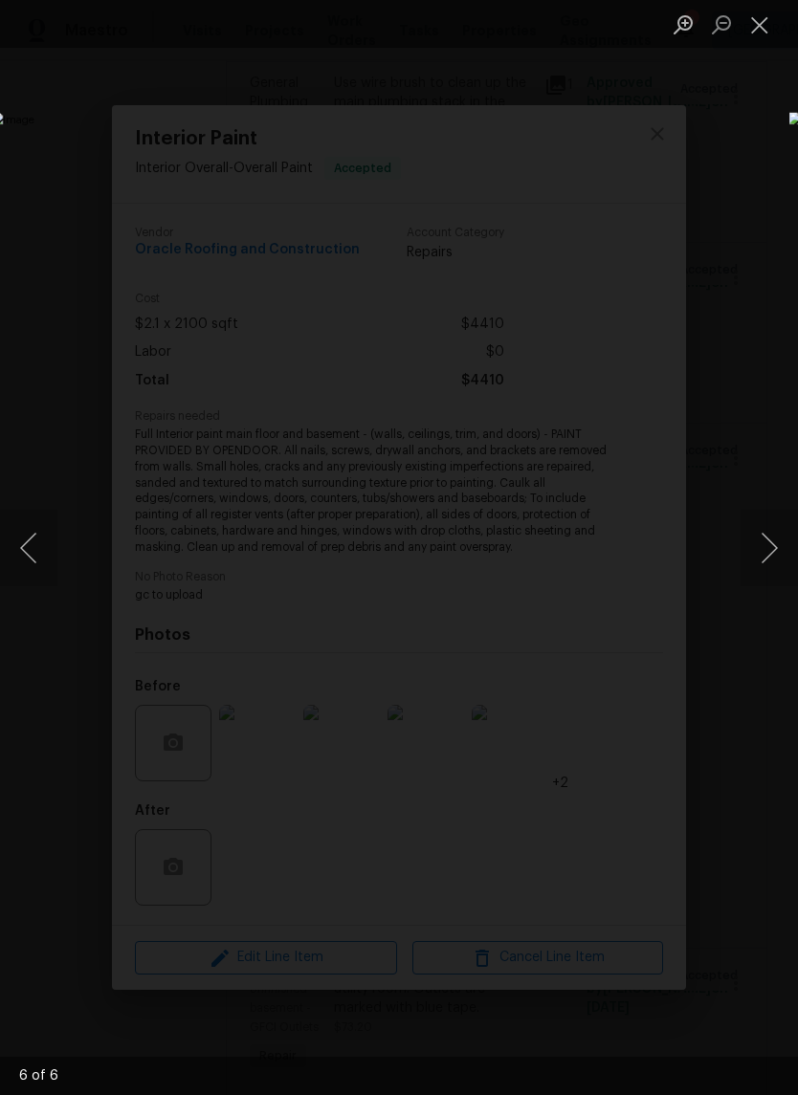
click at [776, 38] on button "Close lightbox" at bounding box center [759, 24] width 38 height 33
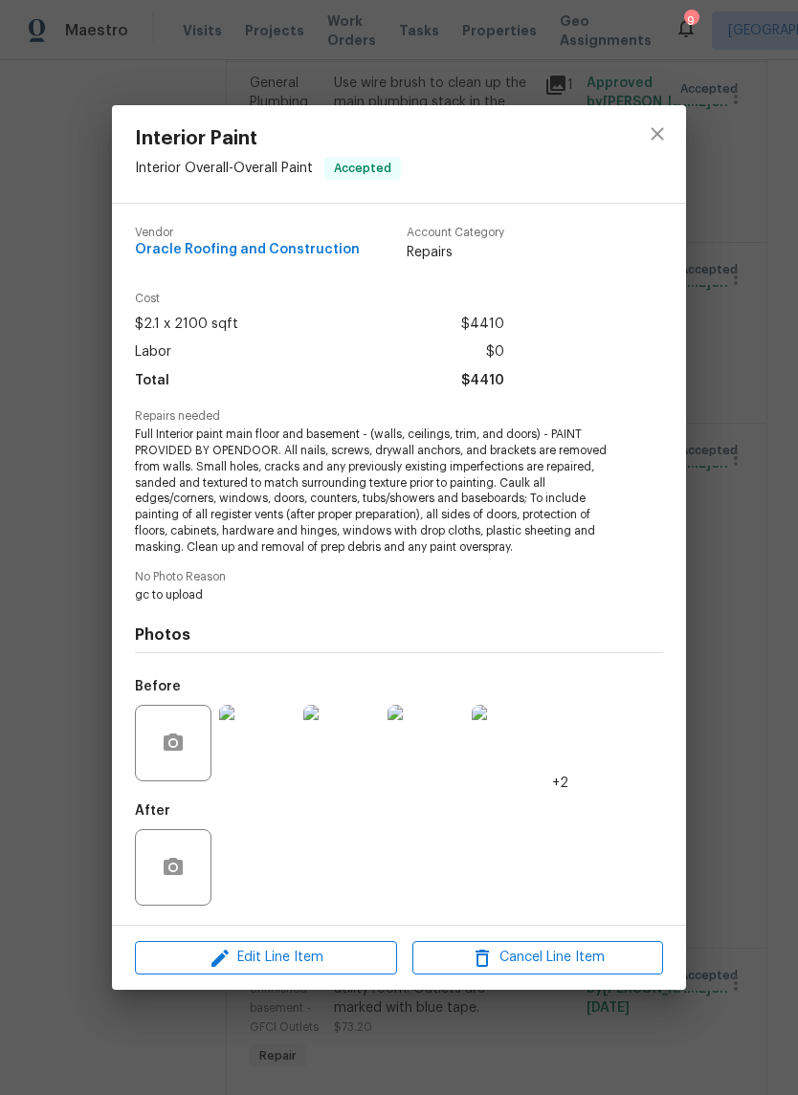
click at [758, 295] on div "Interior Paint Interior Overall - Overall Paint Accepted Vendor Oracle Roofing …" at bounding box center [399, 547] width 798 height 1095
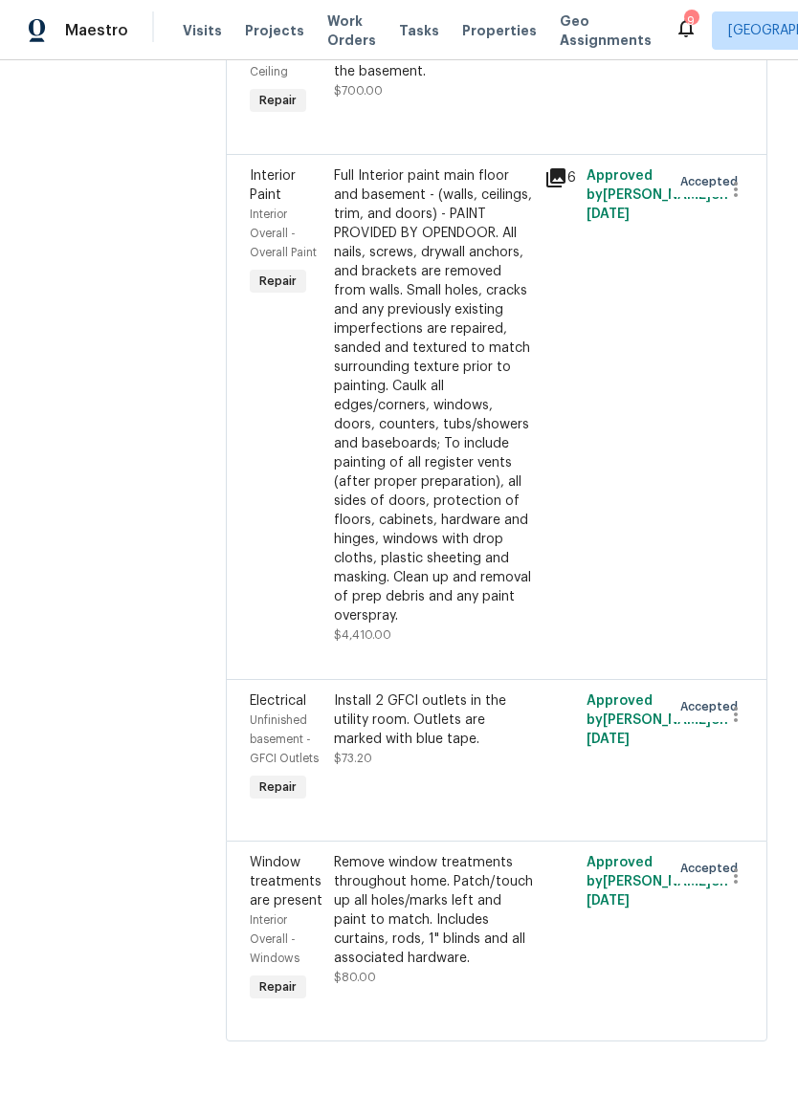
scroll to position [4521, 0]
click at [496, 768] on div "Install 2 GFCI outlets in the utility room. Outlets are marked with blue tape. …" at bounding box center [433, 729] width 199 height 77
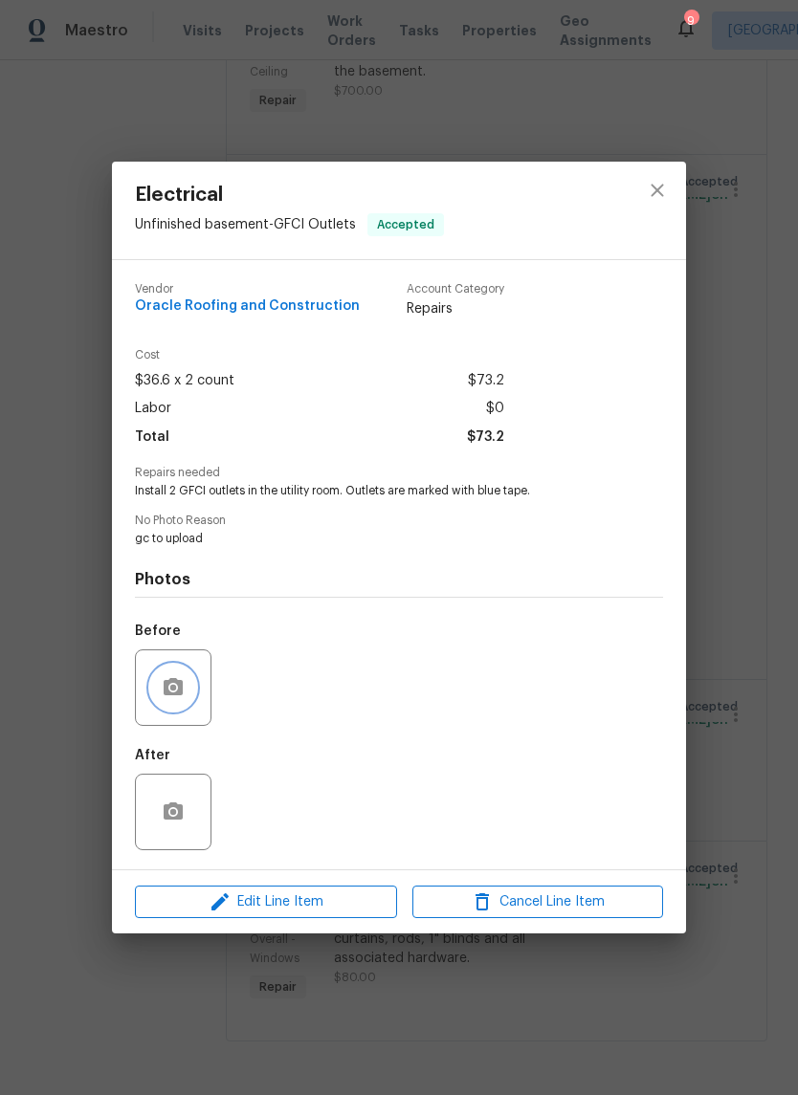
click at [186, 699] on button "button" at bounding box center [173, 688] width 46 height 46
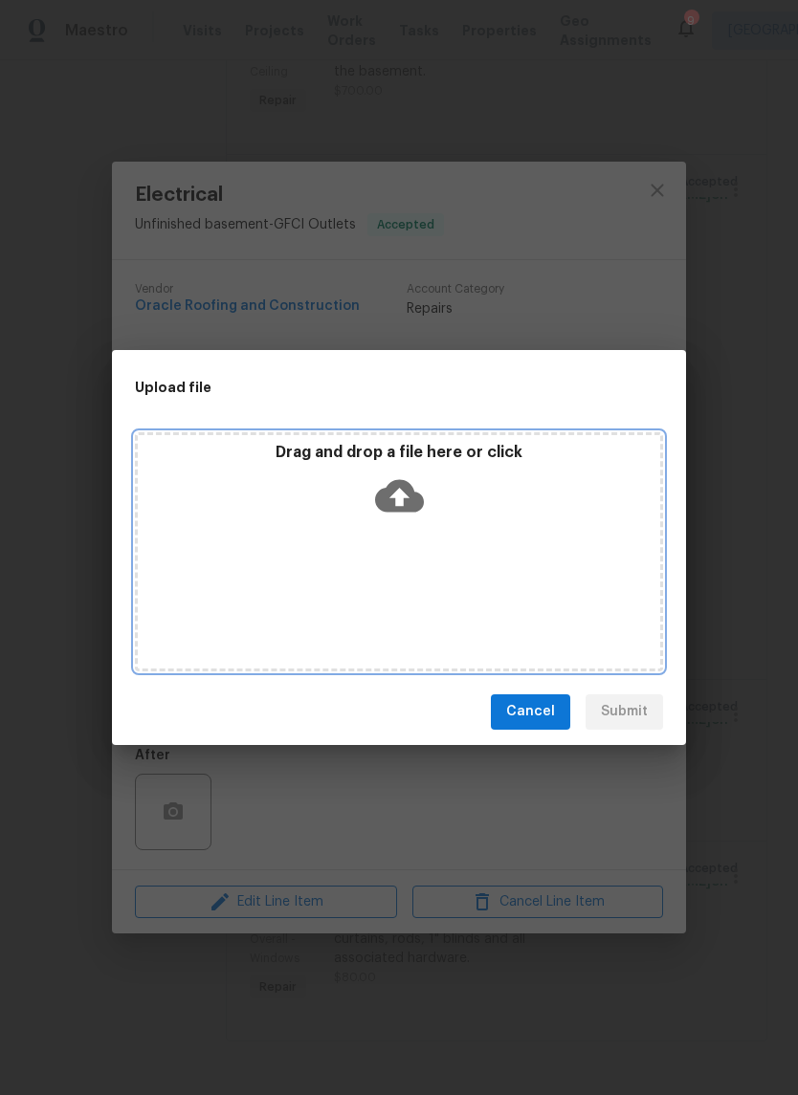
click at [422, 509] on icon at bounding box center [399, 495] width 49 height 49
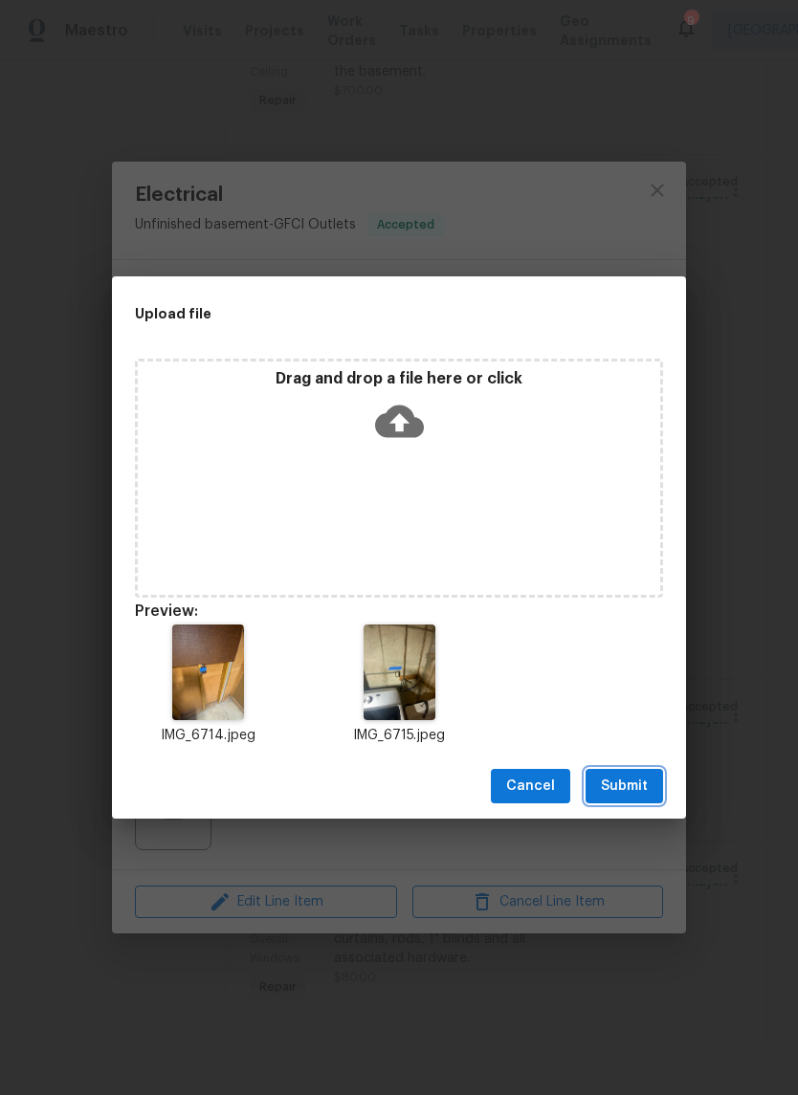
click at [631, 777] on span "Submit" at bounding box center [624, 787] width 47 height 24
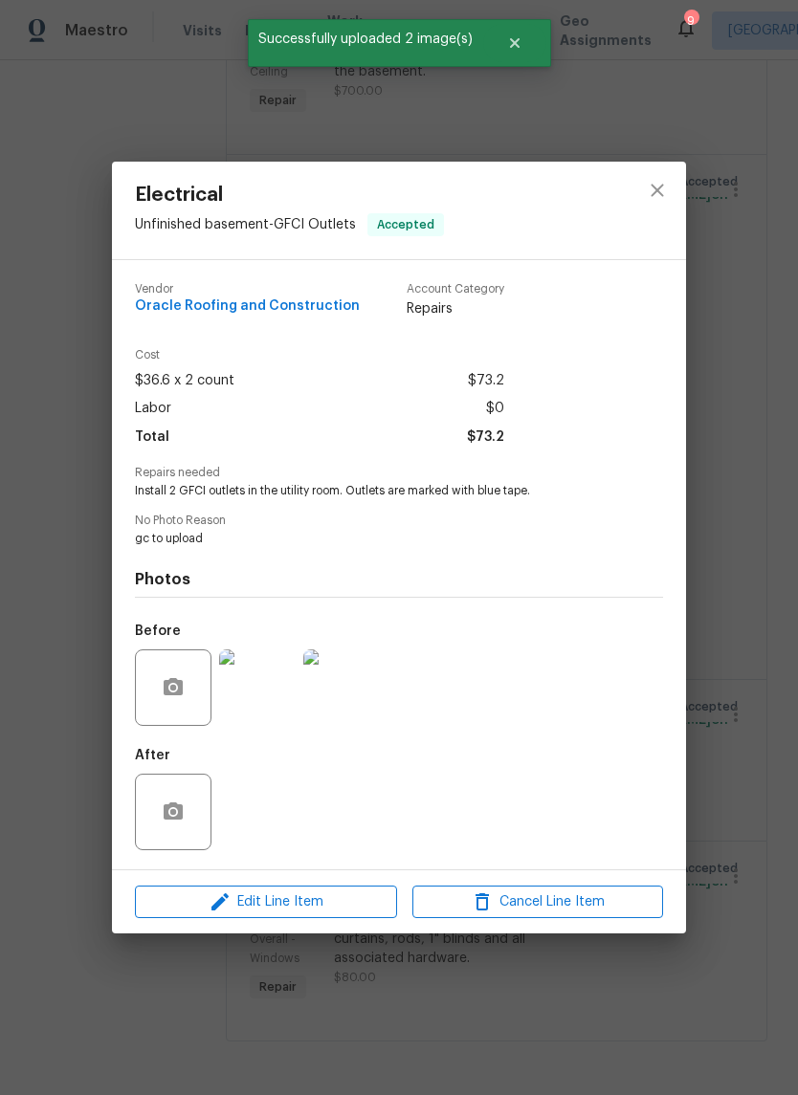
click at [756, 687] on div "Electrical Unfinished basement - GFCI Outlets Accepted Vendor Oracle Roofing an…" at bounding box center [399, 547] width 798 height 1095
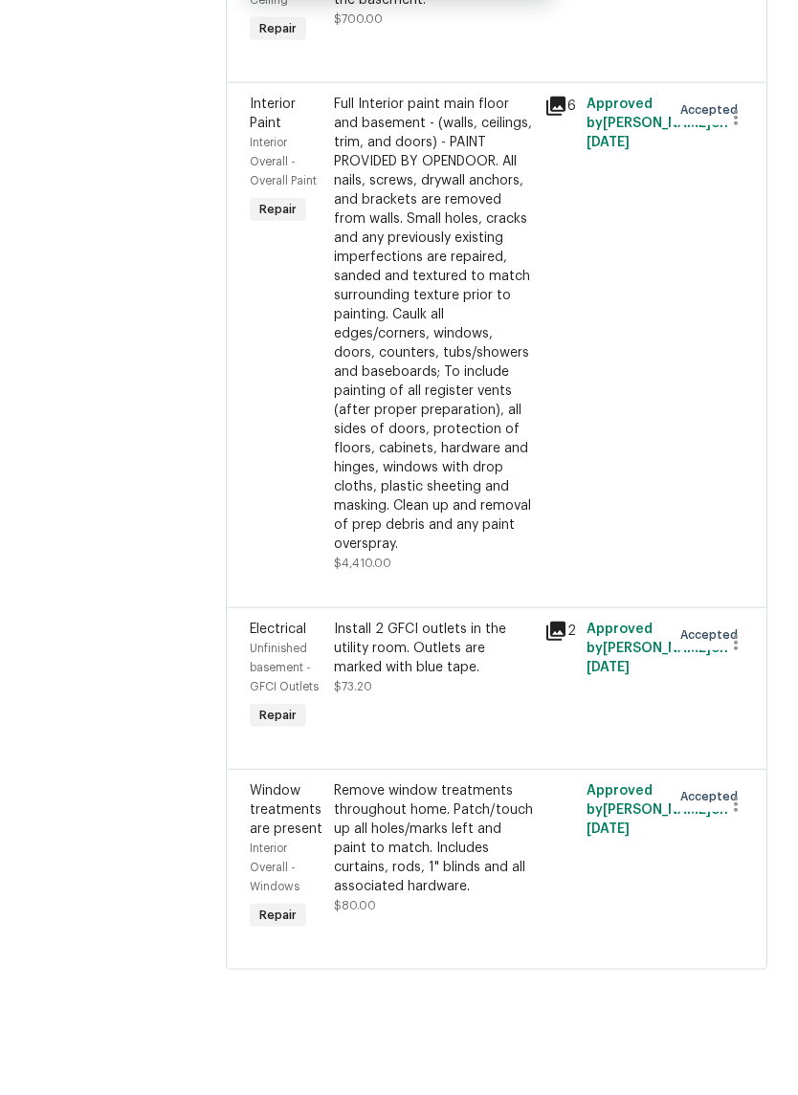
scroll to position [47, 0]
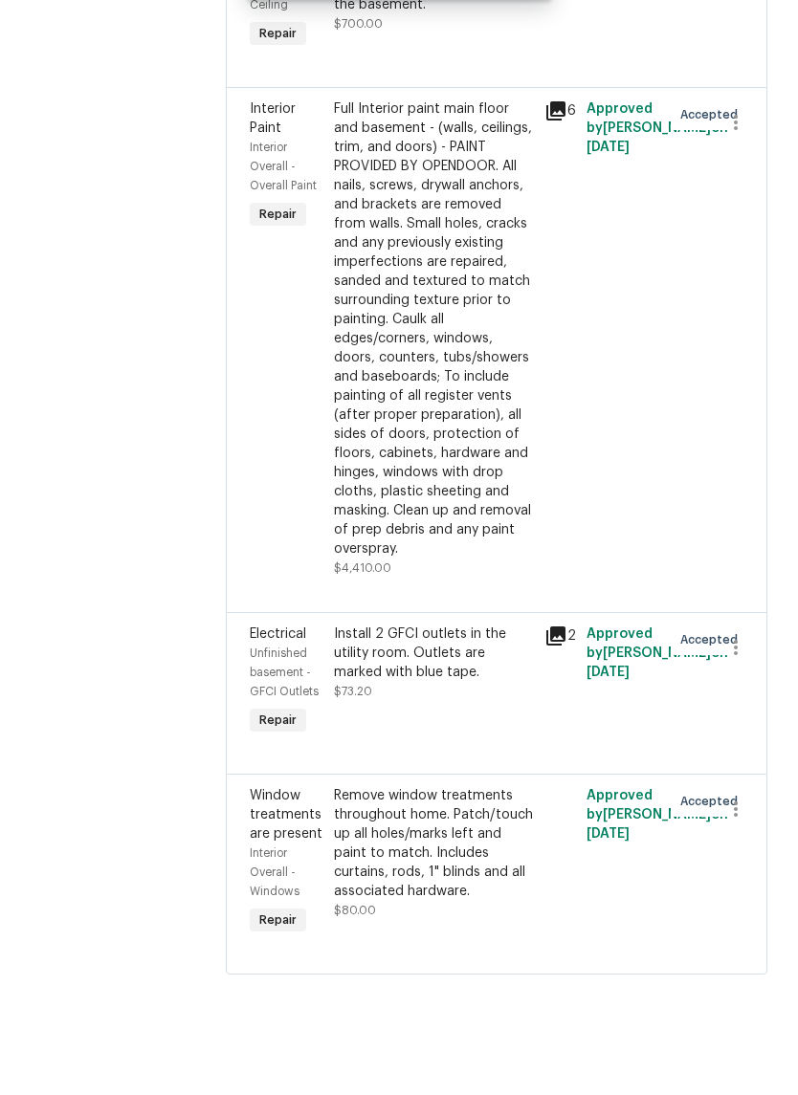
click at [473, 863] on div "Remove window treatments throughout home. Patch/touch up all holes/marks left a…" at bounding box center [433, 910] width 199 height 115
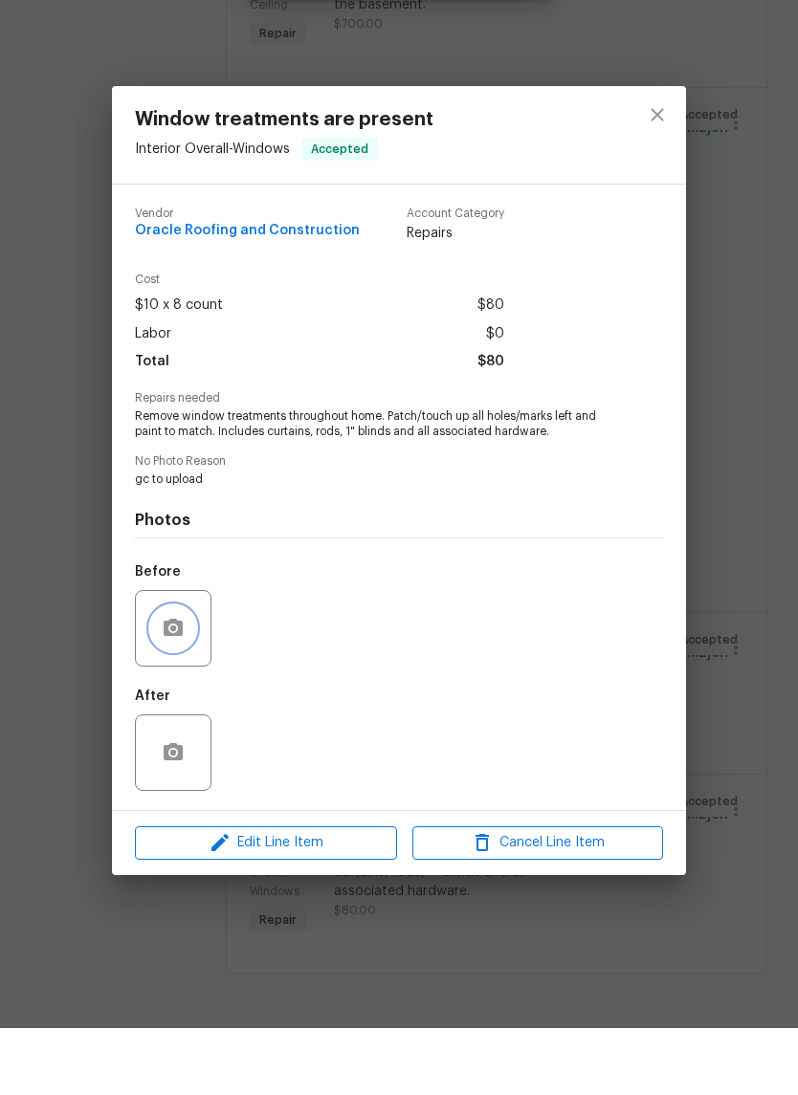
click at [171, 672] on button "button" at bounding box center [173, 695] width 46 height 46
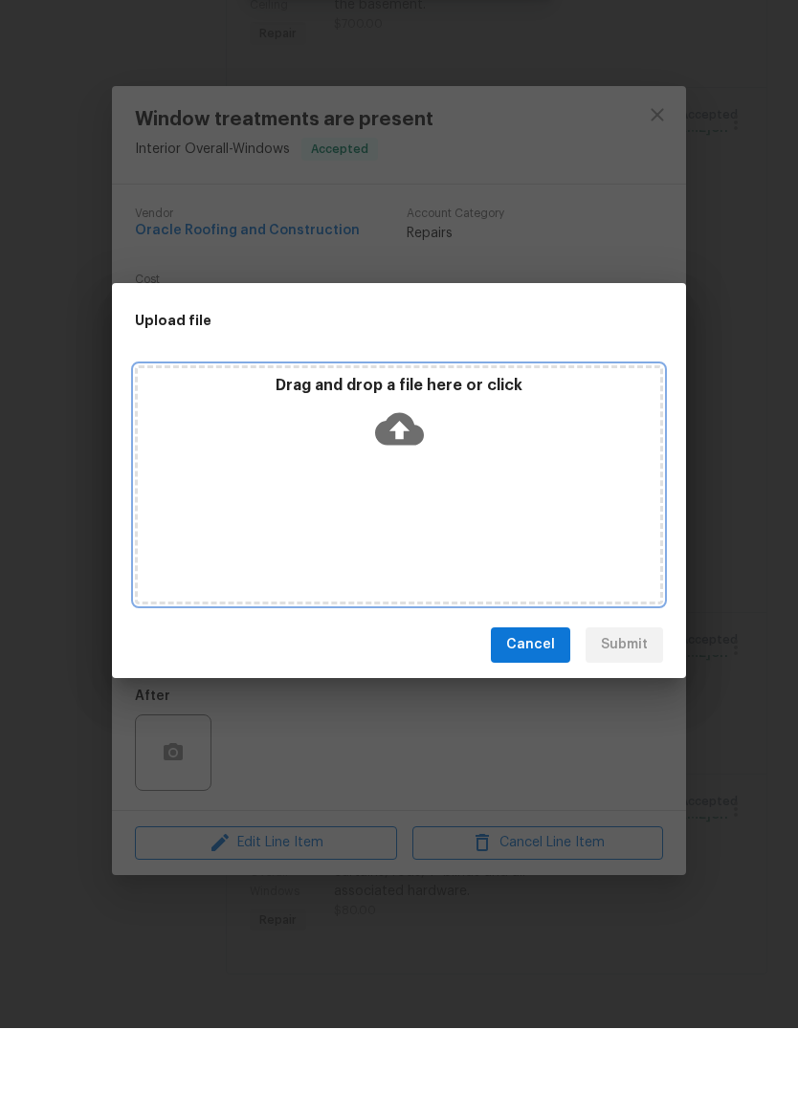
click at [406, 479] on icon at bounding box center [399, 495] width 49 height 33
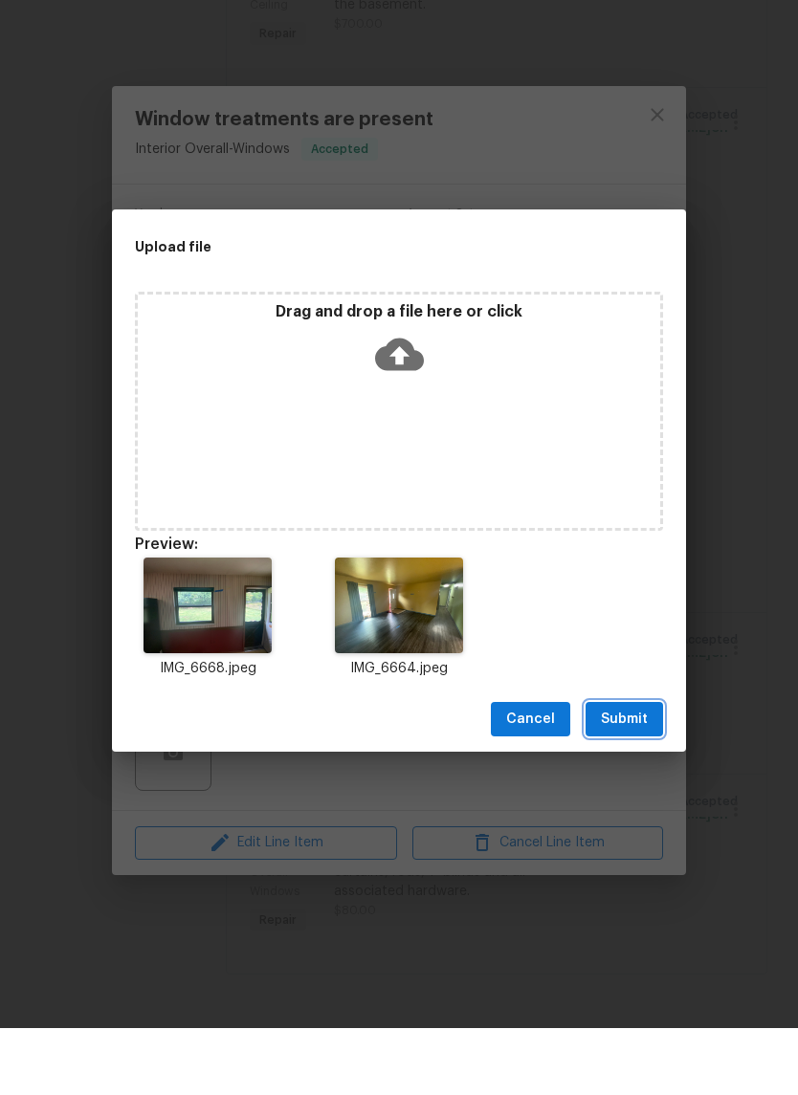
click at [632, 775] on span "Submit" at bounding box center [624, 787] width 47 height 24
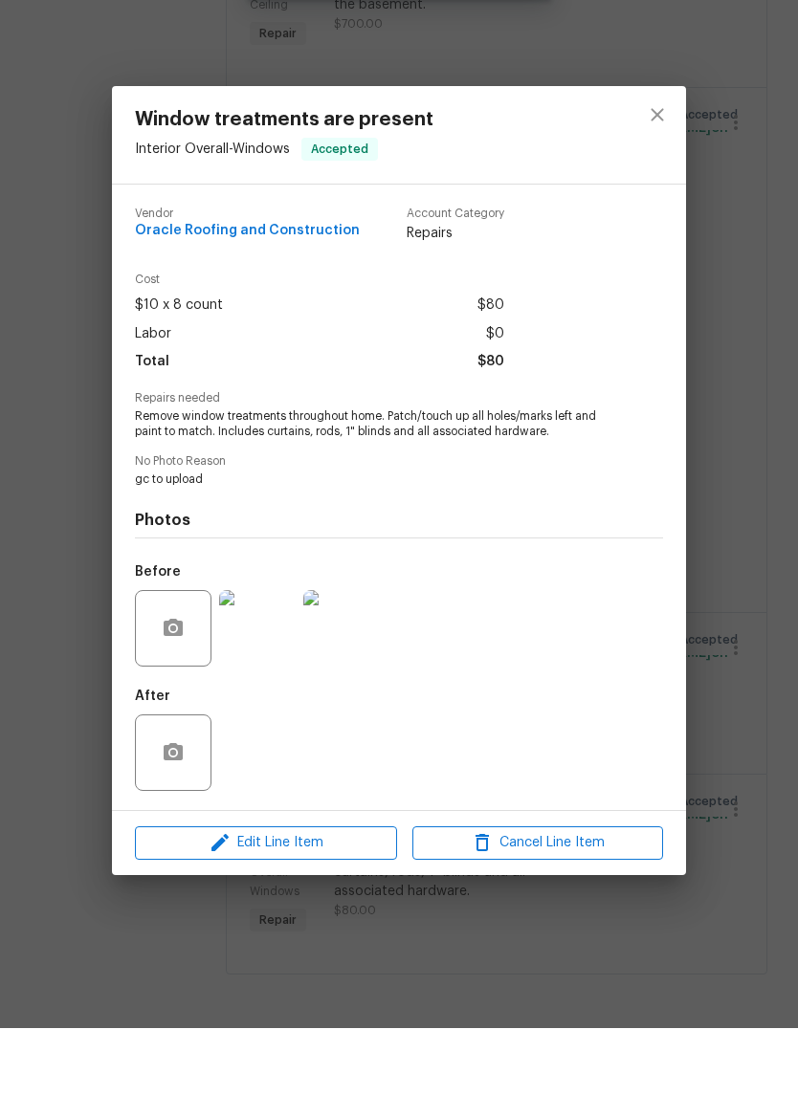
click at [272, 657] on img at bounding box center [257, 695] width 77 height 77
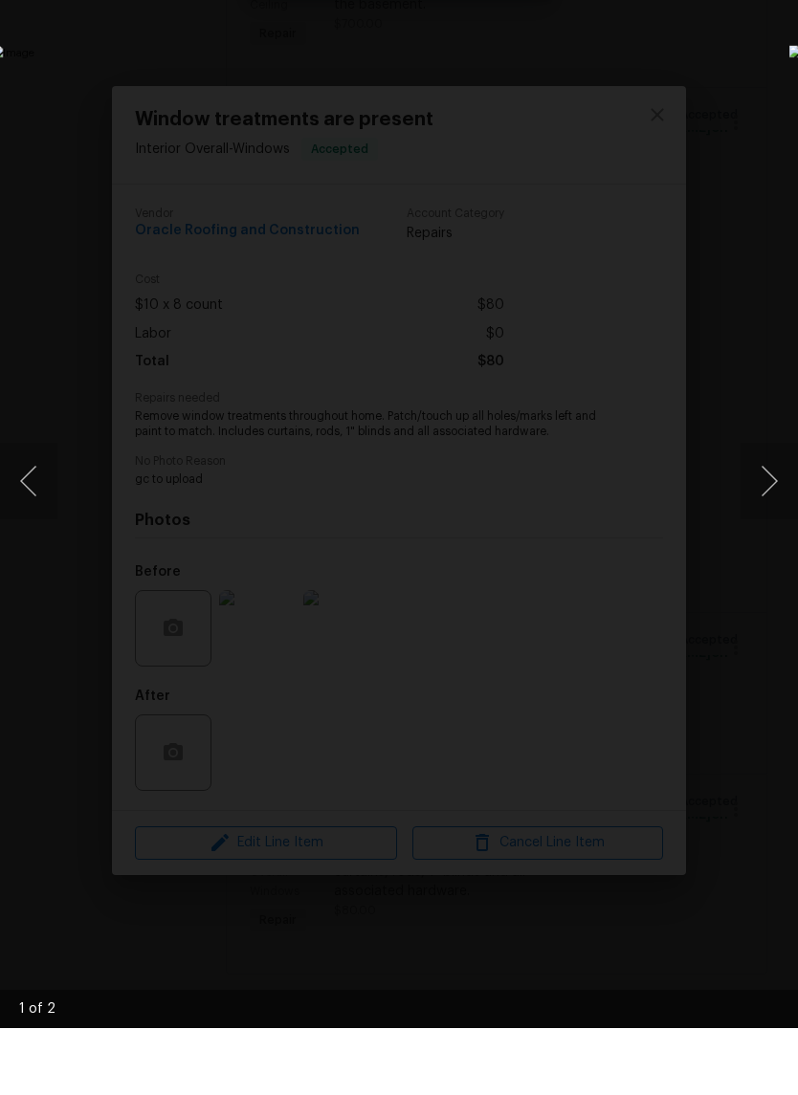
click at [757, 510] on button "Next image" at bounding box center [768, 548] width 57 height 77
click at [764, 129] on div "Lightbox" at bounding box center [399, 547] width 798 height 1095
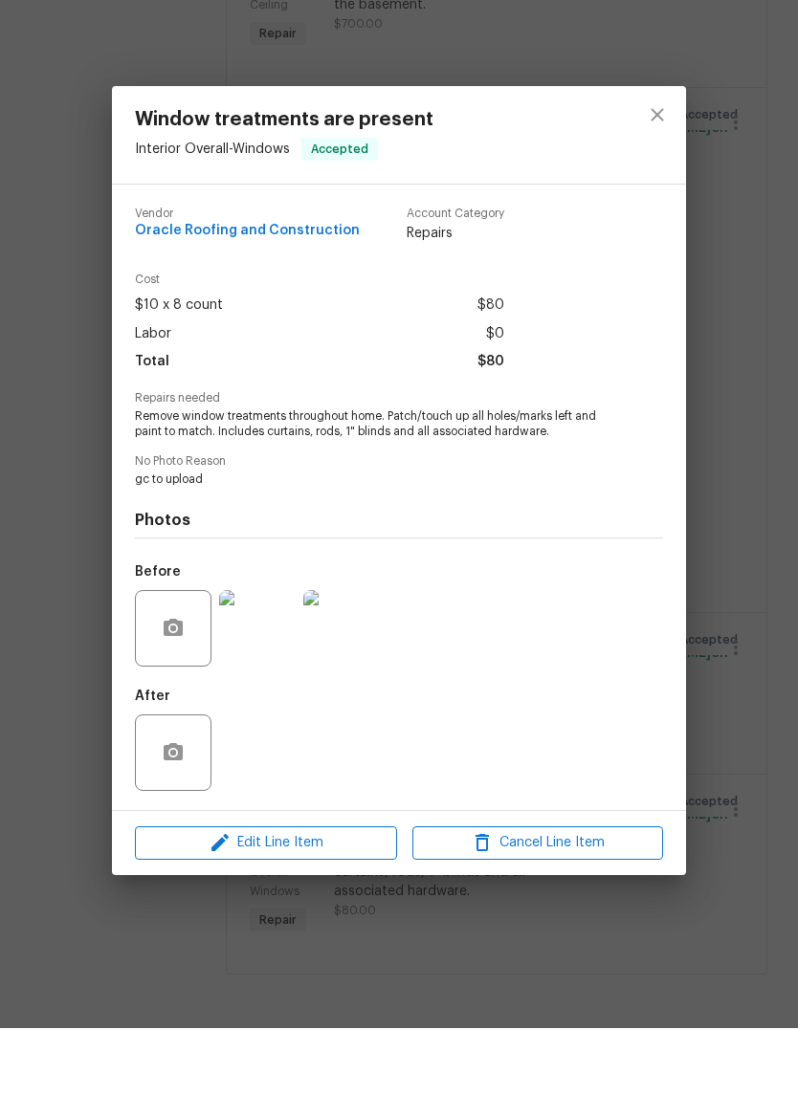
click at [736, 689] on div "Window treatments are present Interior Overall - Windows Accepted Vendor Oracle…" at bounding box center [399, 547] width 798 height 1095
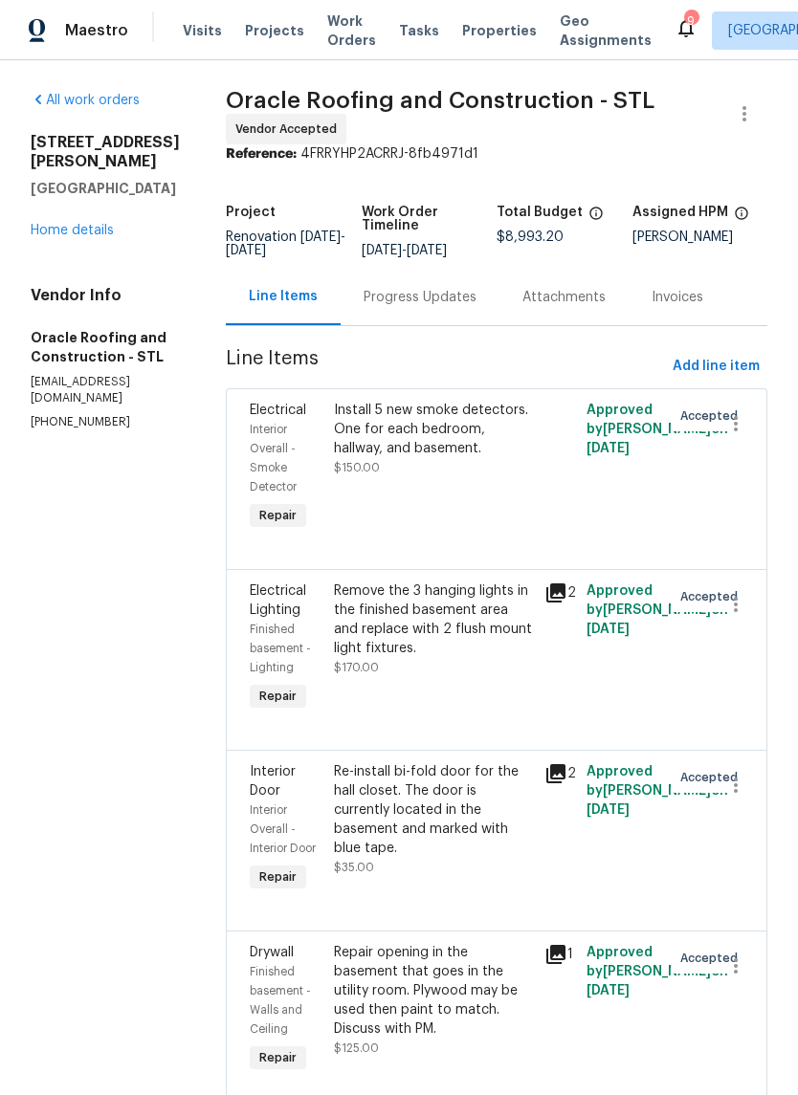
scroll to position [0, 0]
click at [97, 224] on link "Home details" at bounding box center [72, 230] width 83 height 13
